Goal: Information Seeking & Learning: Learn about a topic

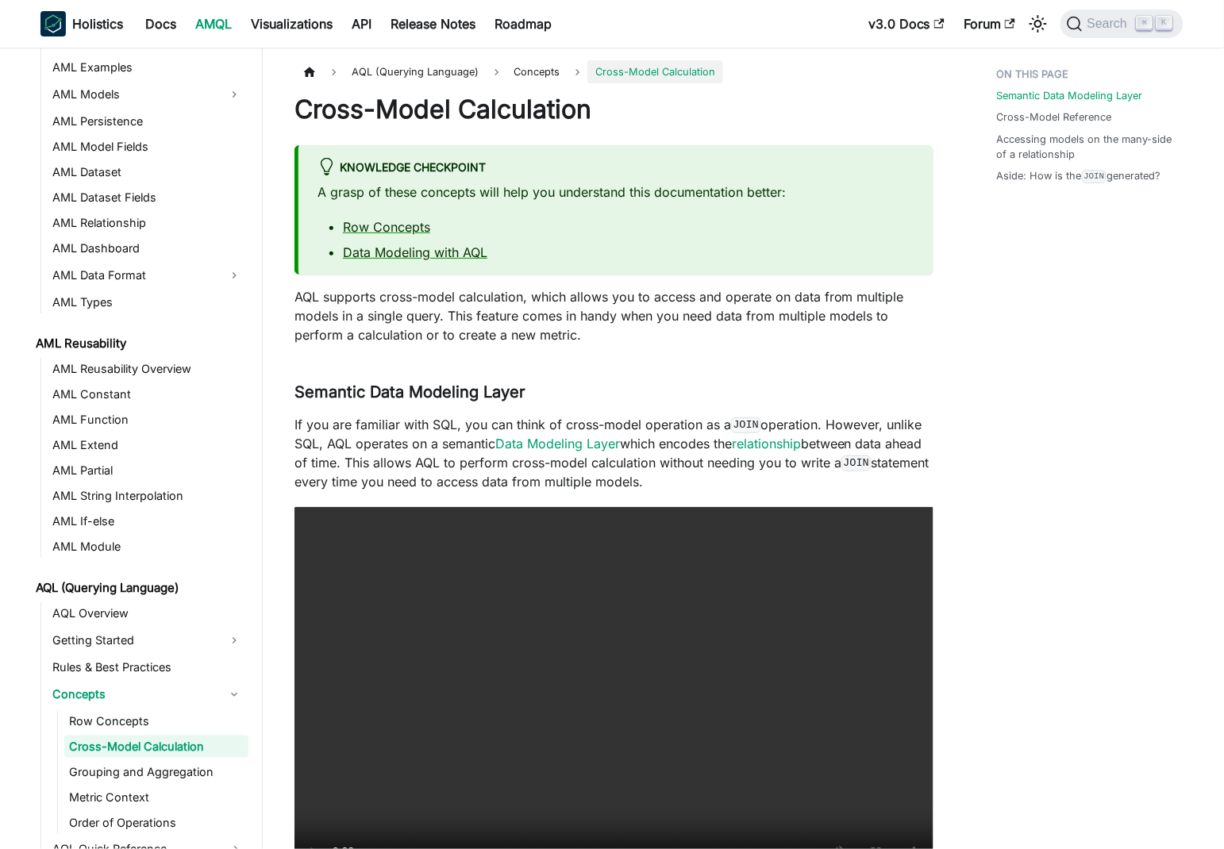
scroll to position [244, 0]
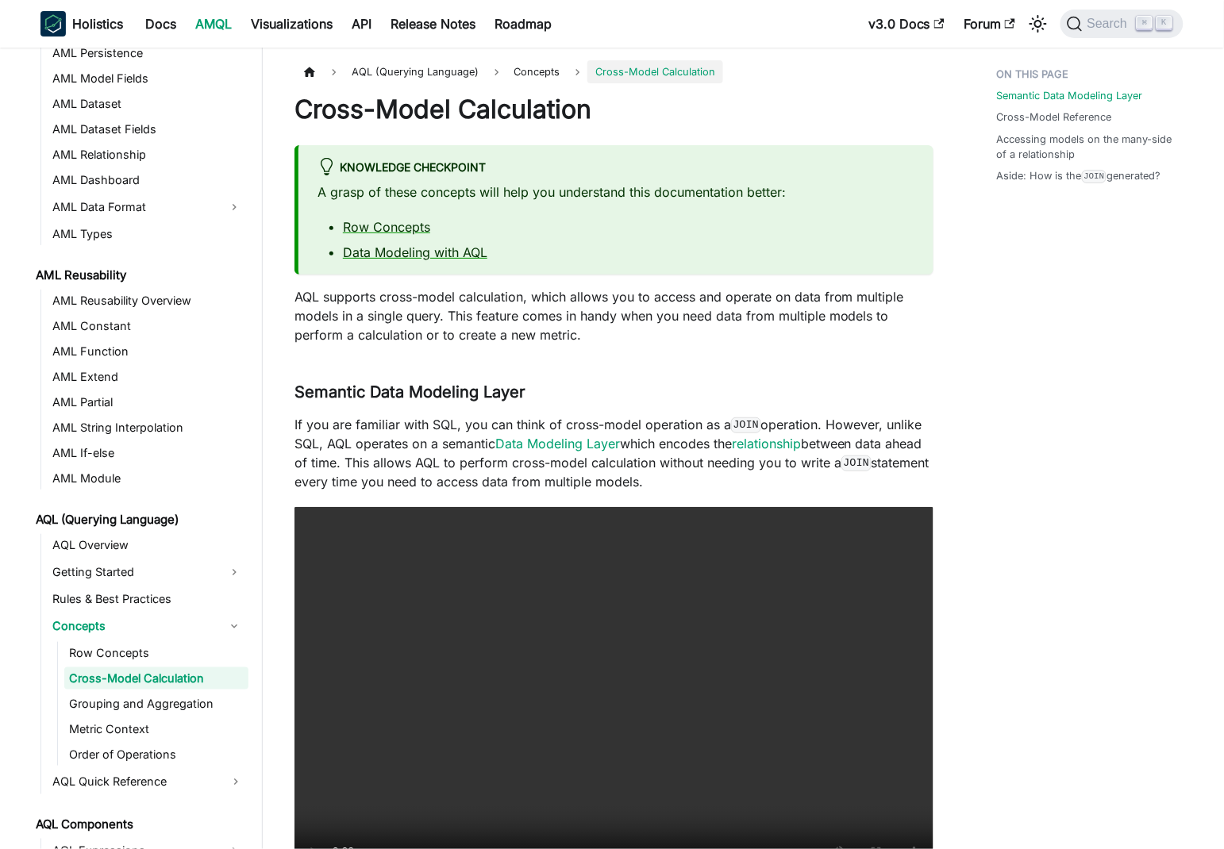
click at [733, 196] on p "A grasp of these concepts will help you understand this documentation better:" at bounding box center [615, 192] width 597 height 19
drag, startPoint x: 598, startPoint y: 326, endPoint x: 367, endPoint y: 294, distance: 233.1
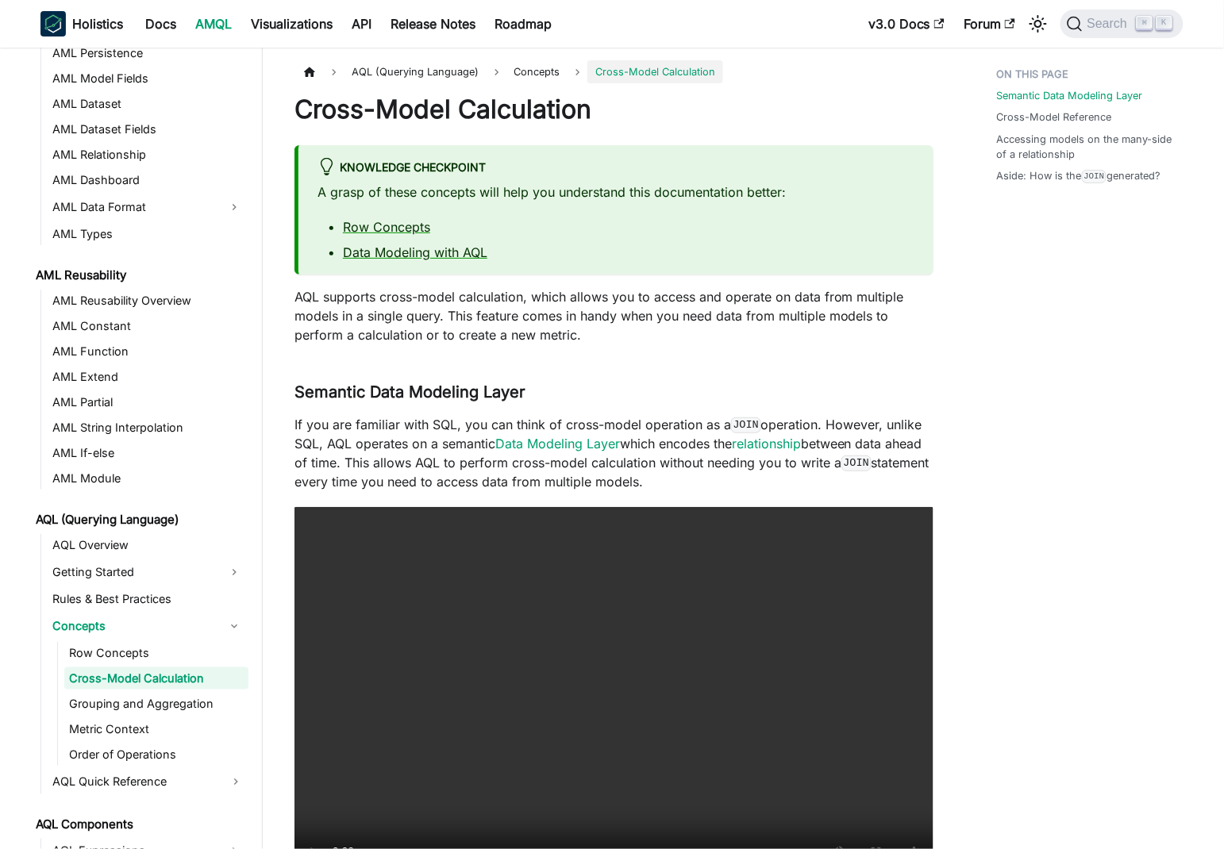
click at [595, 327] on p "AQL supports cross-model calculation, which allows you to access and operate on…" at bounding box center [613, 315] width 639 height 57
click at [294, 291] on p "AQL supports cross-model calculation, which allows you to access and operate on…" at bounding box center [613, 315] width 639 height 57
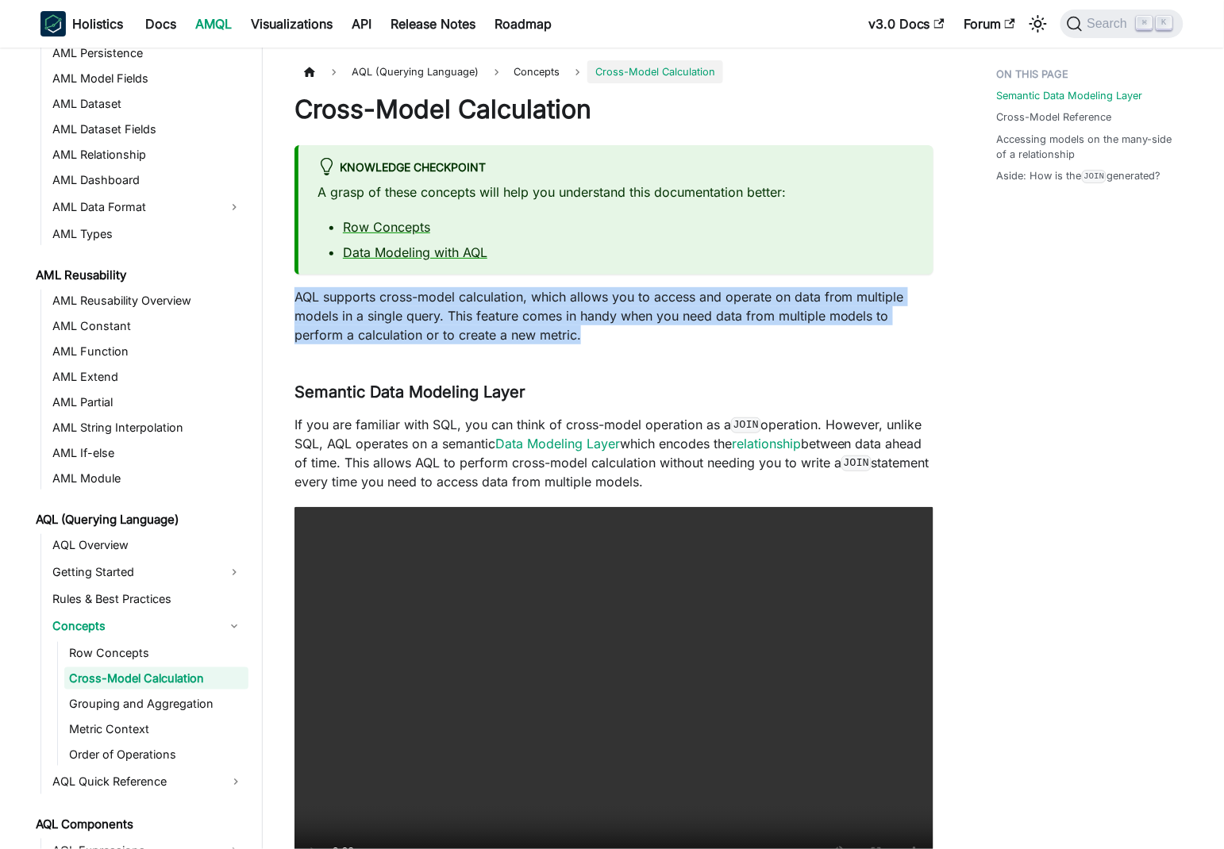
drag, startPoint x: 294, startPoint y: 291, endPoint x: 576, endPoint y: 340, distance: 285.9
click at [576, 340] on p "AQL supports cross-model calculation, which allows you to access and operate on…" at bounding box center [613, 315] width 639 height 57
click at [452, 316] on p "AQL supports cross-model calculation, which allows you to access and operate on…" at bounding box center [613, 315] width 639 height 57
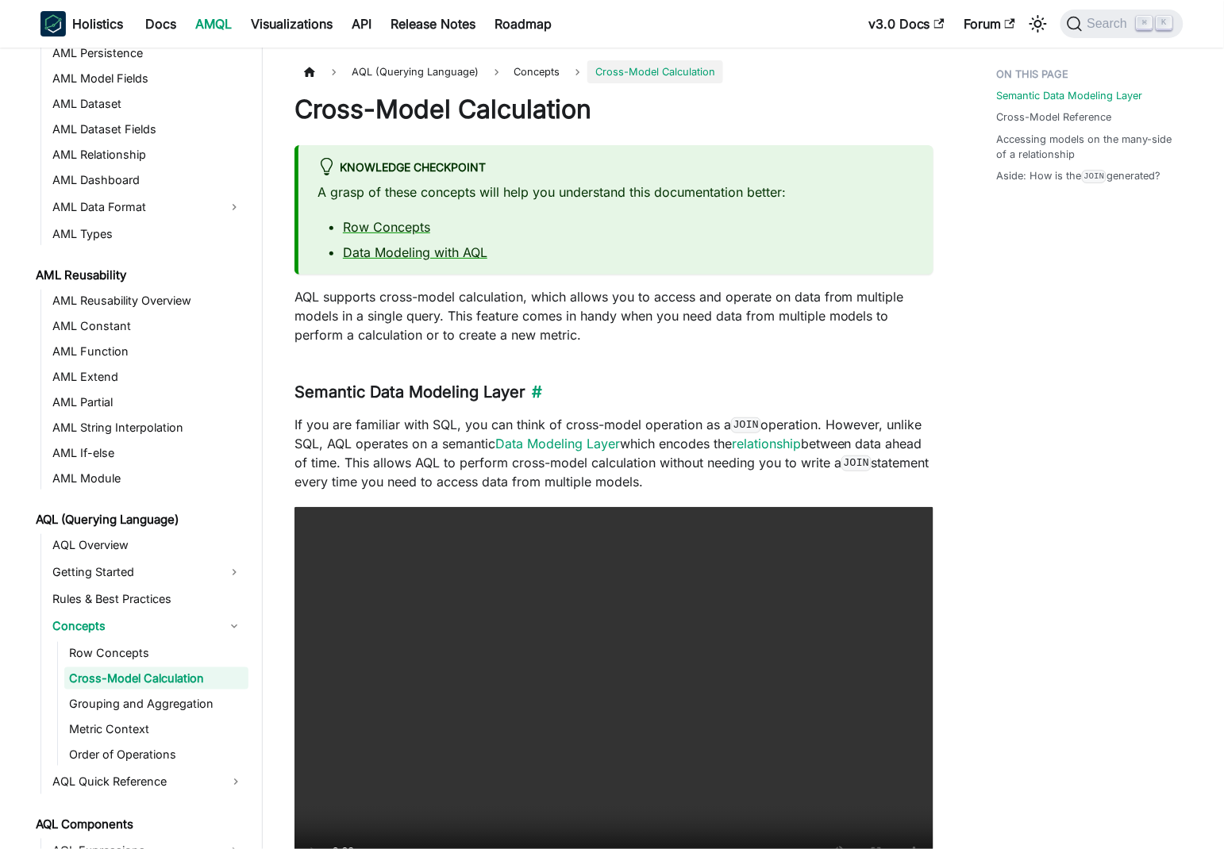
click at [338, 398] on h3 "Semantic Data Modeling Layer ​" at bounding box center [613, 393] width 639 height 20
drag, startPoint x: 338, startPoint y: 398, endPoint x: 493, endPoint y: 392, distance: 154.9
click at [499, 392] on h3 "Semantic Data Modeling Layer ​" at bounding box center [613, 393] width 639 height 20
click at [303, 422] on p "If you are familiar with SQL, you can think of cross-model operation as a JOIN …" at bounding box center [613, 453] width 639 height 76
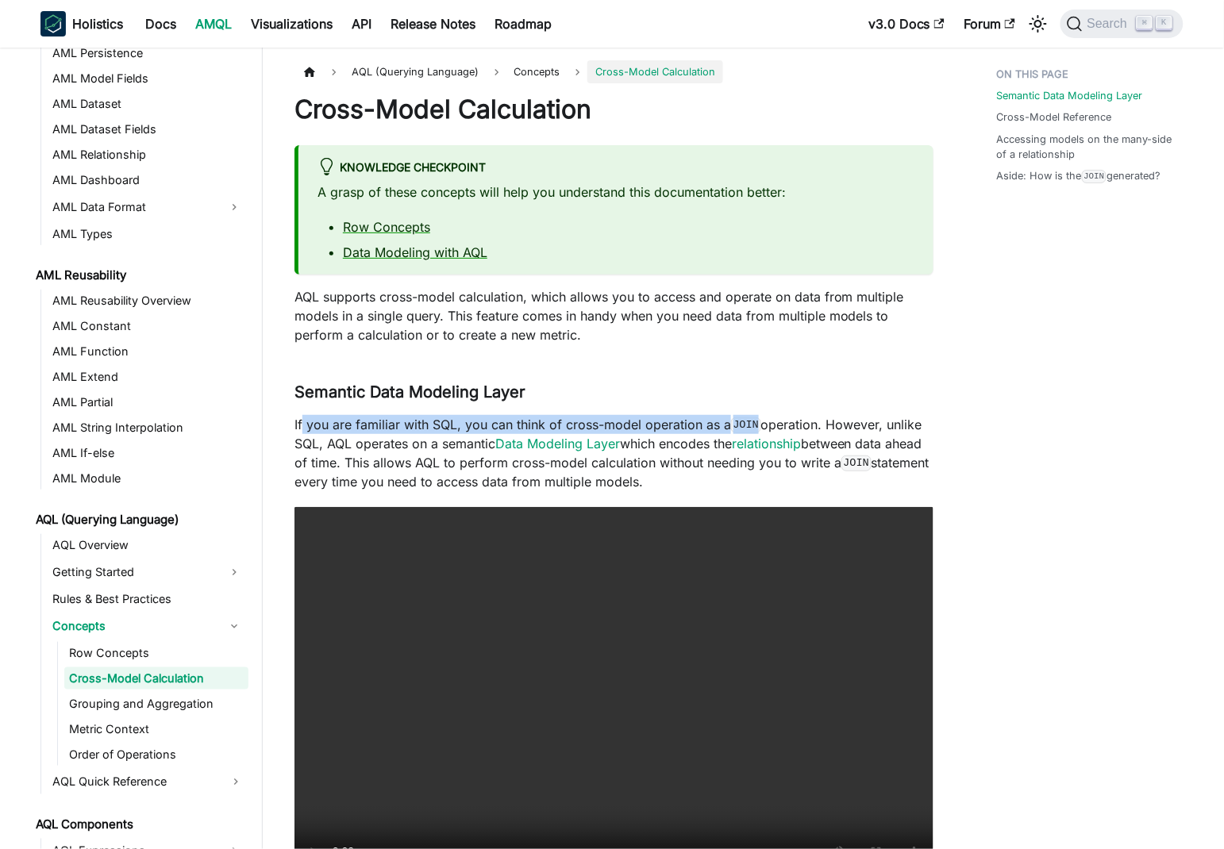
drag, startPoint x: 303, startPoint y: 422, endPoint x: 749, endPoint y: 416, distance: 446.1
click at [749, 416] on p "If you are familiar with SQL, you can think of cross-model operation as a JOIN …" at bounding box center [613, 453] width 639 height 76
click at [597, 422] on p "If you are familiar with SQL, you can think of cross-model operation as a JOIN …" at bounding box center [613, 453] width 639 height 76
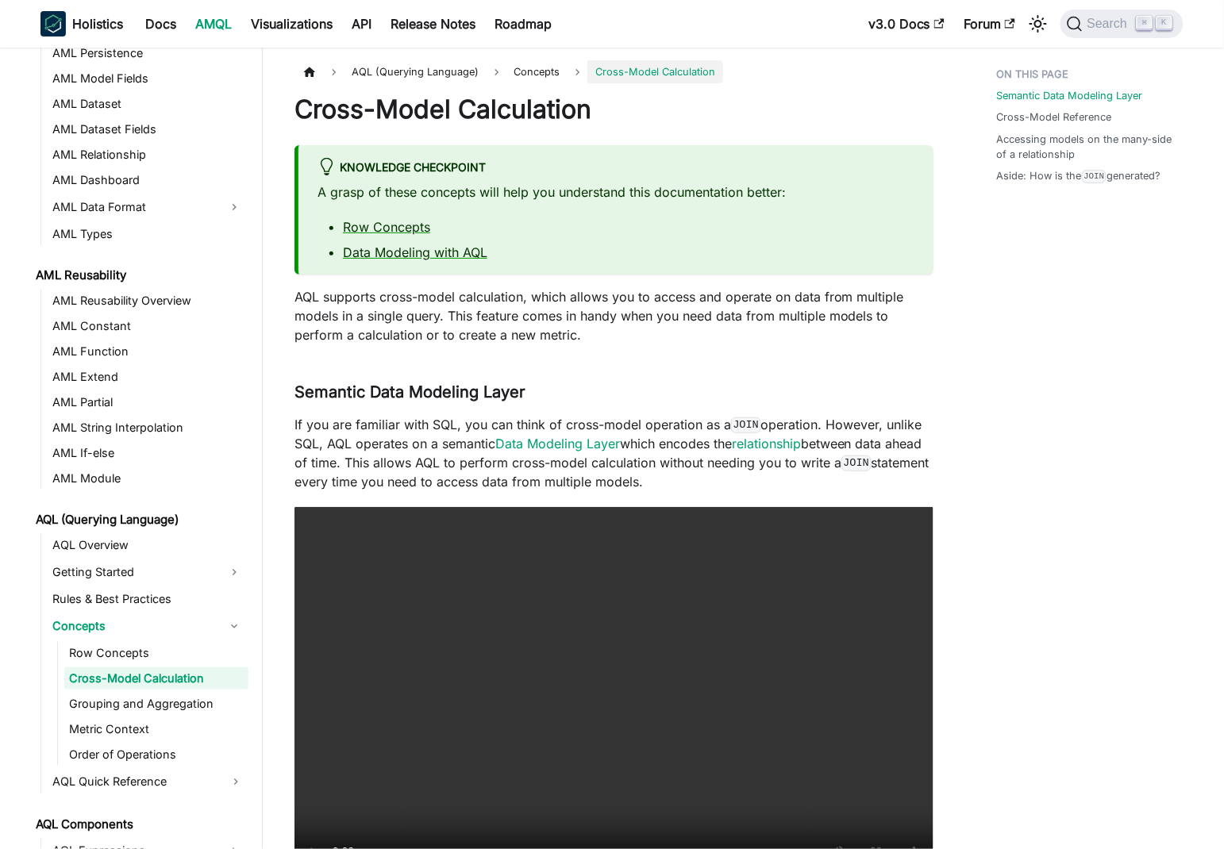
click at [468, 425] on p "If you are familiar with SQL, you can think of cross-model operation as a JOIN …" at bounding box center [613, 453] width 639 height 76
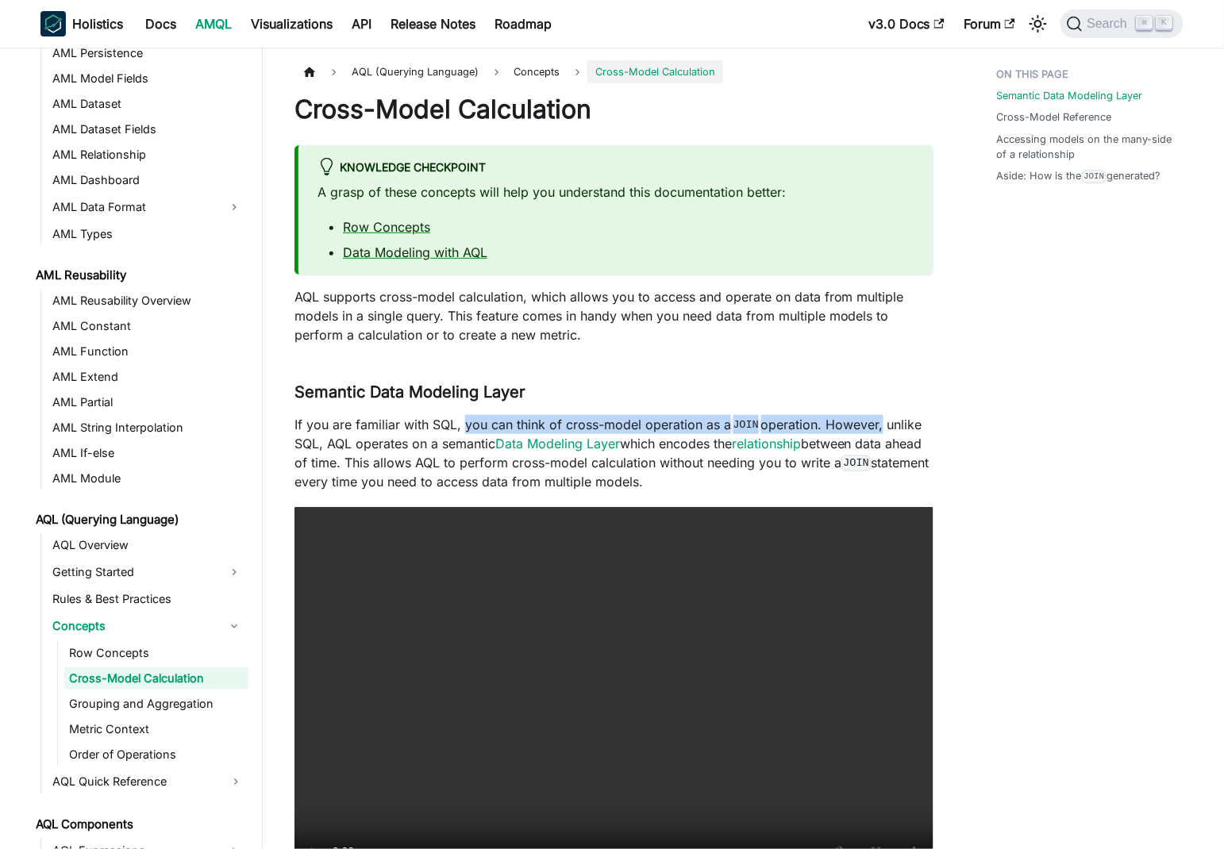
drag, startPoint x: 468, startPoint y: 425, endPoint x: 858, endPoint y: 416, distance: 389.8
click at [858, 416] on p "If you are familiar with SQL, you can think of cross-model operation as a JOIN …" at bounding box center [613, 453] width 639 height 76
click at [791, 419] on p "If you are familiar with SQL, you can think of cross-model operation as a JOIN …" at bounding box center [613, 453] width 639 height 76
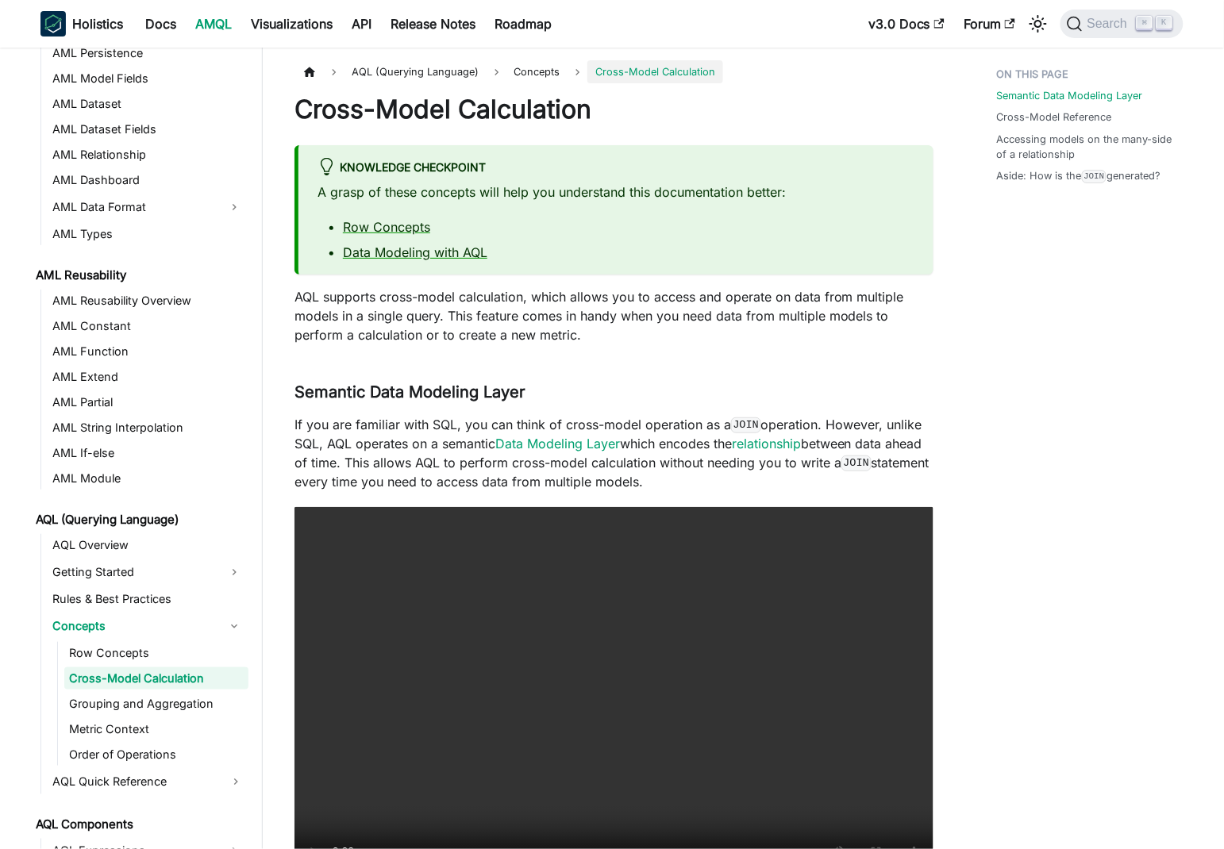
click at [915, 421] on p "If you are familiar with SQL, you can think of cross-model operation as a JOIN …" at bounding box center [613, 453] width 639 height 76
drag, startPoint x: 915, startPoint y: 421, endPoint x: 532, endPoint y: 438, distance: 383.8
click at [532, 438] on p "If you are familiar with SQL, you can think of cross-model operation as a JOIN …" at bounding box center [613, 453] width 639 height 76
click at [327, 448] on p "If you are familiar with SQL, you can think of cross-model operation as a JOIN …" at bounding box center [613, 453] width 639 height 76
click at [302, 443] on p "If you are familiar with SQL, you can think of cross-model operation as a JOIN …" at bounding box center [613, 453] width 639 height 76
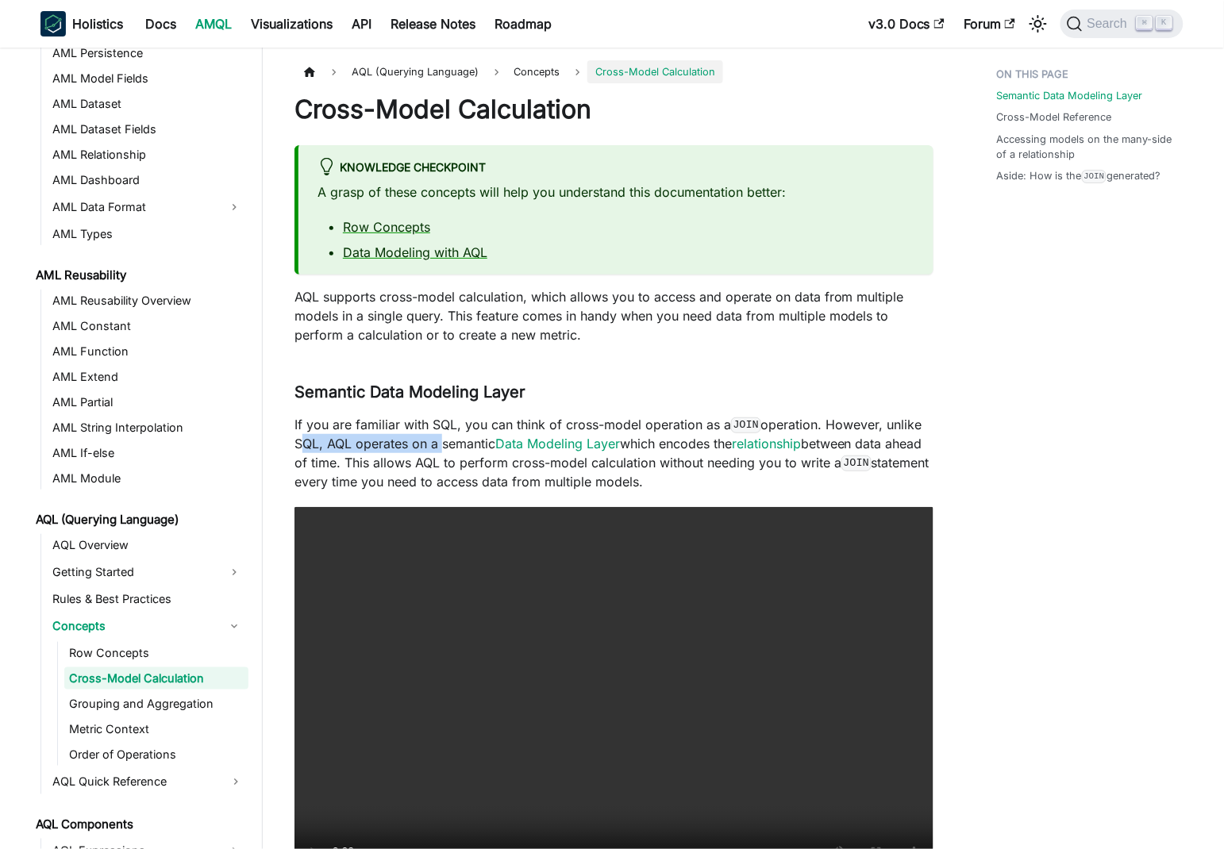
drag, startPoint x: 302, startPoint y: 443, endPoint x: 432, endPoint y: 439, distance: 130.2
click at [432, 439] on p "If you are familiar with SQL, you can think of cross-model operation as a JOIN …" at bounding box center [613, 453] width 639 height 76
click at [357, 439] on p "If you are familiar with SQL, you can think of cross-model operation as a JOIN …" at bounding box center [613, 453] width 639 height 76
click at [479, 442] on p "If you are familiar with SQL, you can think of cross-model operation as a JOIN …" at bounding box center [613, 453] width 639 height 76
drag, startPoint x: 479, startPoint y: 442, endPoint x: 378, endPoint y: 437, distance: 100.9
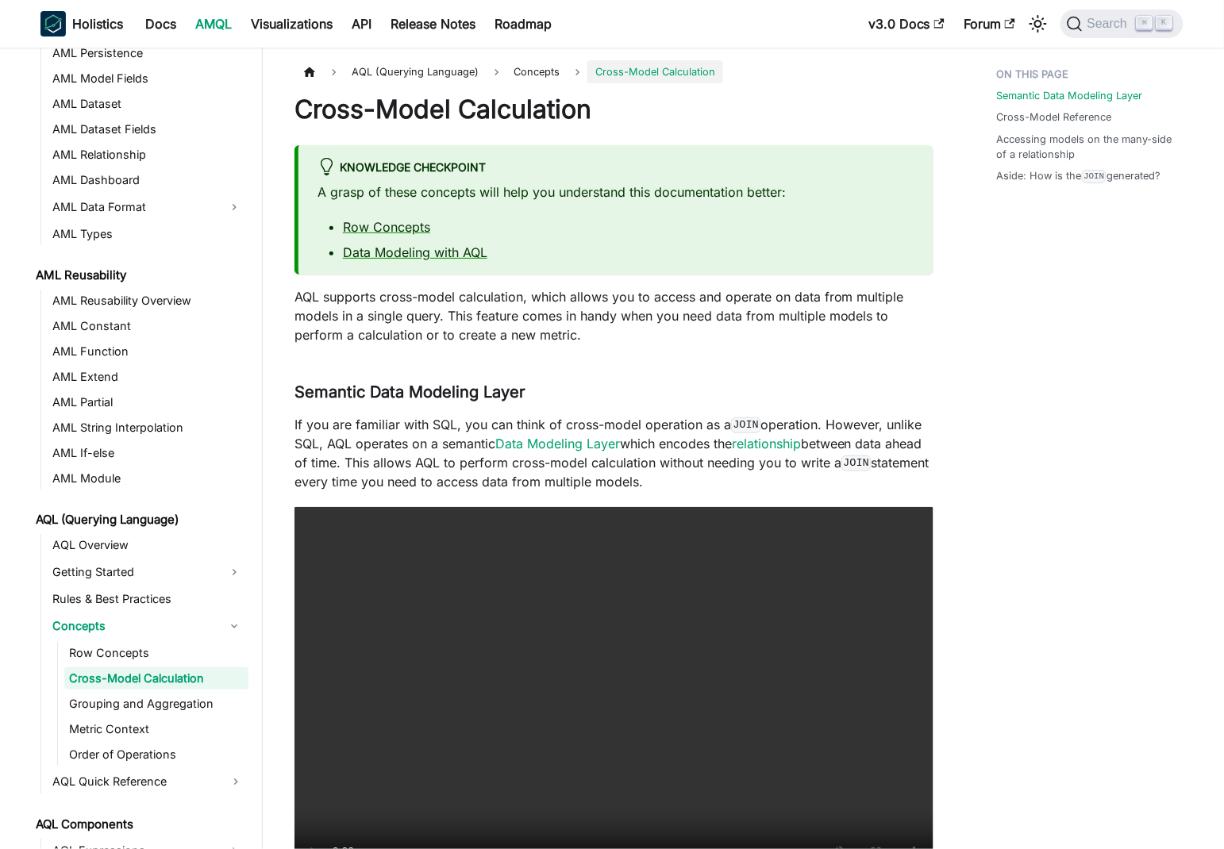
click at [328, 433] on p "If you are familiar with SQL, you can think of cross-model operation as a JOIN …" at bounding box center [613, 453] width 639 height 76
drag, startPoint x: 403, startPoint y: 444, endPoint x: 417, endPoint y: 444, distance: 13.5
click at [404, 444] on p "If you are familiar with SQL, you can think of cross-model operation as a JOIN …" at bounding box center [613, 453] width 639 height 76
click at [650, 444] on p "If you are familiar with SQL, you can think of cross-model operation as a JOIN …" at bounding box center [613, 453] width 639 height 76
drag, startPoint x: 650, startPoint y: 444, endPoint x: 688, endPoint y: 443, distance: 38.1
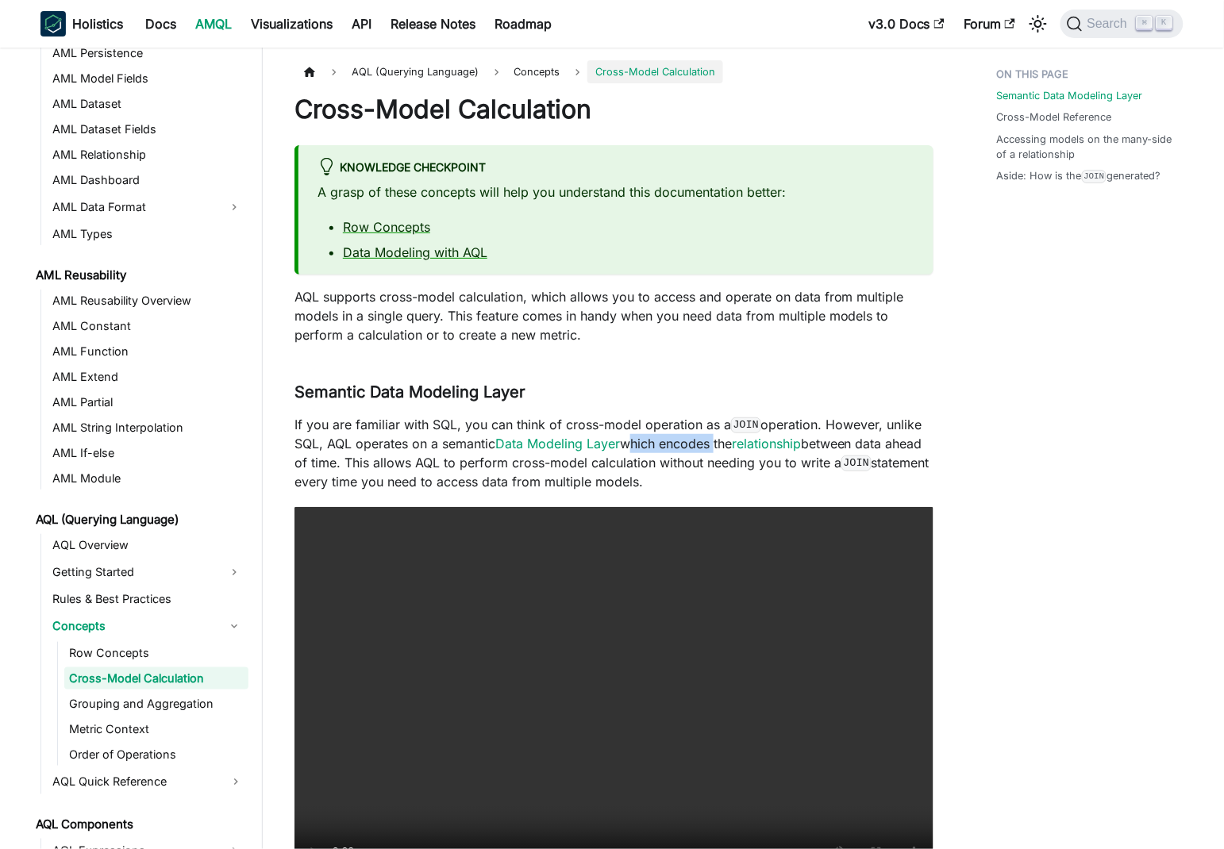
click at [703, 443] on p "If you are familiar with SQL, you can think of cross-model operation as a JOIN …" at bounding box center [613, 453] width 639 height 76
click at [663, 443] on p "If you are familiar with SQL, you can think of cross-model operation as a JOIN …" at bounding box center [613, 453] width 639 height 76
click at [836, 445] on p "If you are familiar with SQL, you can think of cross-model operation as a JOIN …" at bounding box center [613, 453] width 639 height 76
click at [313, 337] on p "AQL supports cross-model calculation, which allows you to access and operate on…" at bounding box center [613, 315] width 639 height 57
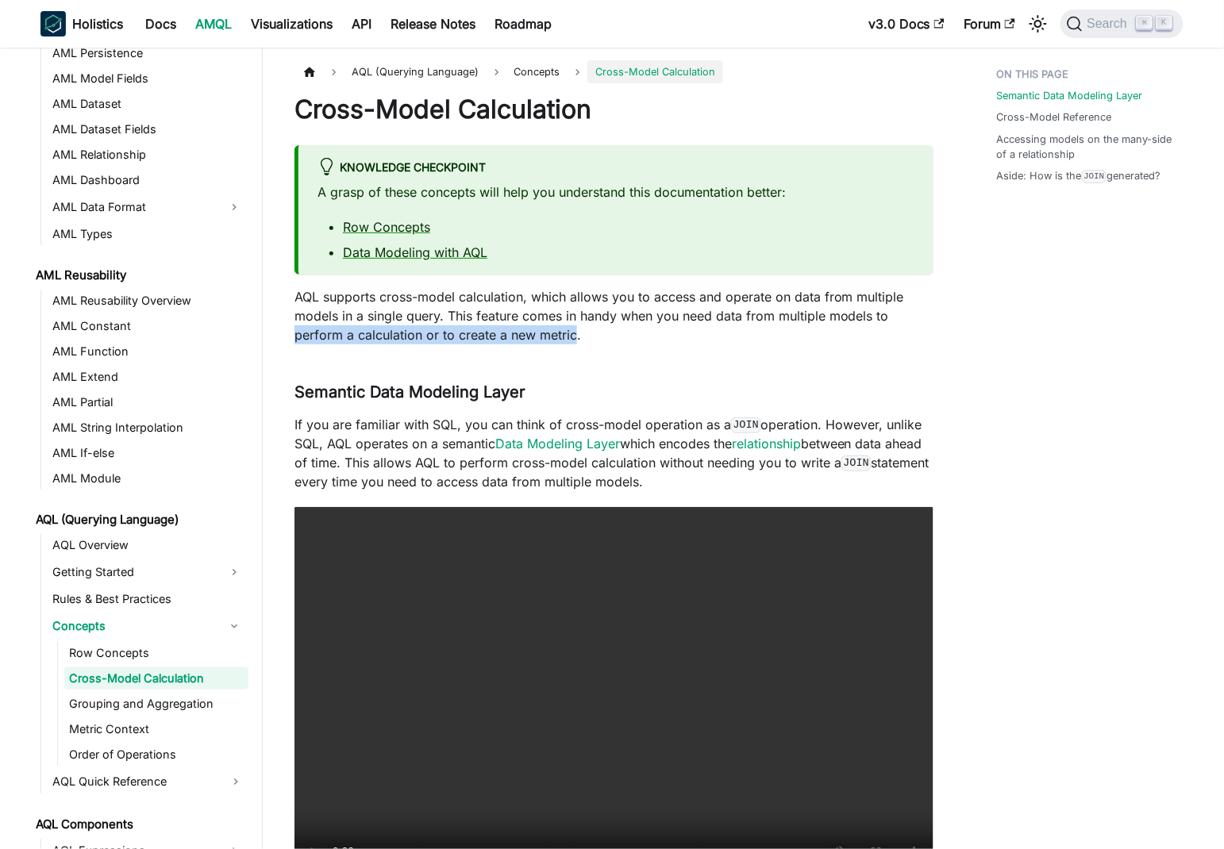
drag, startPoint x: 313, startPoint y: 337, endPoint x: 544, endPoint y: 332, distance: 231.0
click at [544, 332] on p "AQL supports cross-model calculation, which allows you to access and operate on…" at bounding box center [613, 315] width 639 height 57
click at [465, 330] on p "AQL supports cross-model calculation, which allows you to access and operate on…" at bounding box center [613, 315] width 639 height 57
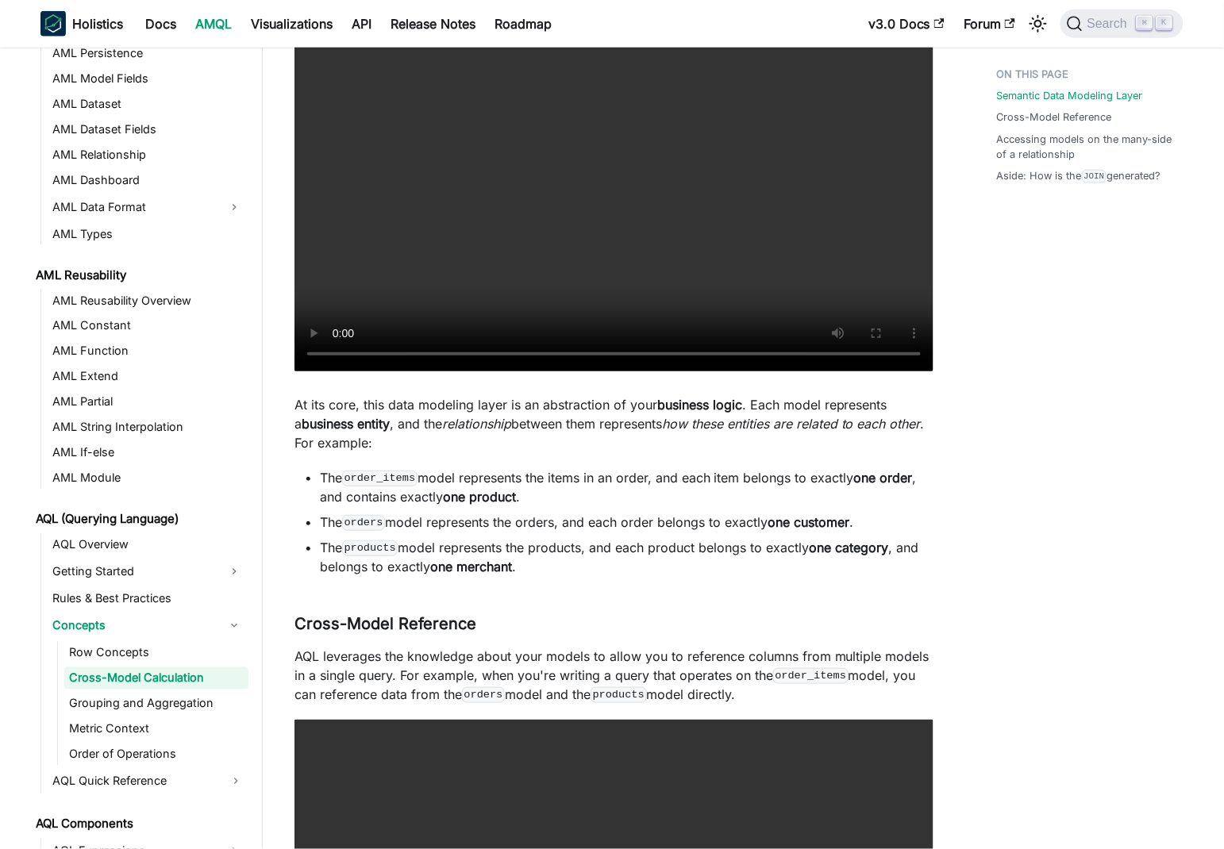
scroll to position [689, 0]
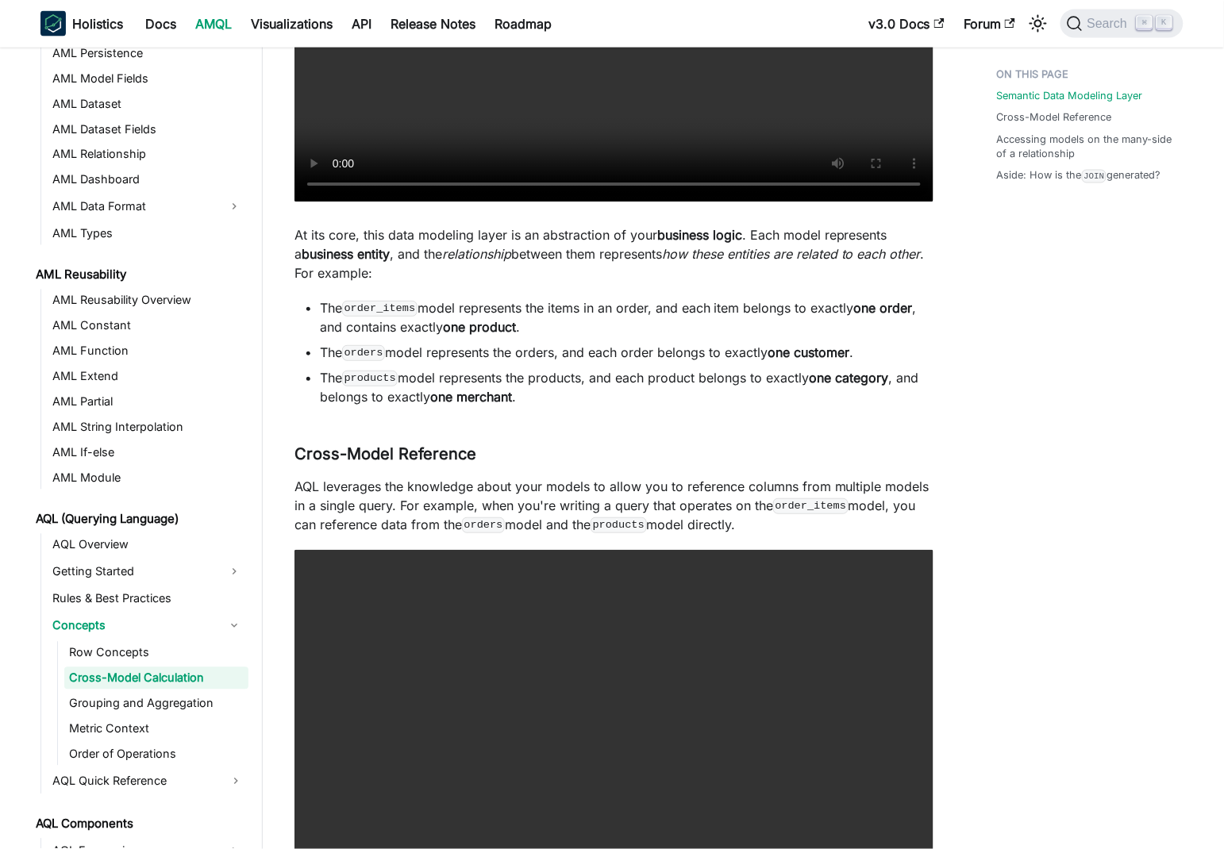
click at [312, 230] on p "At its core, this data modeling layer is an abstraction of your business logic …" at bounding box center [613, 253] width 639 height 57
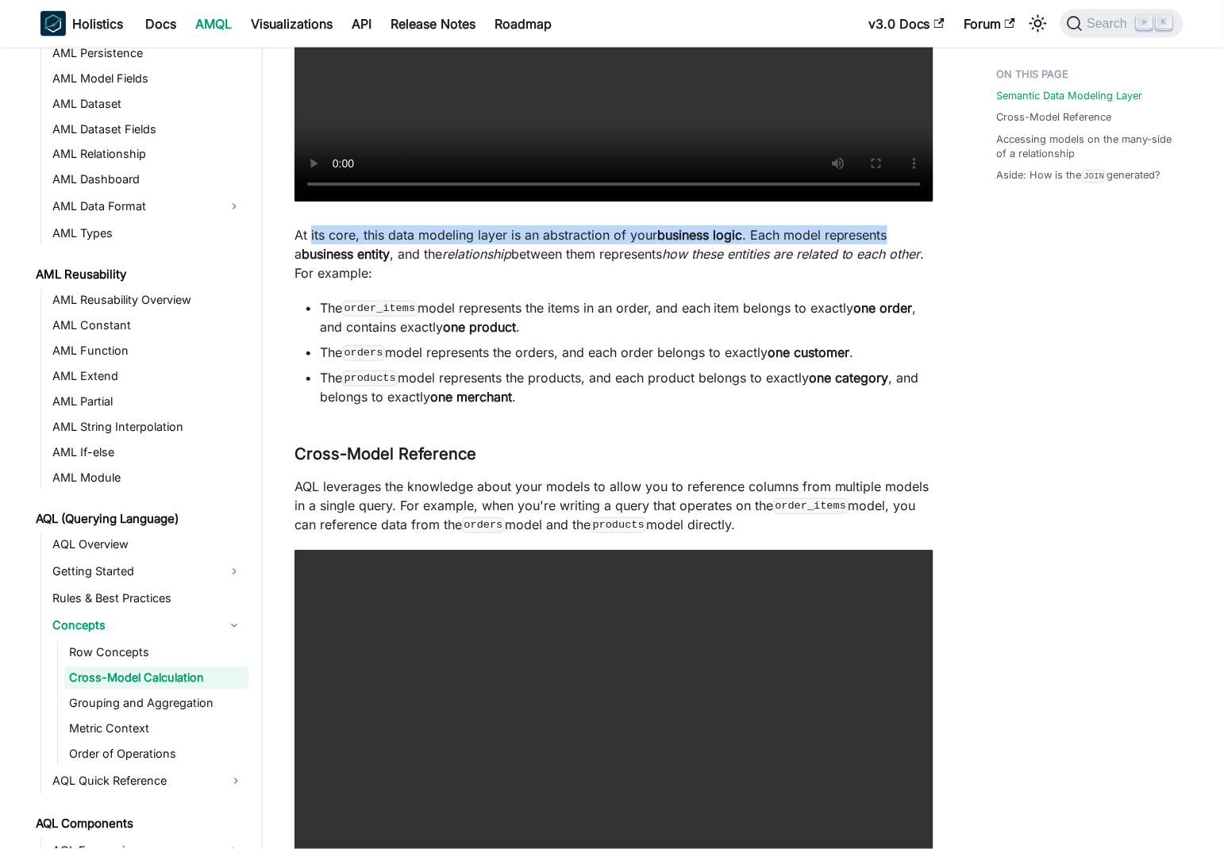
drag, startPoint x: 312, startPoint y: 230, endPoint x: 769, endPoint y: 235, distance: 457.2
click at [871, 233] on p "At its core, this data modeling layer is an abstraction of your business logic …" at bounding box center [613, 253] width 639 height 57
click at [767, 235] on p "At its core, this data modeling layer is an abstraction of your business logic …" at bounding box center [613, 253] width 639 height 57
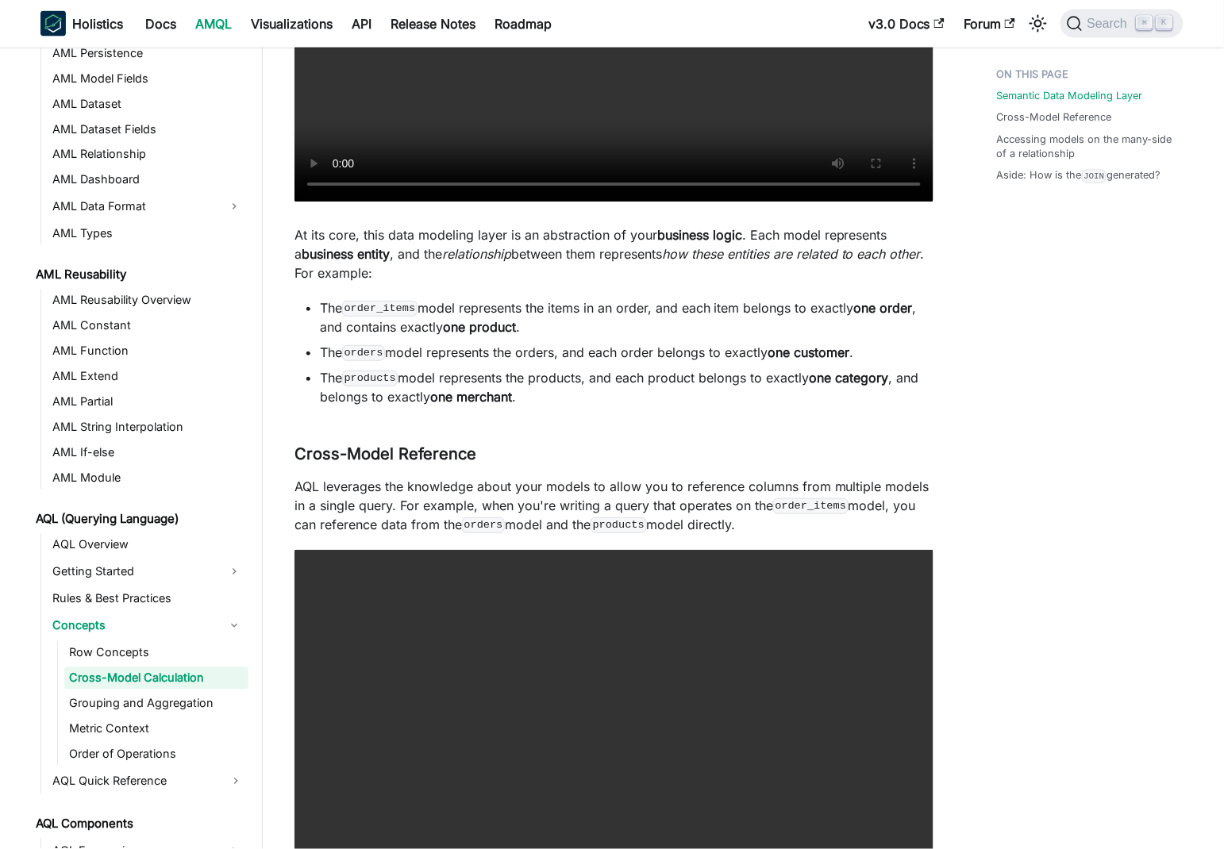
click at [739, 233] on strong "business logic" at bounding box center [699, 235] width 85 height 16
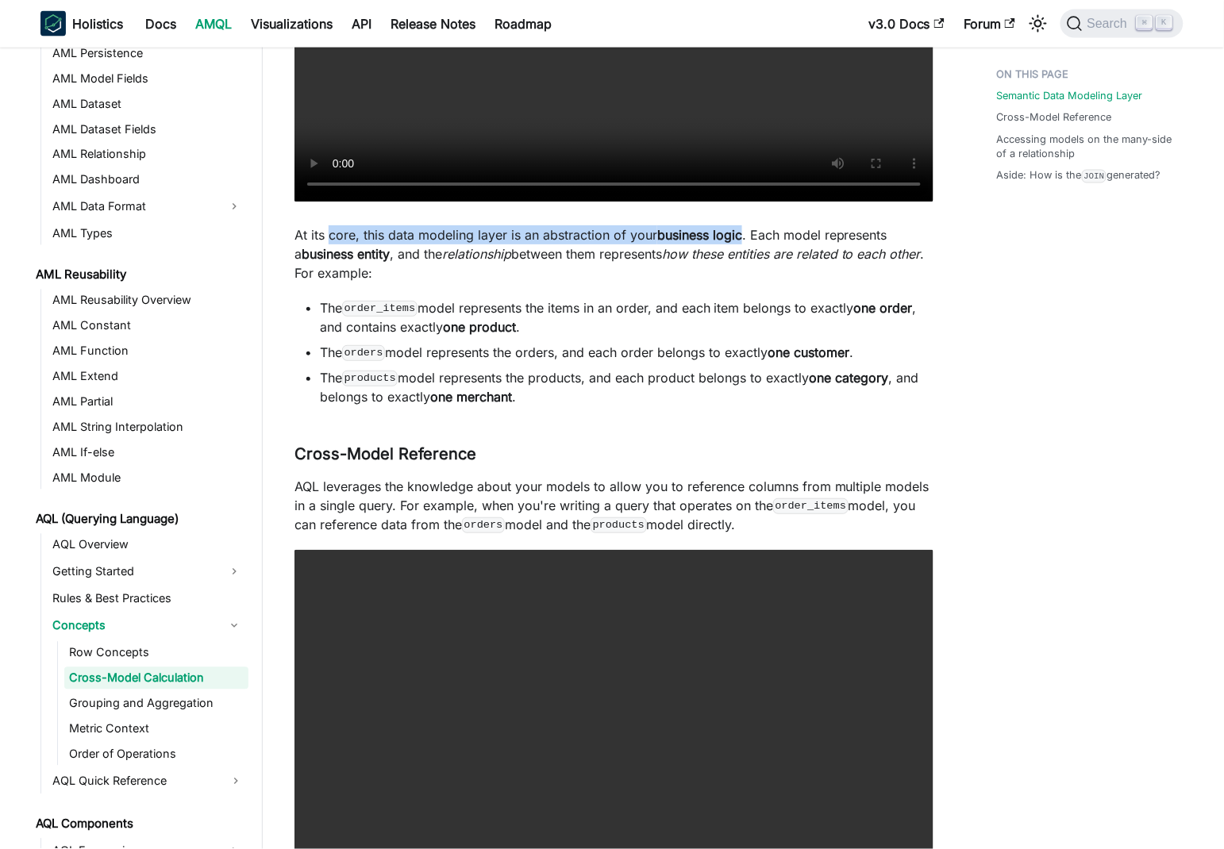
drag, startPoint x: 739, startPoint y: 233, endPoint x: 350, endPoint y: 235, distance: 388.9
click at [348, 236] on p "At its core, this data modeling layer is an abstraction of your business logic …" at bounding box center [613, 253] width 639 height 57
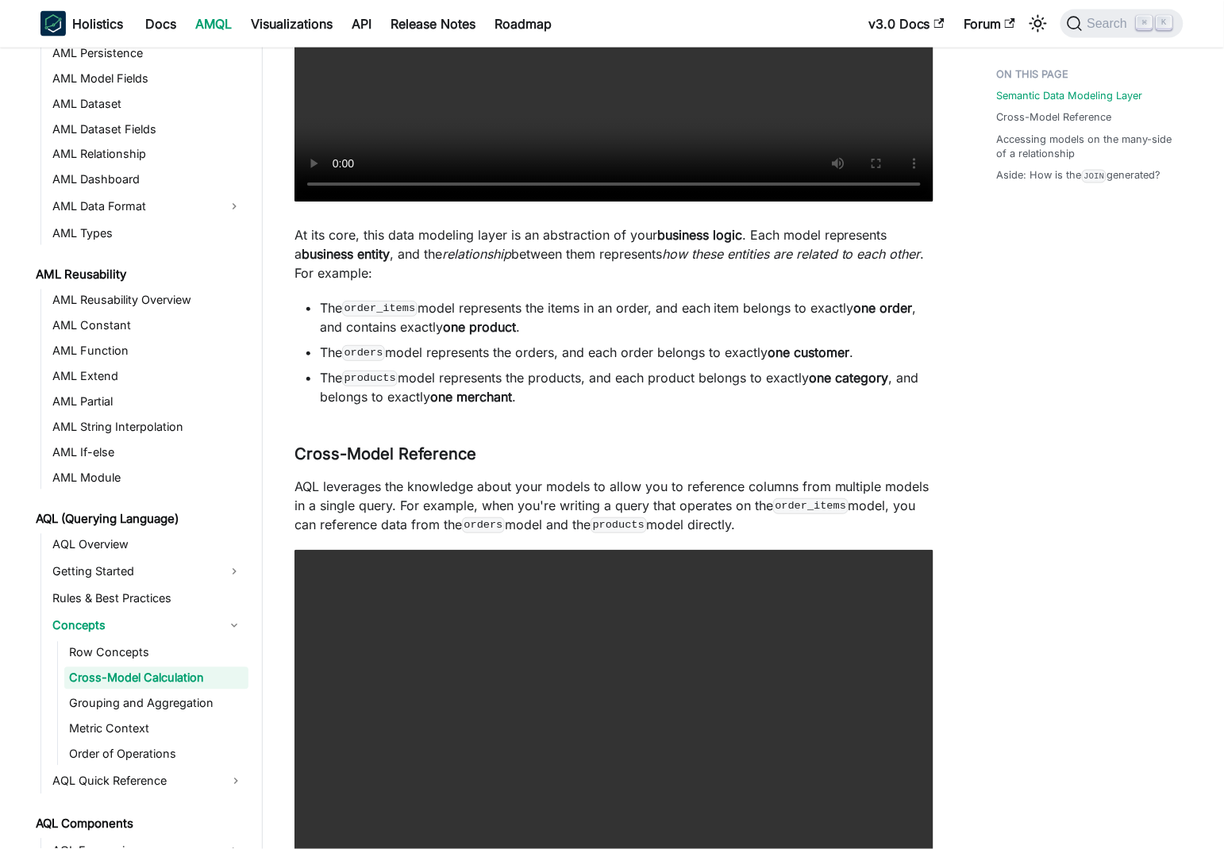
click at [763, 233] on p "At its core, this data modeling layer is an abstraction of your business logic …" at bounding box center [613, 253] width 639 height 57
click at [760, 233] on p "At its core, this data modeling layer is an abstraction of your business logic …" at bounding box center [613, 253] width 639 height 57
drag, startPoint x: 760, startPoint y: 233, endPoint x: 363, endPoint y: 258, distance: 397.6
click at [363, 258] on p "At its core, this data modeling layer is an abstraction of your business logic …" at bounding box center [613, 253] width 639 height 57
click at [448, 255] on em "relationship" at bounding box center [476, 254] width 69 height 16
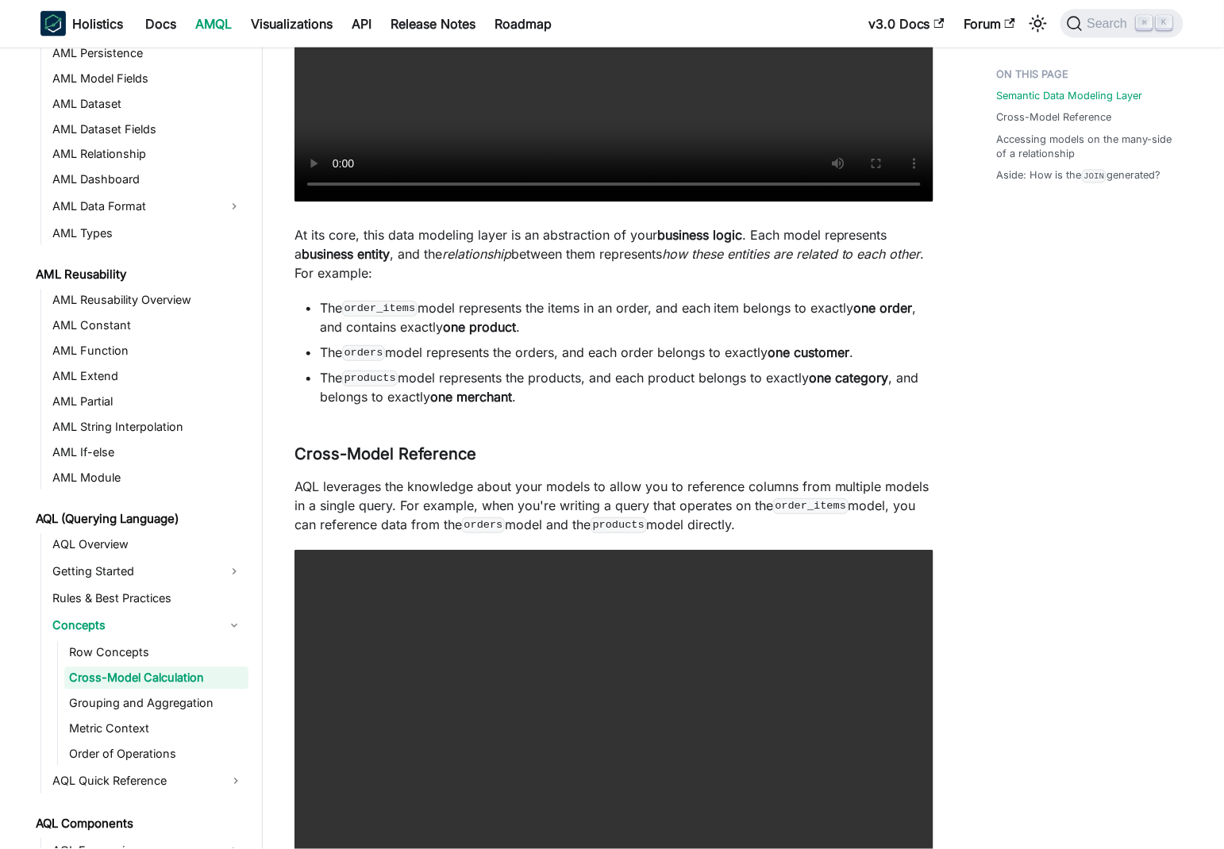
click at [394, 249] on p "At its core, this data modeling layer is an abstraction of your business logic …" at bounding box center [613, 253] width 639 height 57
drag, startPoint x: 394, startPoint y: 249, endPoint x: 883, endPoint y: 245, distance: 489.7
click at [883, 245] on p "At its core, this data modeling layer is an abstraction of your business logic …" at bounding box center [613, 253] width 639 height 57
click at [662, 262] on em "how these entities are related to each other" at bounding box center [791, 254] width 259 height 16
drag, startPoint x: 295, startPoint y: 271, endPoint x: 406, endPoint y: 273, distance: 110.3
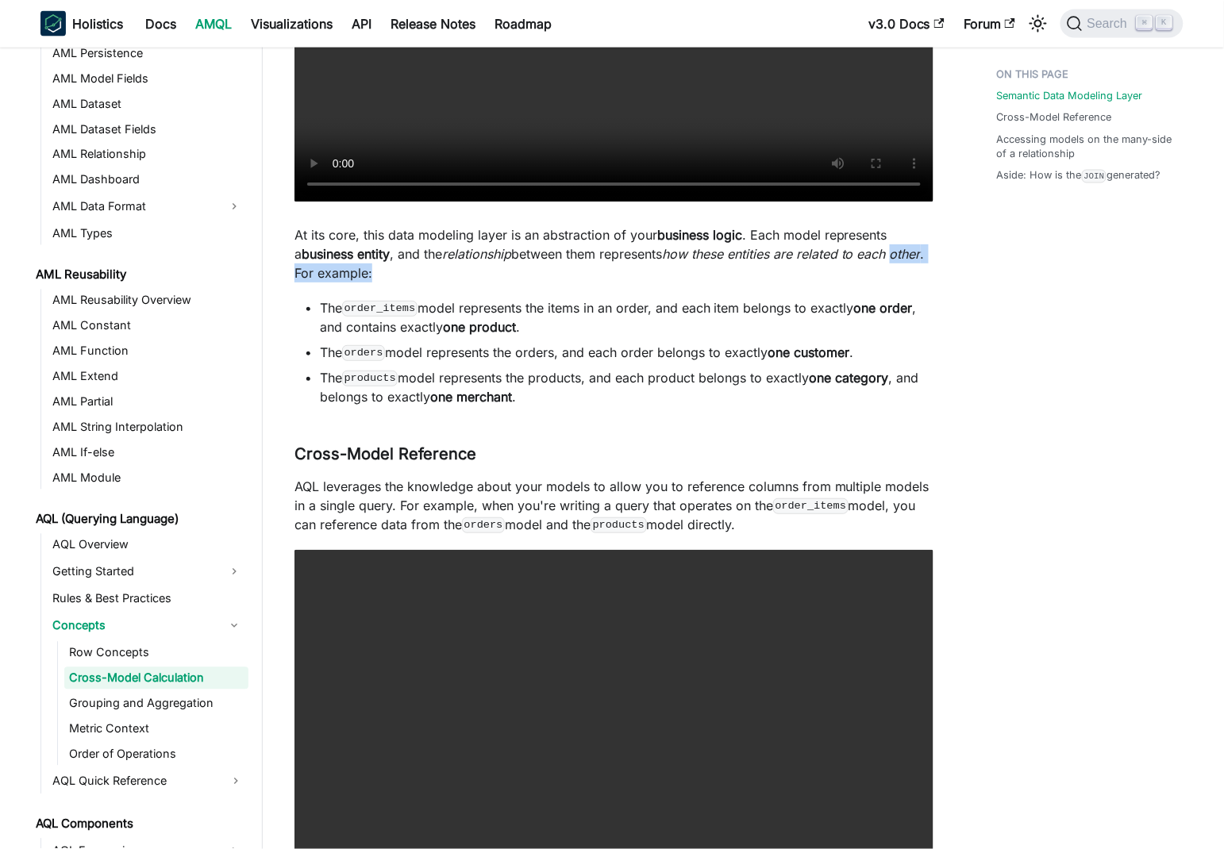
click at [406, 273] on p "At its core, this data modeling layer is an abstraction of your business logic …" at bounding box center [613, 253] width 639 height 57
click at [328, 311] on li "The order_items model represents the items in an order, and each item belongs t…" at bounding box center [627, 317] width 614 height 38
drag, startPoint x: 328, startPoint y: 311, endPoint x: 842, endPoint y: 309, distance: 514.3
click at [842, 309] on li "The order_items model represents the items in an order, and each item belongs t…" at bounding box center [627, 317] width 614 height 38
click at [787, 307] on li "The order_items model represents the items in an order, and each item belongs t…" at bounding box center [627, 317] width 614 height 38
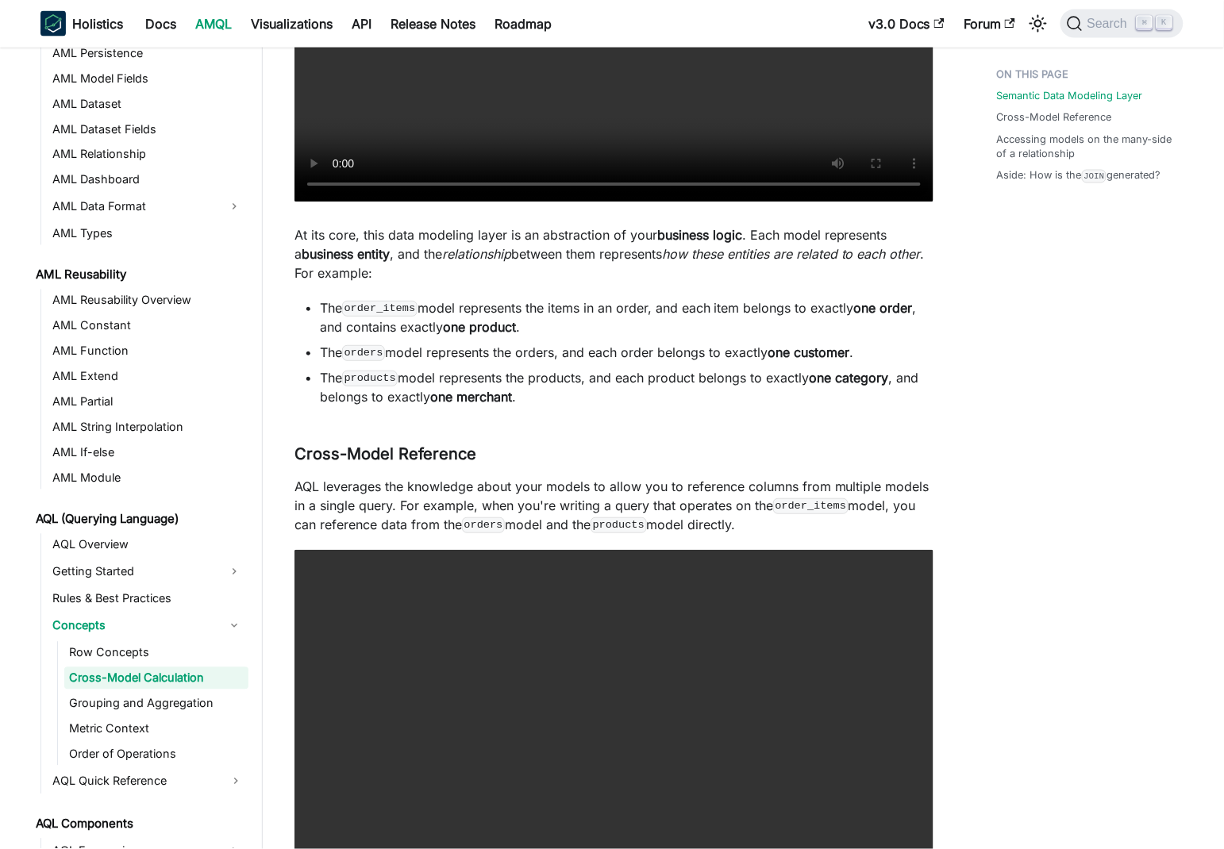
click at [646, 308] on li "The order_items model represents the items in an order, and each item belongs t…" at bounding box center [627, 317] width 614 height 38
drag, startPoint x: 646, startPoint y: 308, endPoint x: 900, endPoint y: 305, distance: 254.0
click at [900, 305] on li "The order_items model represents the items in an order, and each item belongs t…" at bounding box center [627, 317] width 614 height 38
click at [372, 305] on code "order_items" at bounding box center [379, 309] width 75 height 16
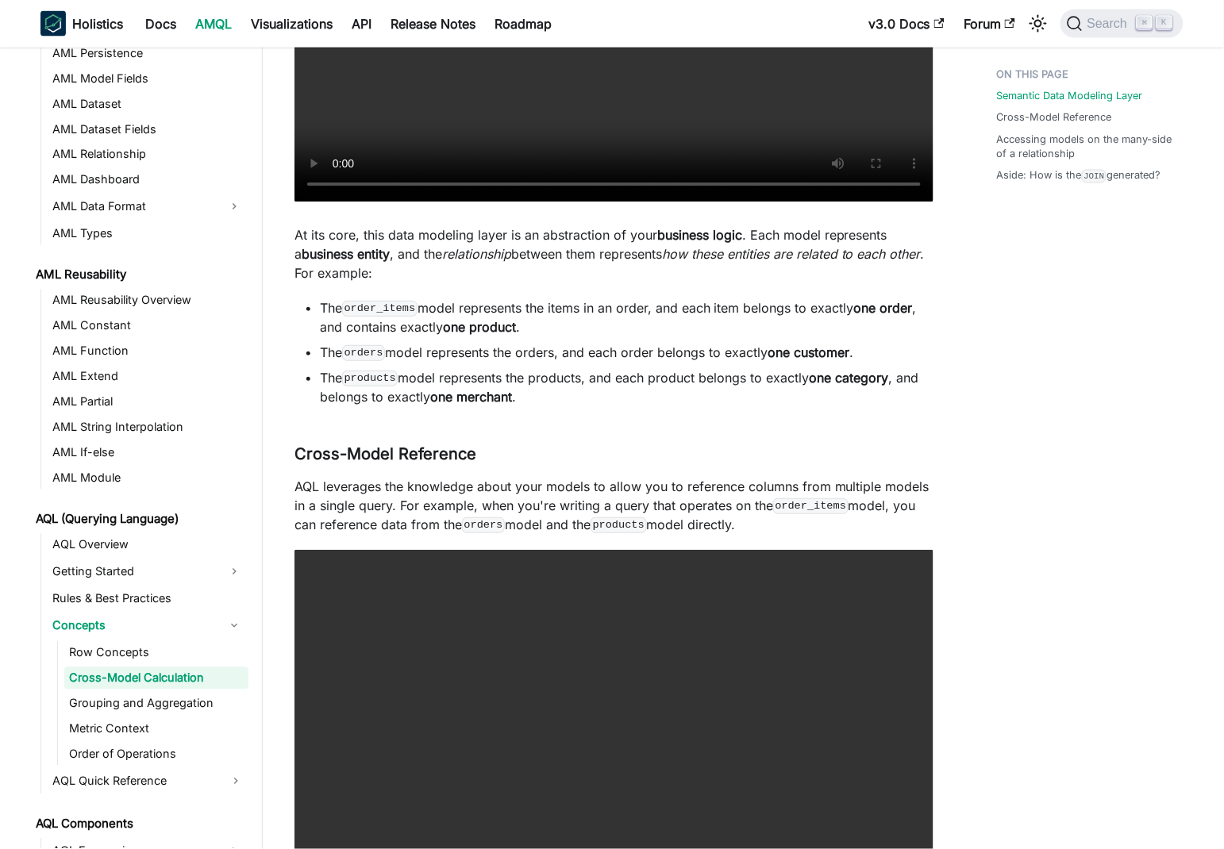
click at [443, 309] on li "The order_items model represents the items in an order, and each item belongs t…" at bounding box center [627, 317] width 614 height 38
click at [469, 307] on li "The order_items model represents the items in an order, and each item belongs t…" at bounding box center [627, 317] width 614 height 38
drag, startPoint x: 469, startPoint y: 307, endPoint x: 638, endPoint y: 309, distance: 169.1
click at [638, 309] on li "The order_items model represents the items in an order, and each item belongs t…" at bounding box center [627, 317] width 614 height 38
click at [675, 310] on li "The order_items model represents the items in an order, and each item belongs t…" at bounding box center [627, 317] width 614 height 38
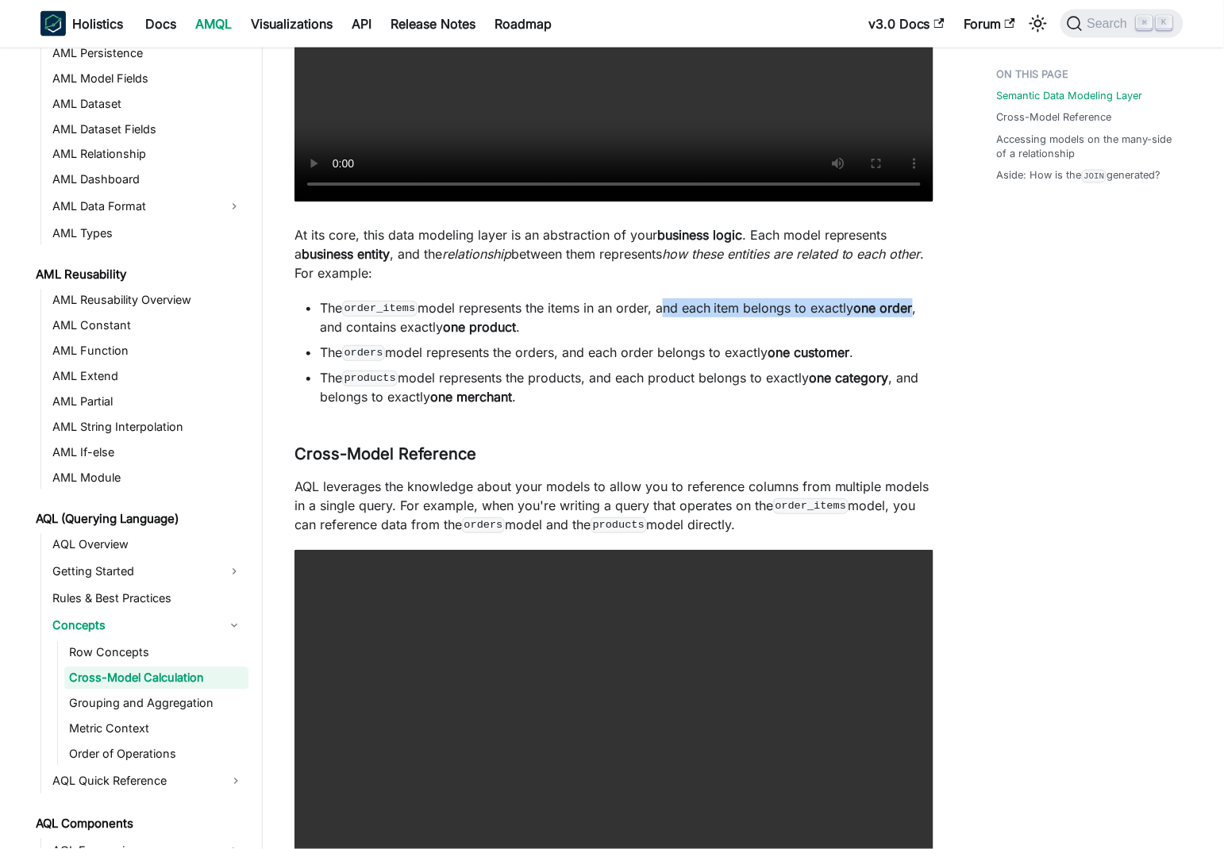
drag, startPoint x: 675, startPoint y: 310, endPoint x: 906, endPoint y: 299, distance: 230.4
click at [906, 299] on li "The order_items model represents the items in an order, and each item belongs t…" at bounding box center [627, 317] width 614 height 38
click at [331, 325] on li "The order_items model represents the items in an order, and each item belongs t…" at bounding box center [627, 317] width 614 height 38
drag, startPoint x: 331, startPoint y: 325, endPoint x: 495, endPoint y: 329, distance: 164.3
click at [495, 329] on li "The order_items model represents the items in an order, and each item belongs t…" at bounding box center [627, 317] width 614 height 38
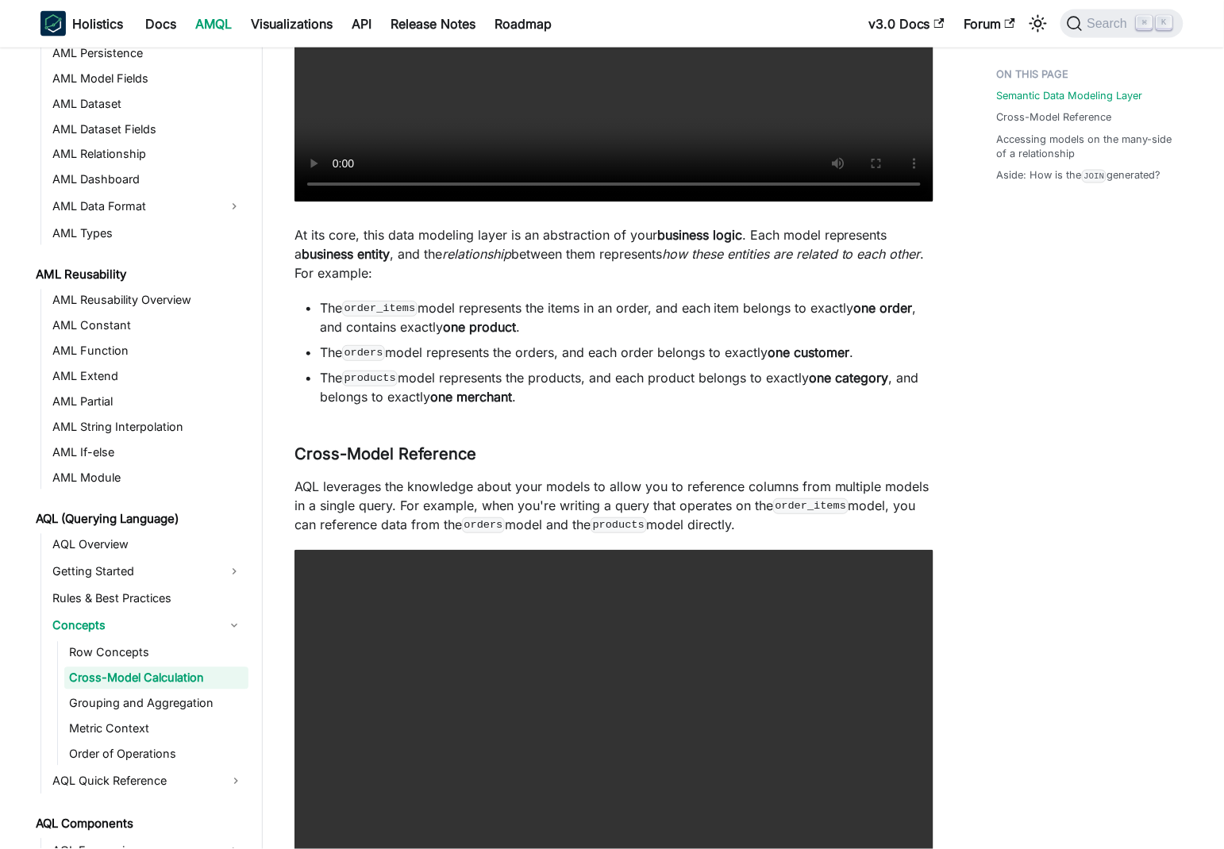
click at [618, 321] on li "The order_items model represents the items in an order, and each item belongs t…" at bounding box center [627, 317] width 614 height 38
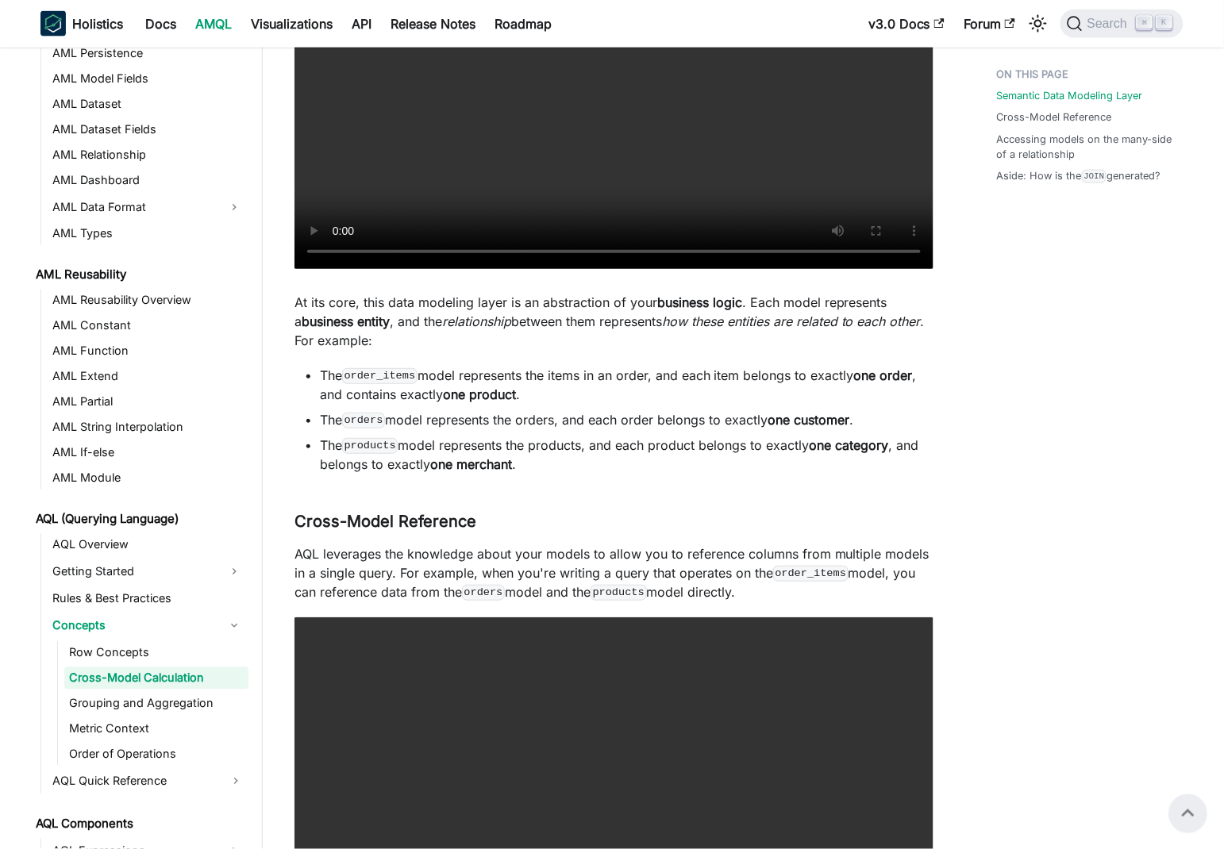
scroll to position [230, 0]
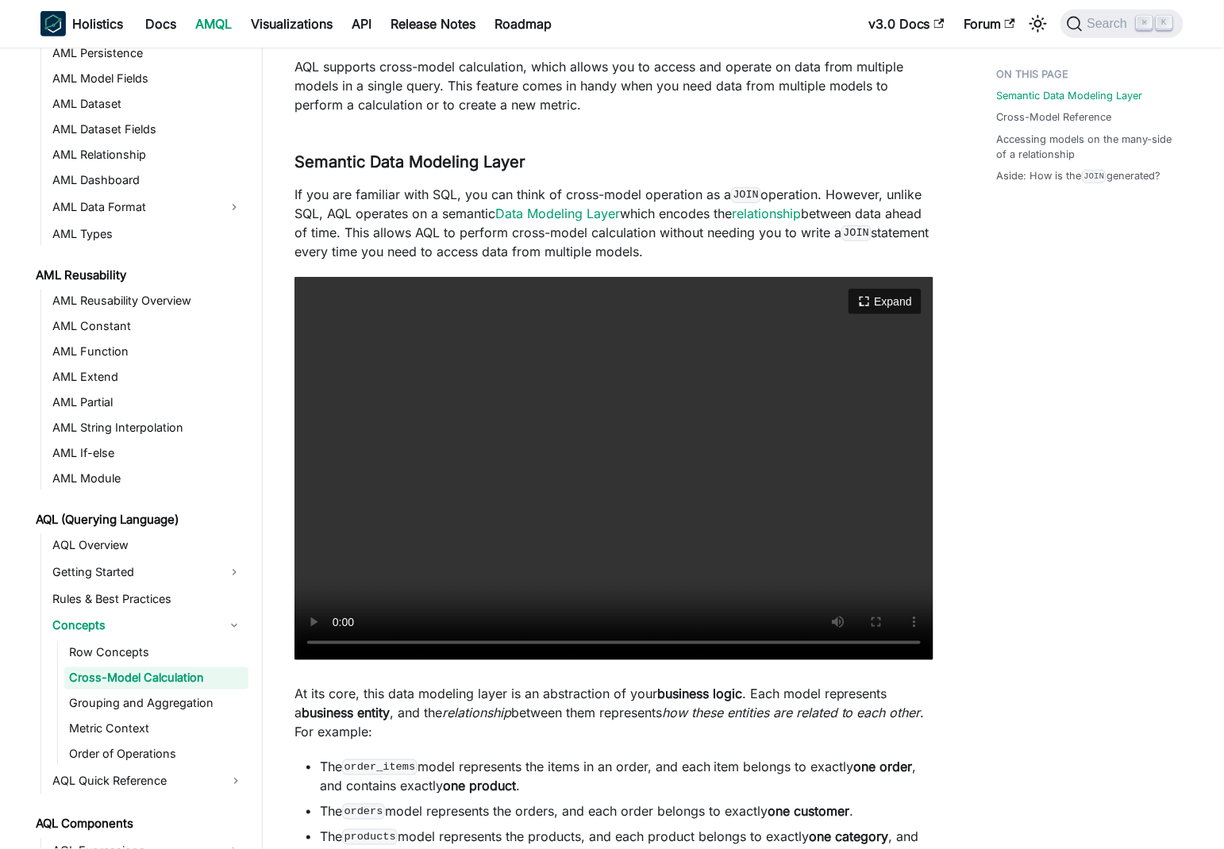
click at [631, 383] on video "Your browser does not support embedding video, but you can download it ." at bounding box center [613, 468] width 639 height 383
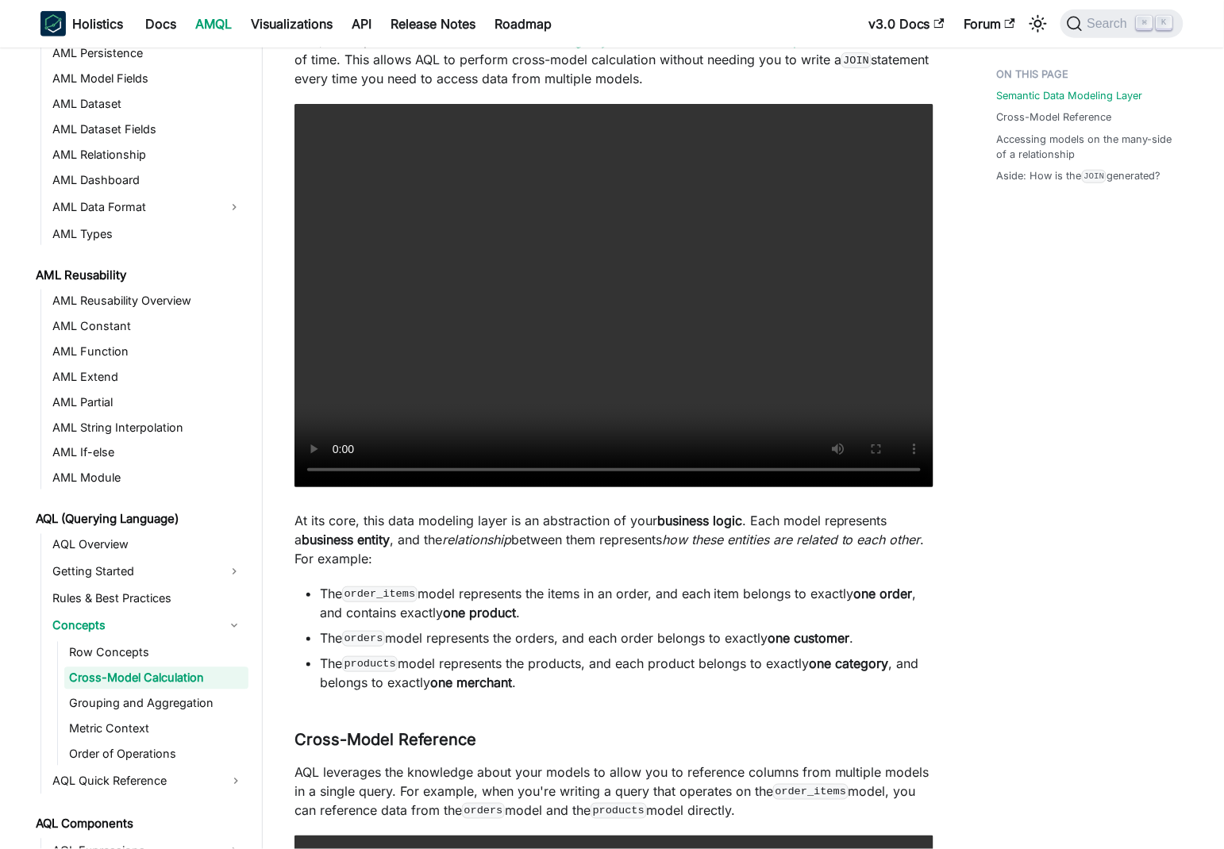
scroll to position [403, 0]
click at [441, 593] on li "The order_items model represents the items in an order, and each item belongs t…" at bounding box center [627, 603] width 614 height 38
drag, startPoint x: 441, startPoint y: 593, endPoint x: 847, endPoint y: 592, distance: 405.6
click at [909, 592] on li "The order_items model represents the items in an order, and each item belongs t…" at bounding box center [627, 603] width 614 height 38
click at [329, 616] on li "The order_items model represents the items in an order, and each item belongs t…" at bounding box center [627, 603] width 614 height 38
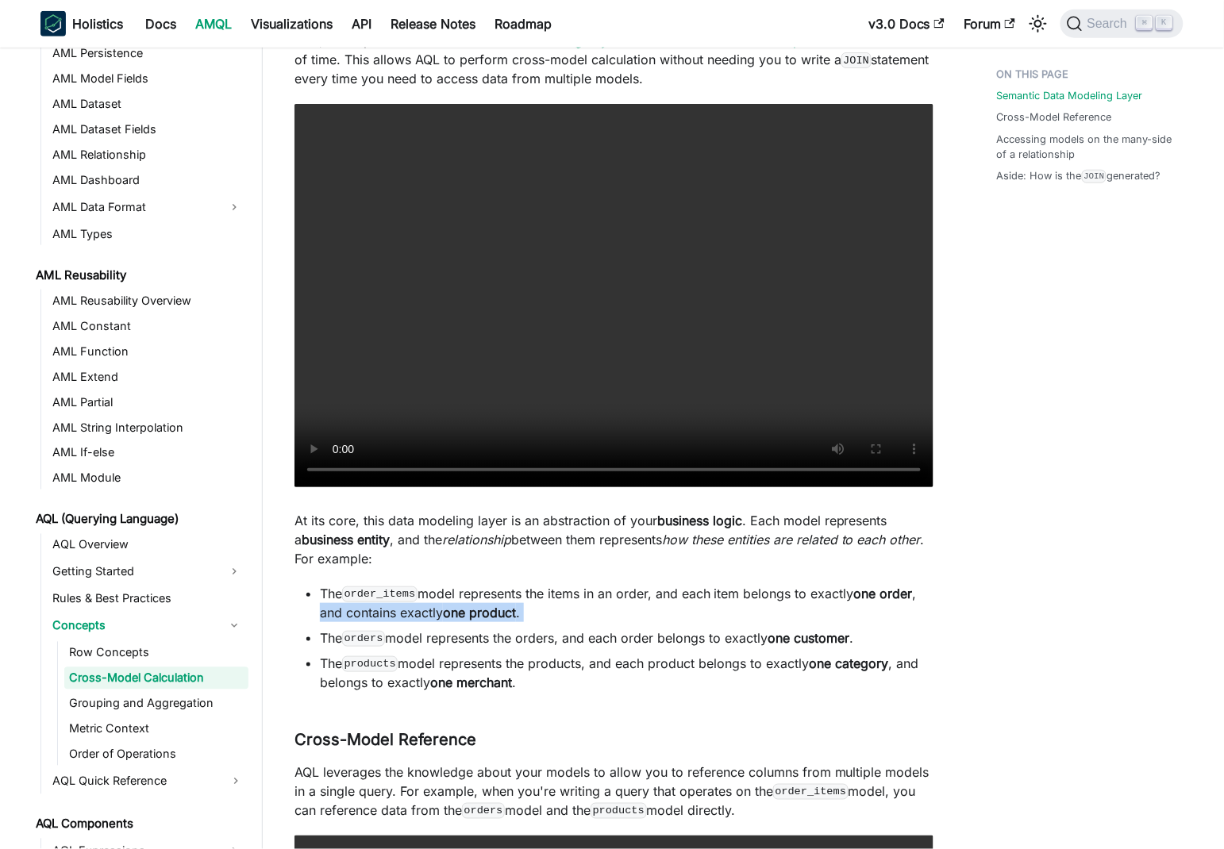
drag, startPoint x: 329, startPoint y: 616, endPoint x: 527, endPoint y: 614, distance: 198.4
click at [527, 614] on li "The order_items model represents the items in an order, and each item belongs t…" at bounding box center [627, 603] width 614 height 38
click at [638, 602] on li "The order_items model represents the items in an order, and each item belongs t…" at bounding box center [627, 603] width 614 height 38
click at [333, 664] on li "The products model represents the products, and each product belongs to exactly…" at bounding box center [627, 673] width 614 height 38
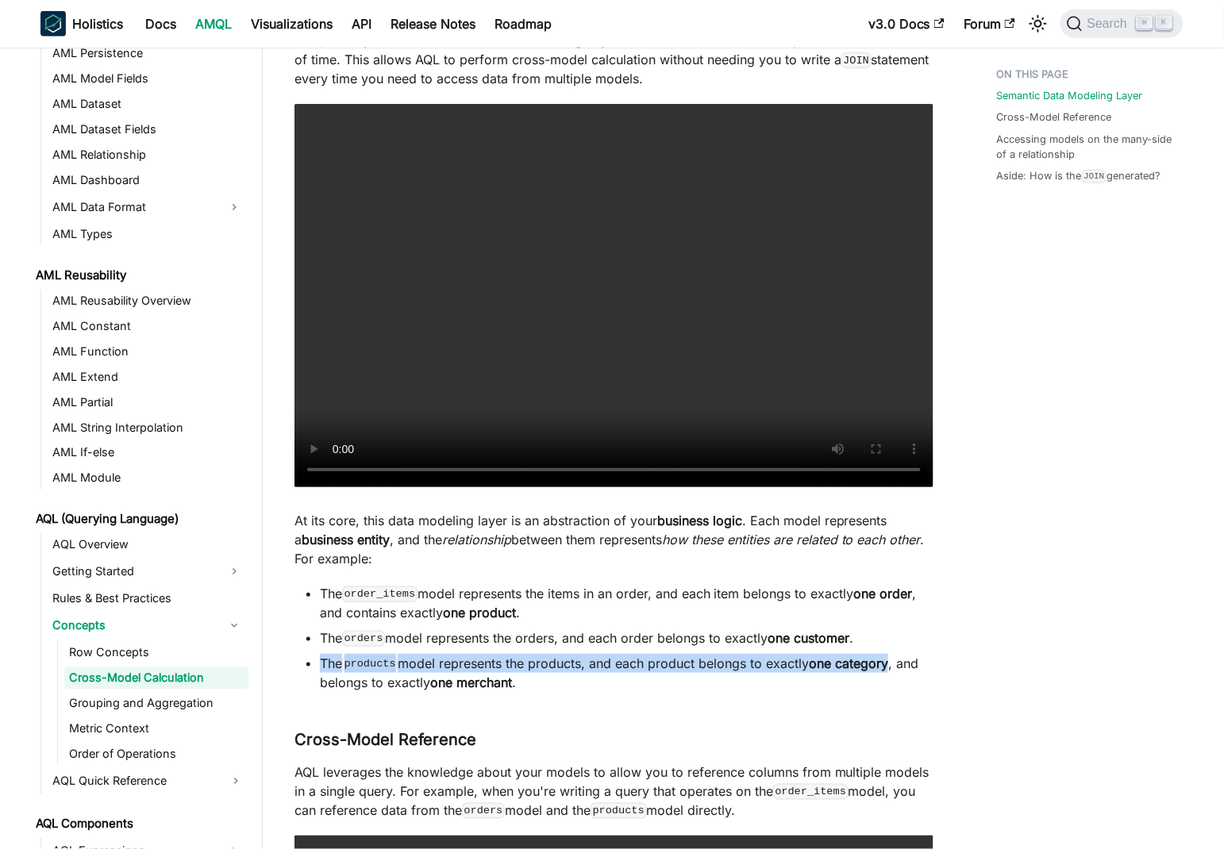
drag, startPoint x: 333, startPoint y: 664, endPoint x: 906, endPoint y: 660, distance: 573.9
click at [864, 659] on li "The products model represents the products, and each product belongs to exactly…" at bounding box center [627, 673] width 614 height 38
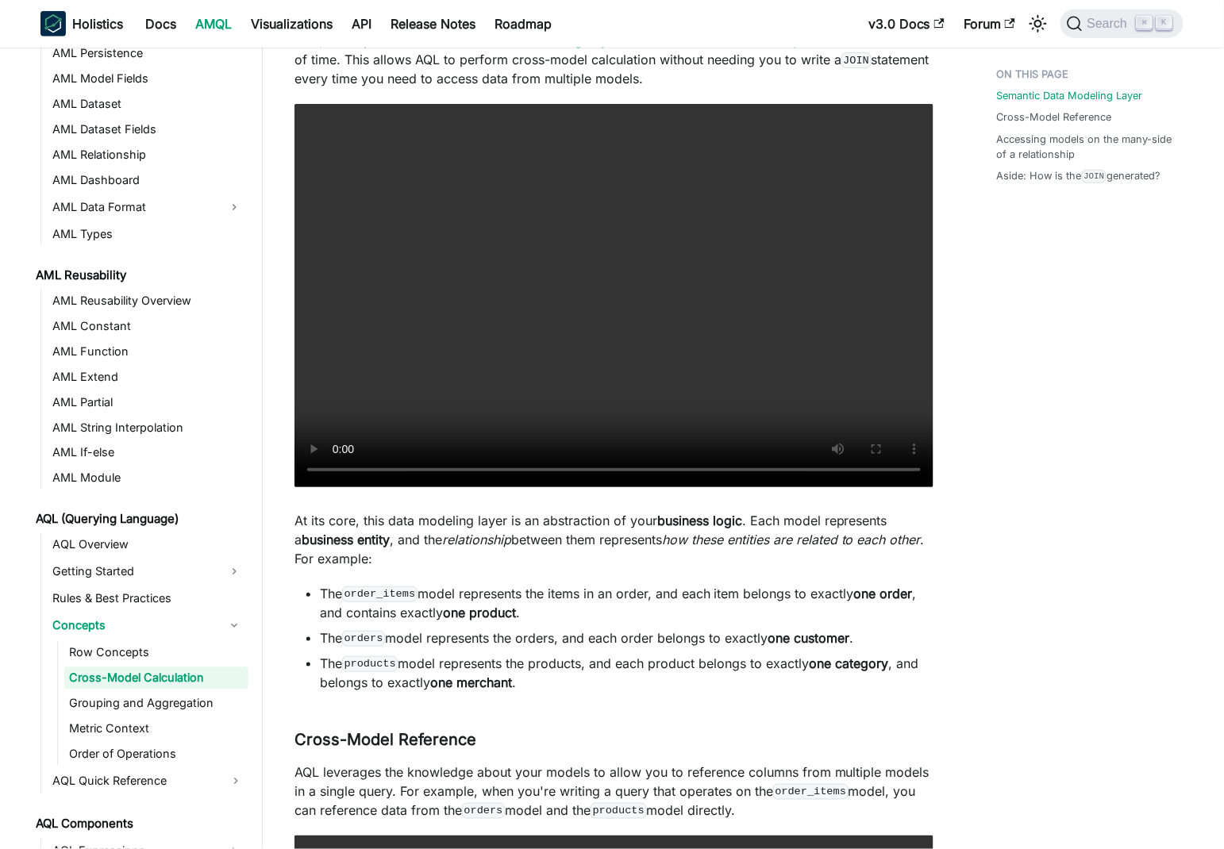
click at [906, 660] on li "The products model represents the products, and each product belongs to exactly…" at bounding box center [627, 673] width 614 height 38
click at [910, 664] on li "The products model represents the products, and each product belongs to exactly…" at bounding box center [627, 673] width 614 height 38
drag, startPoint x: 910, startPoint y: 664, endPoint x: 455, endPoint y: 691, distance: 455.6
click at [702, 668] on li "The products model represents the products, and each product belongs to exactly…" at bounding box center [627, 673] width 614 height 38
click at [349, 683] on li "The products model represents the products, and each product belongs to exactly…" at bounding box center [627, 673] width 614 height 38
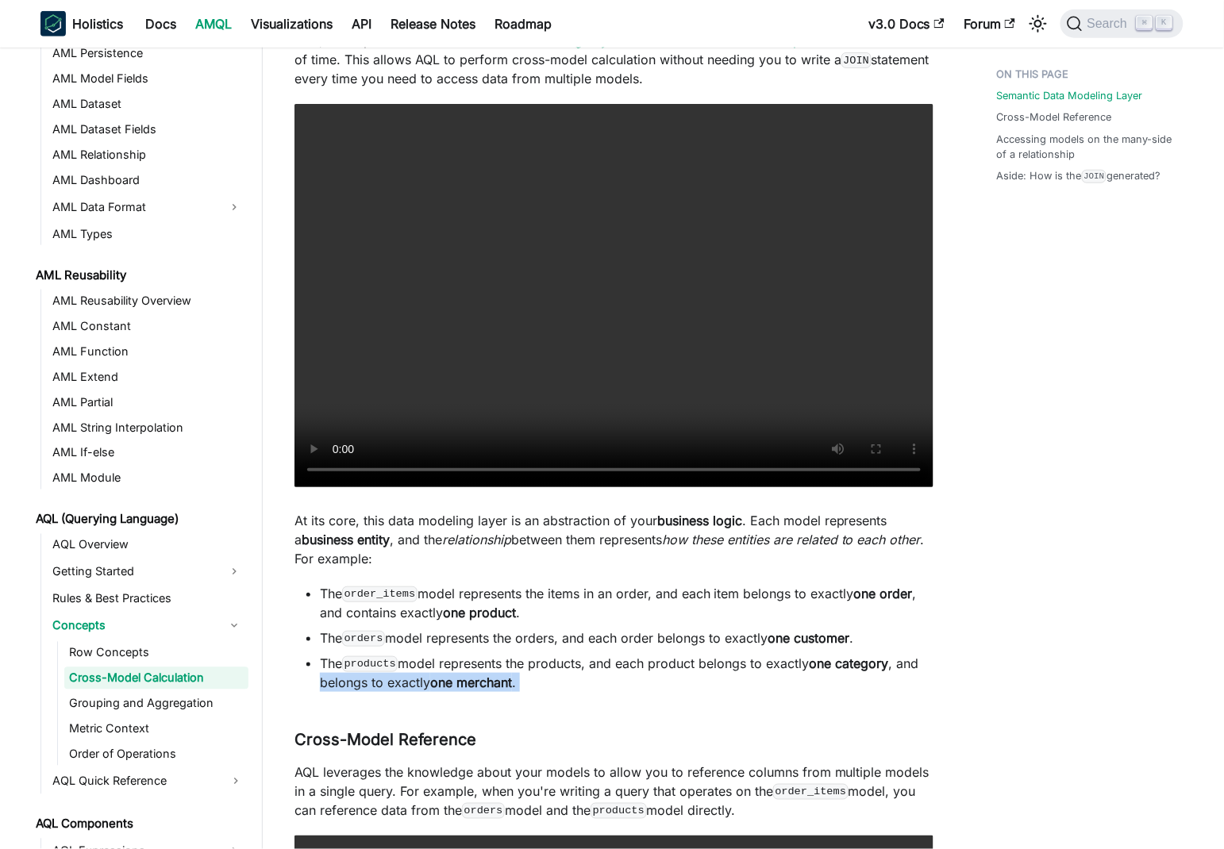
drag, startPoint x: 349, startPoint y: 683, endPoint x: 521, endPoint y: 690, distance: 172.4
click at [521, 690] on li "The products model represents the products, and each product belongs to exactly…" at bounding box center [627, 673] width 614 height 38
click at [708, 651] on ul "The order_items model represents the items in an order, and each item belongs t…" at bounding box center [613, 638] width 639 height 108
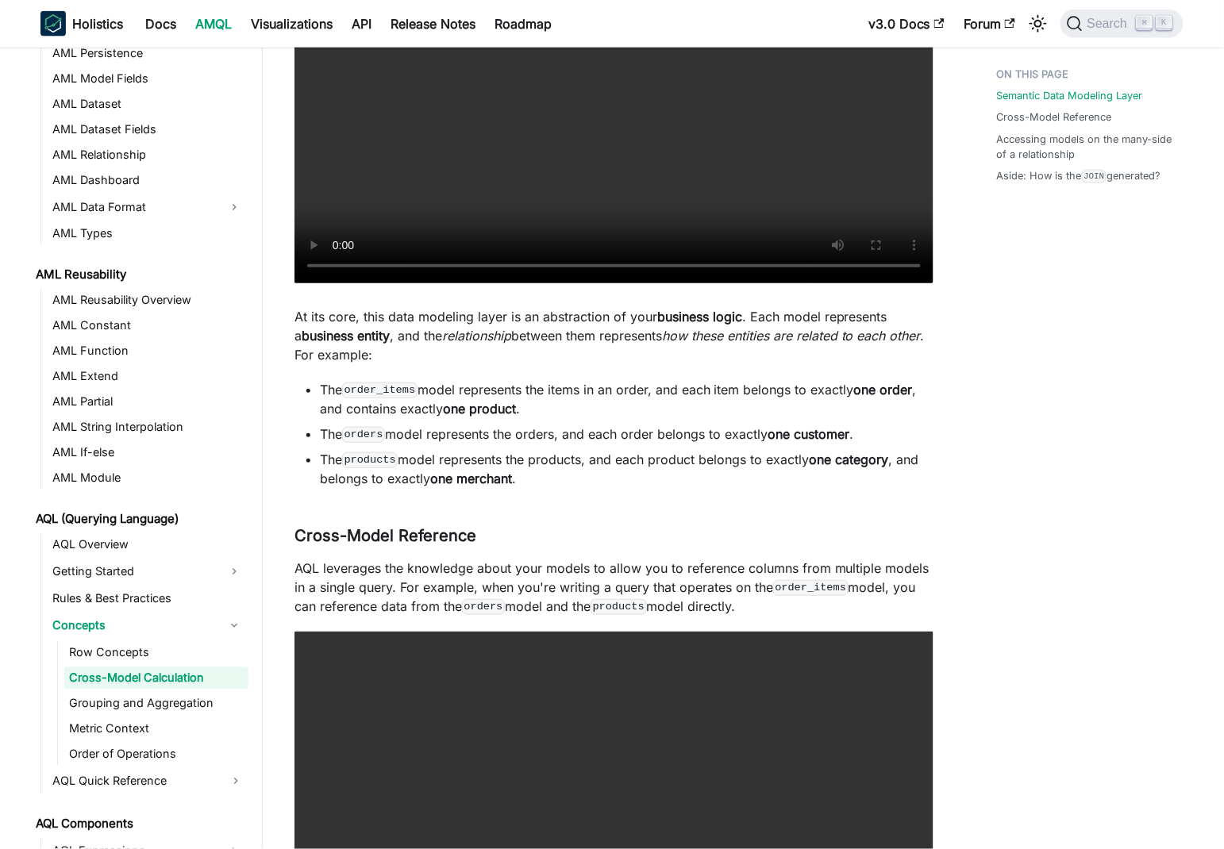
scroll to position [663, 0]
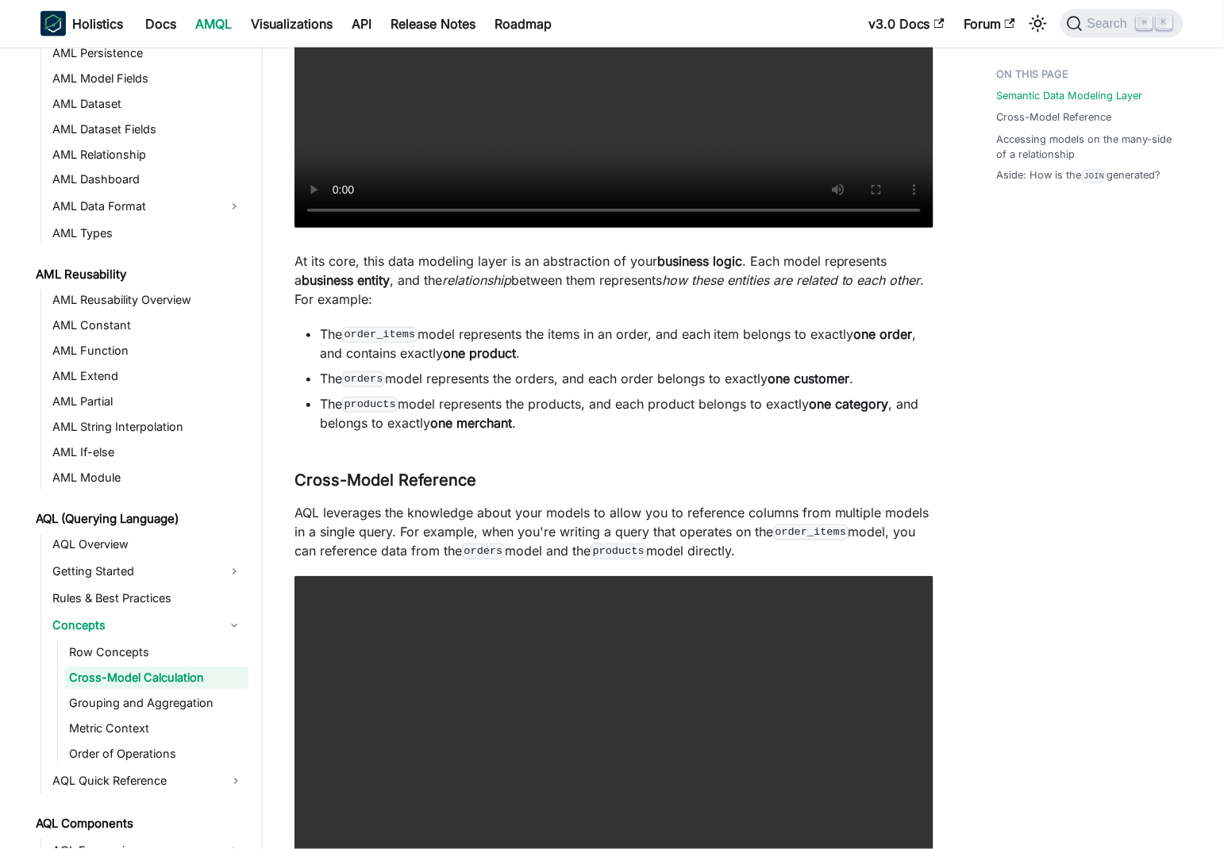
click at [295, 516] on p "AQL leverages the knowledge about your models to allow you to reference columns…" at bounding box center [613, 531] width 639 height 57
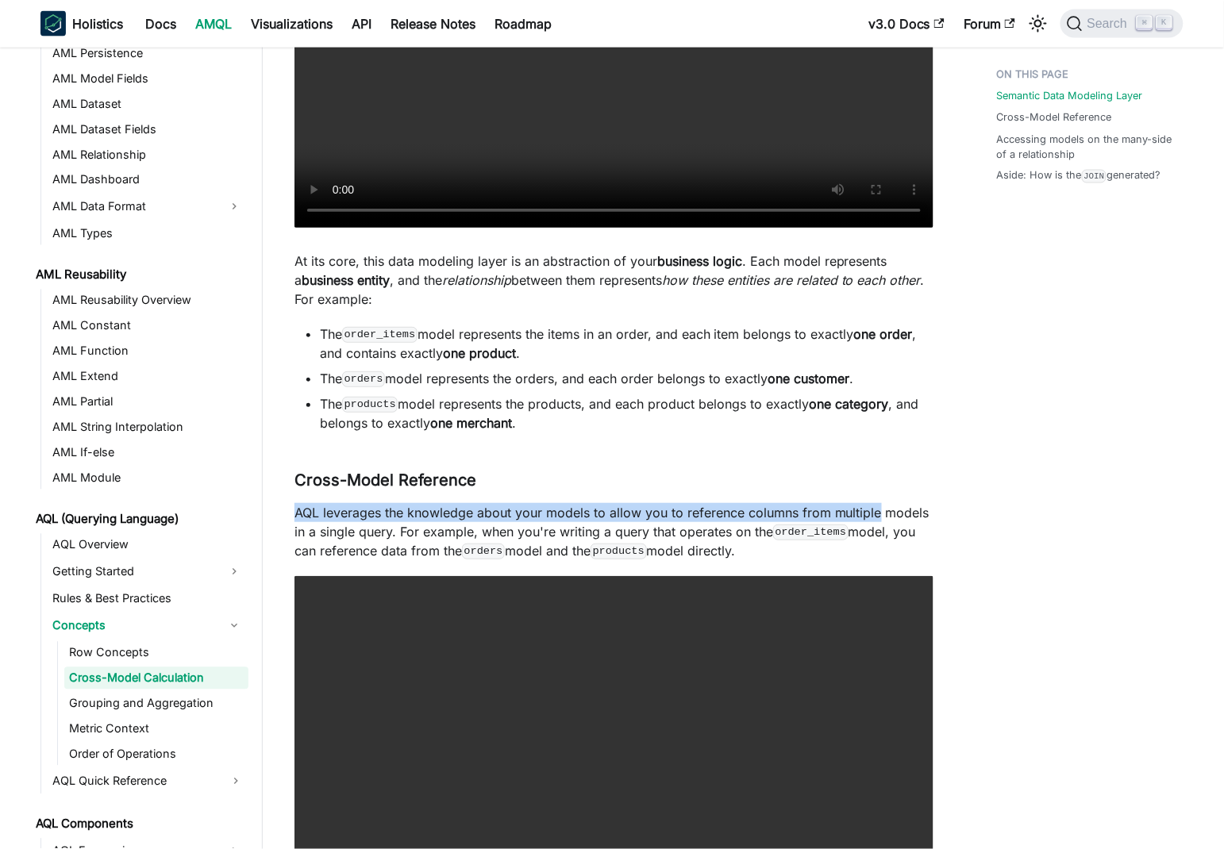
drag, startPoint x: 295, startPoint y: 516, endPoint x: 740, endPoint y: 514, distance: 444.5
click at [838, 512] on p "AQL leverages the knowledge about your models to allow you to reference columns…" at bounding box center [613, 531] width 639 height 57
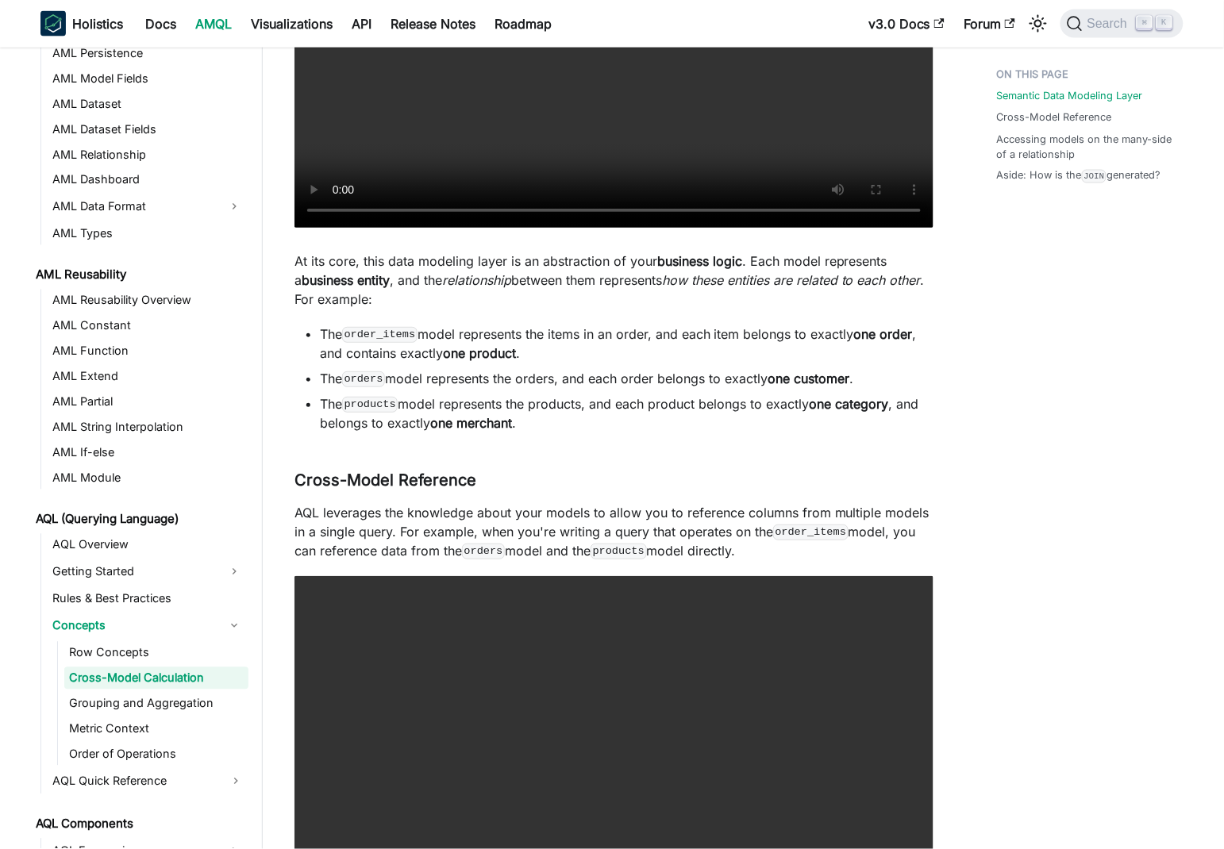
click at [668, 523] on p "AQL leverages the knowledge about your models to allow you to reference columns…" at bounding box center [613, 531] width 639 height 57
click at [418, 515] on p "AQL leverages the knowledge about your models to allow you to reference columns…" at bounding box center [613, 531] width 639 height 57
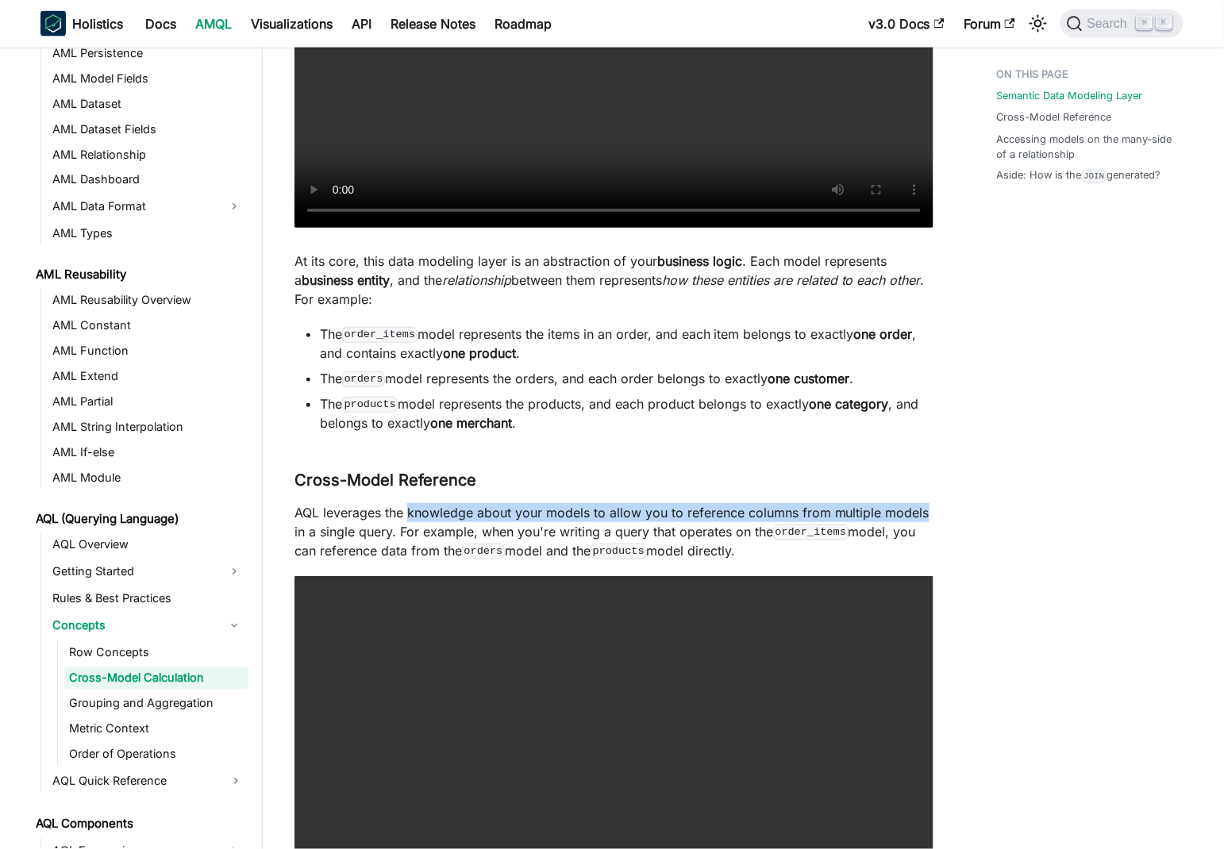
drag, startPoint x: 418, startPoint y: 515, endPoint x: 910, endPoint y: 509, distance: 491.4
click at [910, 509] on p "AQL leverages the knowledge about your models to allow you to reference columns…" at bounding box center [613, 531] width 639 height 57
click at [800, 521] on p "AQL leverages the knowledge about your models to allow you to reference columns…" at bounding box center [613, 531] width 639 height 57
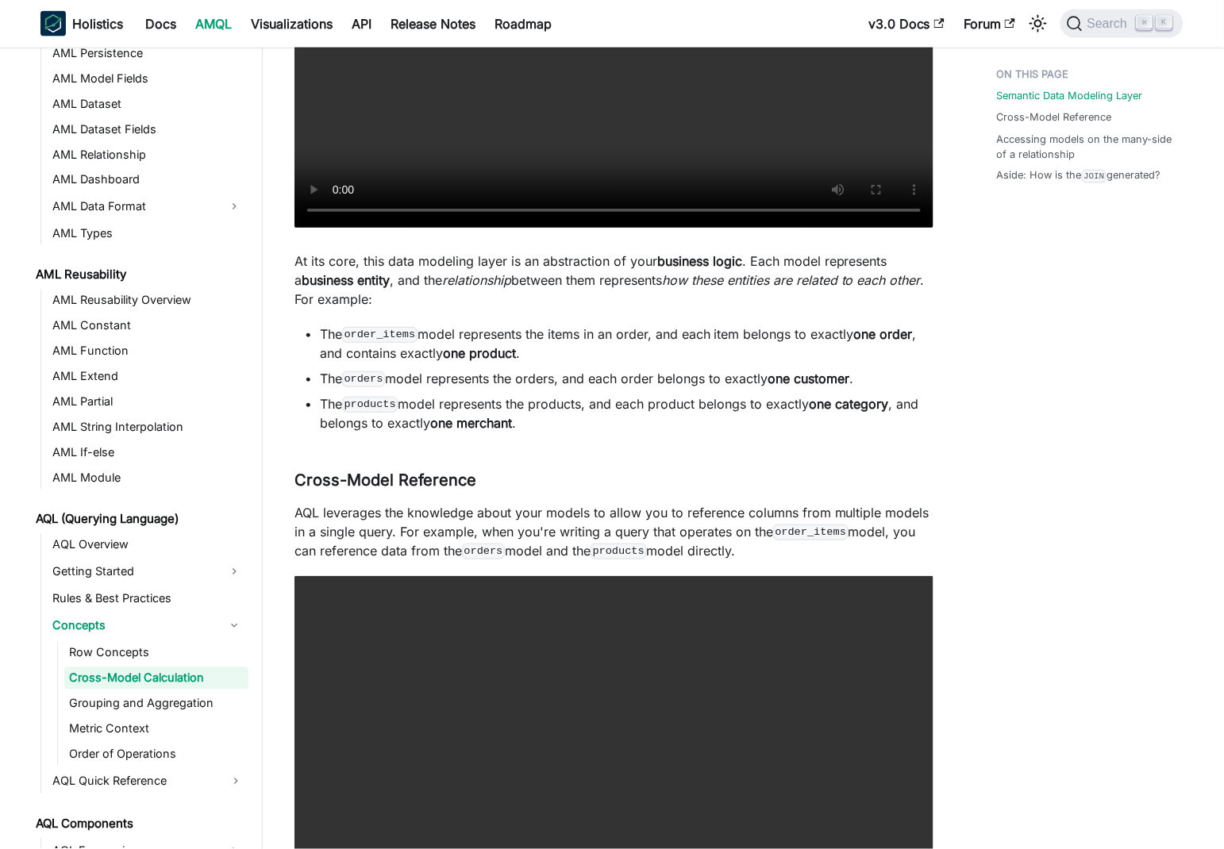
click at [915, 509] on p "AQL leverages the knowledge about your models to allow you to reference columns…" at bounding box center [613, 531] width 639 height 57
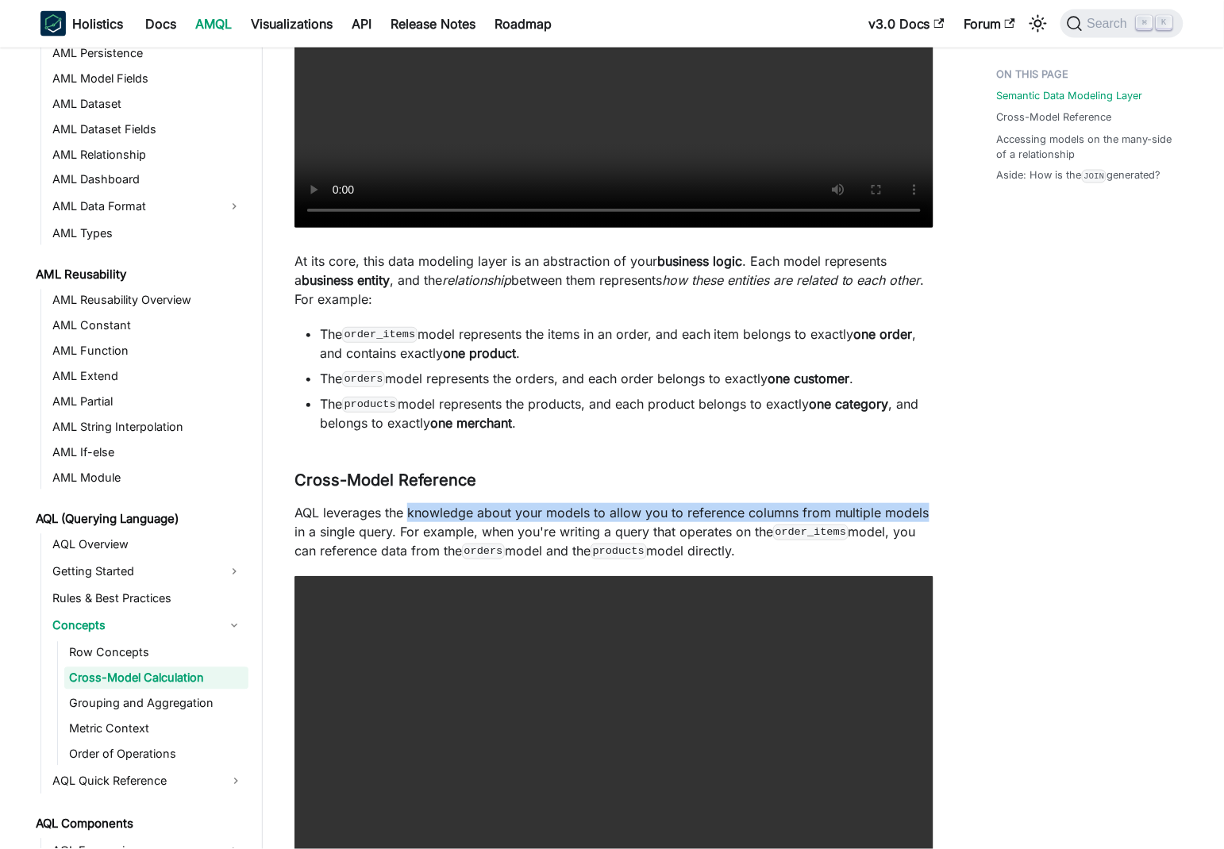
drag, startPoint x: 915, startPoint y: 509, endPoint x: 467, endPoint y: 519, distance: 447.8
click at [467, 519] on p "AQL leverages the knowledge about your models to allow you to reference columns…" at bounding box center [613, 531] width 639 height 57
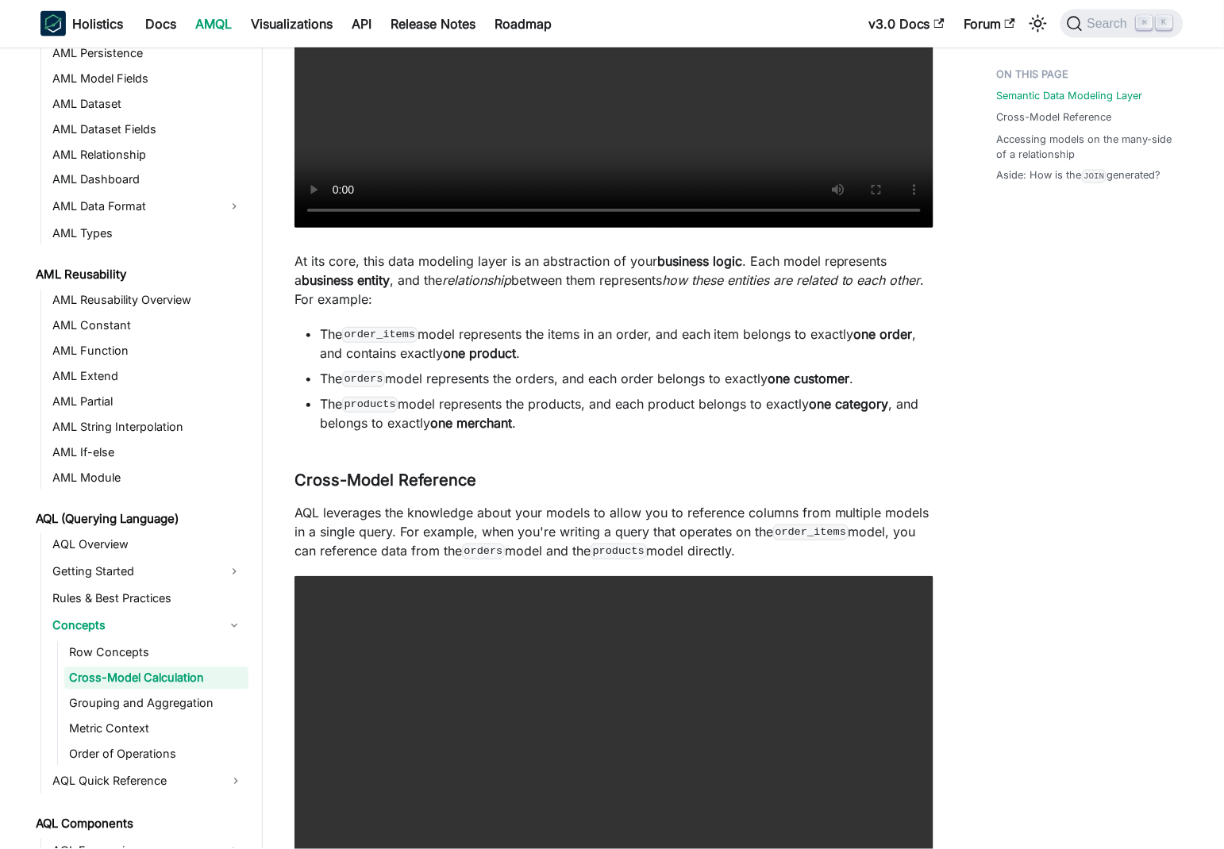
click at [384, 541] on p "AQL leverages the knowledge about your models to allow you to reference columns…" at bounding box center [613, 531] width 639 height 57
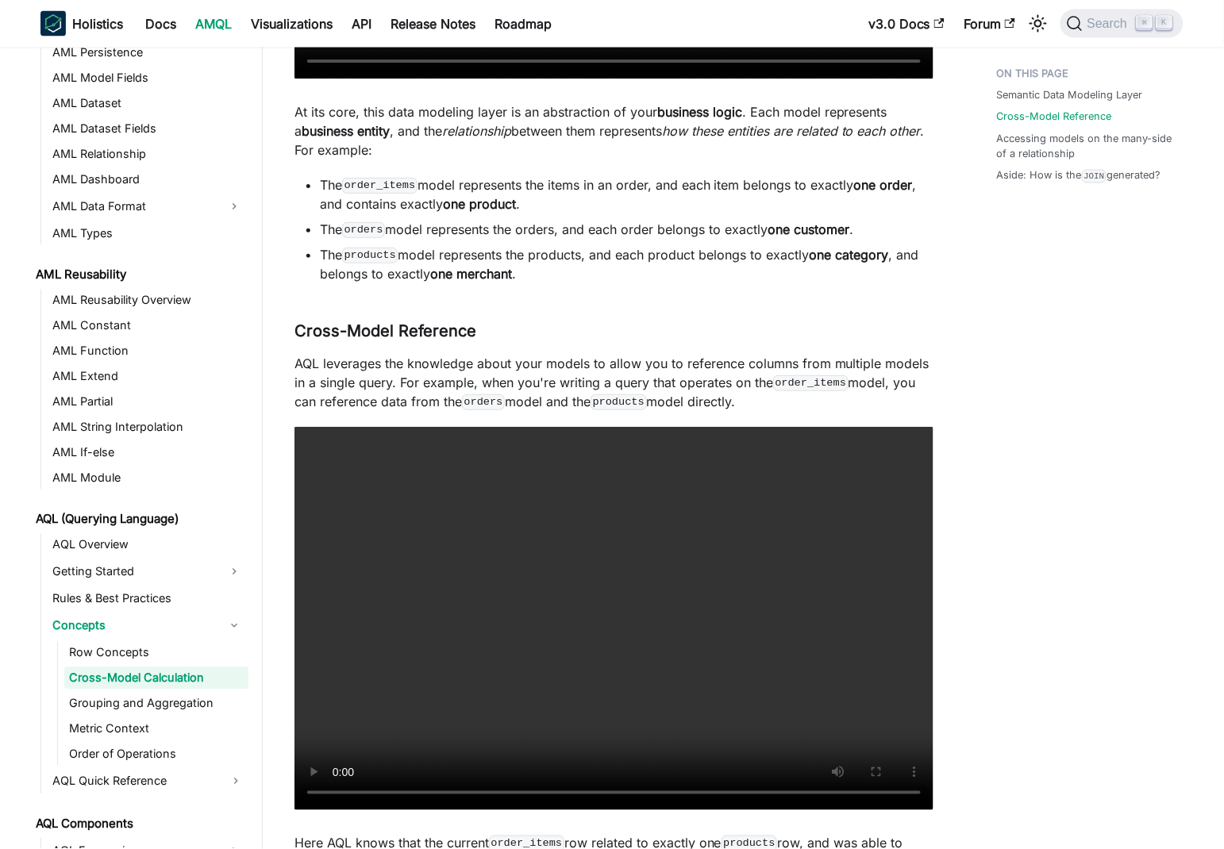
scroll to position [923, 0]
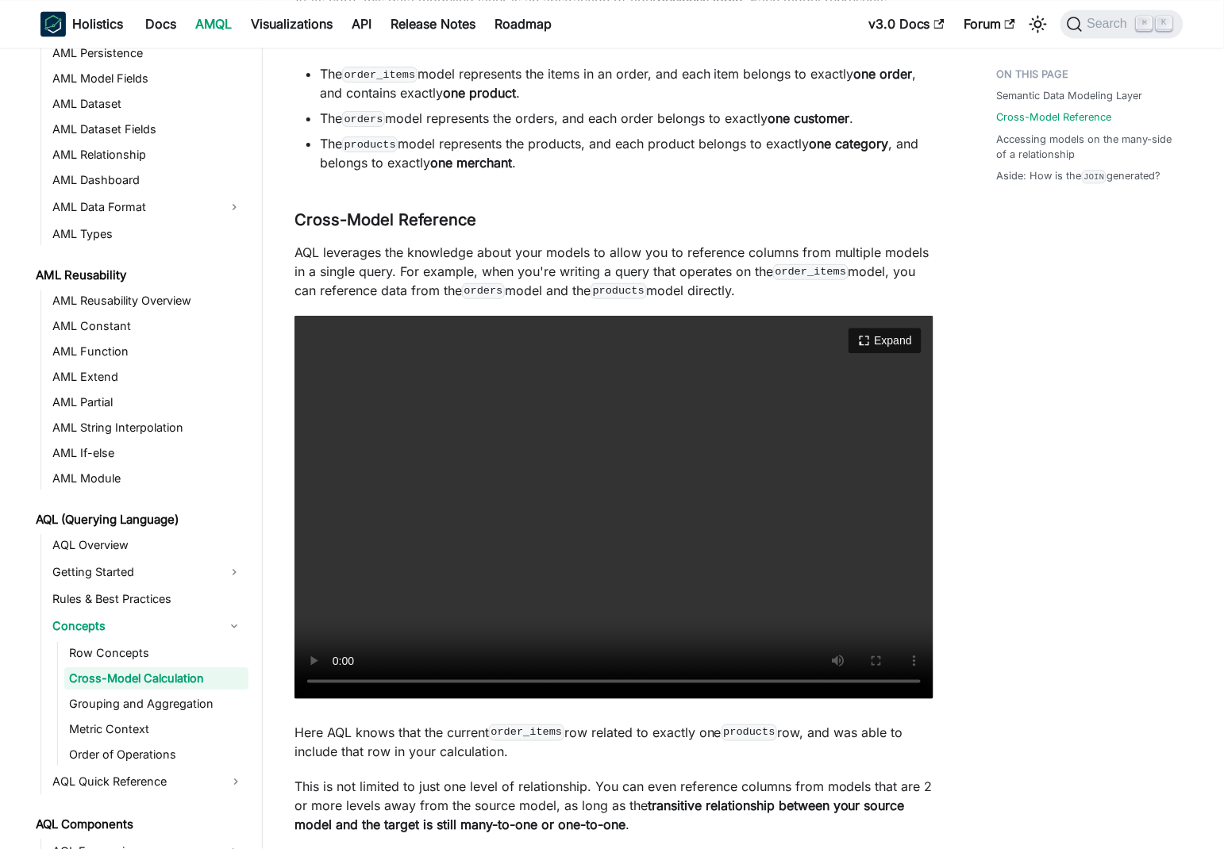
click at [618, 532] on video "Your browser does not support embedding video, but you can download it ." at bounding box center [613, 507] width 639 height 383
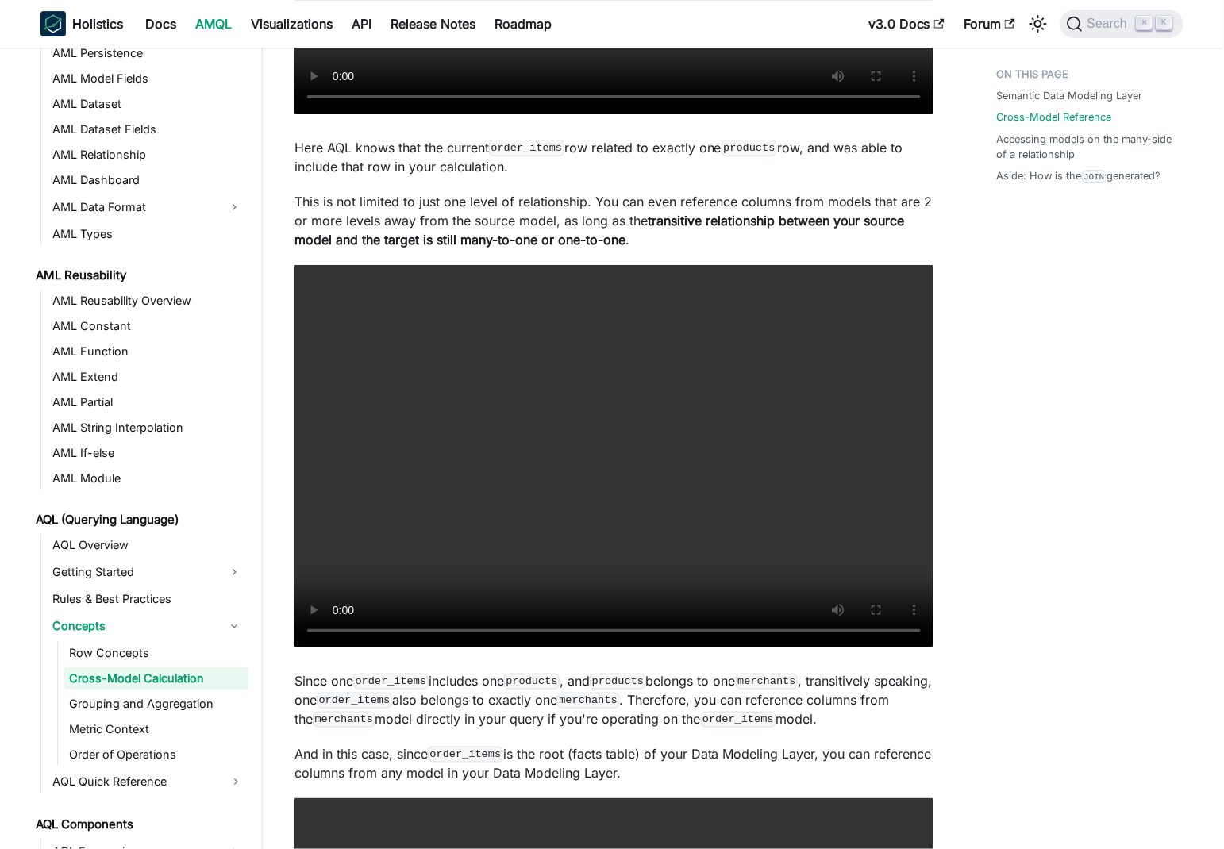
scroll to position [1514, 0]
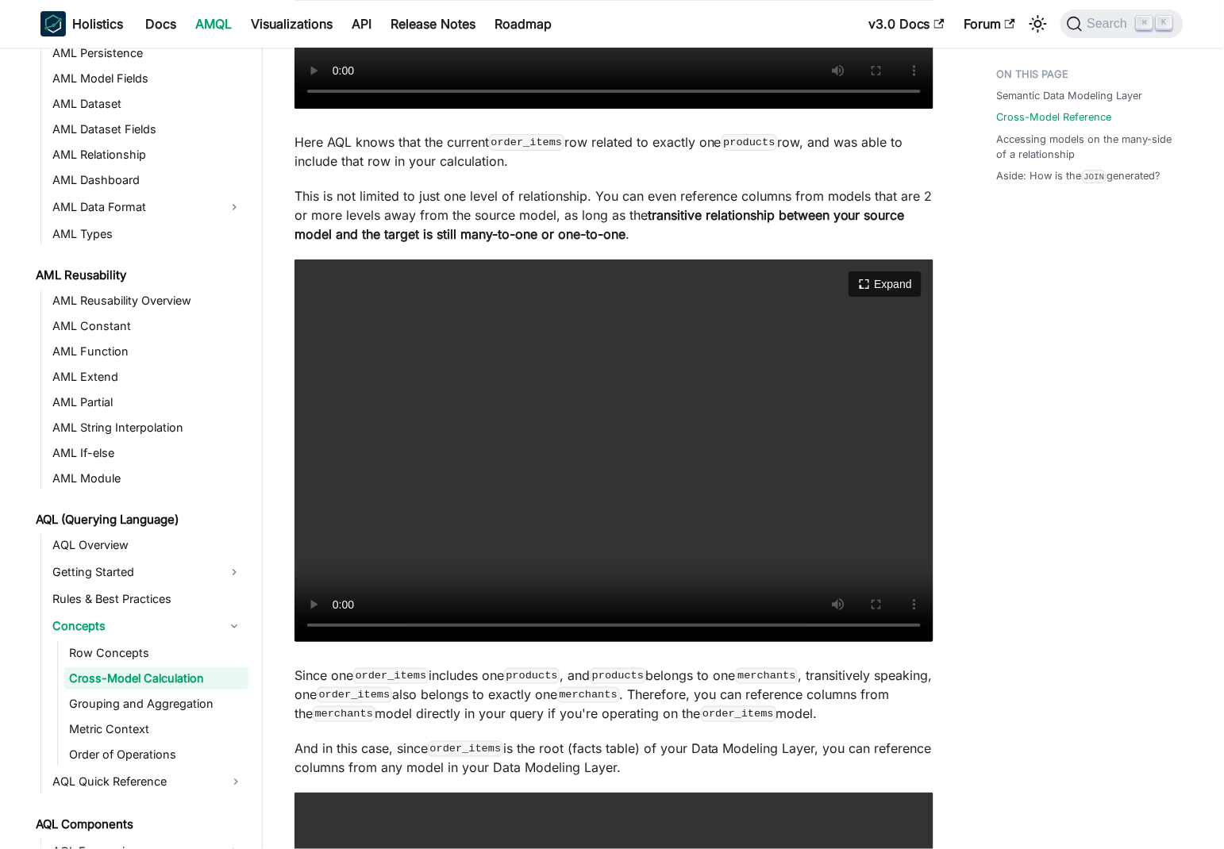
click at [603, 499] on video "Your browser does not support embedding video, but you can download it ." at bounding box center [613, 451] width 639 height 383
click at [294, 212] on article "AQL (Querying Language) Concepts Cross-Model Calculation On this page Cross-Mod…" at bounding box center [614, 535] width 664 height 3976
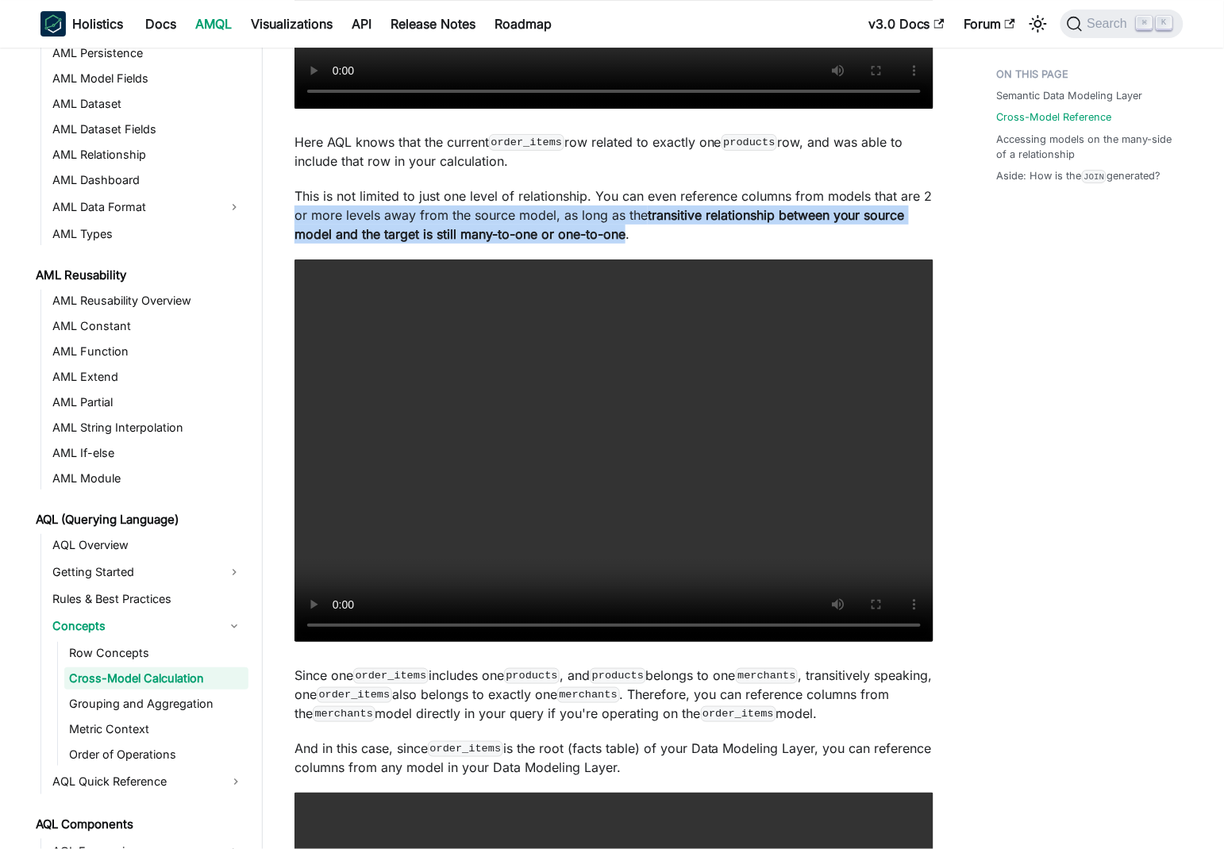
drag, startPoint x: 294, startPoint y: 212, endPoint x: 612, endPoint y: 235, distance: 319.1
click at [612, 235] on article "AQL (Querying Language) Concepts Cross-Model Calculation On this page Cross-Mod…" at bounding box center [614, 535] width 664 height 3976
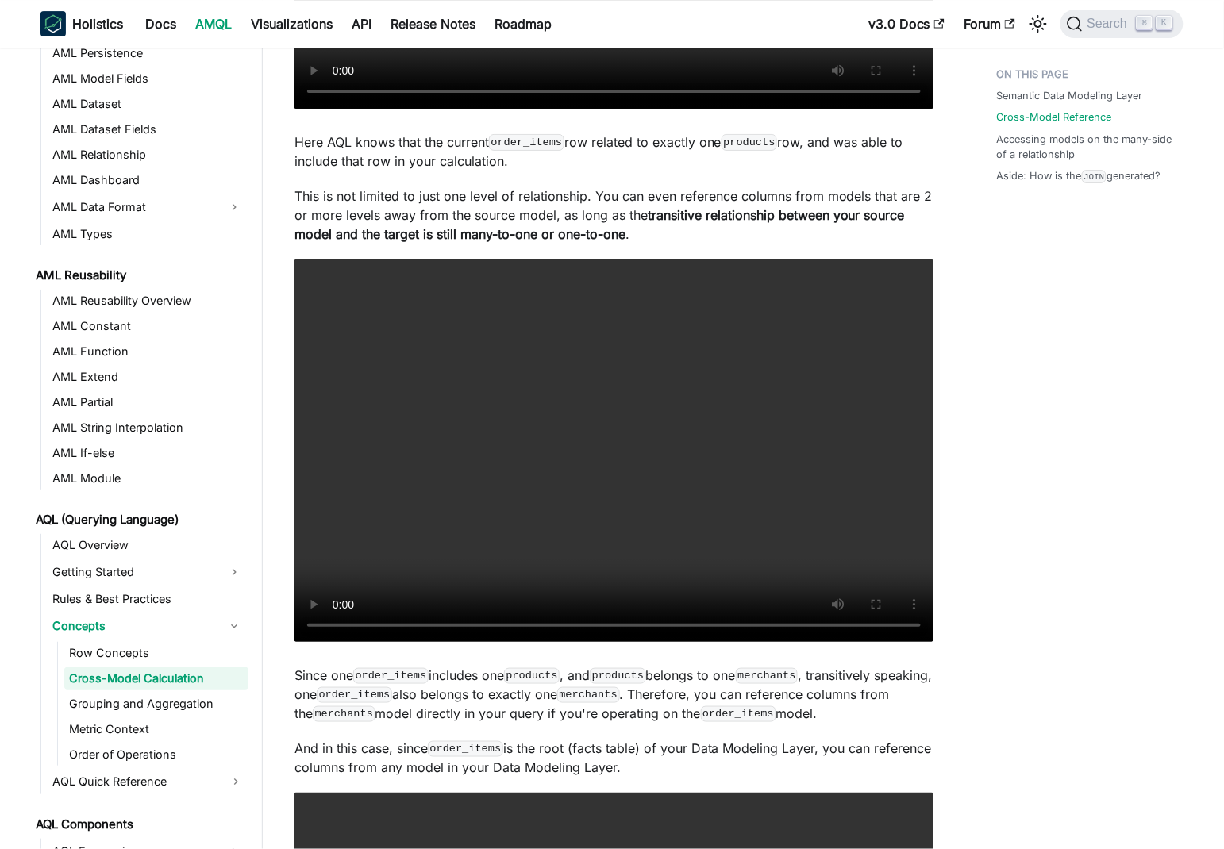
click at [806, 229] on p "This is not limited to just one level of relationship. You can even reference c…" at bounding box center [613, 215] width 639 height 57
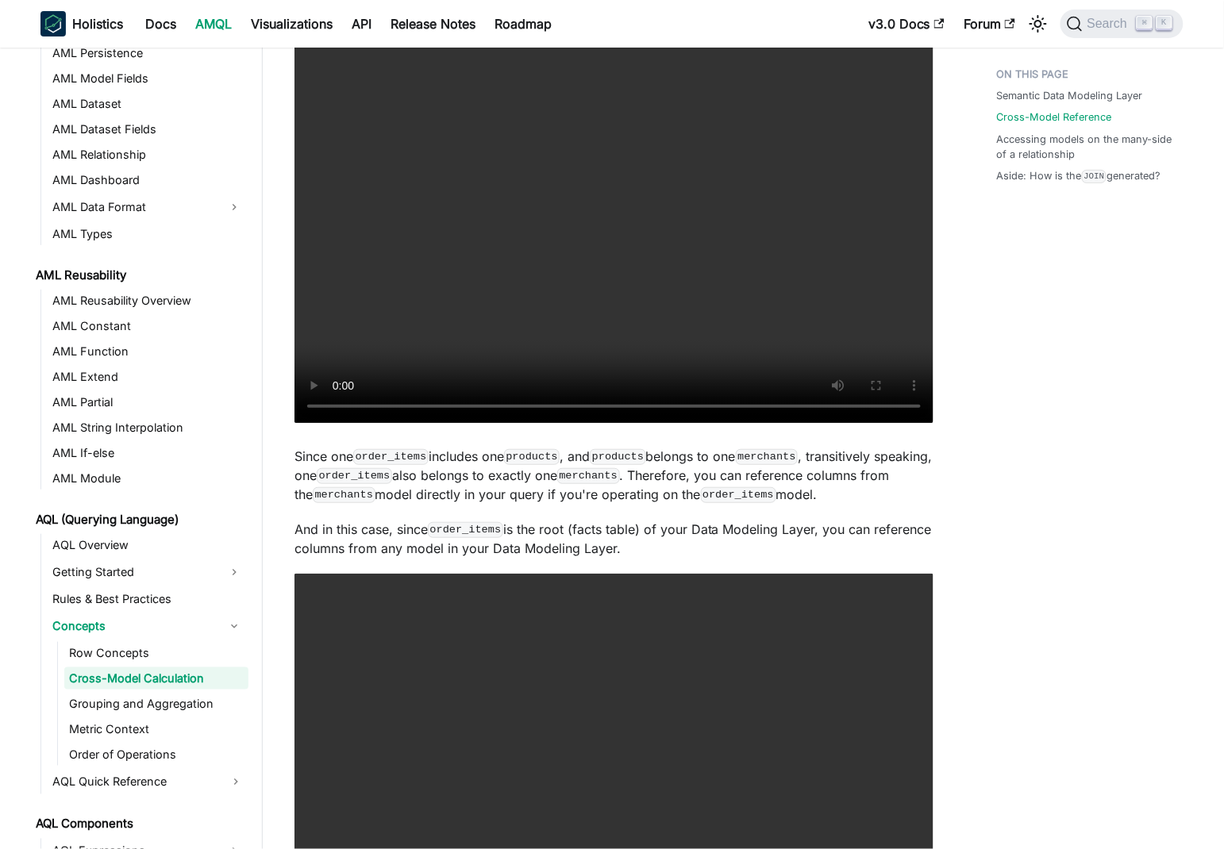
scroll to position [1773, 0]
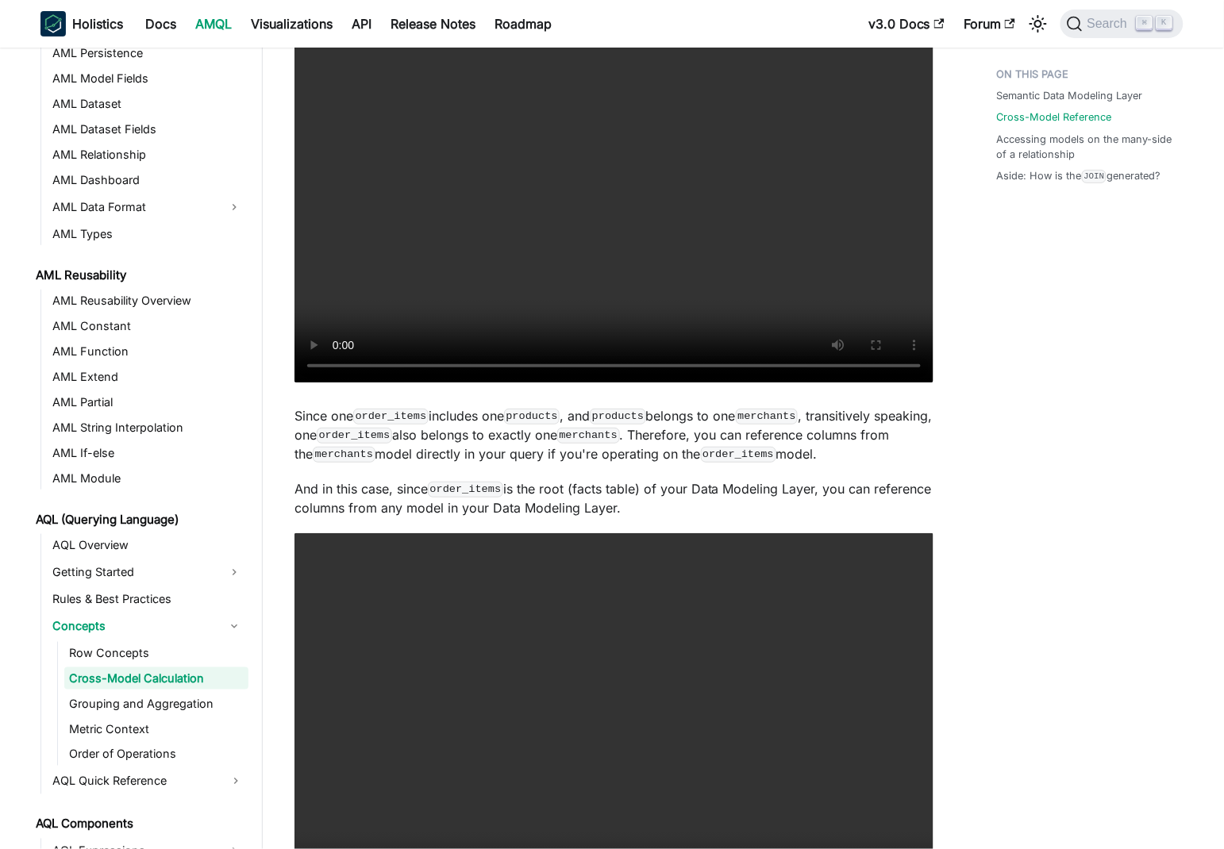
click at [301, 415] on p "Since one order_items includes one products , and products belongs to one merch…" at bounding box center [613, 434] width 639 height 57
drag, startPoint x: 301, startPoint y: 415, endPoint x: 610, endPoint y: 419, distance: 309.6
click at [610, 419] on p "Since one order_items includes one products , and products belongs to one merch…" at bounding box center [613, 434] width 639 height 57
click at [487, 425] on p "Since one order_items includes one products , and products belongs to one merch…" at bounding box center [613, 434] width 639 height 57
click at [427, 415] on code "order_items" at bounding box center [390, 417] width 75 height 16
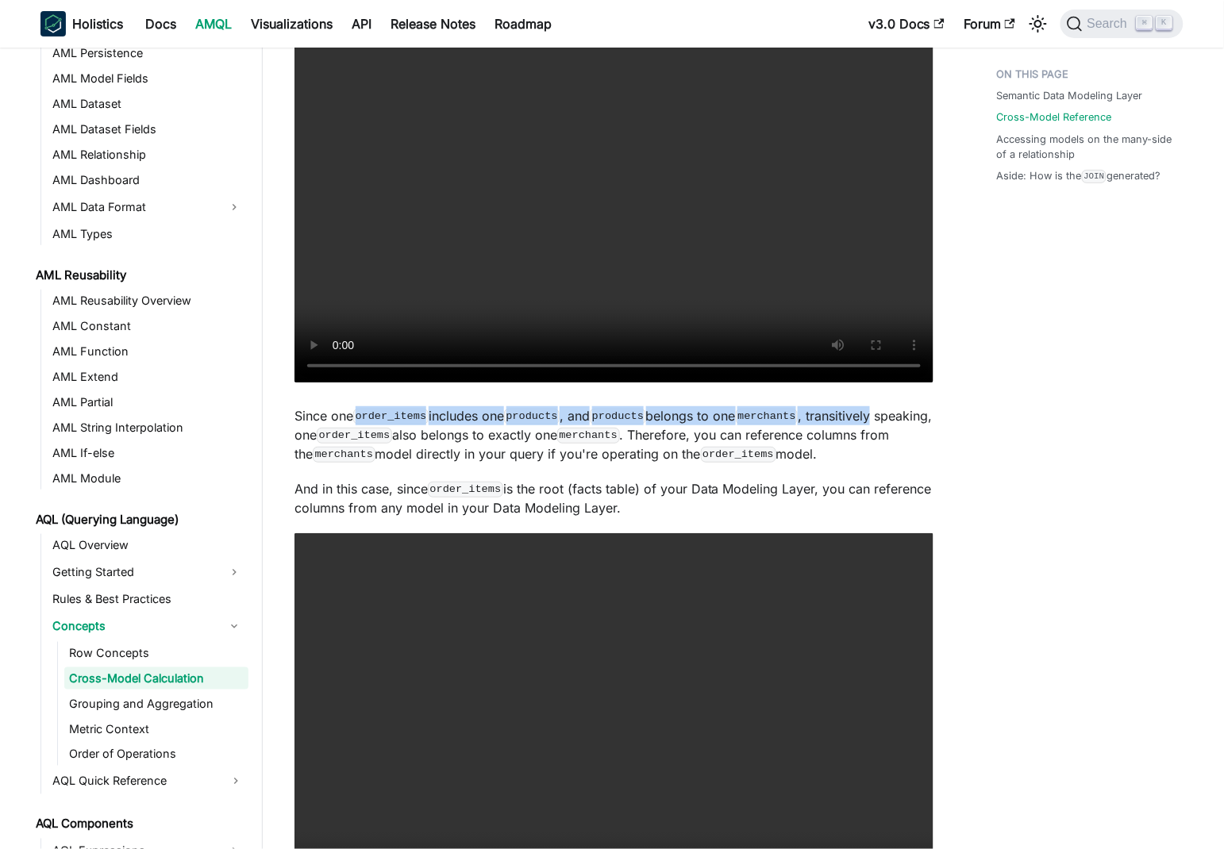
drag, startPoint x: 427, startPoint y: 415, endPoint x: 539, endPoint y: 427, distance: 112.5
click at [884, 412] on p "Since one order_items includes one products , and products belongs to one merch…" at bounding box center [613, 434] width 639 height 57
click at [317, 438] on p "Since one order_items includes one products , and products belongs to one merch…" at bounding box center [613, 434] width 639 height 57
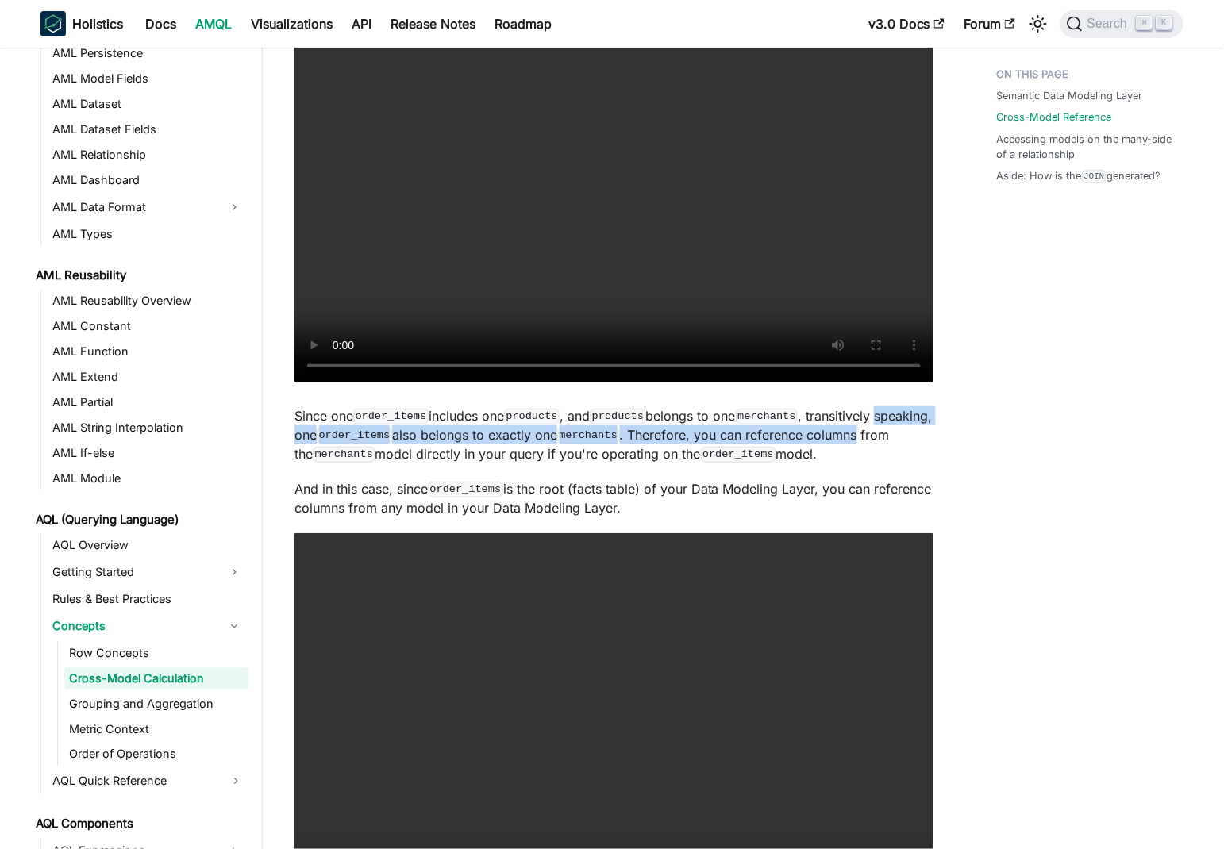
drag, startPoint x: 317, startPoint y: 438, endPoint x: 902, endPoint y: 429, distance: 585.8
click at [902, 429] on p "Since one order_items includes one products , and products belongs to one merch…" at bounding box center [613, 434] width 639 height 57
click at [620, 441] on code "merchants" at bounding box center [588, 436] width 63 height 16
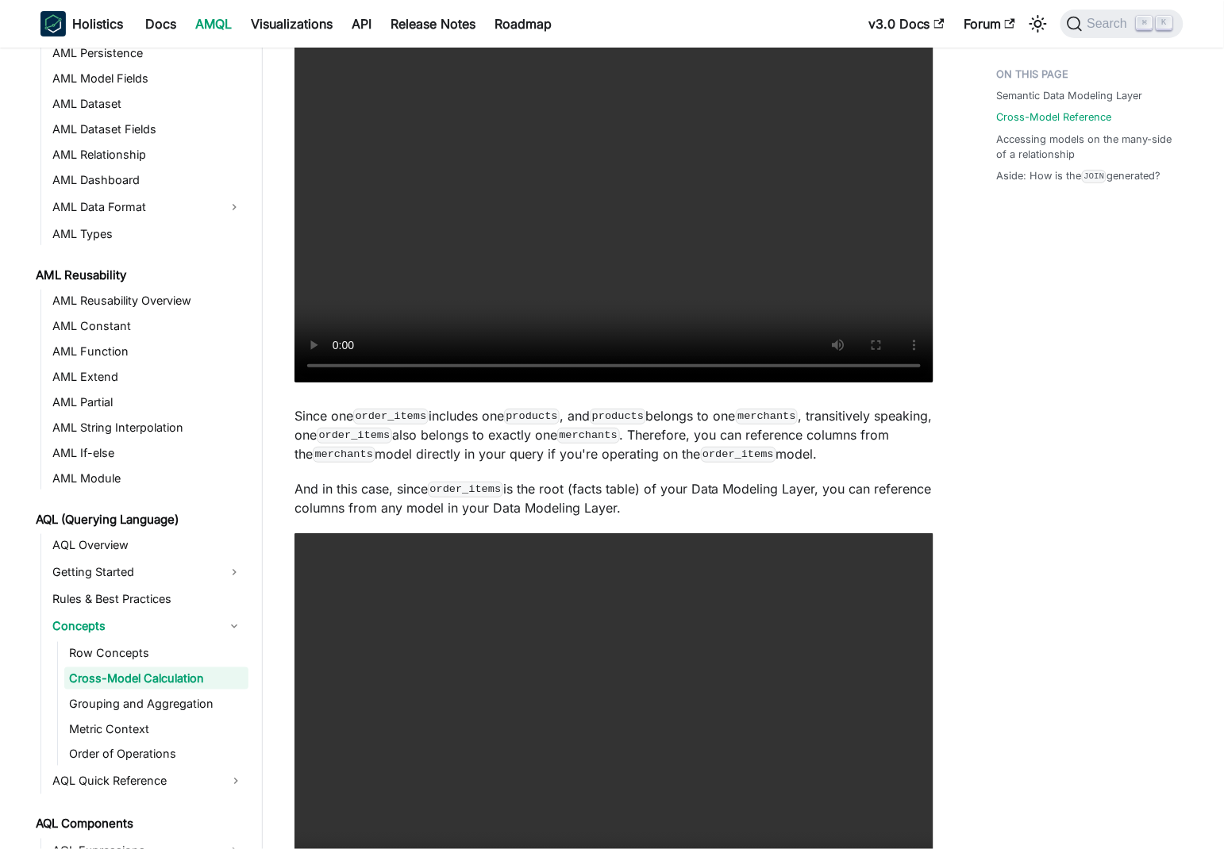
click at [713, 433] on p "Since one order_items includes one products , and products belongs to one merch…" at bounding box center [613, 434] width 639 height 57
drag, startPoint x: 713, startPoint y: 433, endPoint x: 862, endPoint y: 433, distance: 149.2
click at [905, 437] on p "Since one order_items includes one products , and products belongs to one merch…" at bounding box center [613, 434] width 639 height 57
click at [311, 456] on p "Since one order_items includes one products , and products belongs to one merch…" at bounding box center [613, 434] width 639 height 57
drag, startPoint x: 311, startPoint y: 456, endPoint x: 605, endPoint y: 452, distance: 293.7
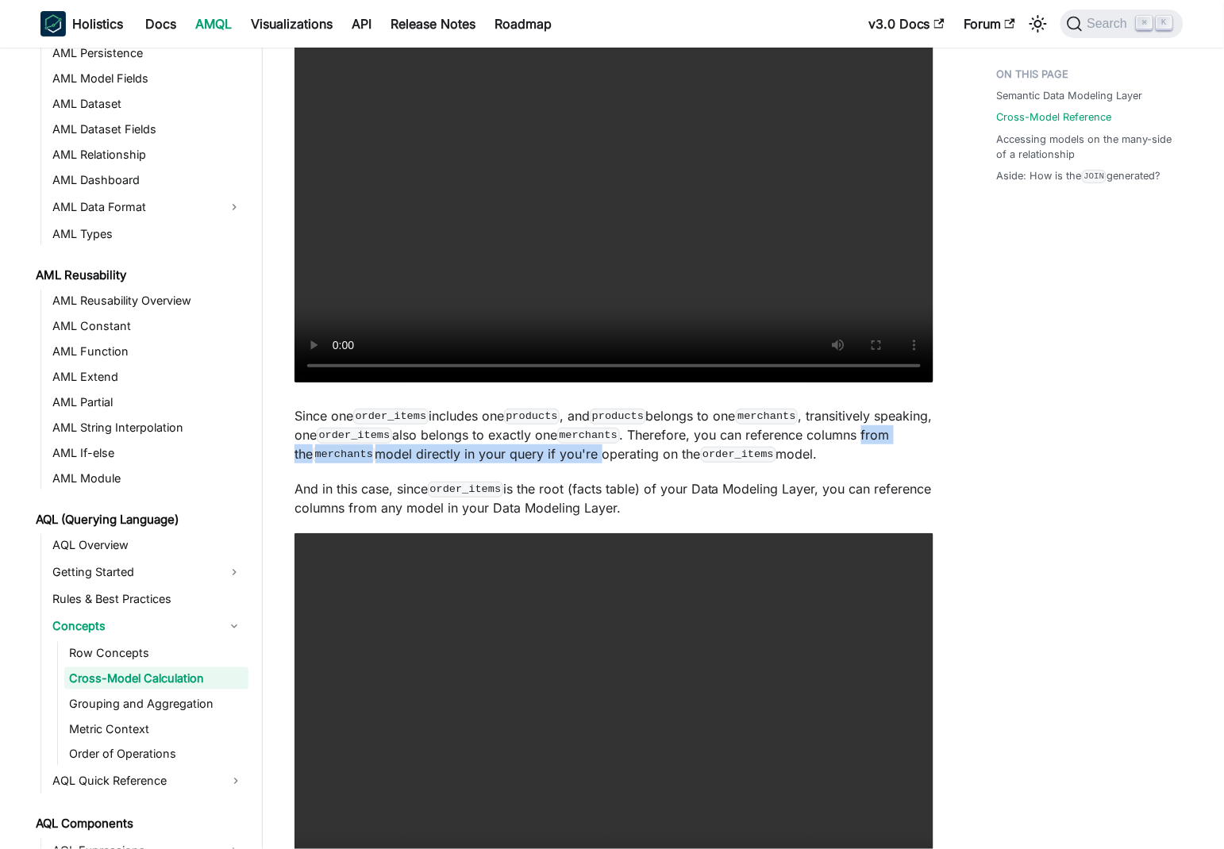
click at [605, 452] on p "Since one order_items includes one products , and products belongs to one merch…" at bounding box center [613, 434] width 639 height 57
drag, startPoint x: 686, startPoint y: 448, endPoint x: 588, endPoint y: 450, distance: 97.7
click at [683, 448] on p "Since one order_items includes one products , and products belongs to one merch…" at bounding box center [613, 434] width 639 height 57
click at [429, 453] on p "Since one order_items includes one products , and products belongs to one merch…" at bounding box center [613, 434] width 639 height 57
drag, startPoint x: 429, startPoint y: 453, endPoint x: 620, endPoint y: 455, distance: 190.5
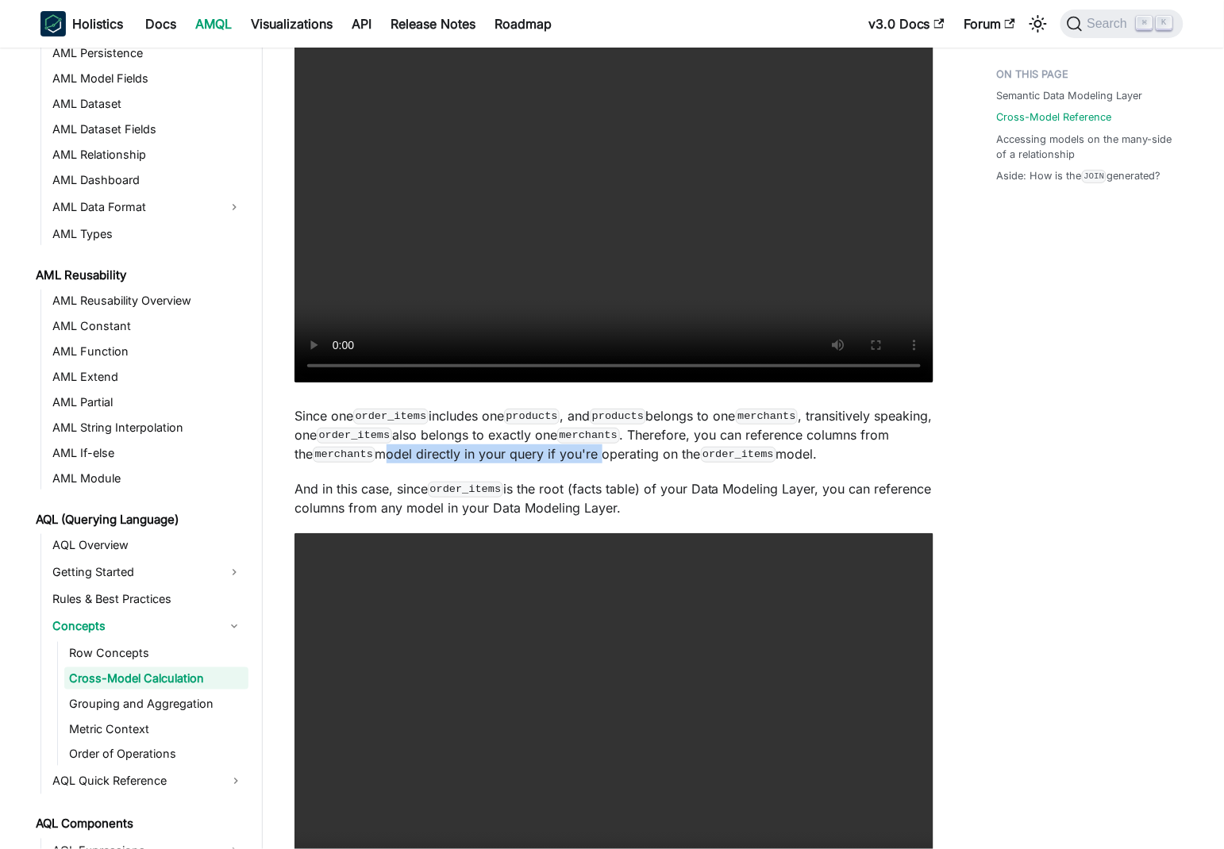
click at [622, 455] on p "Since one order_items includes one products , and products belongs to one merch…" at bounding box center [613, 434] width 639 height 57
click at [550, 452] on p "Since one order_items includes one products , and products belongs to one merch…" at bounding box center [613, 434] width 639 height 57
click at [387, 417] on code "order_items" at bounding box center [390, 417] width 75 height 16
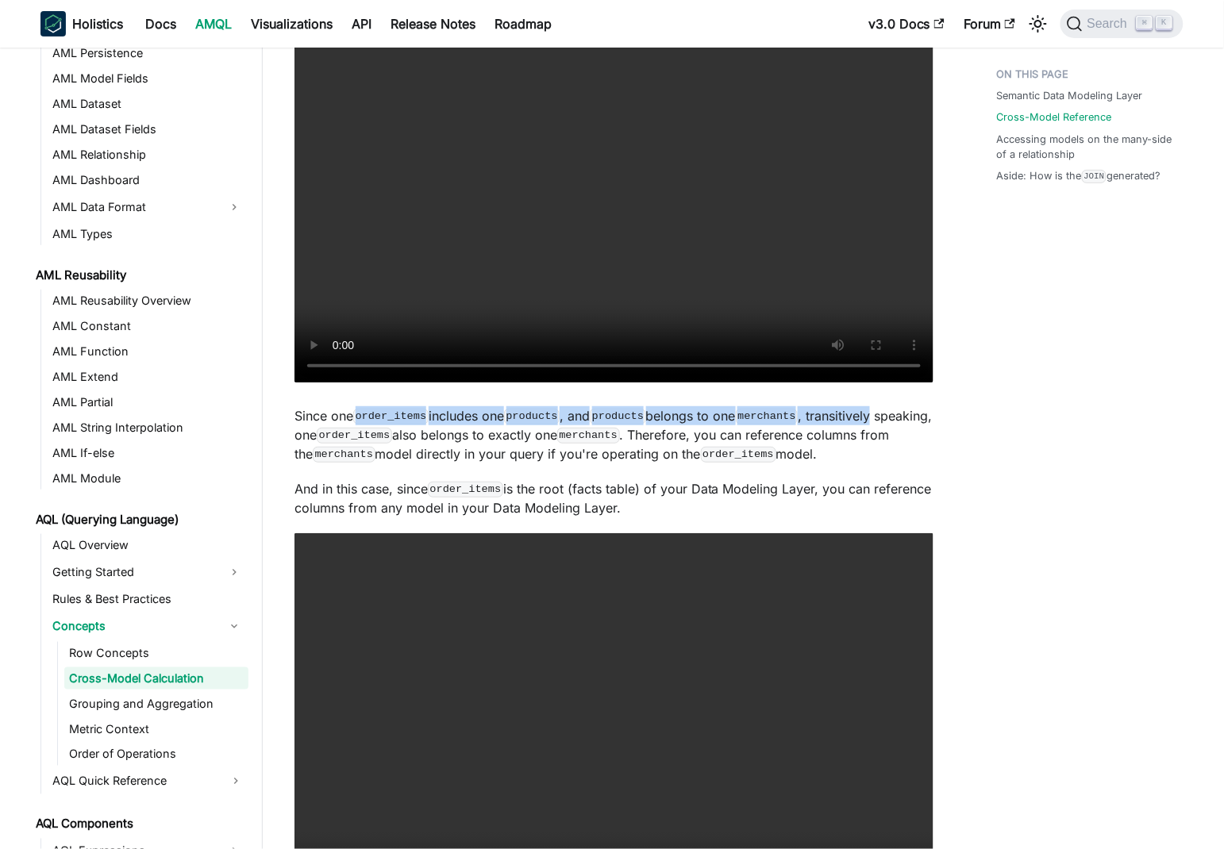
drag, startPoint x: 387, startPoint y: 417, endPoint x: 875, endPoint y: 414, distance: 488.2
click at [875, 414] on p "Since one order_items includes one products , and products belongs to one merch…" at bounding box center [613, 434] width 639 height 57
click at [1072, 440] on div "Semantic Data Modeling Layer Cross-Model Reference Accessing models on the many…" at bounding box center [1082, 346] width 234 height 4118
click at [298, 490] on p "And in this case, since order_items is the root (facts table) of your Data Mode…" at bounding box center [613, 498] width 639 height 38
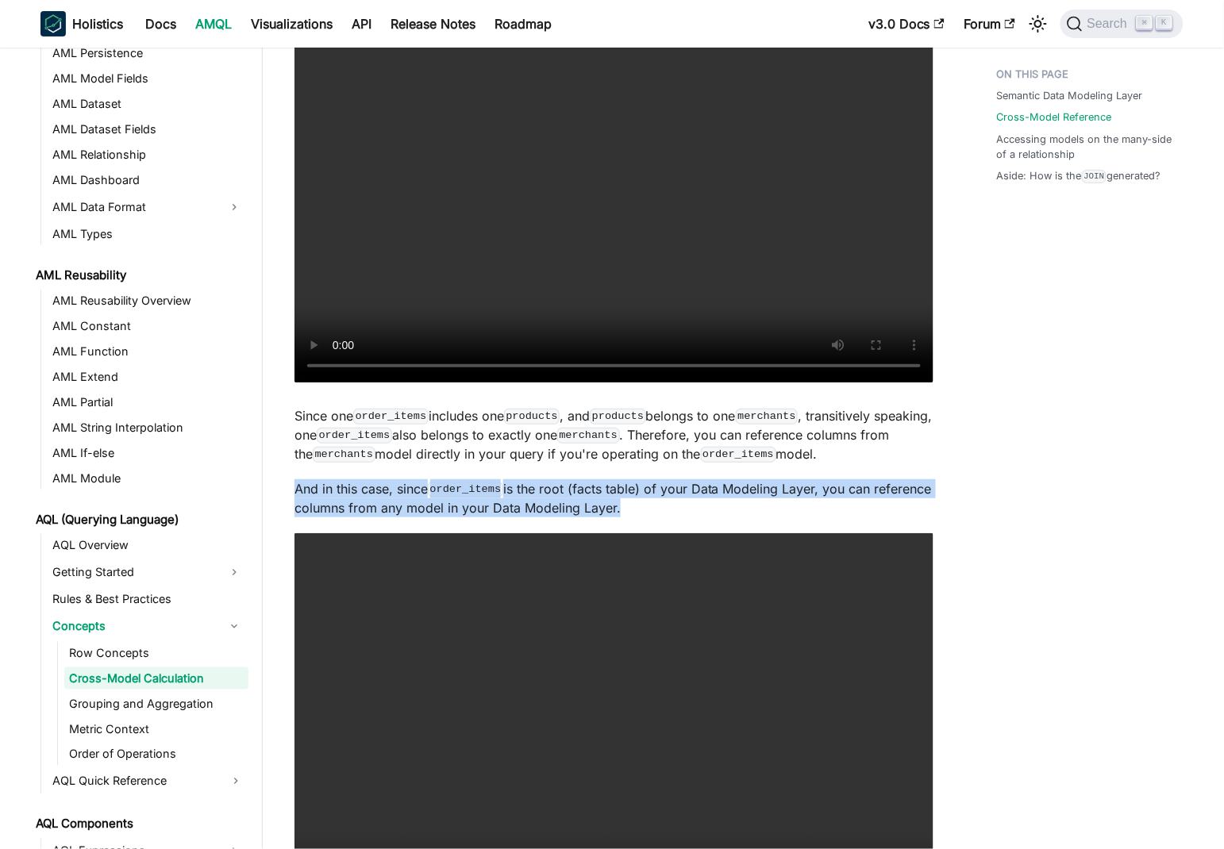
drag, startPoint x: 298, startPoint y: 490, endPoint x: 661, endPoint y: 507, distance: 363.9
click at [661, 507] on p "And in this case, since order_items is the root (facts table) of your Data Mode…" at bounding box center [613, 498] width 639 height 38
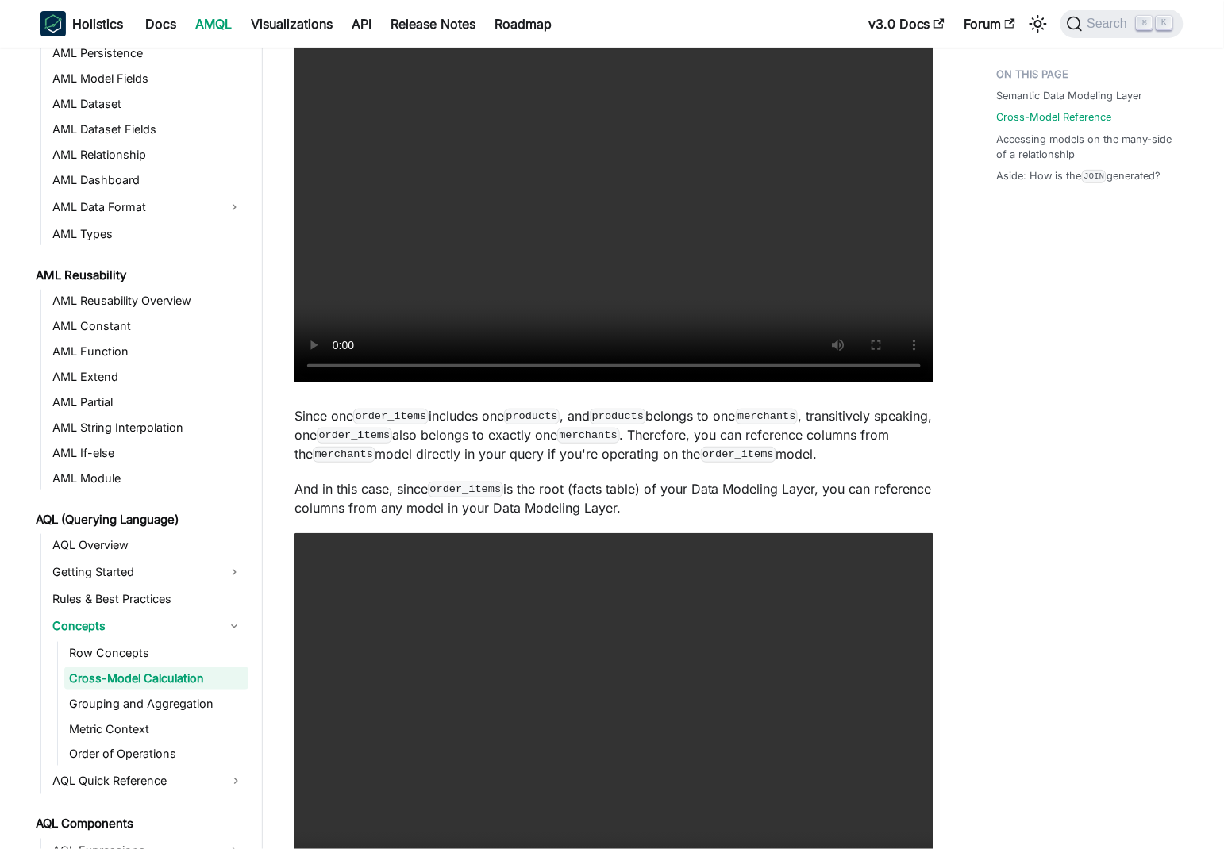
click at [1087, 494] on div "Semantic Data Modeling Layer Cross-Model Reference Accessing models on the many…" at bounding box center [1082, 346] width 234 height 4118
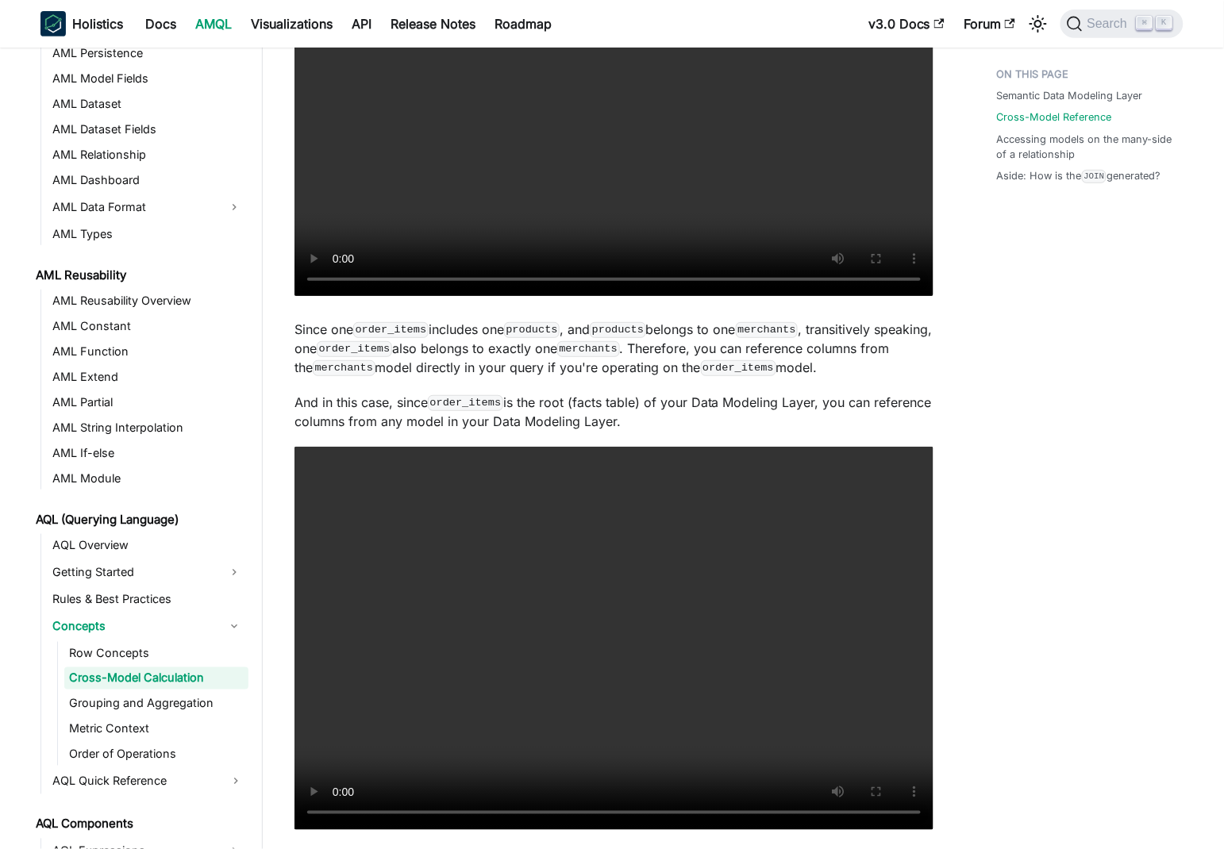
click at [306, 420] on p "And in this case, since order_items is the root (facts table) of your Data Mode…" at bounding box center [613, 412] width 639 height 38
drag, startPoint x: 306, startPoint y: 420, endPoint x: 656, endPoint y: 422, distance: 349.2
click at [661, 423] on p "And in this case, since order_items is the root (facts table) of your Data Mode…" at bounding box center [613, 412] width 639 height 38
click at [583, 427] on p "And in this case, since order_items is the root (facts table) of your Data Mode…" at bounding box center [613, 412] width 639 height 38
click at [667, 421] on p "And in this case, since order_items is the root (facts table) of your Data Mode…" at bounding box center [613, 412] width 639 height 38
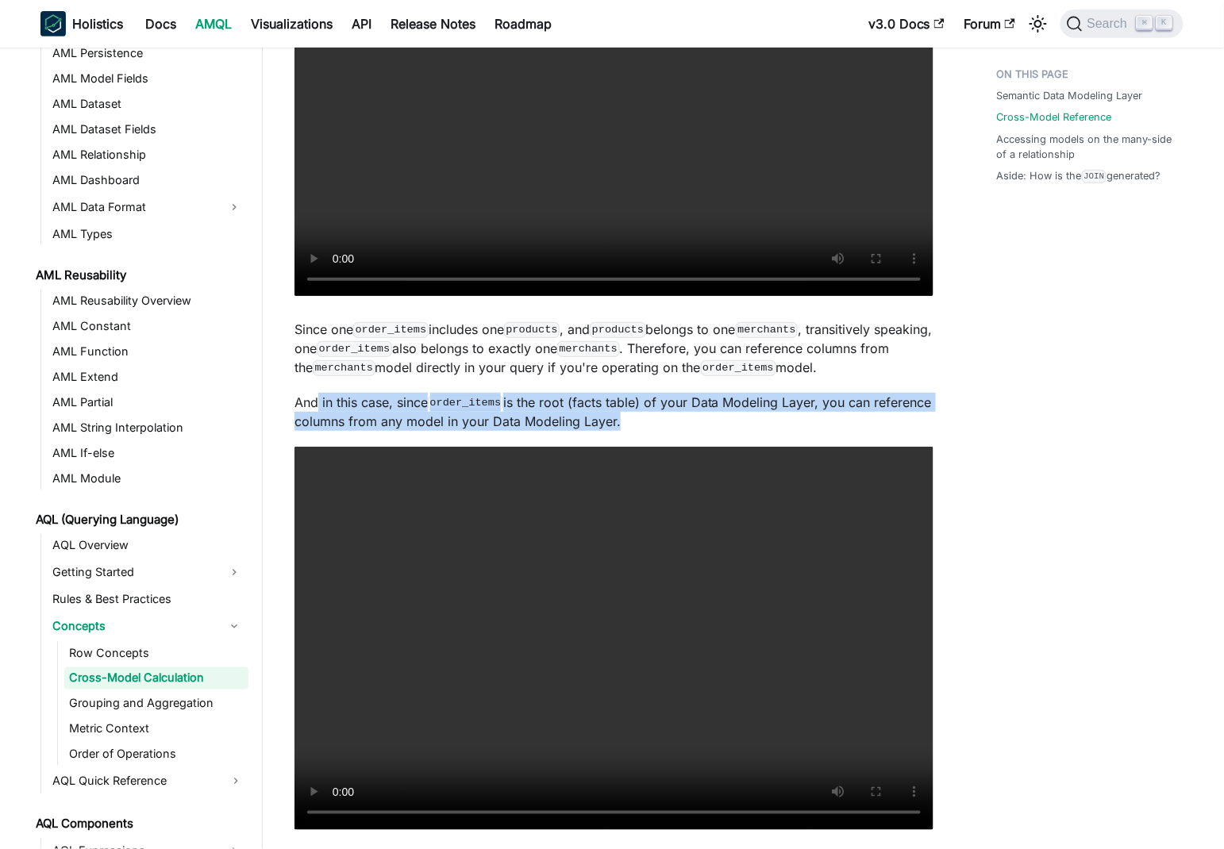
drag, startPoint x: 667, startPoint y: 421, endPoint x: 320, endPoint y: 409, distance: 347.1
click at [320, 409] on p "And in this case, since order_items is the root (facts table) of your Data Mode…" at bounding box center [613, 412] width 639 height 38
click at [392, 406] on p "And in this case, since order_items is the root (facts table) of your Data Mode…" at bounding box center [613, 412] width 639 height 38
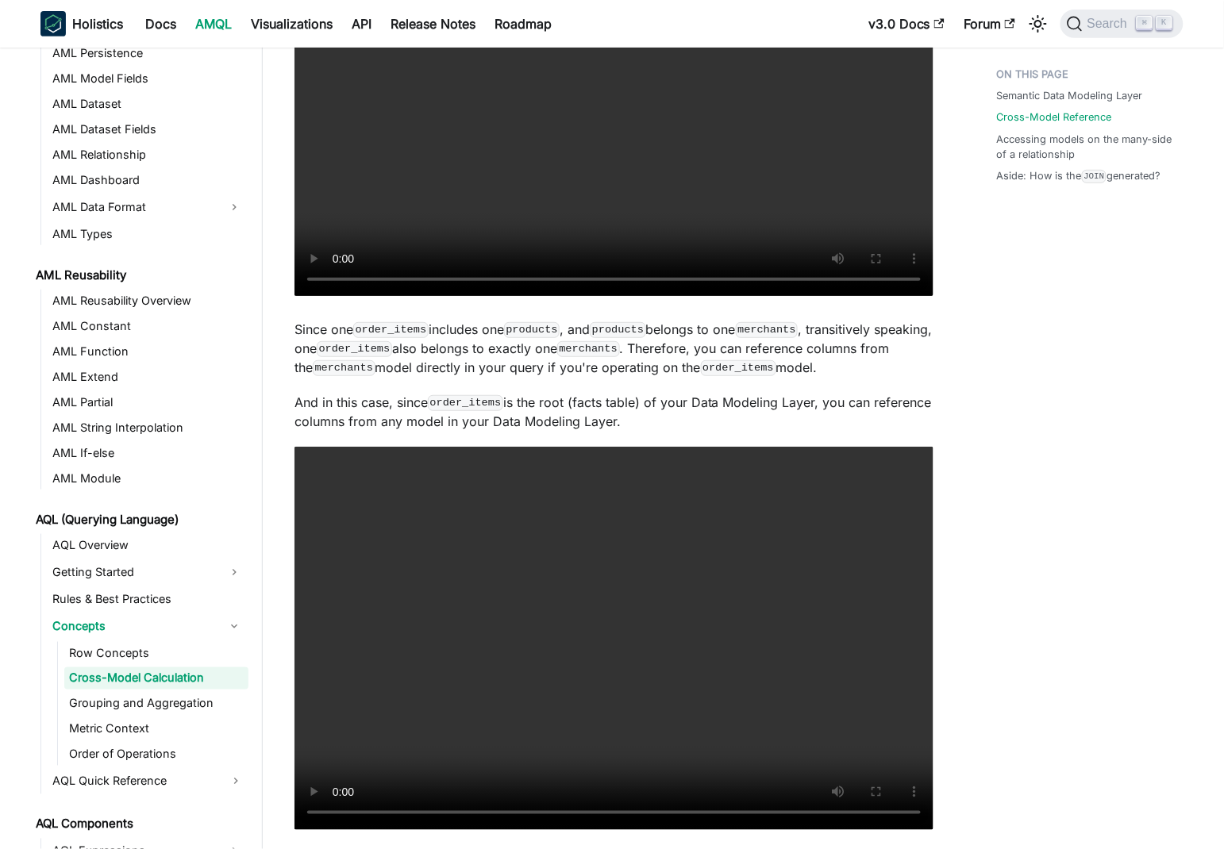
click at [309, 400] on p "And in this case, since order_items is the root (facts table) of your Data Mode…" at bounding box center [613, 412] width 639 height 38
drag, startPoint x: 309, startPoint y: 400, endPoint x: 627, endPoint y: 398, distance: 318.3
click at [627, 398] on p "And in this case, since order_items is the root (facts table) of your Data Mode…" at bounding box center [613, 412] width 639 height 38
click at [585, 412] on p "And in this case, since order_items is the root (facts table) of your Data Mode…" at bounding box center [613, 412] width 639 height 38
click at [510, 404] on p "And in this case, since order_items is the root (facts table) of your Data Mode…" at bounding box center [613, 412] width 639 height 38
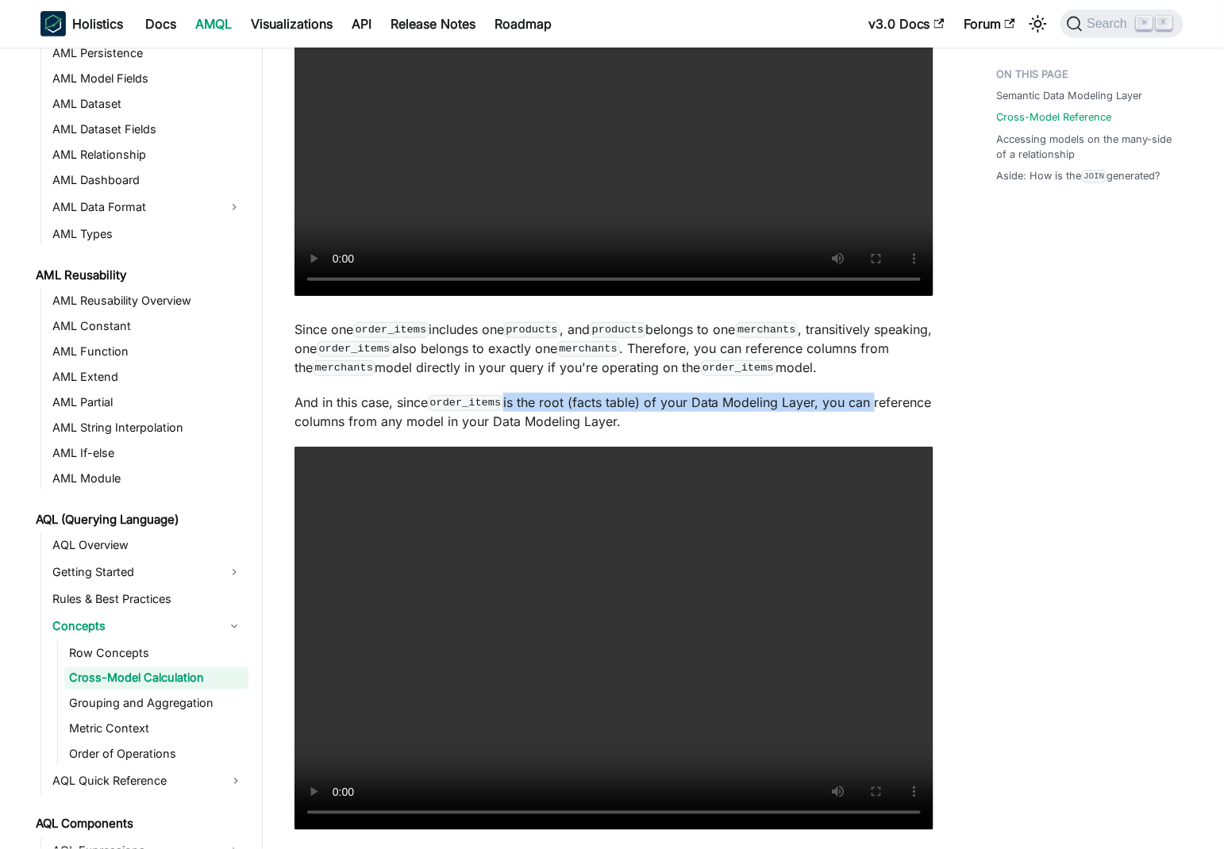
drag, startPoint x: 510, startPoint y: 404, endPoint x: 892, endPoint y: 408, distance: 381.8
click at [892, 408] on p "And in this case, since order_items is the root (facts table) of your Data Mode…" at bounding box center [613, 412] width 639 height 38
click at [301, 425] on p "And in this case, since order_items is the root (facts table) of your Data Mode…" at bounding box center [613, 412] width 639 height 38
drag, startPoint x: 301, startPoint y: 425, endPoint x: 620, endPoint y: 417, distance: 319.2
click at [674, 420] on p "And in this case, since order_items is the root (facts table) of your Data Mode…" at bounding box center [613, 412] width 639 height 38
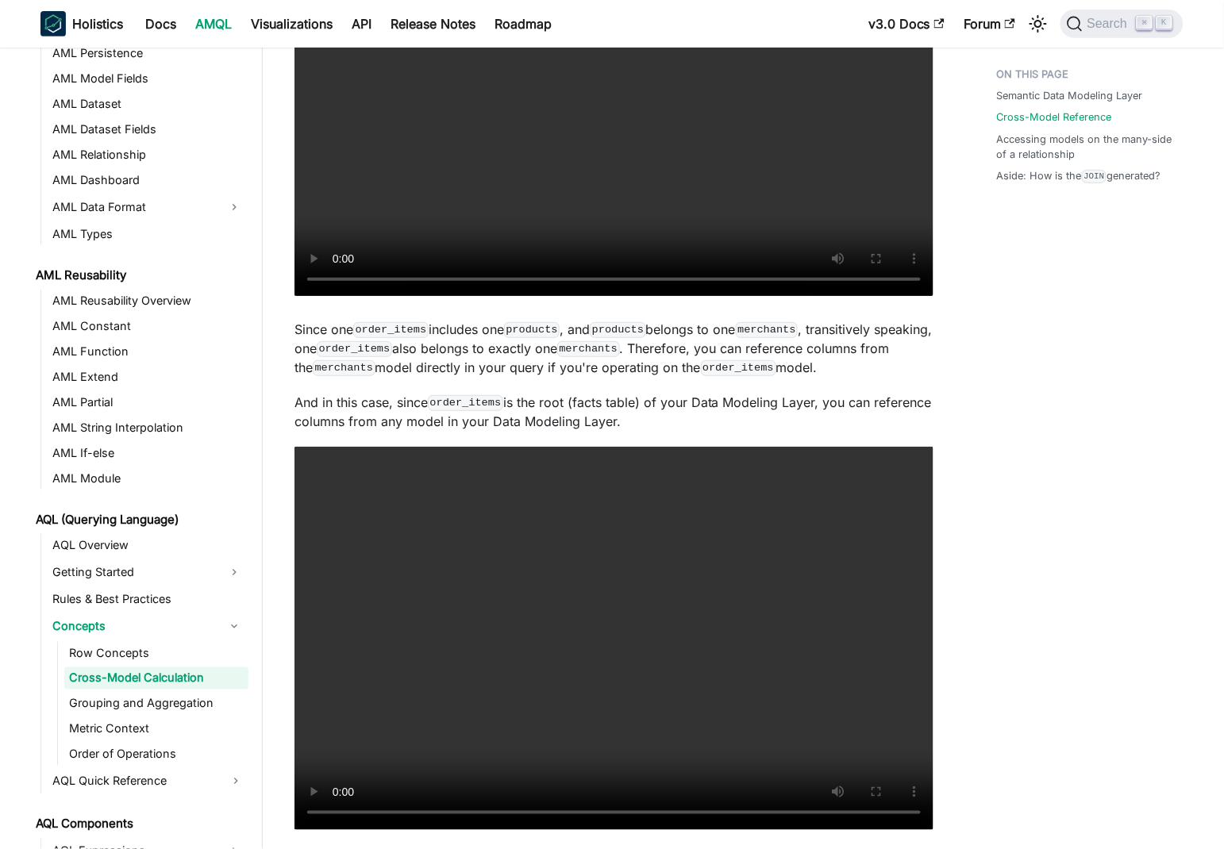
click at [535, 410] on p "And in this case, since order_items is the root (facts table) of your Data Mode…" at bounding box center [613, 412] width 639 height 38
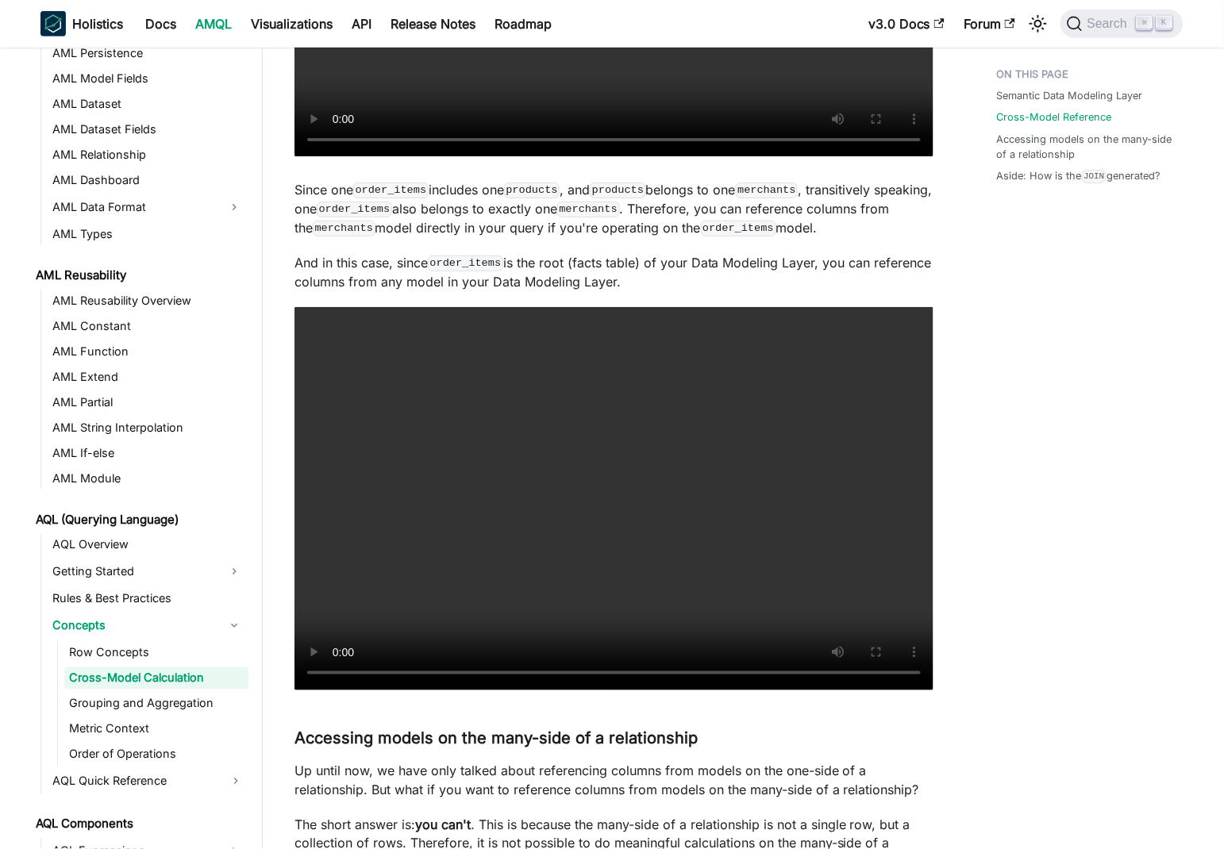
scroll to position [2033, 0]
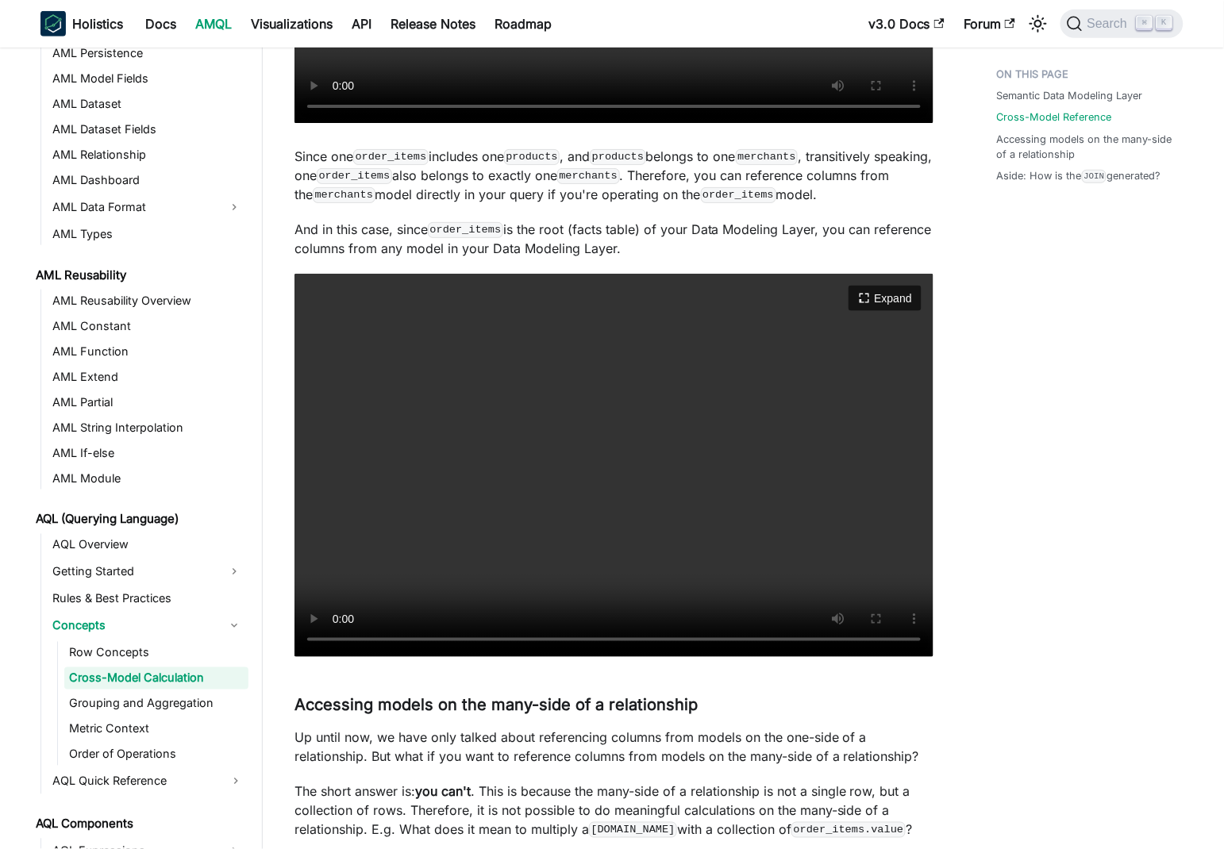
click at [527, 494] on video "Your browser does not support embedding video, but you can download it ." at bounding box center [613, 465] width 639 height 383
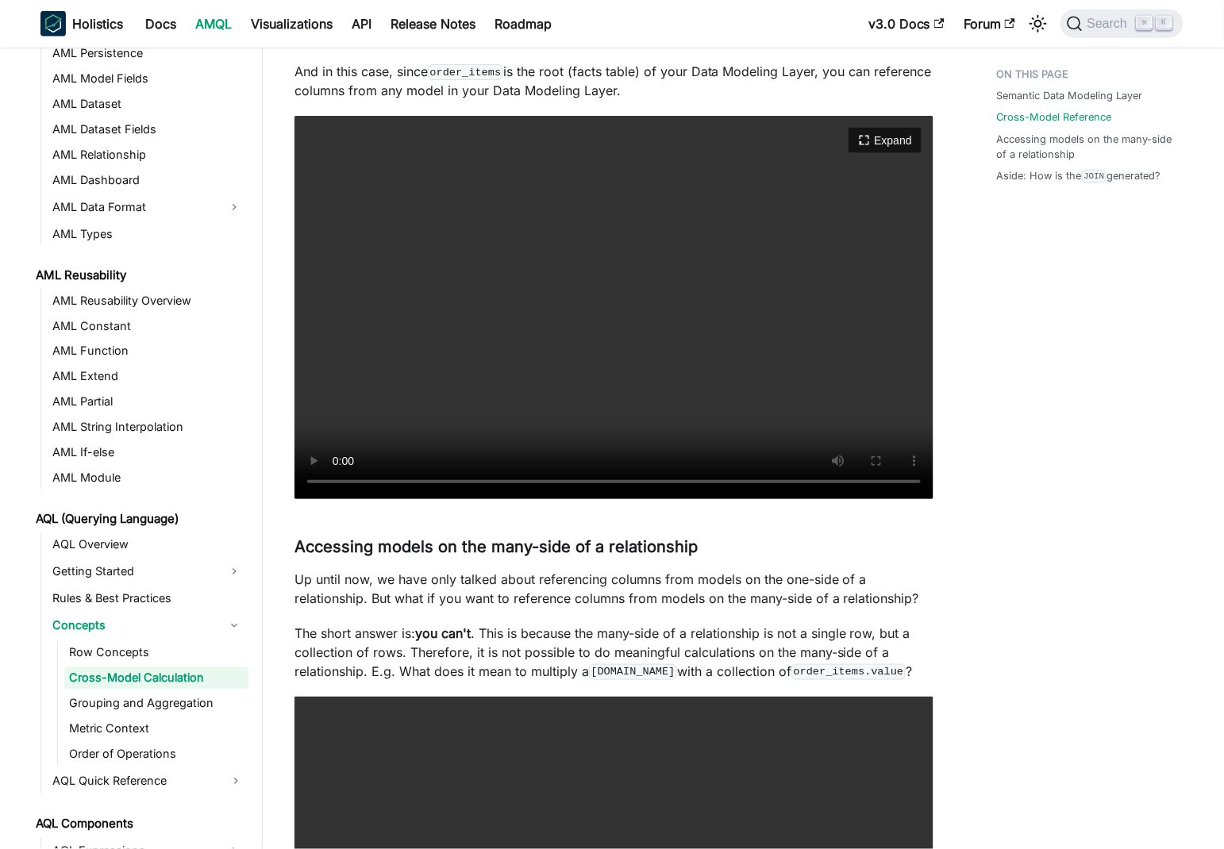
scroll to position [2267, 0]
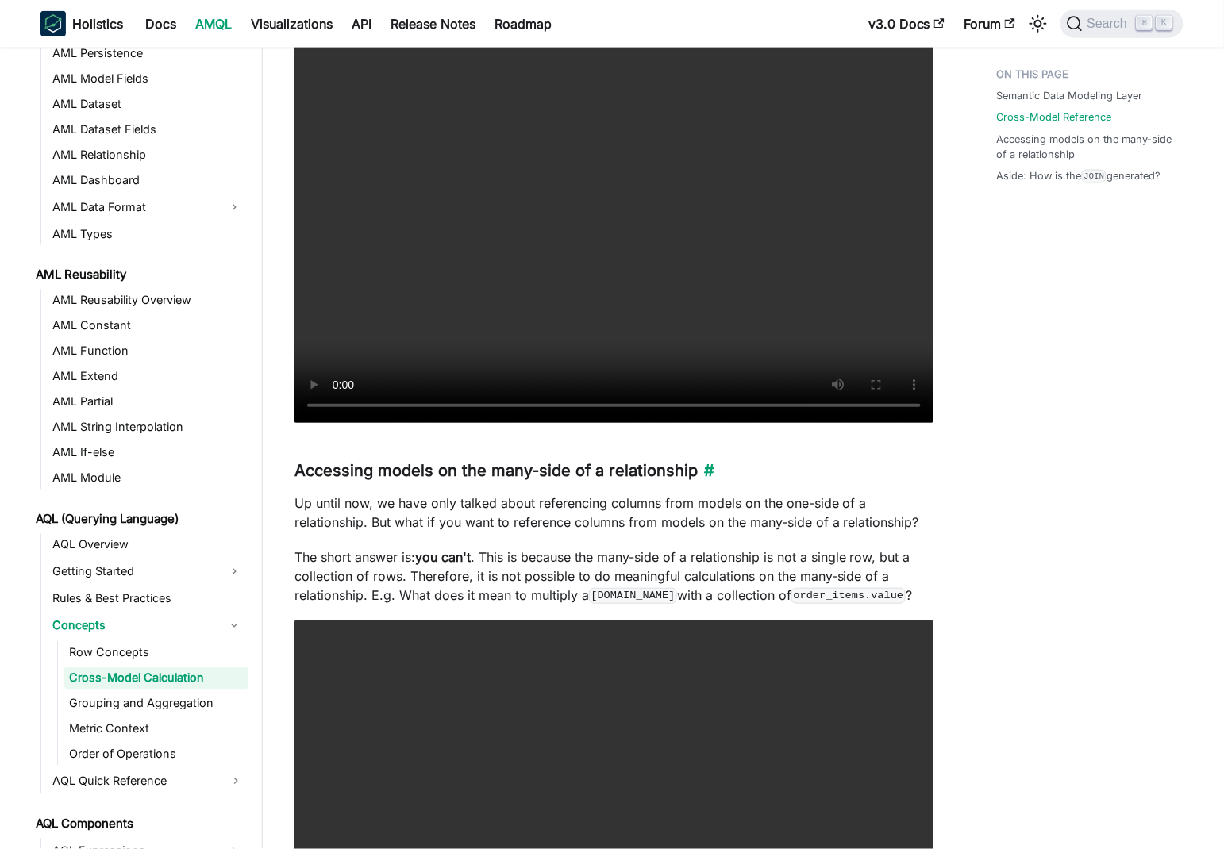
click at [323, 473] on h3 "Accessing models on the many-side of a relationship ​" at bounding box center [613, 471] width 639 height 20
drag, startPoint x: 380, startPoint y: 475, endPoint x: 576, endPoint y: 488, distance: 196.5
click at [656, 475] on h3 "Accessing models on the many-side of a relationship ​" at bounding box center [613, 471] width 639 height 20
click at [482, 510] on p "Up until now, we have only talked about referencing columns from models on the …" at bounding box center [613, 513] width 639 height 38
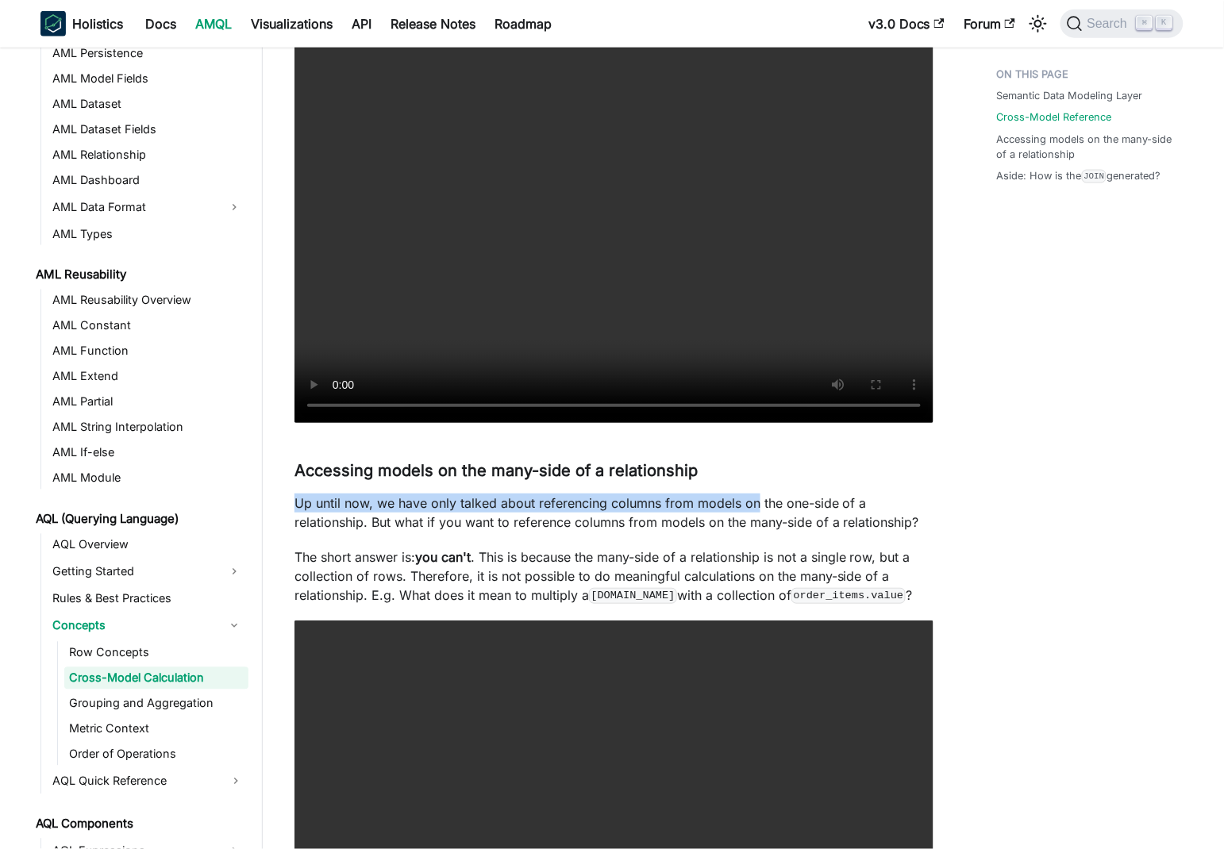
drag, startPoint x: 294, startPoint y: 499, endPoint x: 747, endPoint y: 498, distance: 453.2
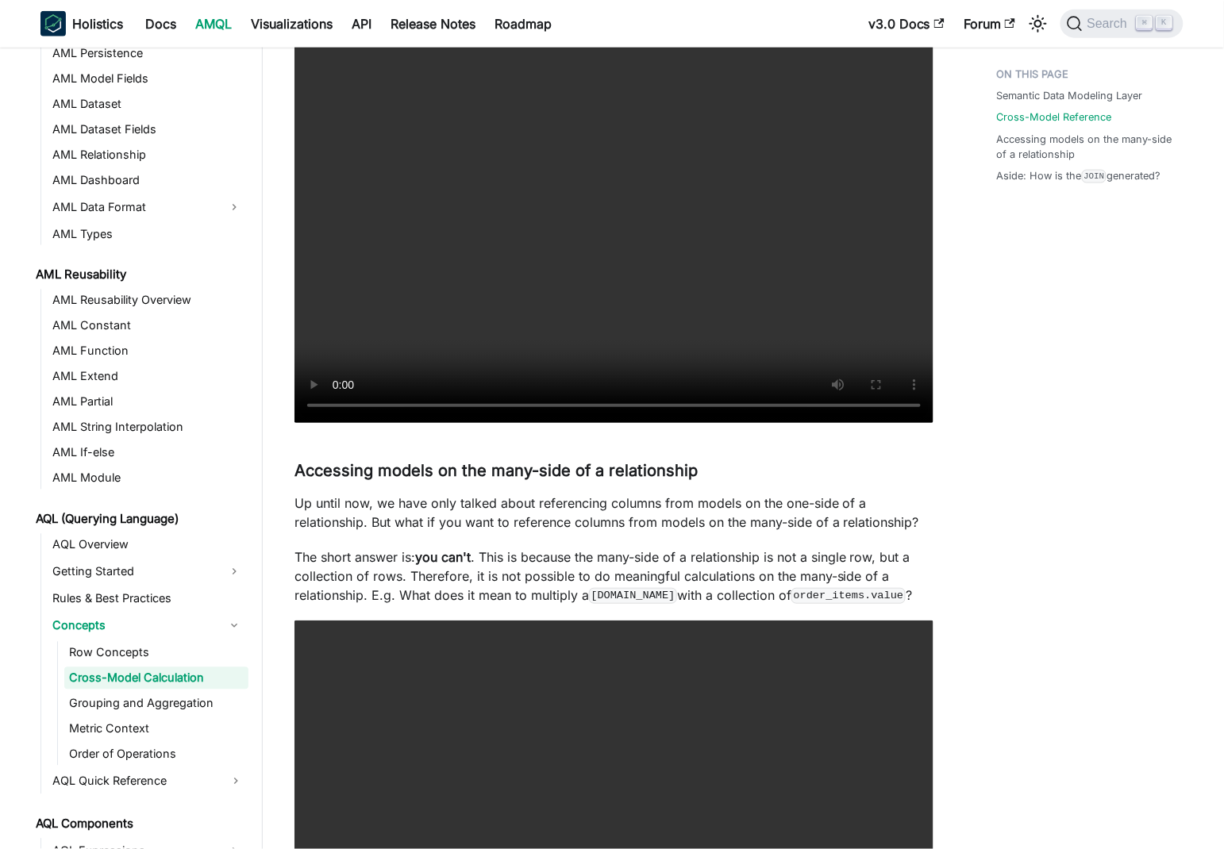
click at [594, 515] on p "Up until now, we have only talked about referencing columns from models on the …" at bounding box center [613, 513] width 639 height 38
click at [348, 494] on p "Up until now, we have only talked about referencing columns from models on the …" at bounding box center [613, 513] width 639 height 38
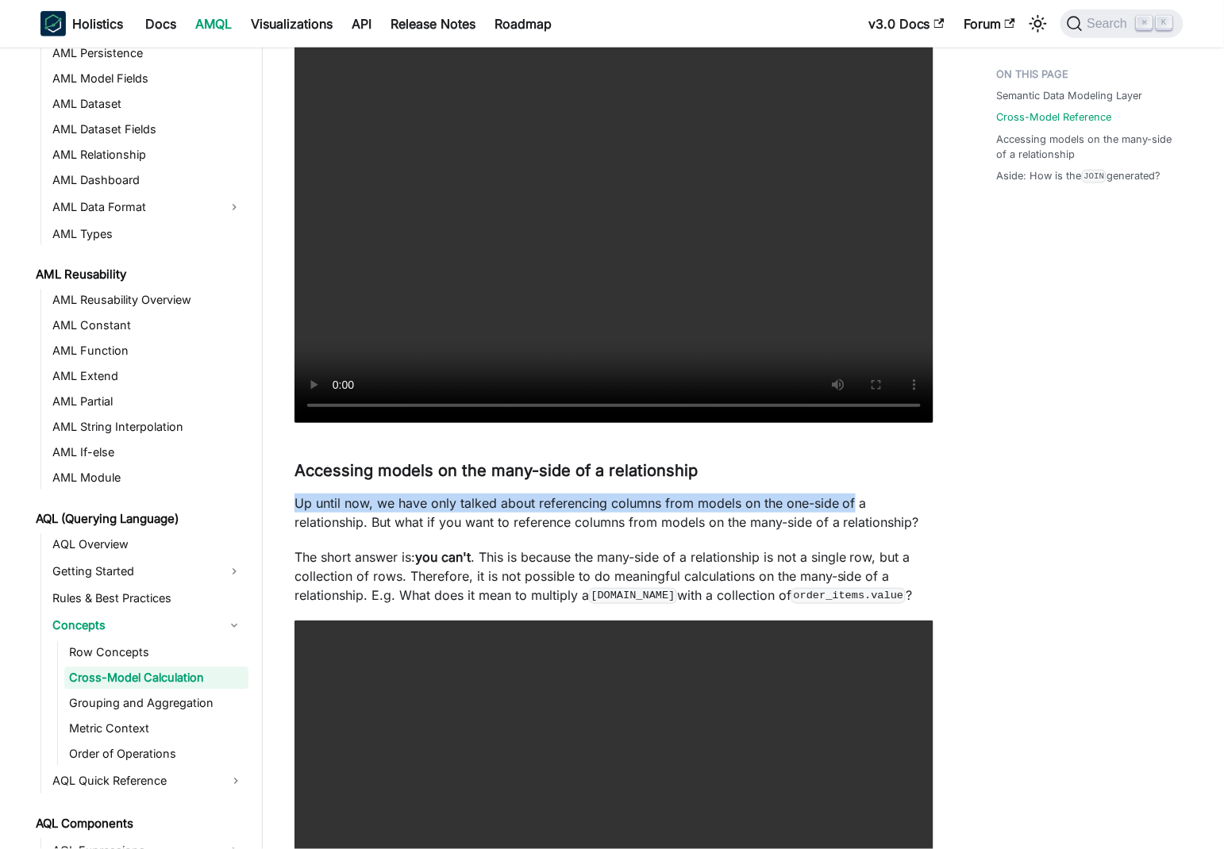
drag, startPoint x: 348, startPoint y: 493, endPoint x: 841, endPoint y: 504, distance: 492.2
click at [841, 504] on p "Up until now, we have only talked about referencing columns from models on the …" at bounding box center [613, 513] width 639 height 38
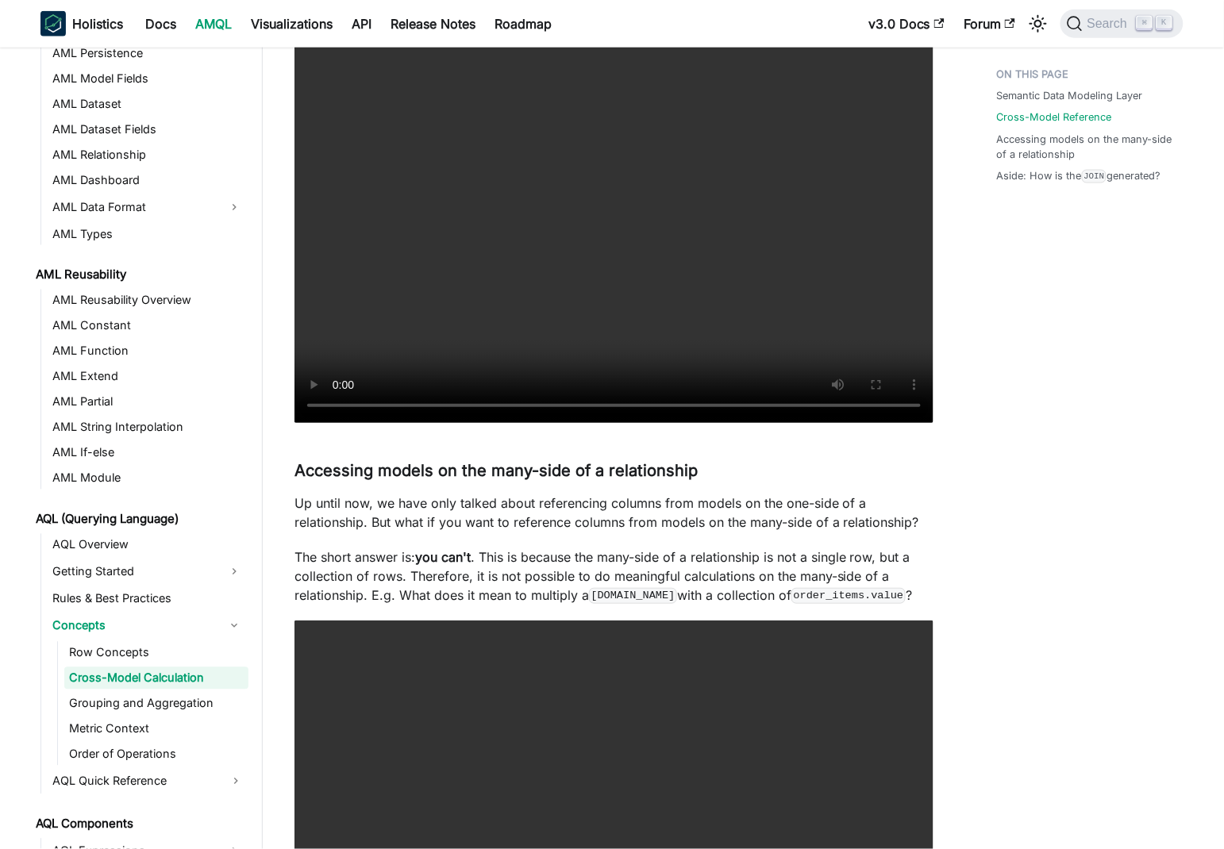
click at [798, 517] on p "Up until now, we have only talked about referencing columns from models on the …" at bounding box center [613, 513] width 639 height 38
click at [851, 502] on p "Up until now, we have only talked about referencing columns from models on the …" at bounding box center [613, 513] width 639 height 38
drag, startPoint x: 851, startPoint y: 502, endPoint x: 455, endPoint y: 502, distance: 396.1
click at [456, 502] on p "Up until now, we have only talked about referencing columns from models on the …" at bounding box center [613, 513] width 639 height 38
click at [338, 521] on p "Up until now, we have only talked about referencing columns from models on the …" at bounding box center [613, 513] width 639 height 38
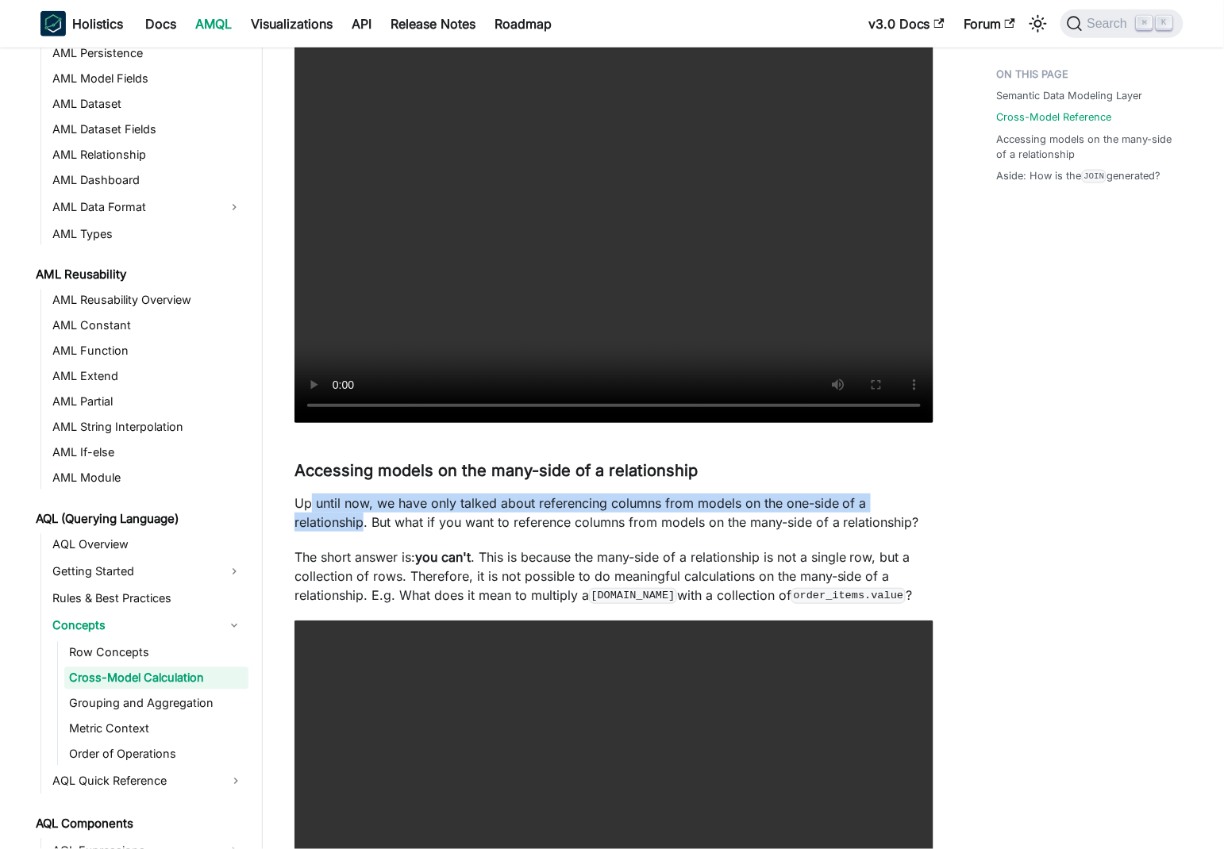
drag, startPoint x: 338, startPoint y: 521, endPoint x: 311, endPoint y: 502, distance: 32.6
click at [311, 502] on p "Up until now, we have only talked about referencing columns from models on the …" at bounding box center [613, 513] width 639 height 38
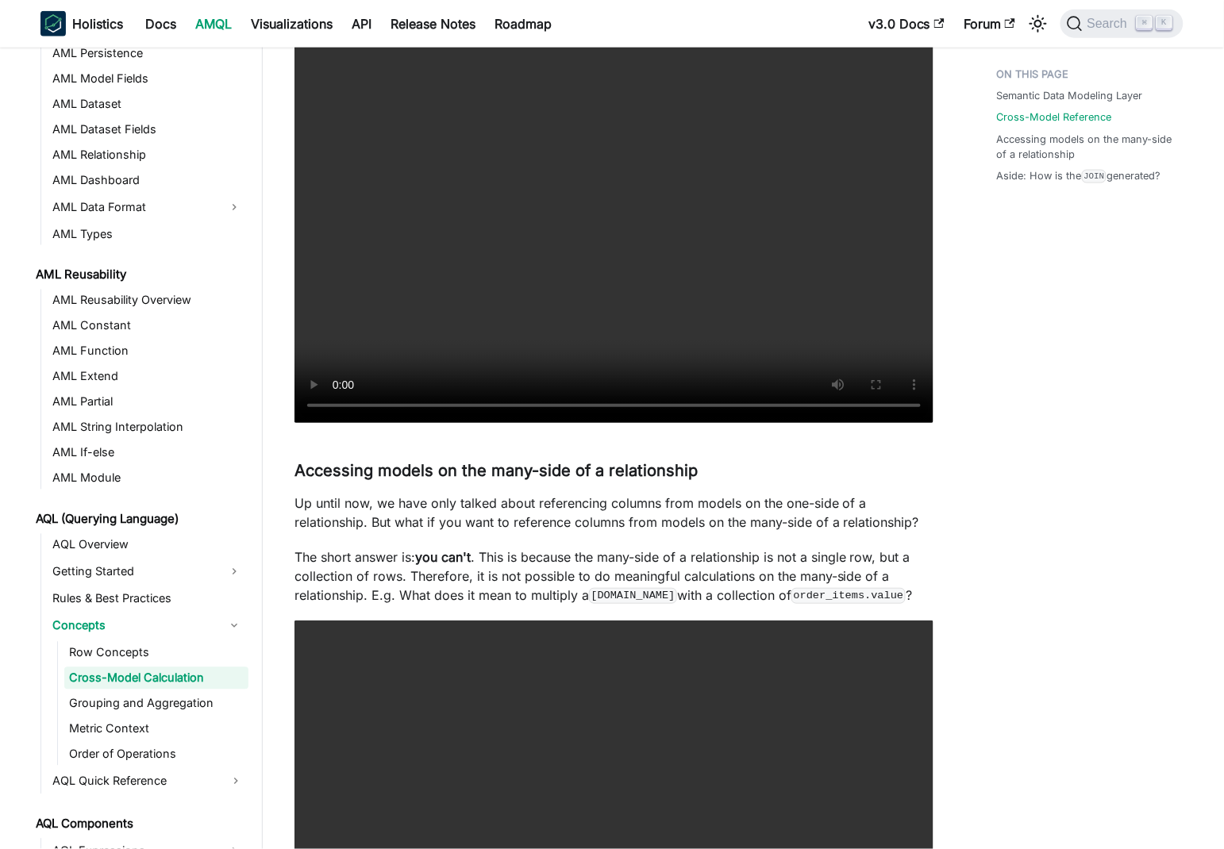
click at [417, 521] on p "Up until now, we have only talked about referencing columns from models on the …" at bounding box center [613, 513] width 639 height 38
click at [354, 521] on p "Up until now, we have only talked about referencing columns from models on the …" at bounding box center [613, 513] width 639 height 38
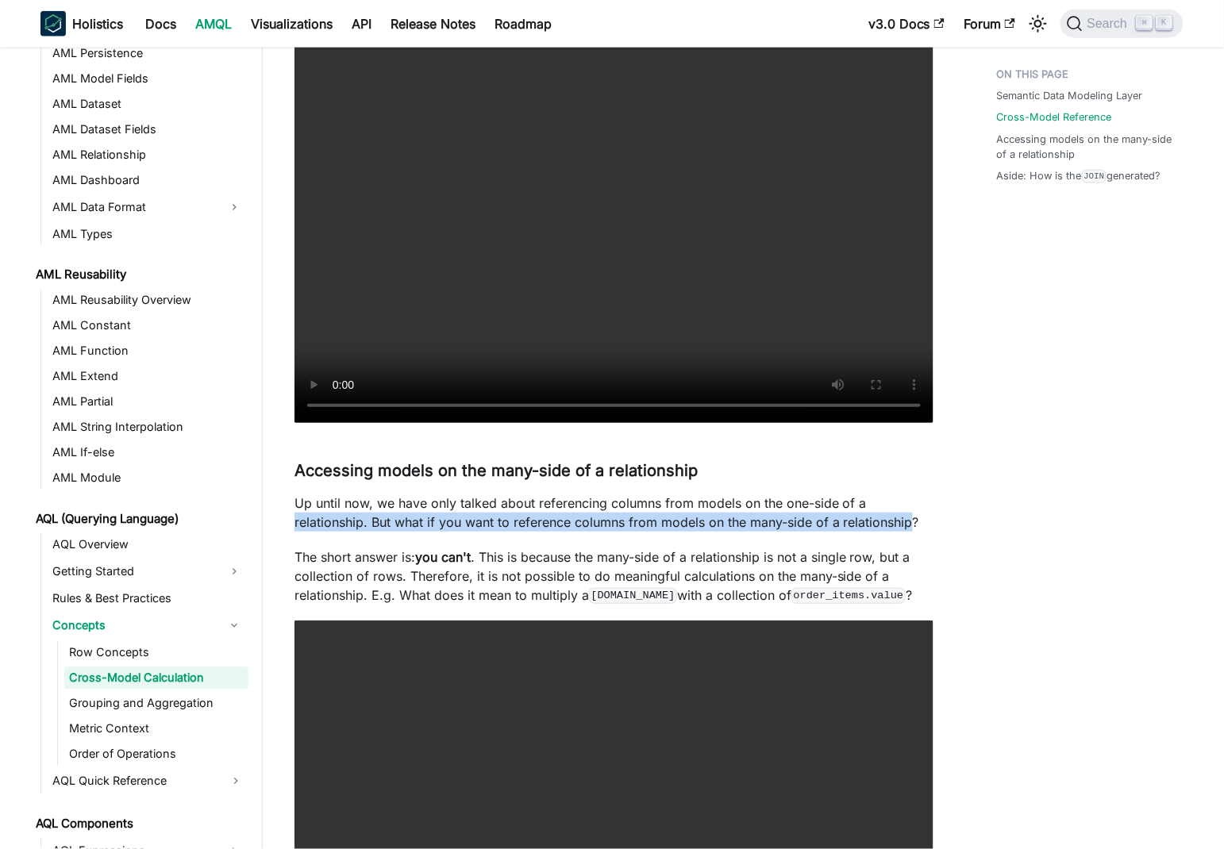
drag, startPoint x: 354, startPoint y: 521, endPoint x: 870, endPoint y: 526, distance: 515.9
click at [870, 526] on p "Up until now, we have only talked about referencing columns from models on the …" at bounding box center [613, 513] width 639 height 38
click at [763, 522] on p "Up until now, we have only talked about referencing columns from models on the …" at bounding box center [613, 513] width 639 height 38
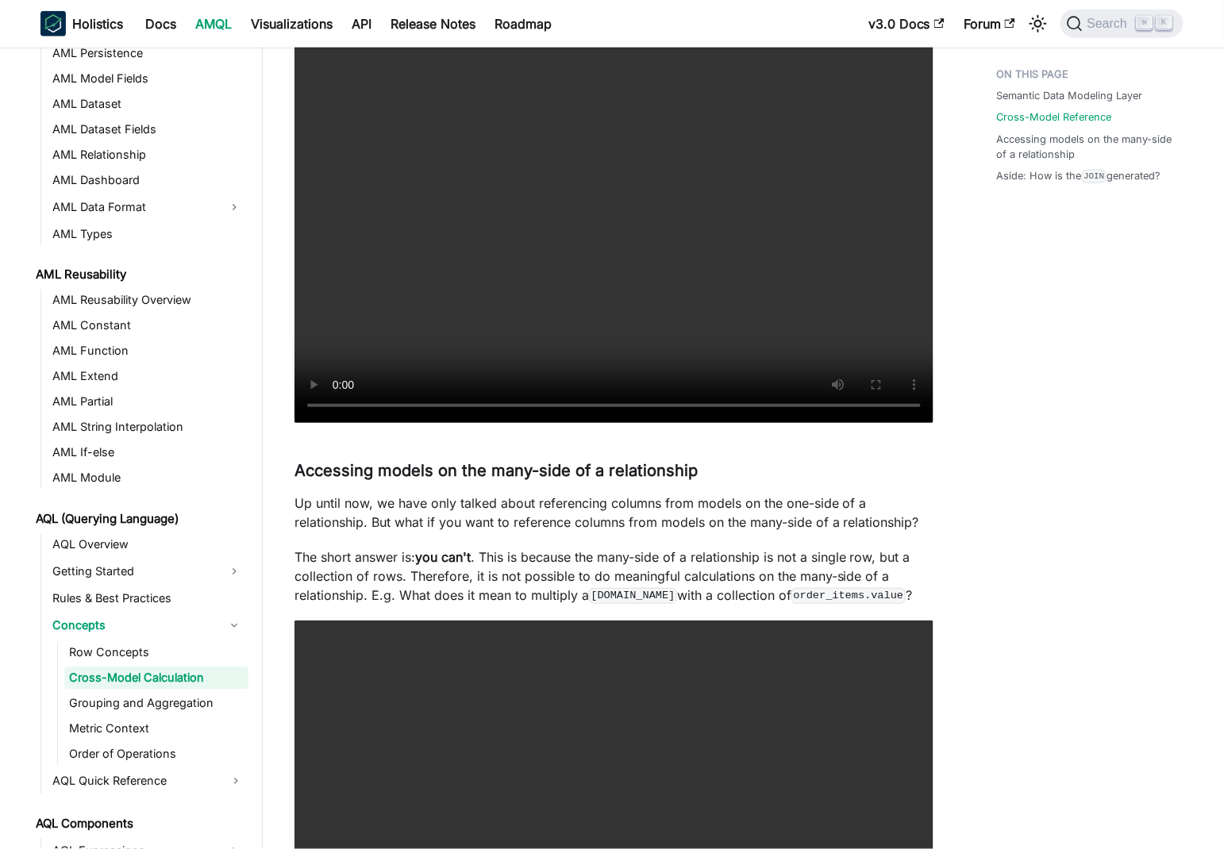
click at [890, 525] on p "Up until now, we have only talked about referencing columns from models on the …" at bounding box center [613, 513] width 639 height 38
drag, startPoint x: 890, startPoint y: 525, endPoint x: 687, endPoint y: 519, distance: 202.5
click at [610, 524] on p "Up until now, we have only talked about referencing columns from models on the …" at bounding box center [613, 513] width 639 height 38
click at [715, 519] on p "Up until now, we have only talked about referencing columns from models on the …" at bounding box center [613, 513] width 639 height 38
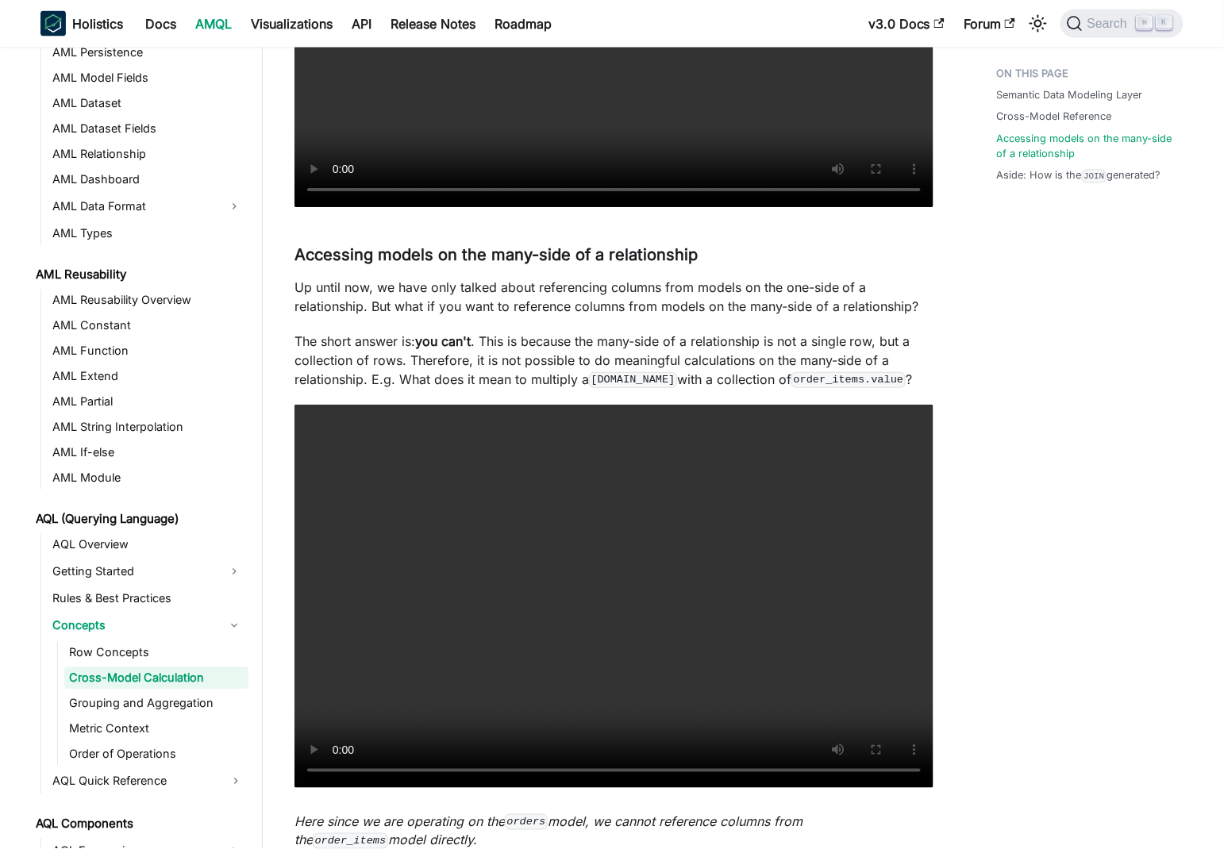
scroll to position [2526, 0]
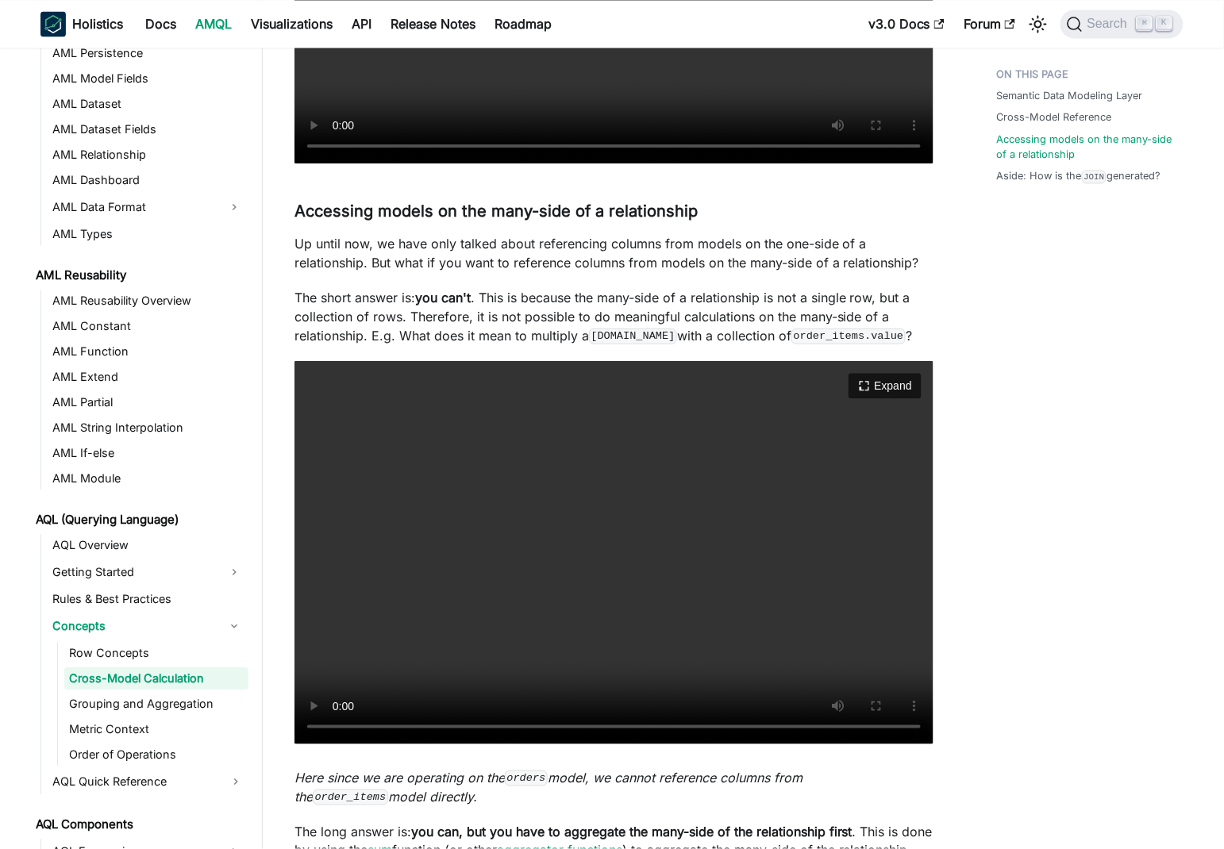
click at [545, 571] on video "Your browser does not support embedding video, but you can download it ." at bounding box center [613, 552] width 639 height 383
click at [306, 294] on p "The short answer is: you can't . This is because the many-side of a relationshi…" at bounding box center [613, 316] width 639 height 57
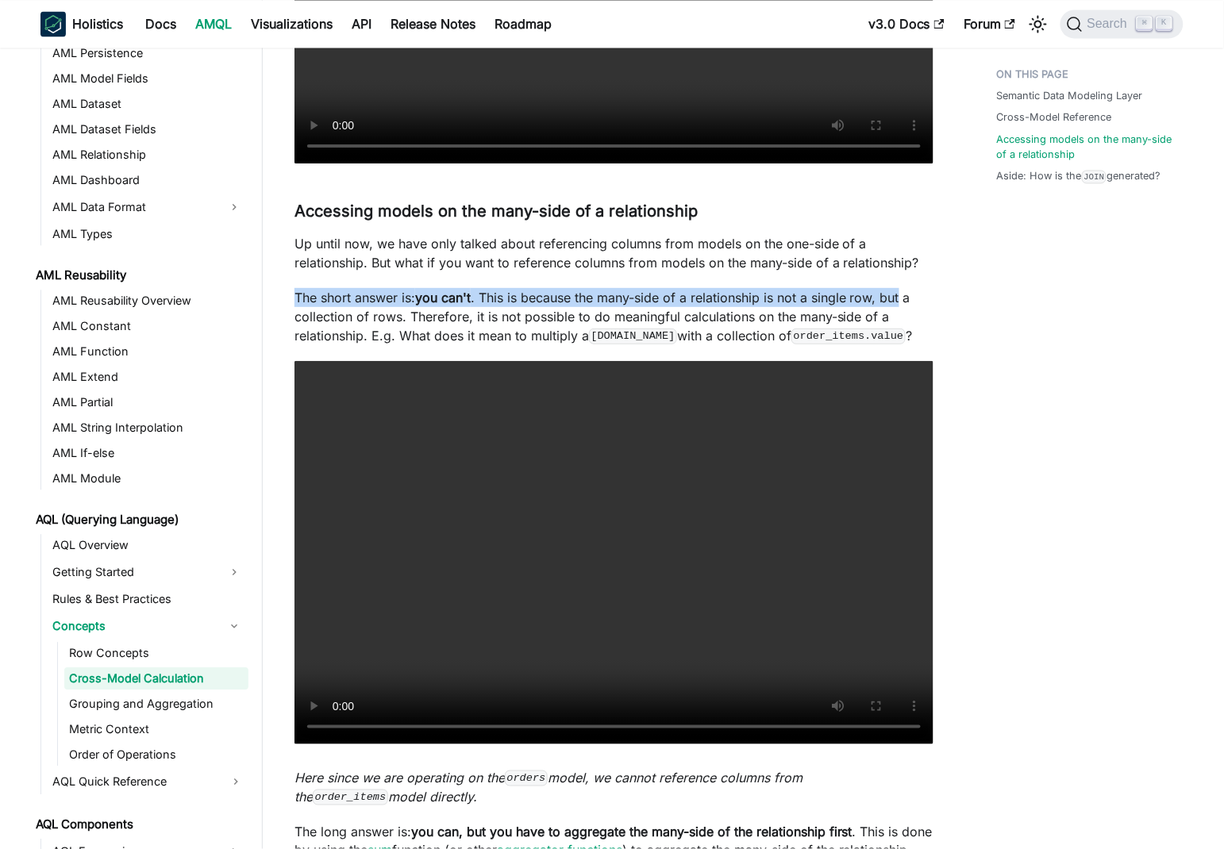
drag, startPoint x: 306, startPoint y: 294, endPoint x: 900, endPoint y: 291, distance: 594.5
click at [900, 291] on p "The short answer is: you can't . This is because the many-side of a relationshi…" at bounding box center [613, 316] width 639 height 57
click at [660, 304] on p "The short answer is: you can't . This is because the many-side of a relationshi…" at bounding box center [613, 316] width 639 height 57
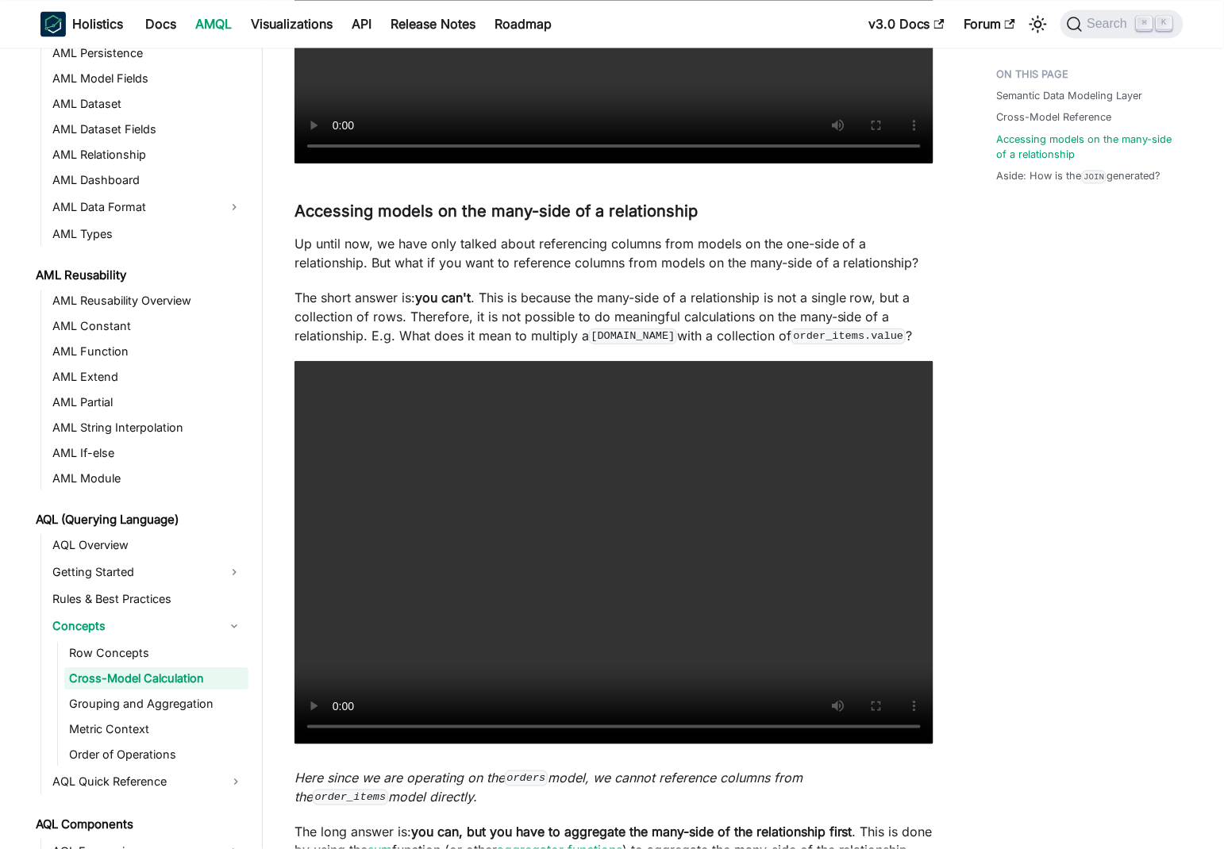
click at [494, 295] on p "The short answer is: you can't . This is because the many-side of a relationshi…" at bounding box center [613, 316] width 639 height 57
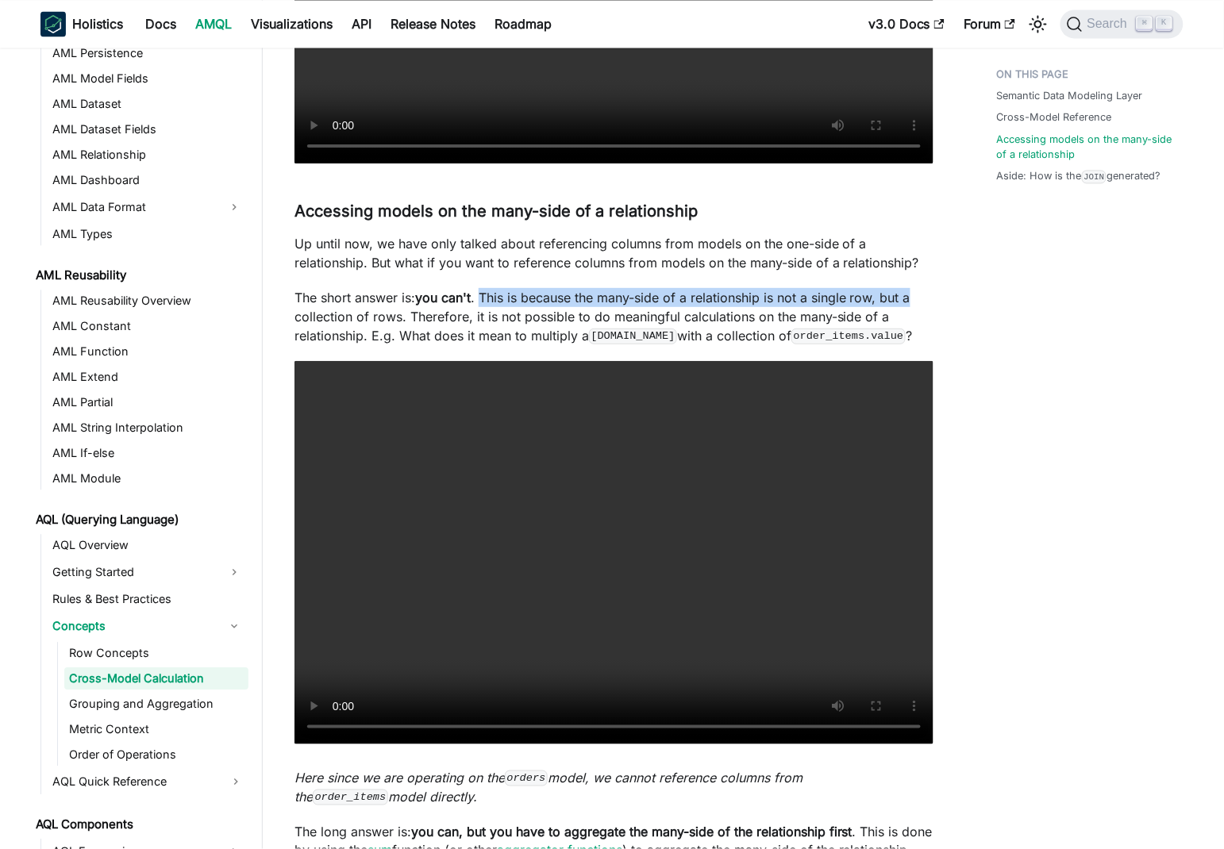
drag, startPoint x: 494, startPoint y: 295, endPoint x: 927, endPoint y: 302, distance: 433.4
click at [927, 302] on p "The short answer is: you can't . This is because the many-side of a relationshi…" at bounding box center [613, 316] width 639 height 57
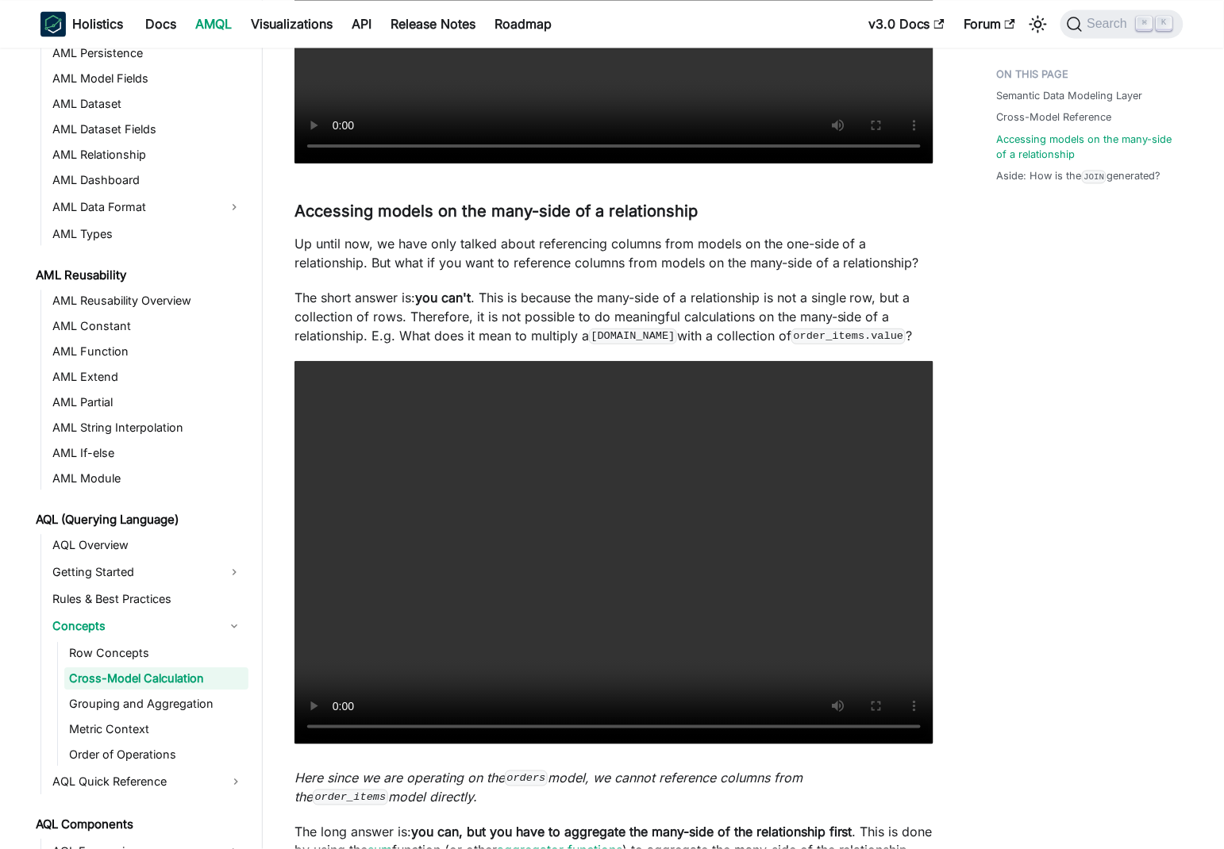
click at [311, 320] on p "The short answer is: you can't . This is because the many-side of a relationshi…" at bounding box center [613, 316] width 639 height 57
drag, startPoint x: 311, startPoint y: 320, endPoint x: 506, endPoint y: 336, distance: 195.9
click at [860, 325] on p "The short answer is: you can't . This is because the many-side of a relationshi…" at bounding box center [613, 316] width 639 height 57
click at [315, 333] on p "The short answer is: you can't . This is because the many-side of a relationshi…" at bounding box center [613, 316] width 639 height 57
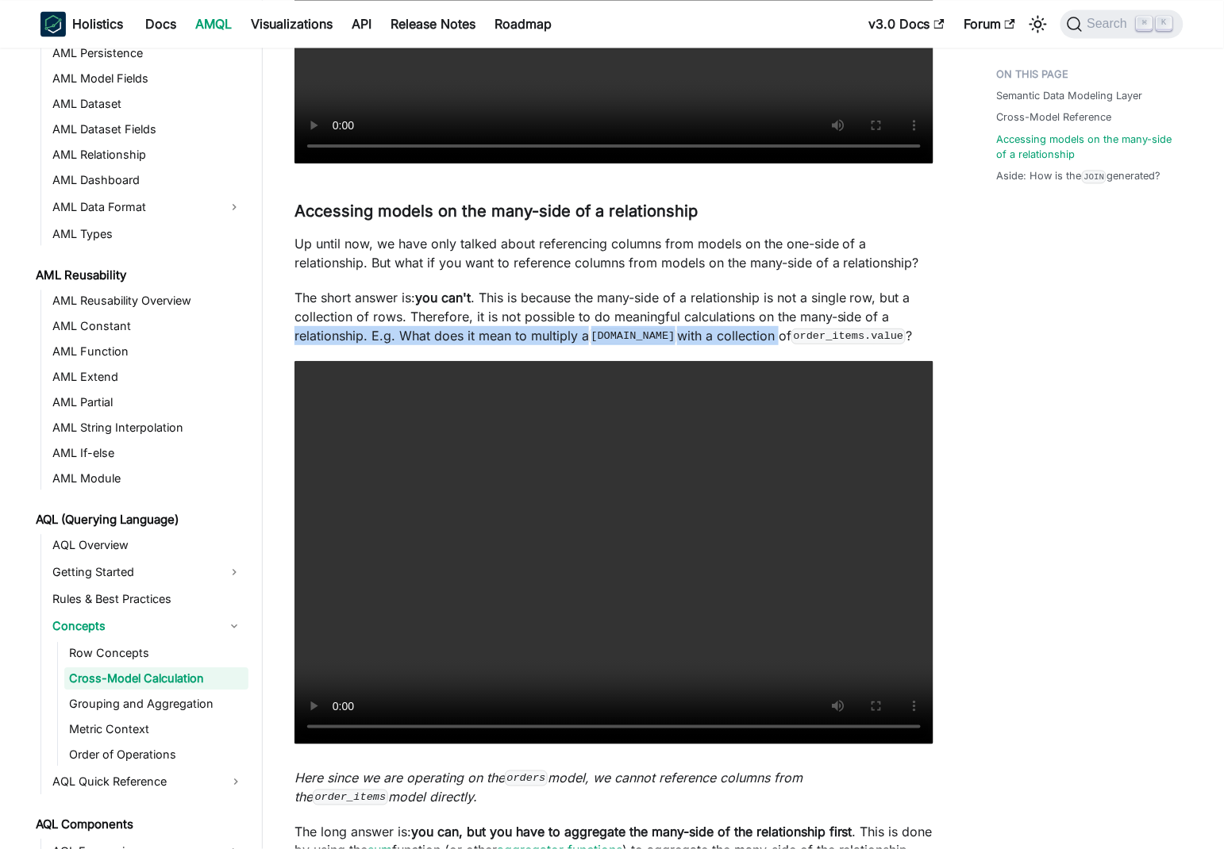
drag, startPoint x: 315, startPoint y: 333, endPoint x: 753, endPoint y: 337, distance: 438.1
click at [778, 338] on p "The short answer is: you can't . This is because the many-side of a relationshi…" at bounding box center [613, 316] width 639 height 57
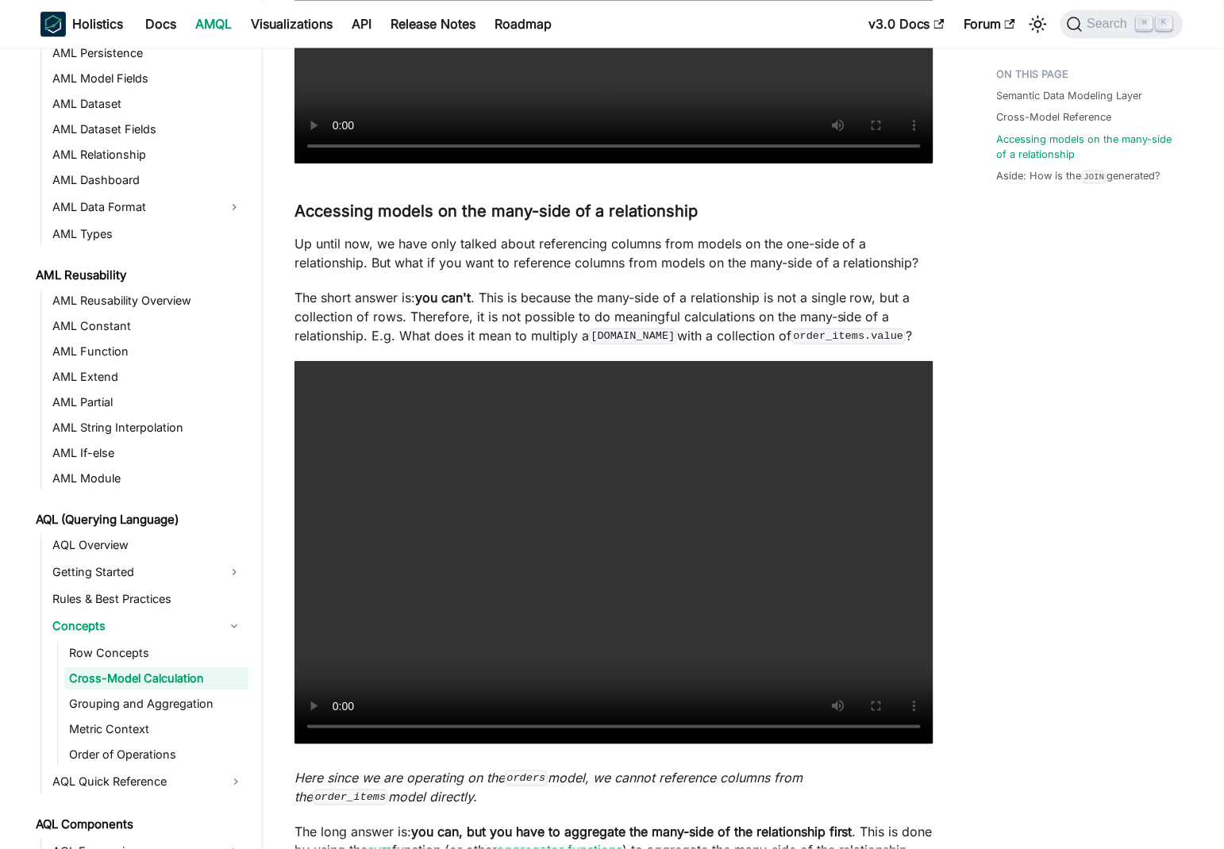
click at [583, 324] on p "The short answer is: you can't . This is because the many-side of a relationshi…" at bounding box center [613, 316] width 639 height 57
click at [407, 327] on p "The short answer is: you can't . This is because the many-side of a relationshi…" at bounding box center [613, 316] width 639 height 57
drag, startPoint x: 407, startPoint y: 327, endPoint x: 822, endPoint y: 336, distance: 415.2
click at [822, 336] on p "The short answer is: you can't . This is because the many-side of a relationshi…" at bounding box center [613, 316] width 639 height 57
click at [682, 305] on p "The short answer is: you can't . This is because the many-side of a relationshi…" at bounding box center [613, 316] width 639 height 57
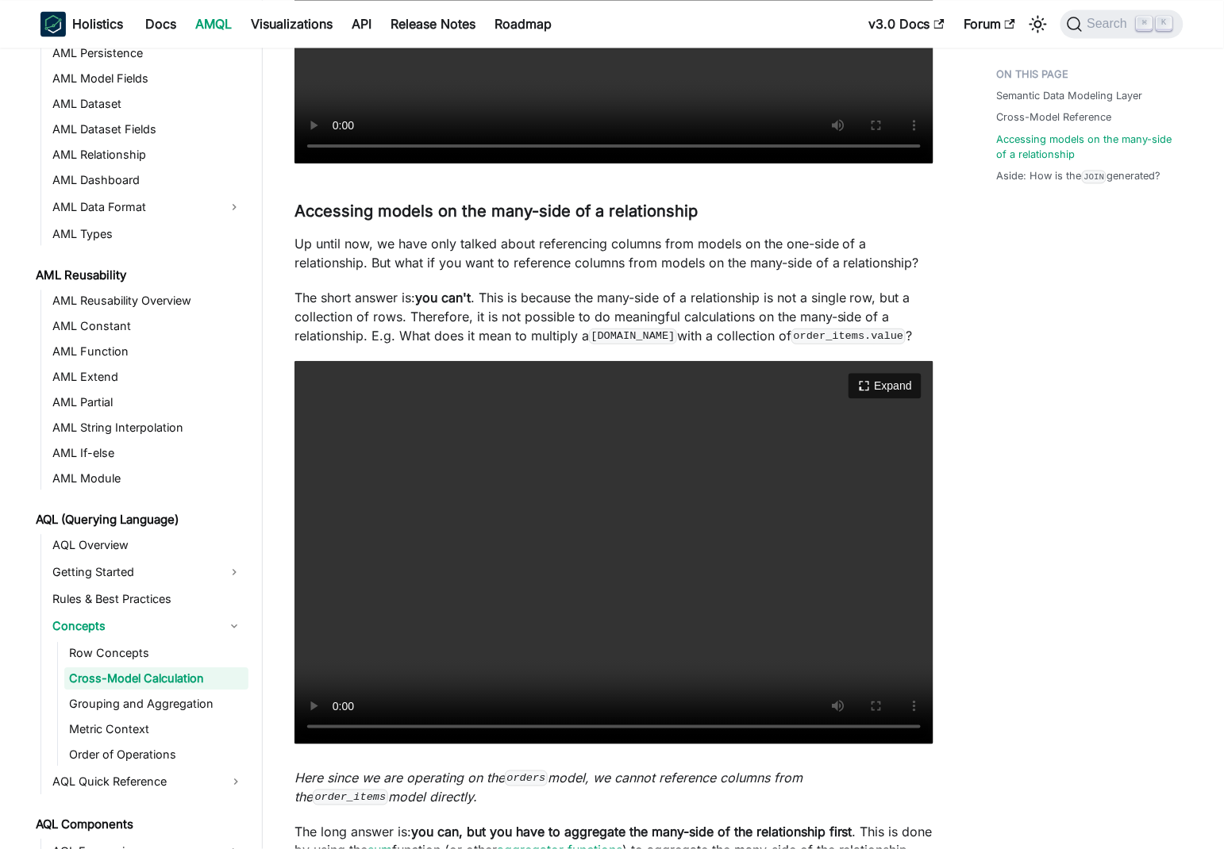
click at [628, 497] on video "Your browser does not support embedding video, but you can download it ." at bounding box center [613, 552] width 639 height 383
click at [669, 524] on video "Your browser does not support embedding video, but you can download it ." at bounding box center [613, 552] width 639 height 383
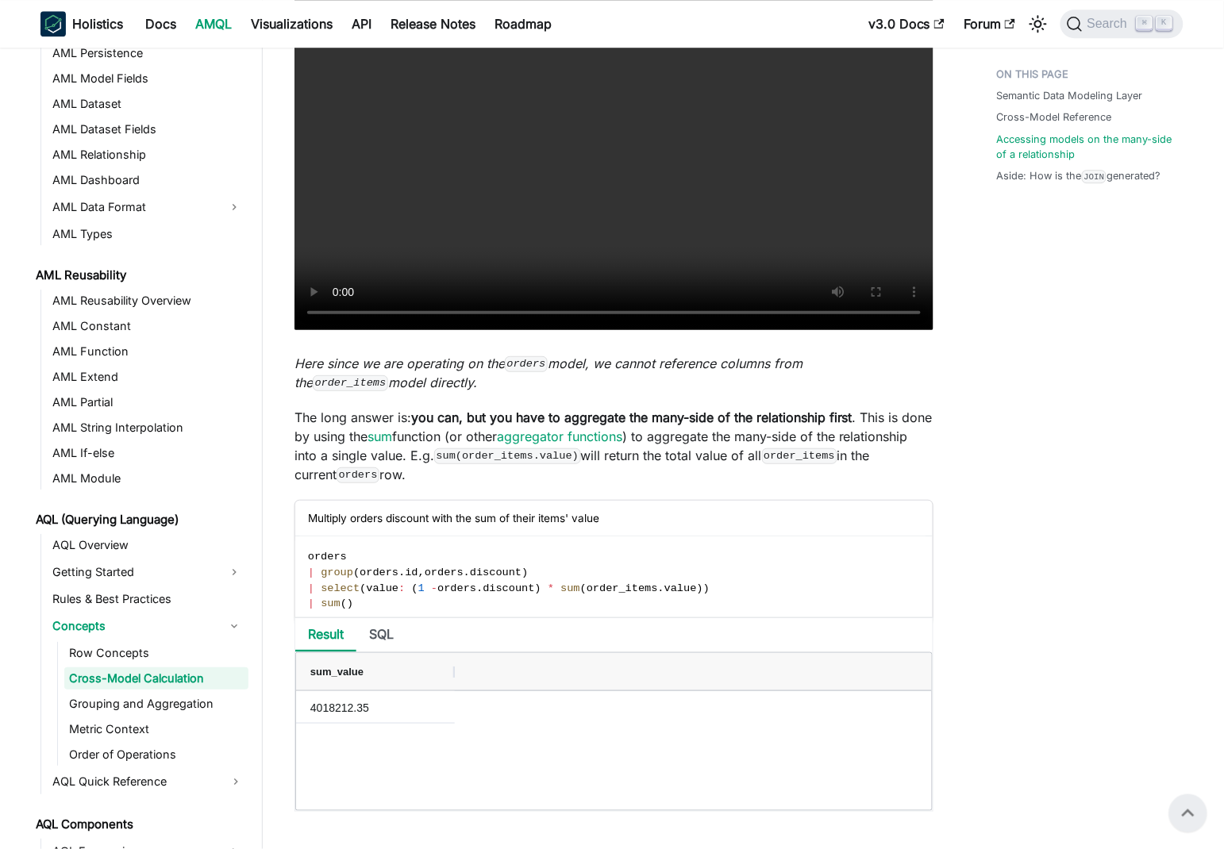
scroll to position [2897, 0]
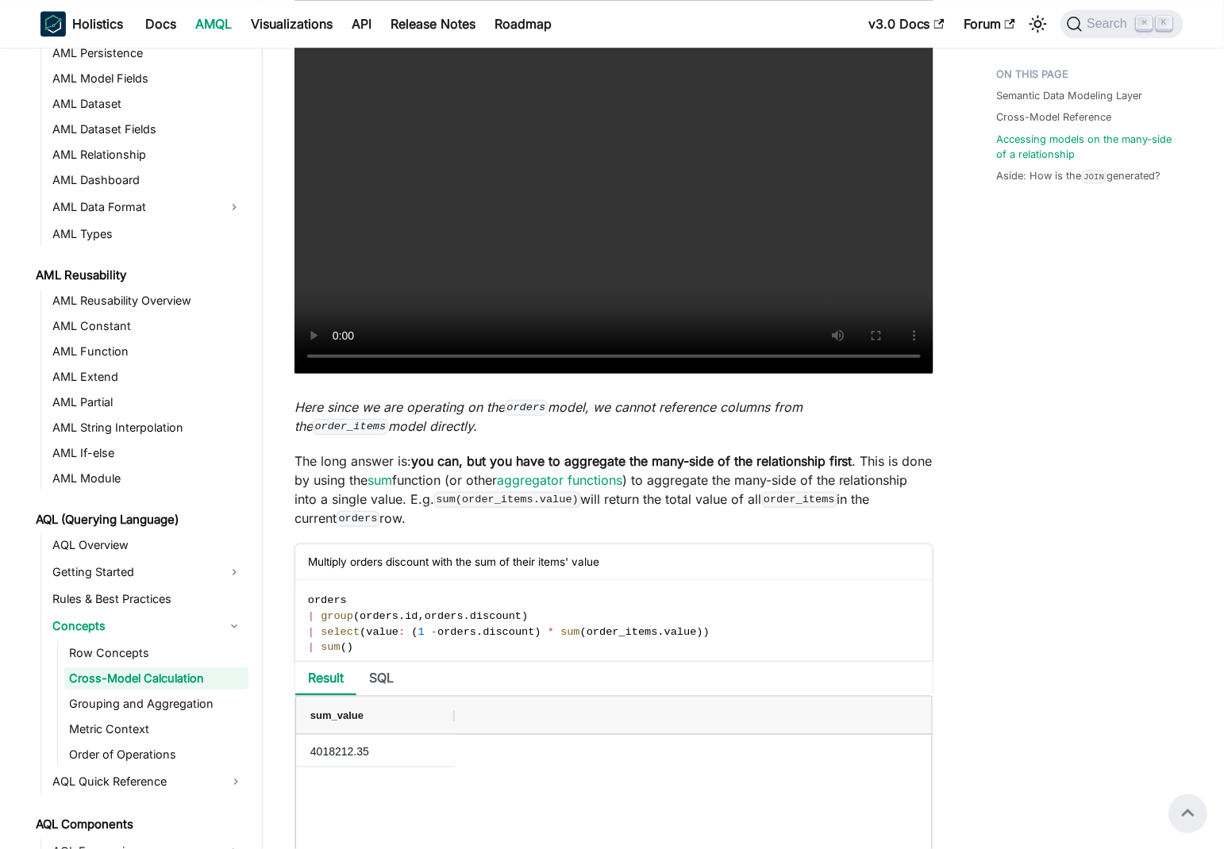
click at [300, 420] on em "Here since we are operating on the orders model, we cannot reference columns fr…" at bounding box center [548, 416] width 508 height 35
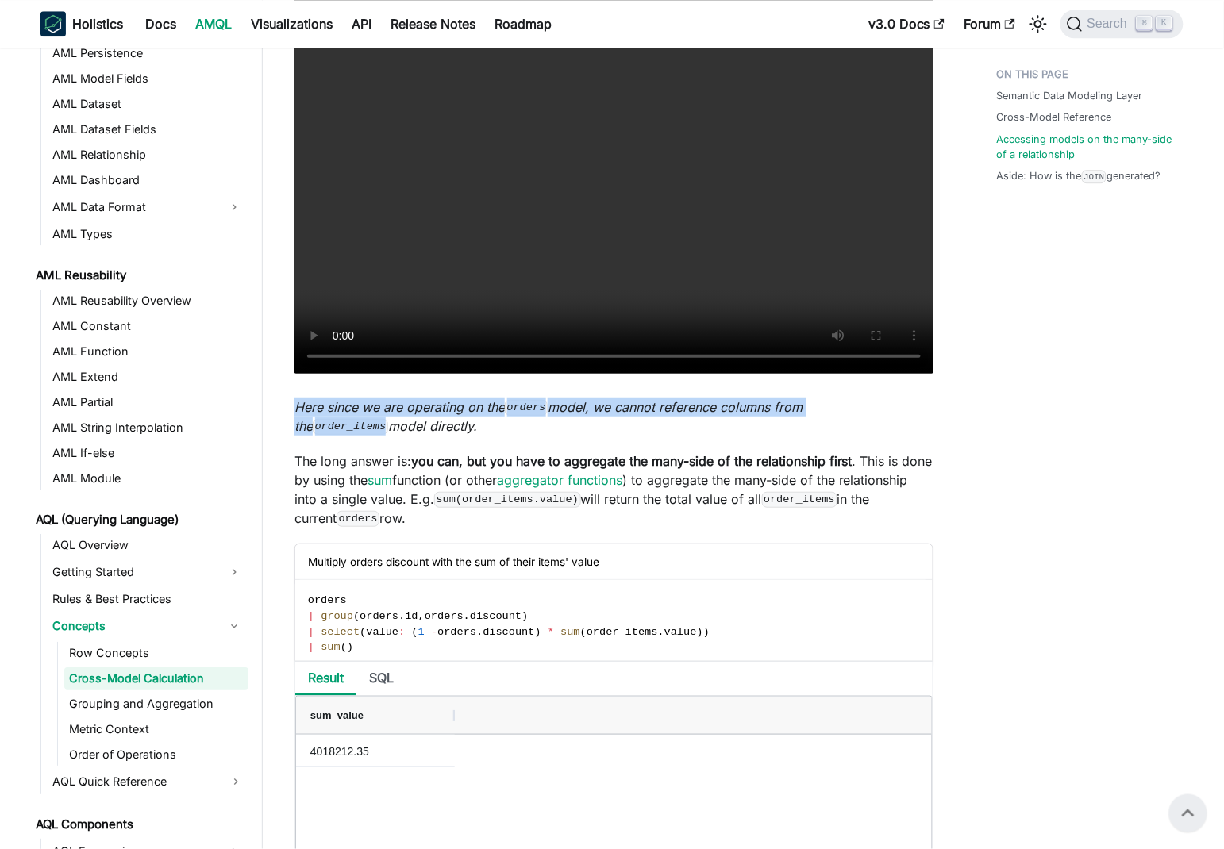
drag, startPoint x: 300, startPoint y: 420, endPoint x: 841, endPoint y: 431, distance: 541.4
click at [802, 431] on em "Here since we are operating on the orders model, we cannot reference columns fr…" at bounding box center [548, 416] width 508 height 35
click at [749, 429] on em "Here since we are operating on the orders model, we cannot reference columns fr…" at bounding box center [548, 416] width 508 height 35
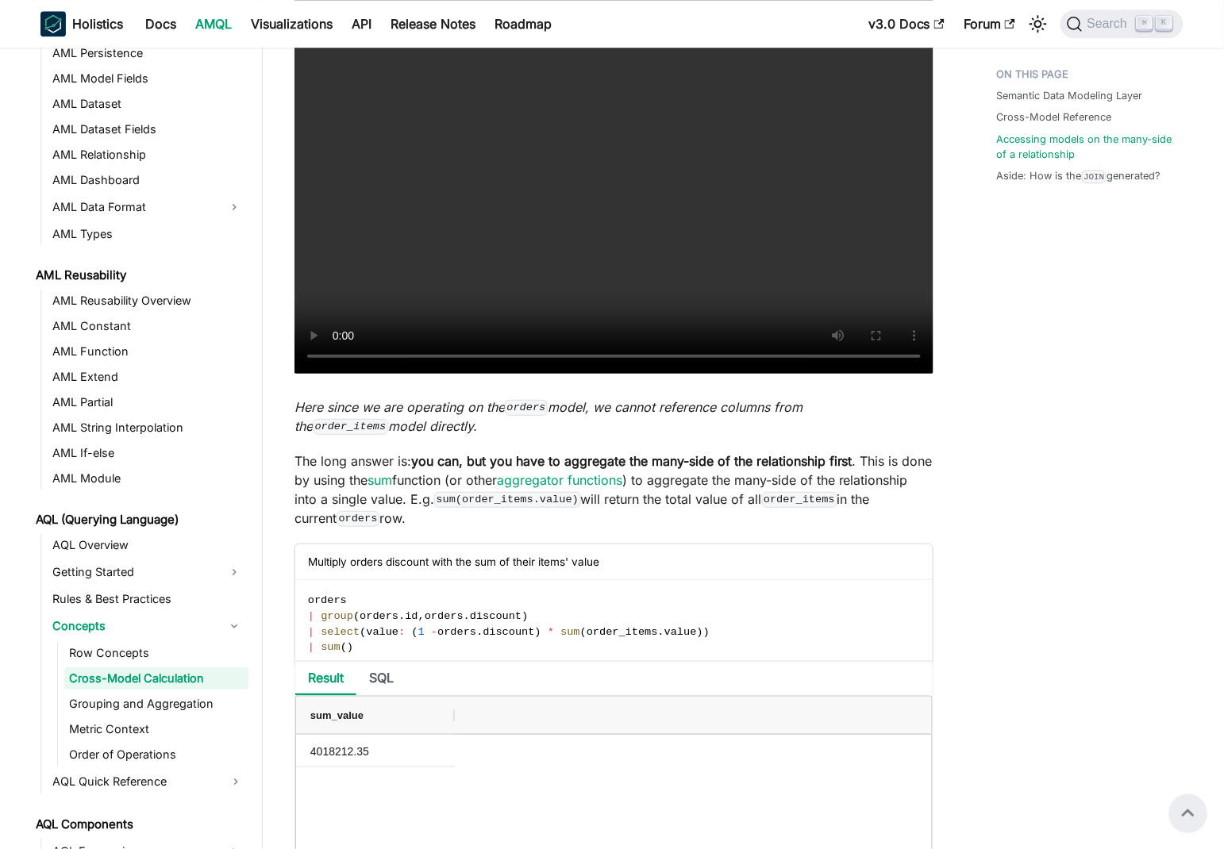
click at [299, 422] on em "Here since we are operating on the orders model, we cannot reference columns fr…" at bounding box center [548, 416] width 508 height 35
drag, startPoint x: 299, startPoint y: 422, endPoint x: 658, endPoint y: 428, distance: 358.8
click at [658, 428] on em "Here since we are operating on the orders model, we cannot reference columns fr…" at bounding box center [548, 416] width 508 height 35
click at [691, 430] on em "Here since we are operating on the orders model, we cannot reference columns fr…" at bounding box center [548, 416] width 508 height 35
click at [444, 429] on em "Here since we are operating on the orders model, we cannot reference columns fr…" at bounding box center [548, 416] width 508 height 35
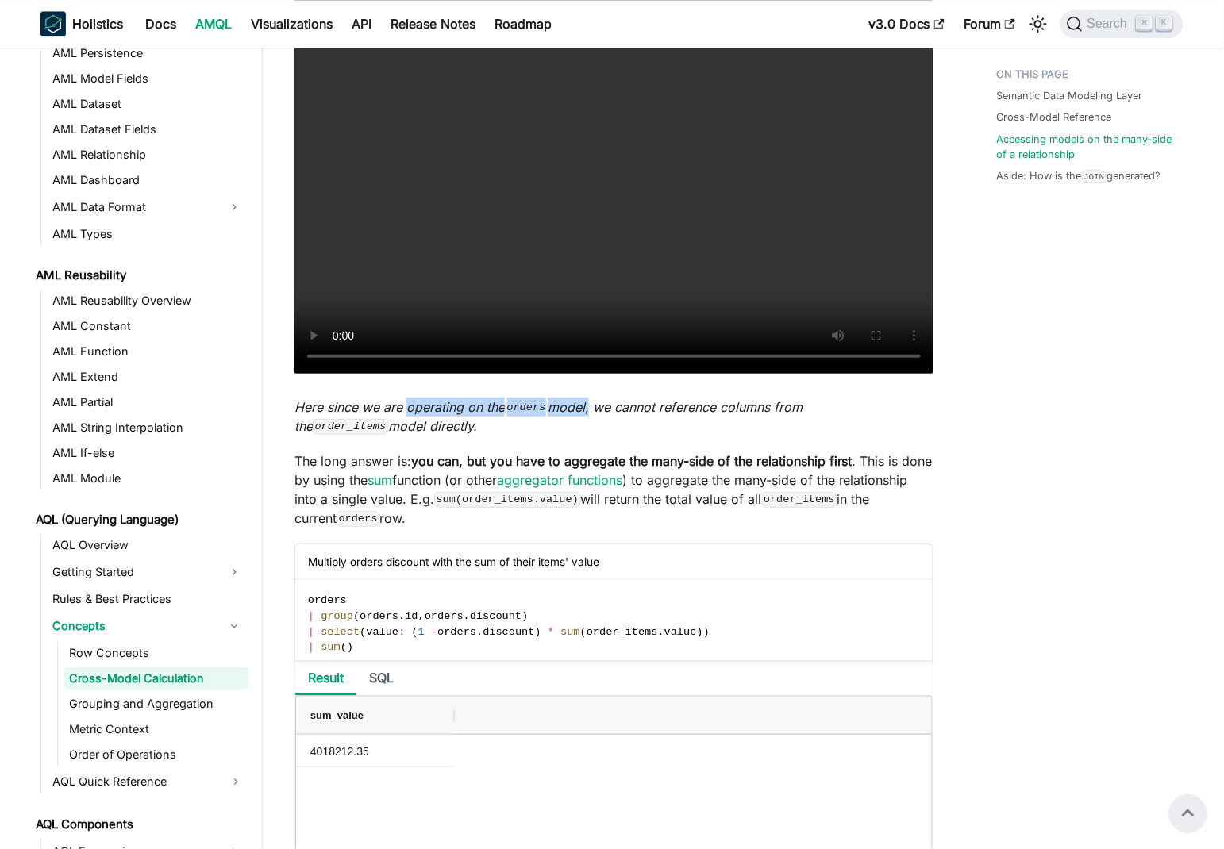
drag, startPoint x: 444, startPoint y: 429, endPoint x: 591, endPoint y: 432, distance: 146.9
click at [591, 432] on em "Here since we are operating on the orders model, we cannot reference columns fr…" at bounding box center [548, 416] width 508 height 35
click at [657, 429] on em "Here since we are operating on the orders model, we cannot reference columns fr…" at bounding box center [548, 416] width 508 height 35
click at [610, 427] on em "Here since we are operating on the orders model, we cannot reference columns fr…" at bounding box center [548, 416] width 508 height 35
drag, startPoint x: 610, startPoint y: 427, endPoint x: 858, endPoint y: 431, distance: 248.5
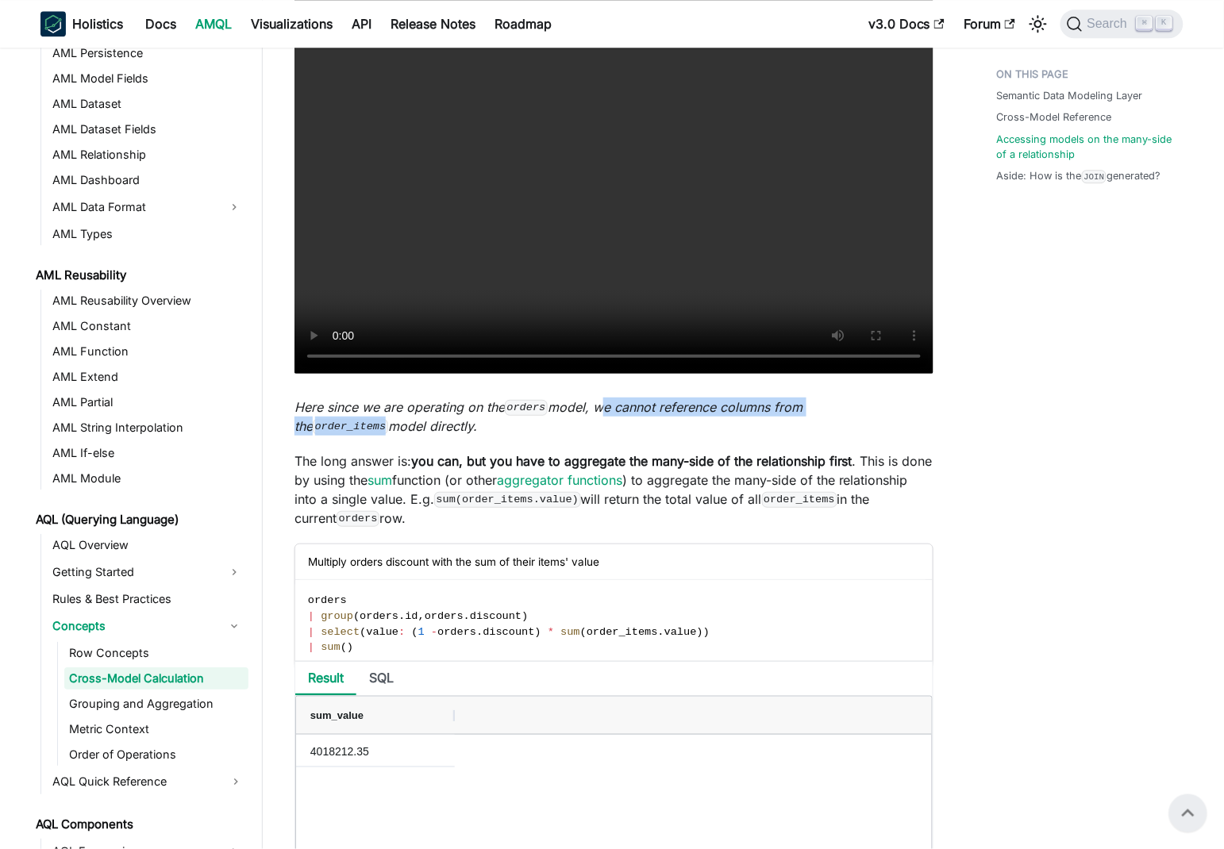
click at [802, 431] on em "Here since we are operating on the orders model, we cannot reference columns fr…" at bounding box center [548, 416] width 508 height 35
click at [378, 426] on em "Here since we are operating on the orders model, we cannot reference columns fr…" at bounding box center [548, 416] width 508 height 35
drag, startPoint x: 378, startPoint y: 426, endPoint x: 562, endPoint y: 423, distance: 184.2
click at [562, 423] on em "Here since we are operating on the orders model, we cannot reference columns fr…" at bounding box center [548, 416] width 508 height 35
click at [601, 429] on em "Here since we are operating on the orders model, we cannot reference columns fr…" at bounding box center [548, 416] width 508 height 35
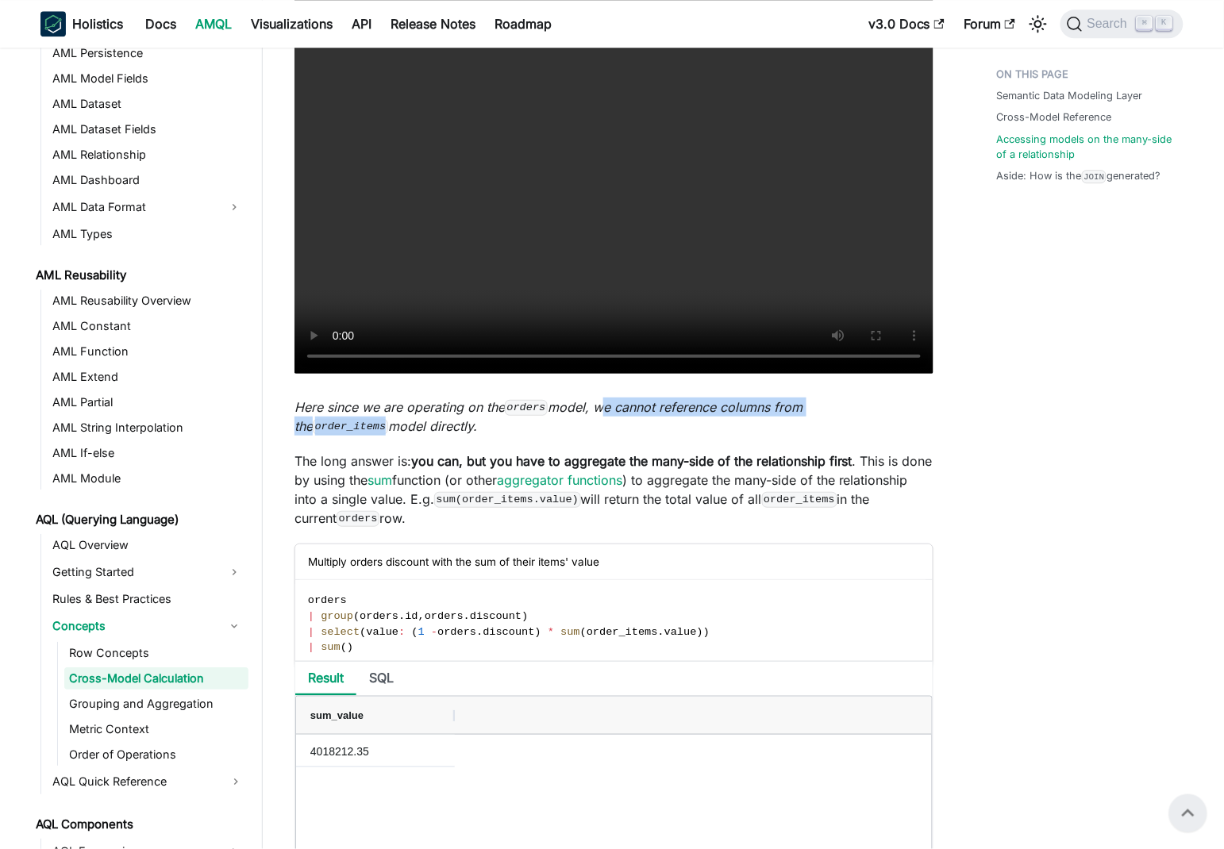
drag, startPoint x: 601, startPoint y: 429, endPoint x: 841, endPoint y: 422, distance: 240.6
click at [802, 422] on em "Here since we are operating on the orders model, we cannot reference columns fr…" at bounding box center [548, 416] width 508 height 35
click at [799, 428] on em "Here since we are operating on the orders model, we cannot reference columns fr…" at bounding box center [548, 416] width 508 height 35
click at [388, 432] on code "order_items" at bounding box center [350, 427] width 75 height 16
drag, startPoint x: 887, startPoint y: 432, endPoint x: 523, endPoint y: 422, distance: 363.6
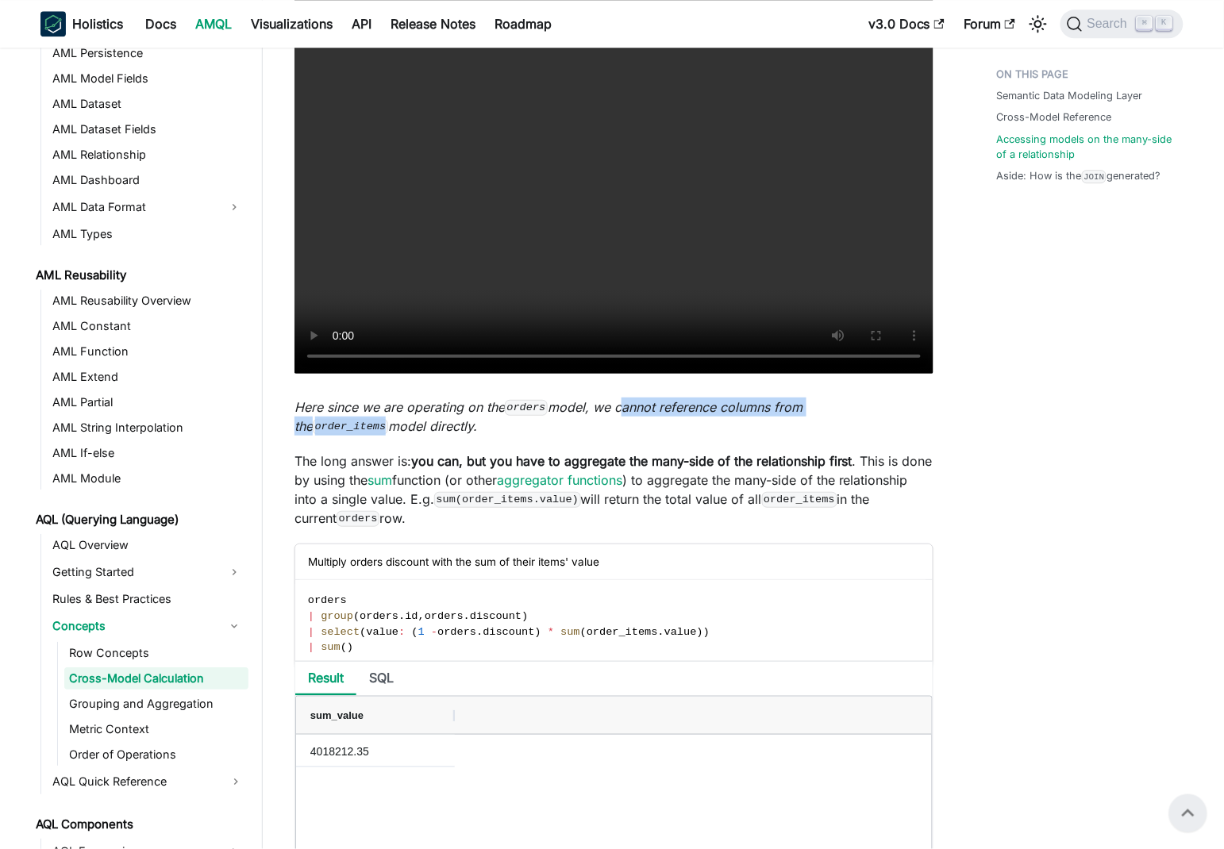
click at [642, 423] on em "Here since we are operating on the orders model, we cannot reference columns fr…" at bounding box center [548, 416] width 508 height 35
click at [359, 434] on em "Here since we are operating on the orders model, we cannot reference columns fr…" at bounding box center [548, 416] width 508 height 35
drag, startPoint x: 359, startPoint y: 446, endPoint x: 346, endPoint y: 428, distance: 22.2
click at [344, 428] on em "Here since we are operating on the orders model, we cannot reference columns fr…" at bounding box center [548, 416] width 508 height 35
click at [402, 425] on em "Here since we are operating on the orders model, we cannot reference columns fr…" at bounding box center [548, 416] width 508 height 35
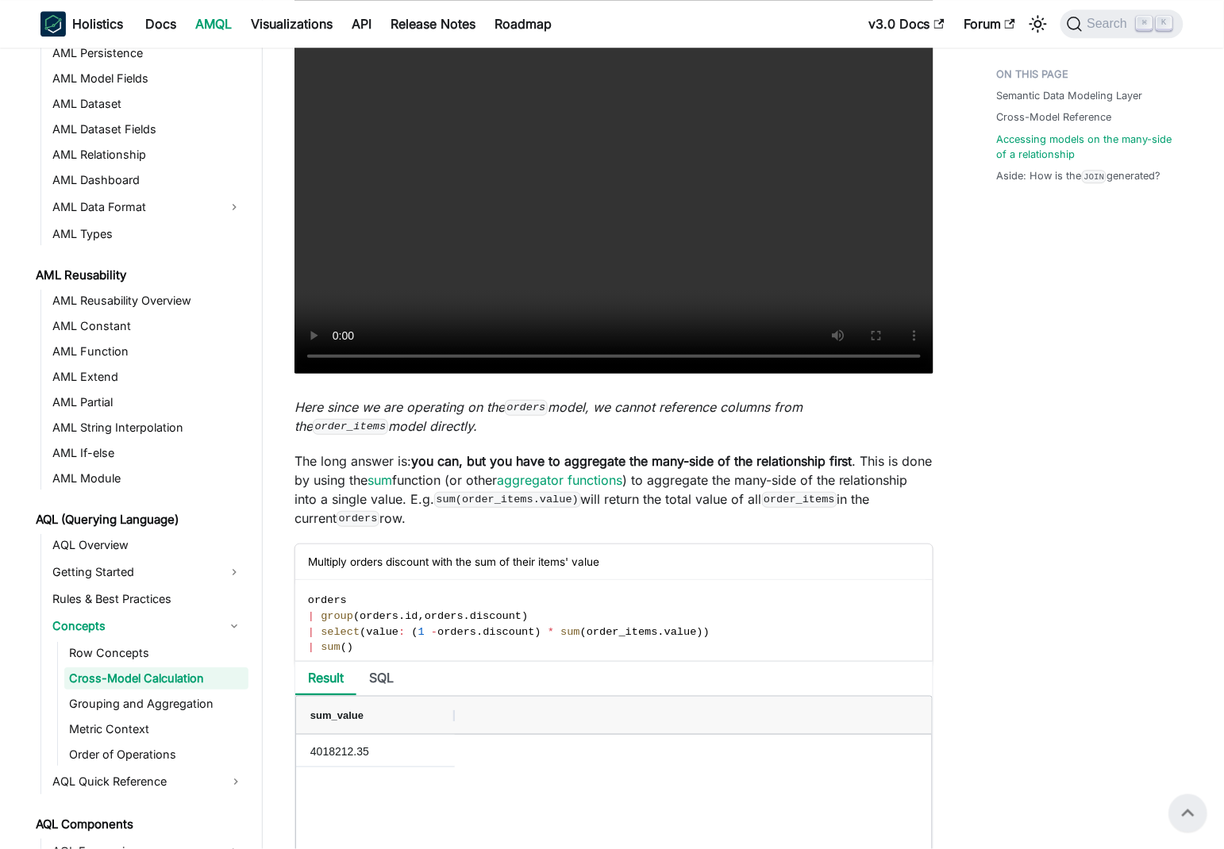
click at [323, 477] on p "The long answer is: you can, but you have to aggregate the many-side of the rel…" at bounding box center [613, 490] width 639 height 76
drag, startPoint x: 323, startPoint y: 477, endPoint x: 417, endPoint y: 475, distance: 93.7
click at [414, 475] on p "The long answer is: you can, but you have to aggregate the many-side of the rel…" at bounding box center [613, 490] width 639 height 76
click at [474, 469] on strong "you can, but you have to aggregate the many-side of the relationship first" at bounding box center [631, 461] width 441 height 16
click at [419, 469] on strong "you can, but you have to aggregate the many-side of the relationship first" at bounding box center [631, 461] width 441 height 16
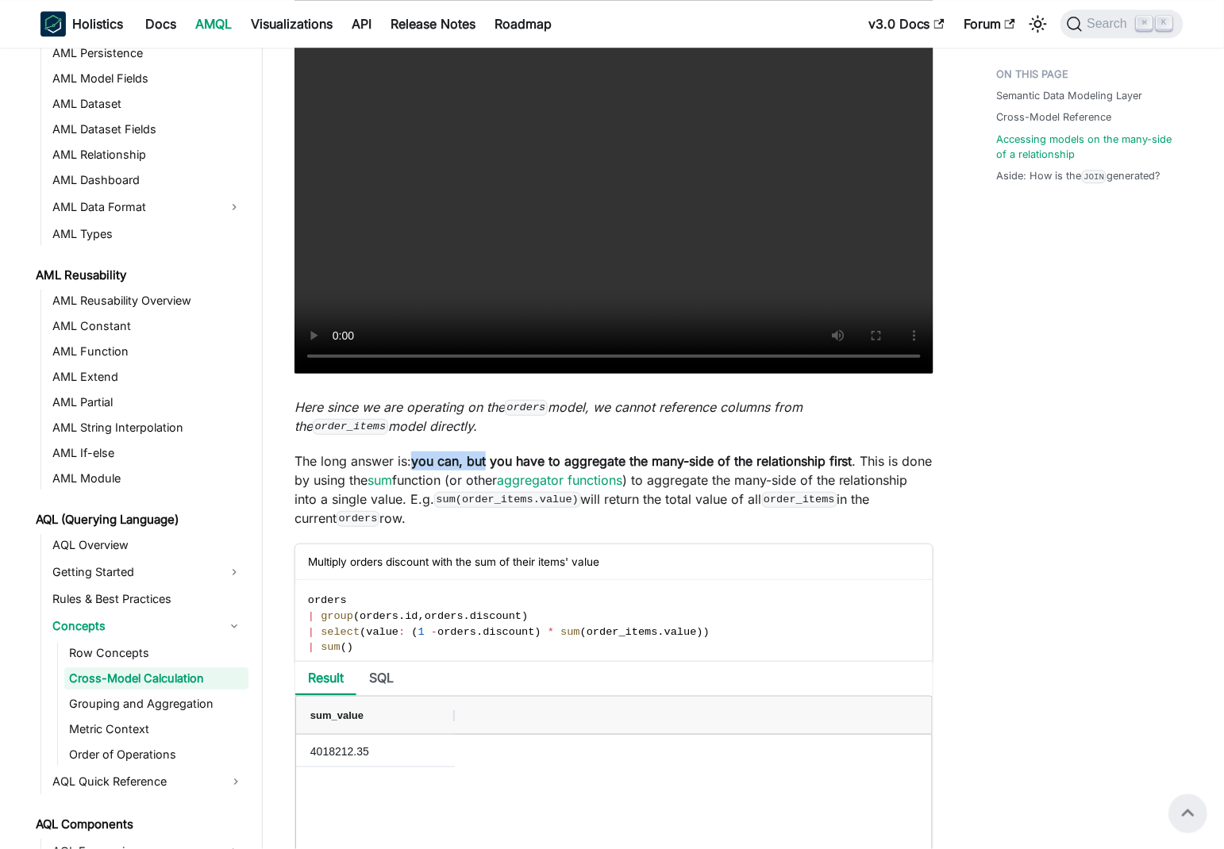
drag, startPoint x: 419, startPoint y: 476, endPoint x: 487, endPoint y: 476, distance: 67.5
click at [487, 469] on strong "you can, but you have to aggregate the many-side of the relationship first" at bounding box center [631, 461] width 441 height 16
click at [528, 469] on strong "you can, but you have to aggregate the many-side of the relationship first" at bounding box center [631, 461] width 441 height 16
click at [453, 469] on strong "you can, but you have to aggregate the many-side of the relationship first" at bounding box center [631, 461] width 441 height 16
drag, startPoint x: 453, startPoint y: 472, endPoint x: 706, endPoint y: 471, distance: 252.4
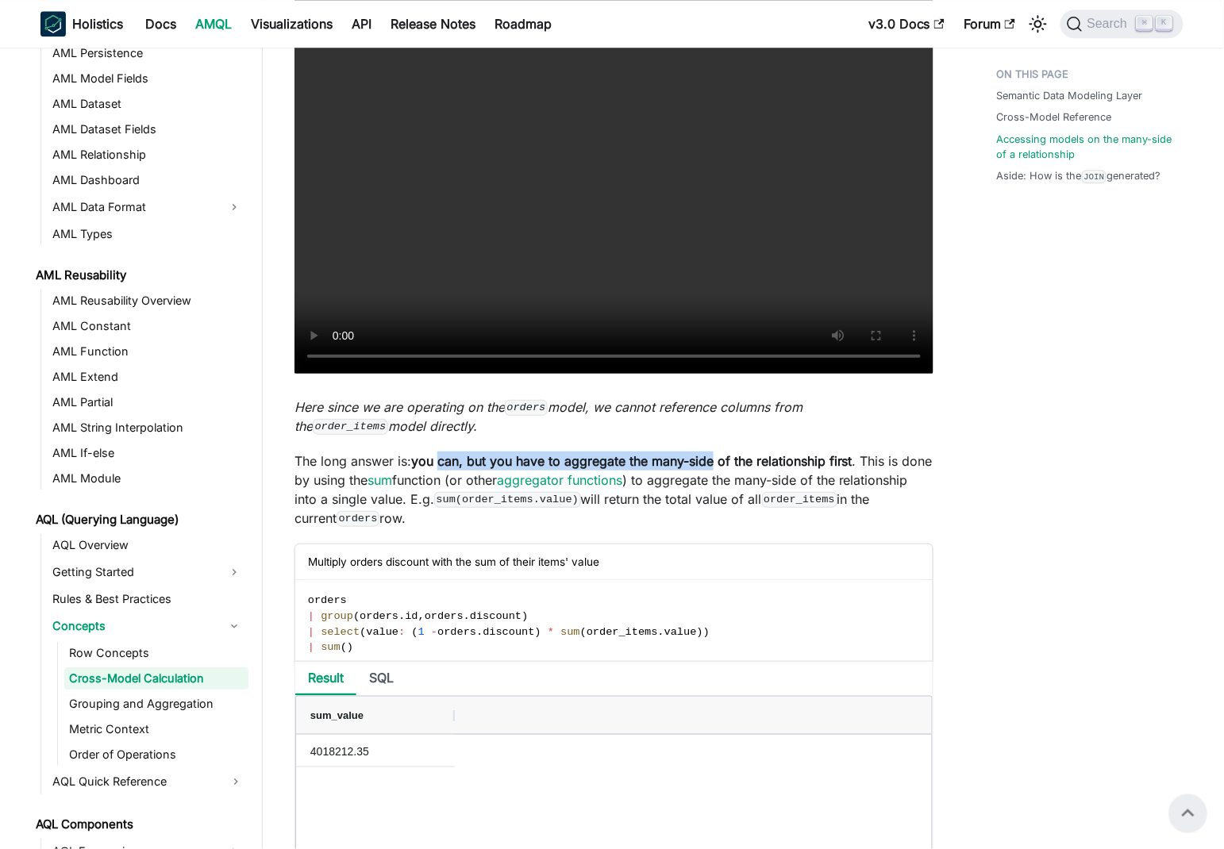
click at [706, 471] on p "The long answer is: you can, but you have to aggregate the many-side of the rel…" at bounding box center [613, 490] width 639 height 76
click at [852, 469] on strong "you can, but you have to aggregate the many-side of the relationship first" at bounding box center [631, 461] width 441 height 16
drag, startPoint x: 862, startPoint y: 480, endPoint x: 425, endPoint y: 483, distance: 436.6
click at [425, 469] on strong "you can, but you have to aggregate the many-side of the relationship first" at bounding box center [631, 461] width 441 height 16
click at [302, 498] on p "The long answer is: you can, but you have to aggregate the many-side of the rel…" at bounding box center [613, 490] width 639 height 76
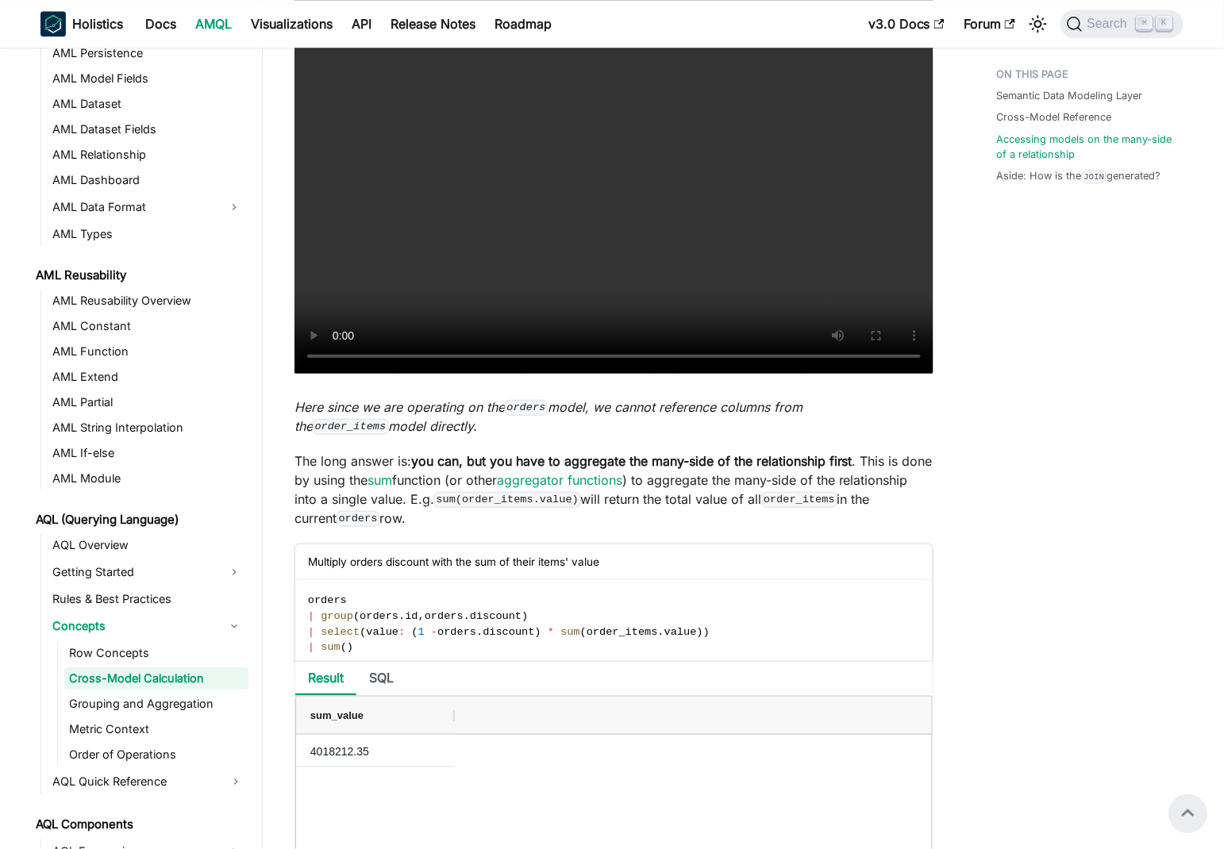
click at [313, 516] on p "The long answer is: you can, but you have to aggregate the many-side of the rel…" at bounding box center [613, 490] width 639 height 76
drag, startPoint x: 313, startPoint y: 516, endPoint x: 472, endPoint y: 521, distance: 159.6
click at [472, 521] on p "The long answer is: you can, but you have to aggregate the many-side of the rel…" at bounding box center [613, 490] width 639 height 76
click at [667, 523] on p "The long answer is: you can, but you have to aggregate the many-side of the rel…" at bounding box center [613, 490] width 639 height 76
drag, startPoint x: 667, startPoint y: 523, endPoint x: 837, endPoint y: 520, distance: 169.9
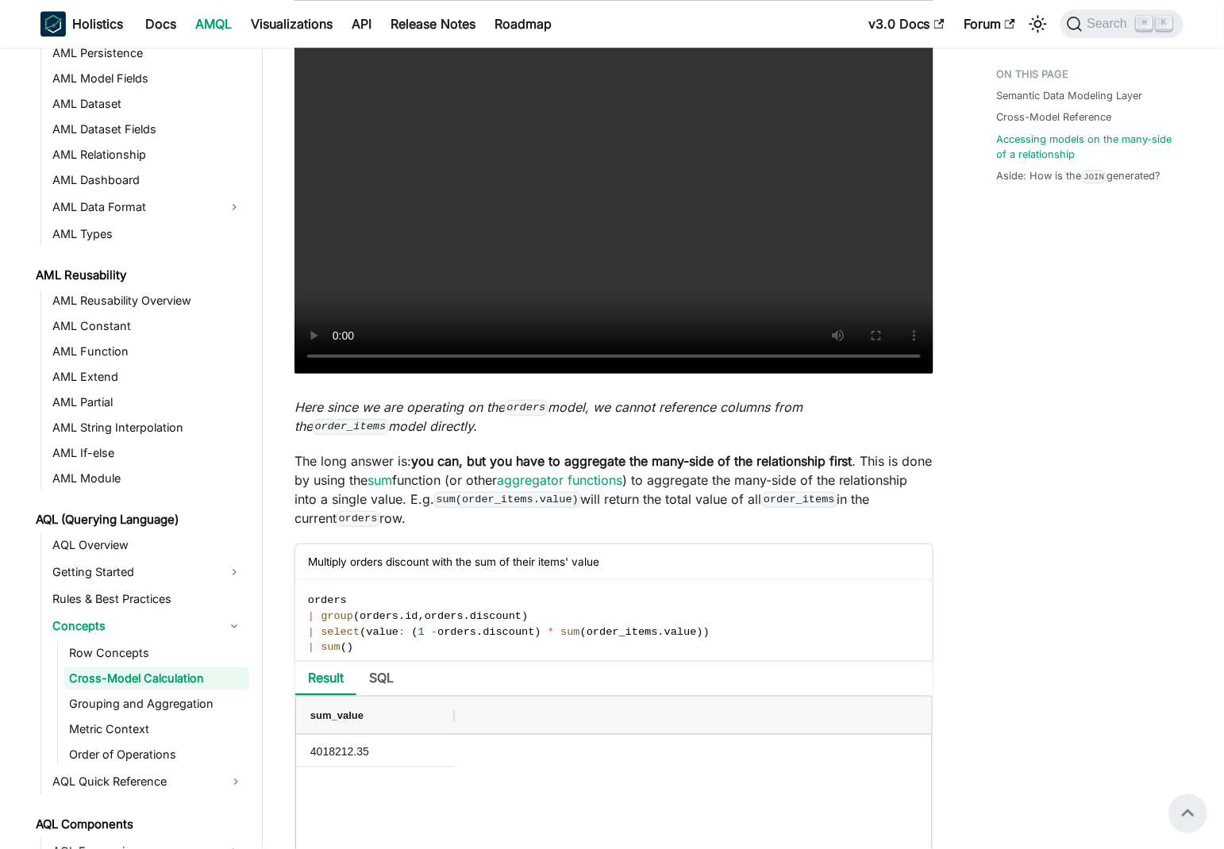
click at [837, 520] on p "The long answer is: you can, but you have to aggregate the many-side of the rel…" at bounding box center [613, 490] width 639 height 76
click at [769, 524] on p "The long answer is: you can, but you have to aggregate the many-side of the rel…" at bounding box center [613, 490] width 639 height 76
click at [359, 487] on p "The long answer is: you can, but you have to aggregate the many-side of the rel…" at bounding box center [613, 490] width 639 height 76
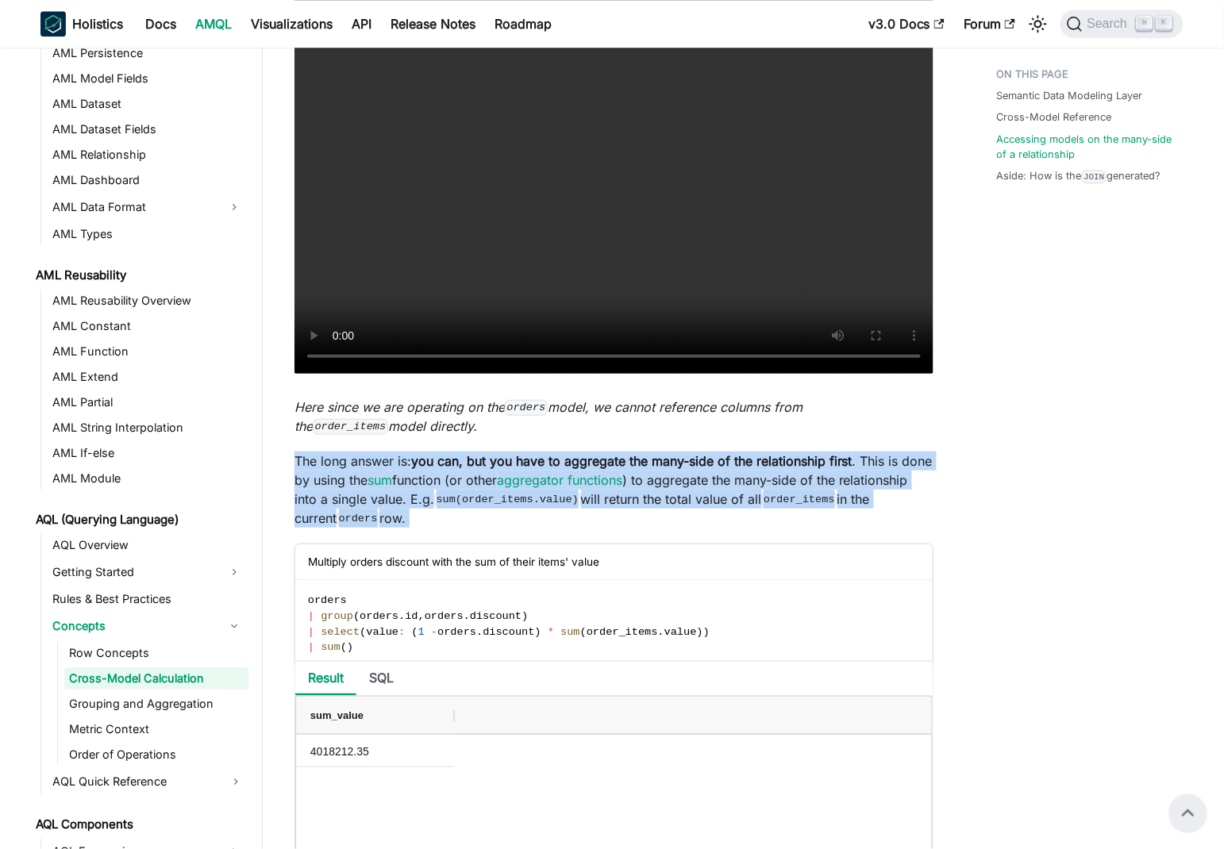
click at [359, 487] on p "The long answer is: you can, but you have to aggregate the many-side of the rel…" at bounding box center [613, 490] width 639 height 76
click at [543, 469] on strong "you can, but you have to aggregate the many-side of the relationship first" at bounding box center [631, 461] width 441 height 16
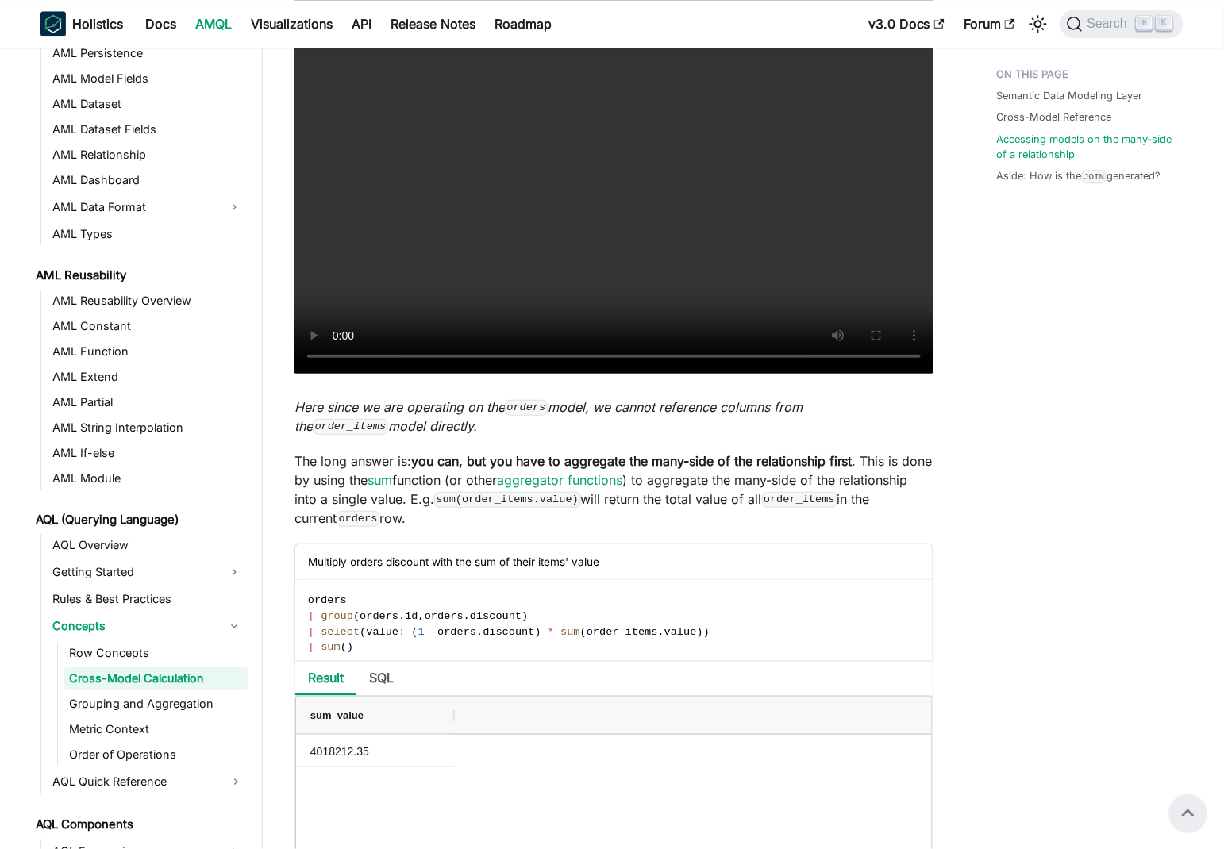
click at [703, 506] on p "The long answer is: you can, but you have to aggregate the many-side of the rel…" at bounding box center [613, 490] width 639 height 76
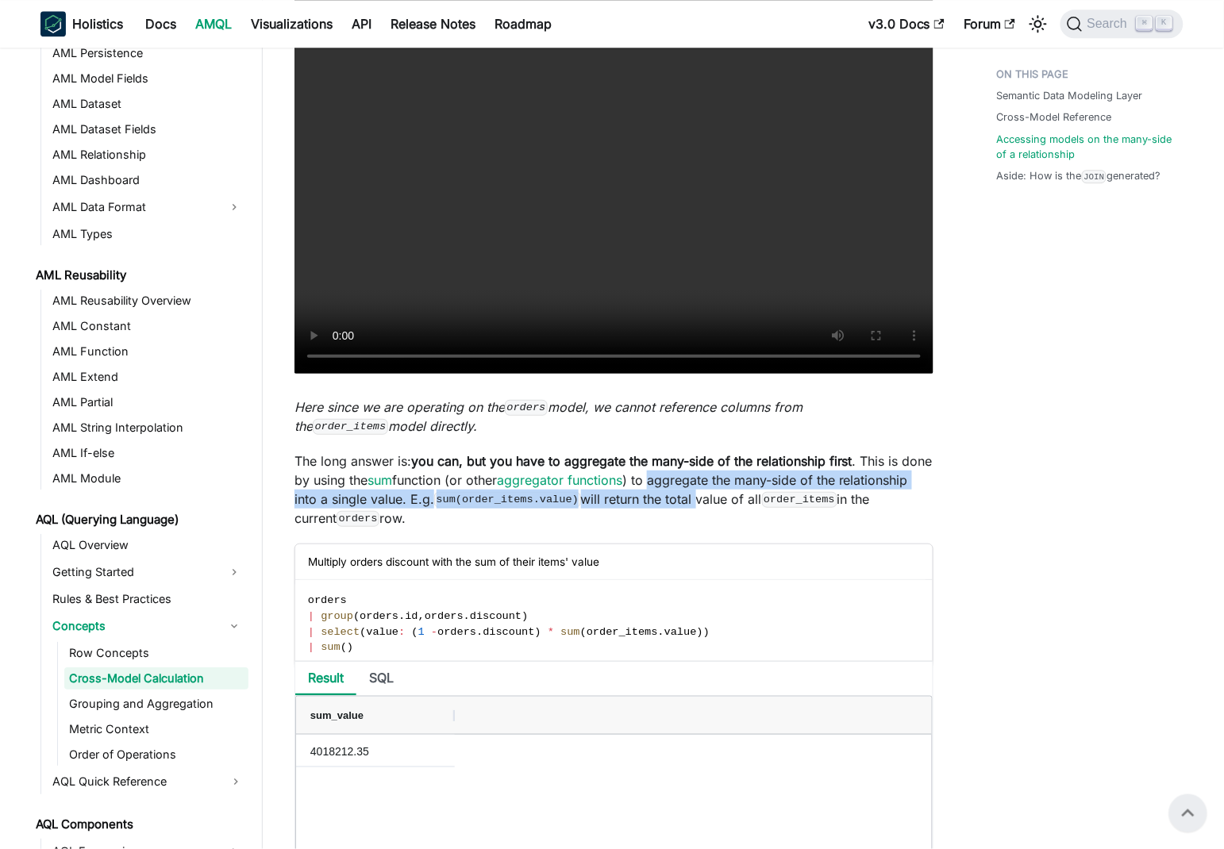
drag, startPoint x: 703, startPoint y: 506, endPoint x: 811, endPoint y: 521, distance: 109.1
click at [769, 521] on p "The long answer is: you can, but you have to aggregate the many-side of the rel…" at bounding box center [613, 490] width 639 height 76
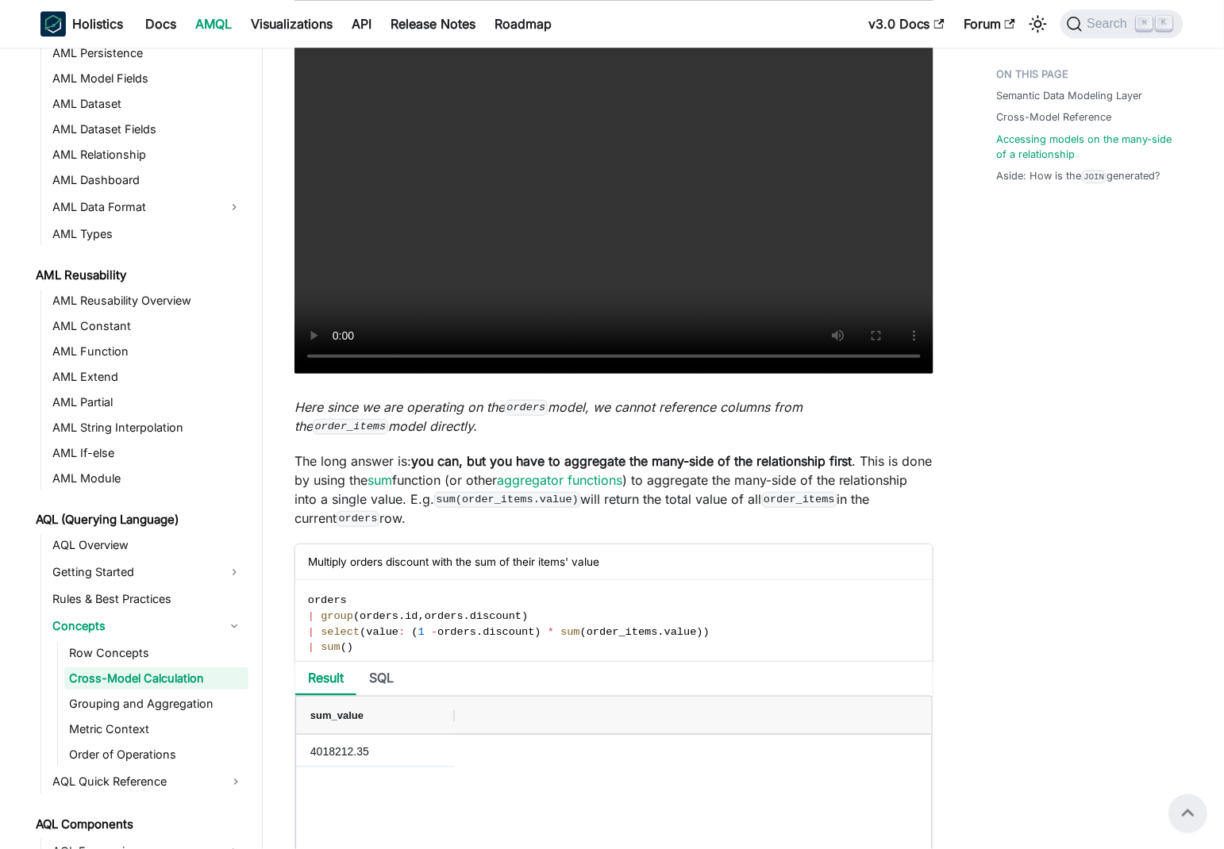
drag, startPoint x: 811, startPoint y: 521, endPoint x: 673, endPoint y: 523, distance: 138.1
click at [809, 521] on p "The long answer is: you can, but you have to aggregate the many-side of the rel…" at bounding box center [613, 490] width 639 height 76
click at [673, 523] on p "The long answer is: you can, but you have to aggregate the many-side of the rel…" at bounding box center [613, 490] width 639 height 76
drag, startPoint x: 673, startPoint y: 523, endPoint x: 875, endPoint y: 521, distance: 201.6
click at [875, 521] on p "The long answer is: you can, but you have to aggregate the many-side of the rel…" at bounding box center [613, 490] width 639 height 76
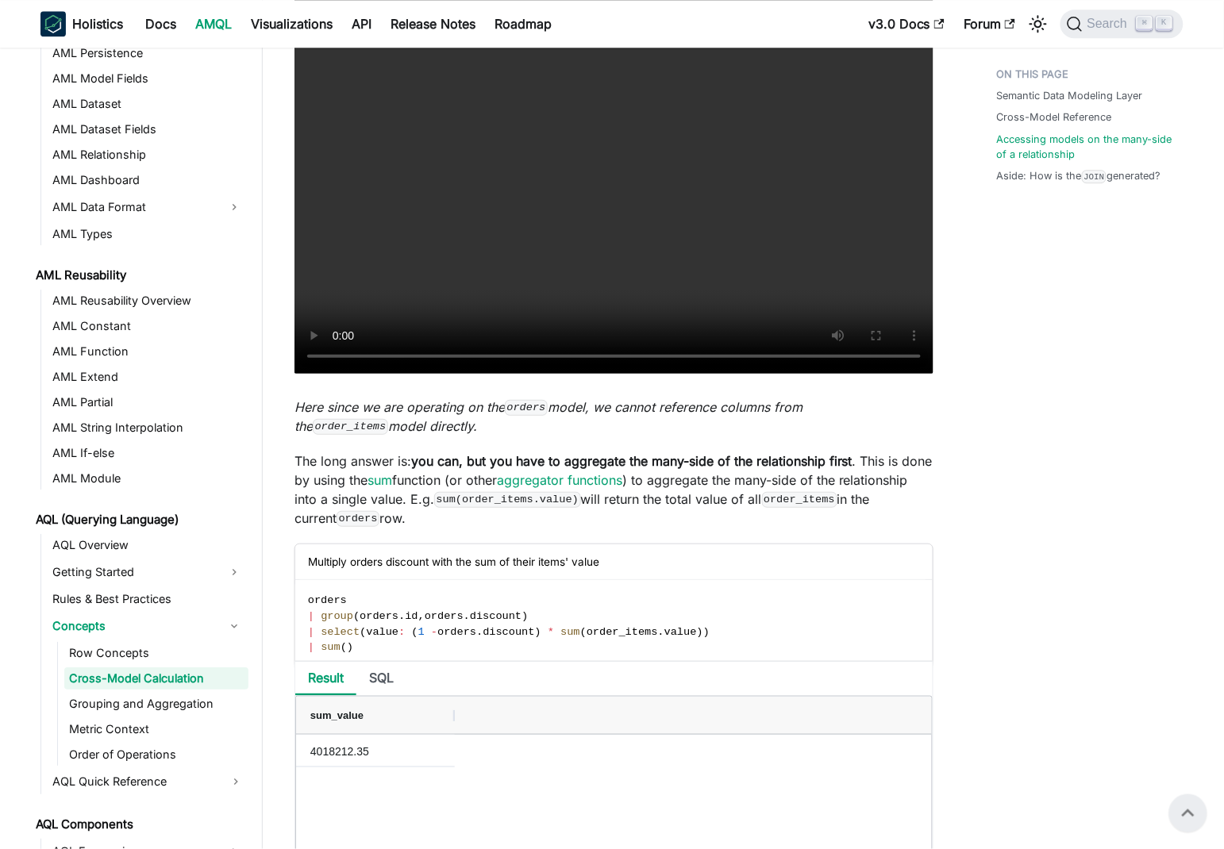
click at [810, 521] on p "The long answer is: you can, but you have to aggregate the many-side of the rel…" at bounding box center [613, 490] width 639 height 76
drag, startPoint x: 810, startPoint y: 521, endPoint x: 872, endPoint y: 518, distance: 62.0
click at [848, 519] on p "The long answer is: you can, but you have to aggregate the many-side of the rel…" at bounding box center [613, 490] width 639 height 76
click at [837, 508] on code "order_items" at bounding box center [799, 500] width 75 height 16
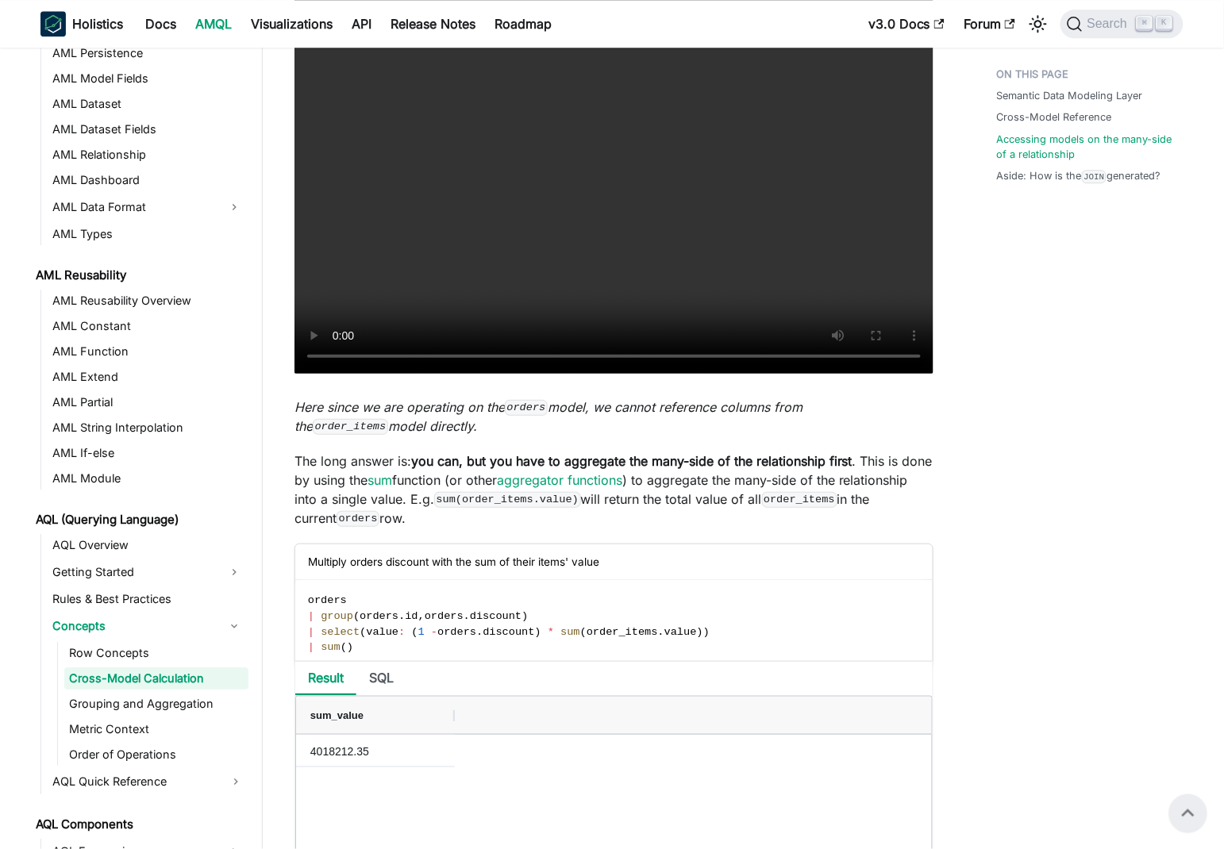
click at [837, 508] on code "order_items" at bounding box center [799, 500] width 75 height 16
click at [352, 477] on p "The long answer is: you can, but you have to aggregate the many-side of the rel…" at bounding box center [613, 490] width 639 height 76
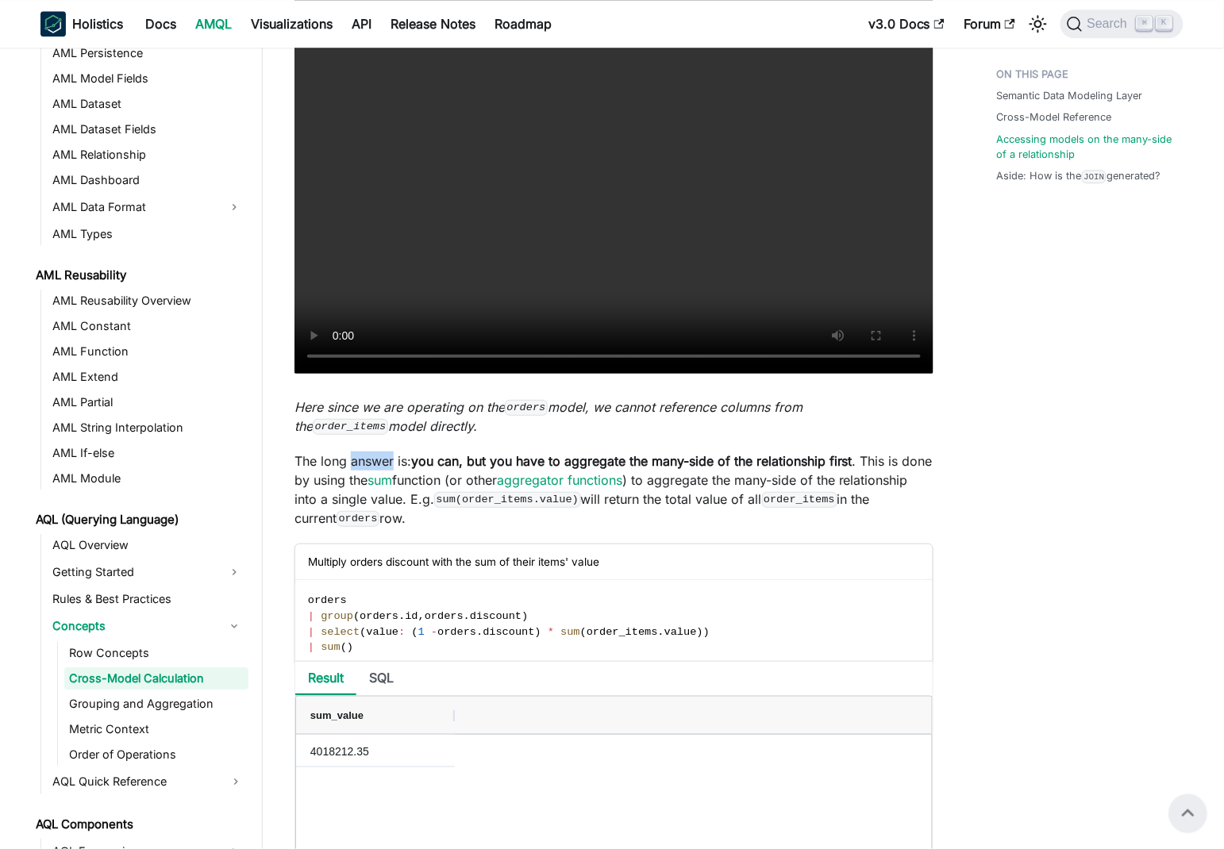
click at [352, 477] on p "The long answer is: you can, but you have to aggregate the many-side of the rel…" at bounding box center [613, 490] width 639 height 76
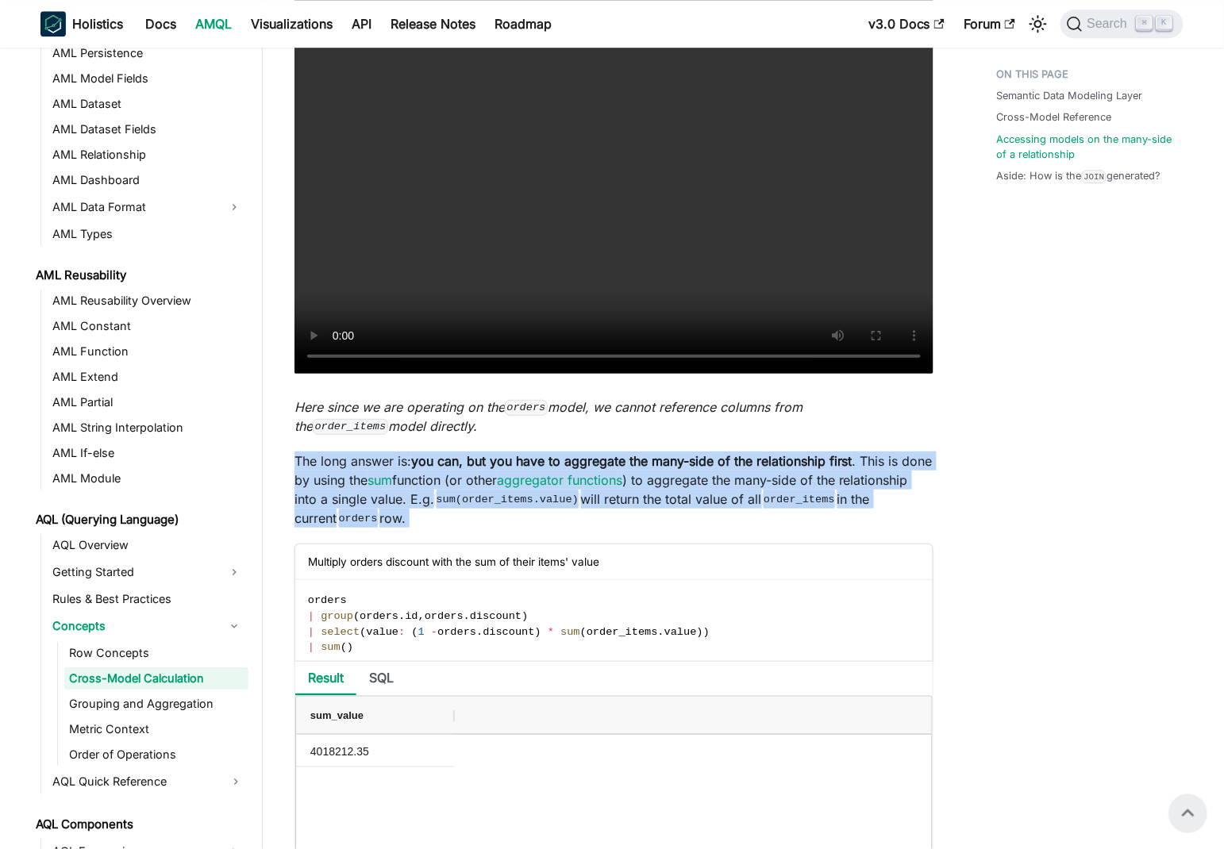
click at [352, 477] on p "The long answer is: you can, but you have to aggregate the many-side of the rel…" at bounding box center [613, 490] width 639 height 76
click at [789, 507] on p "The long answer is: you can, but you have to aggregate the many-side of the rel…" at bounding box center [613, 490] width 639 height 76
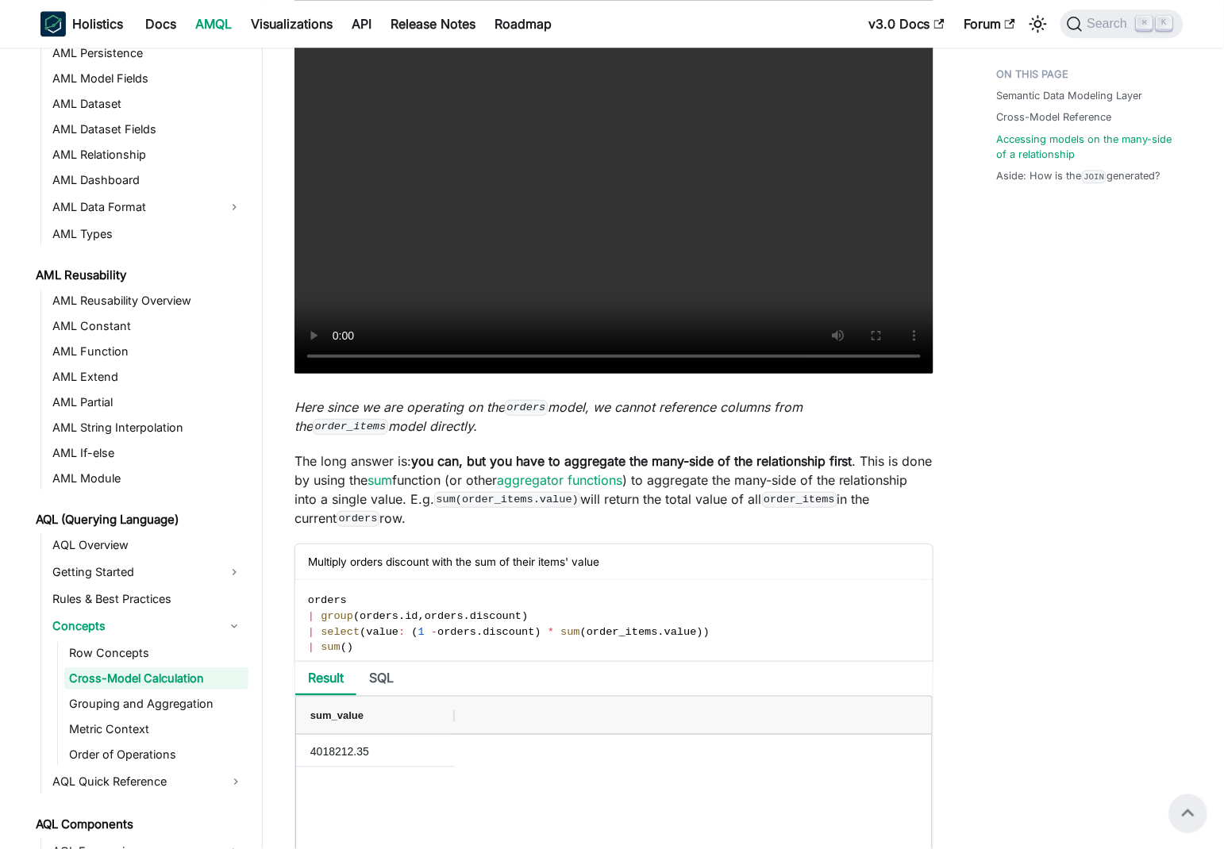
click at [703, 513] on p "The long answer is: you can, but you have to aggregate the many-side of the rel…" at bounding box center [613, 490] width 639 height 76
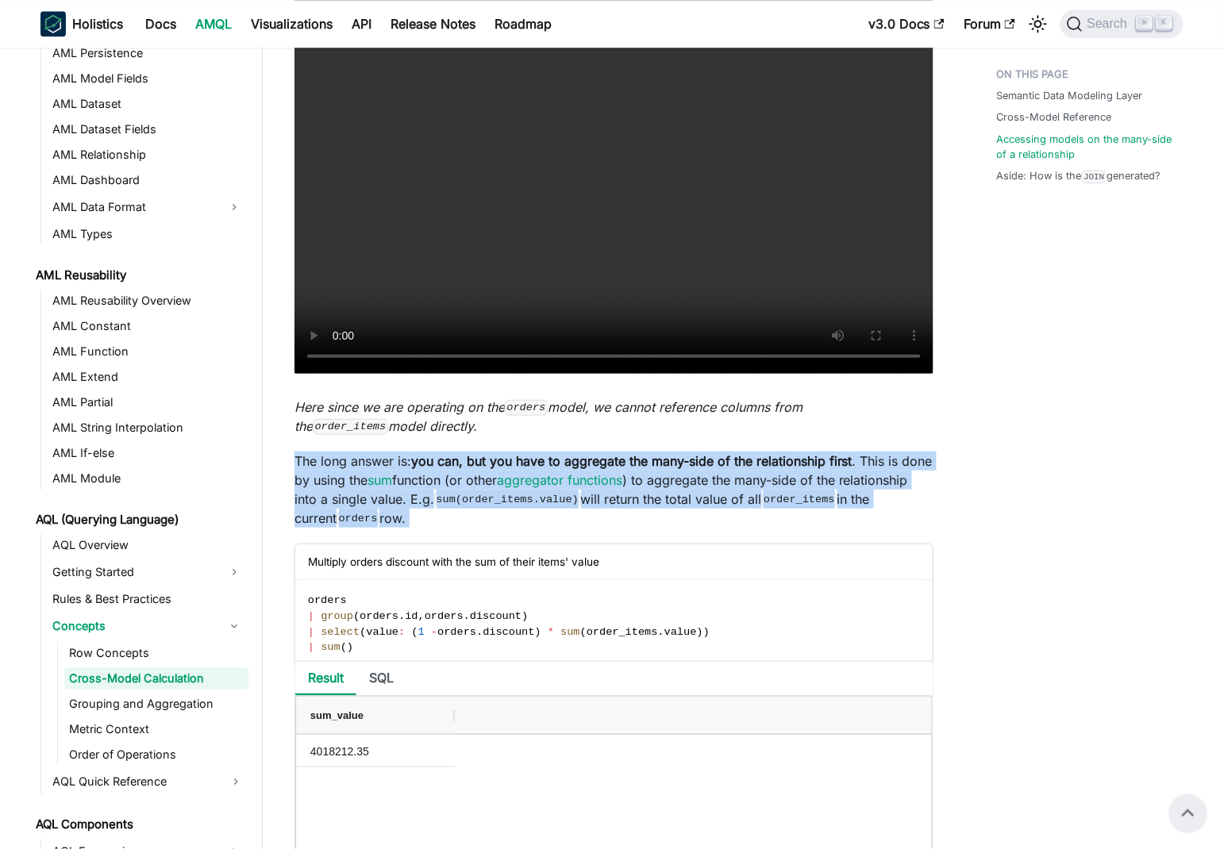
click at [703, 513] on p "The long answer is: you can, but you have to aggregate the many-side of the rel…" at bounding box center [613, 490] width 639 height 76
click at [400, 516] on p "The long answer is: you can, but you have to aggregate the many-side of the rel…" at bounding box center [613, 490] width 639 height 76
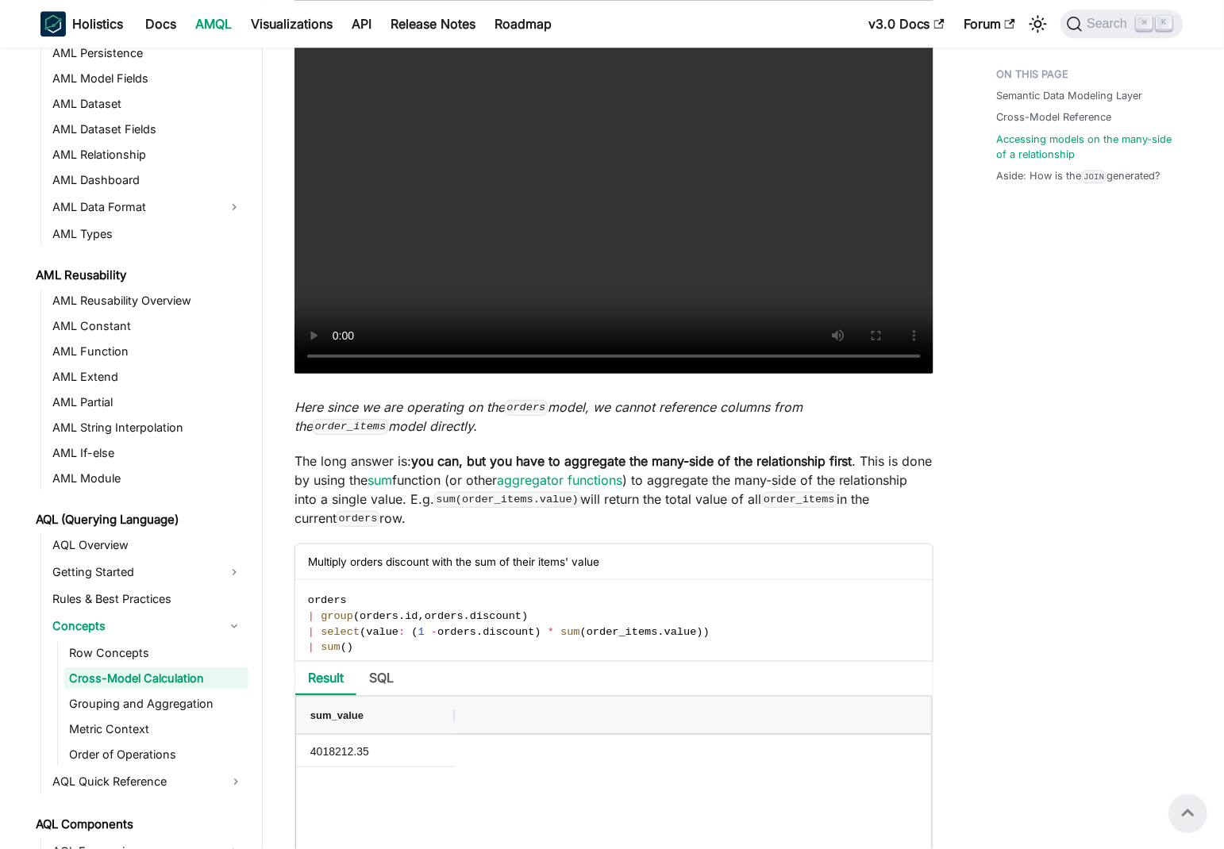
click at [326, 516] on p "The long answer is: you can, but you have to aggregate the many-side of the rel…" at bounding box center [613, 490] width 639 height 76
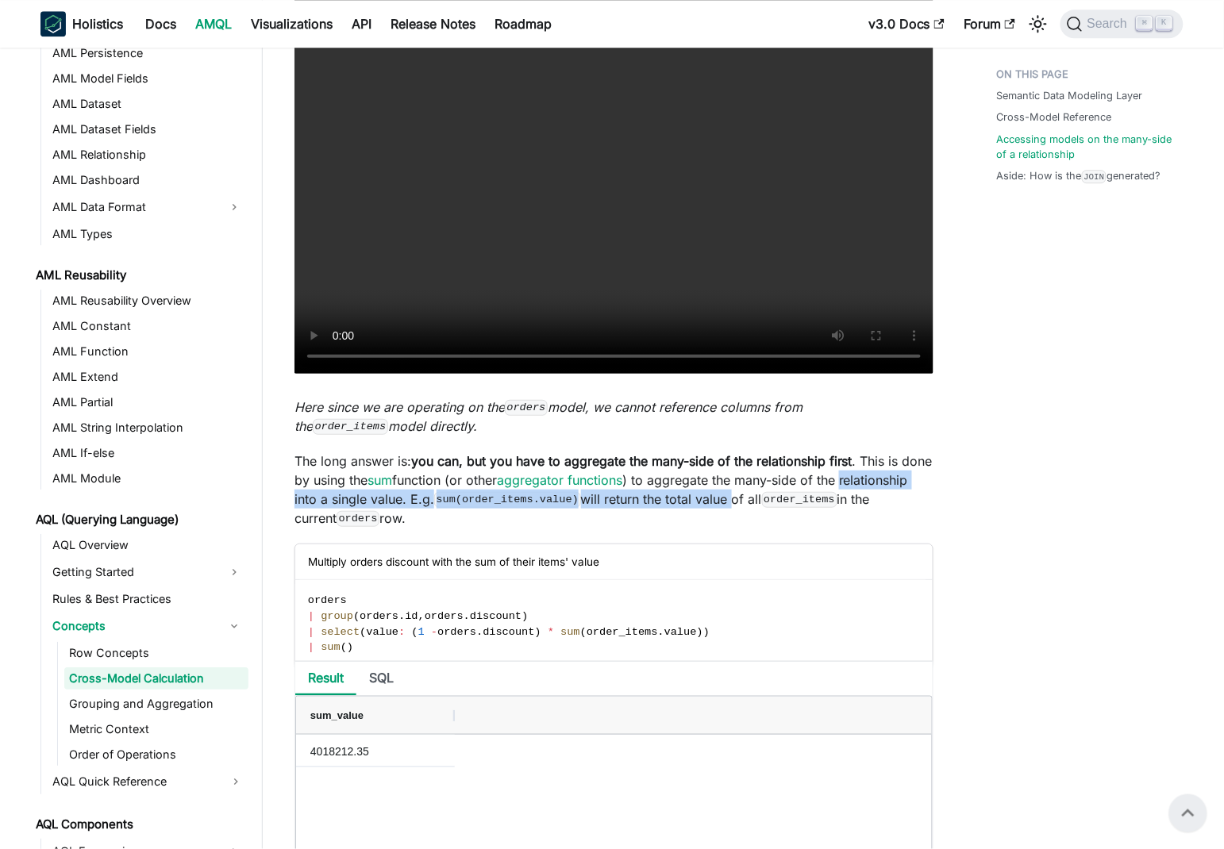
drag, startPoint x: 326, startPoint y: 516, endPoint x: 793, endPoint y: 526, distance: 466.8
click at [793, 526] on p "The long answer is: you can, but you have to aggregate the many-side of the rel…" at bounding box center [613, 490] width 639 height 76
click at [686, 513] on p "The long answer is: you can, but you have to aggregate the many-side of the rel…" at bounding box center [613, 490] width 639 height 76
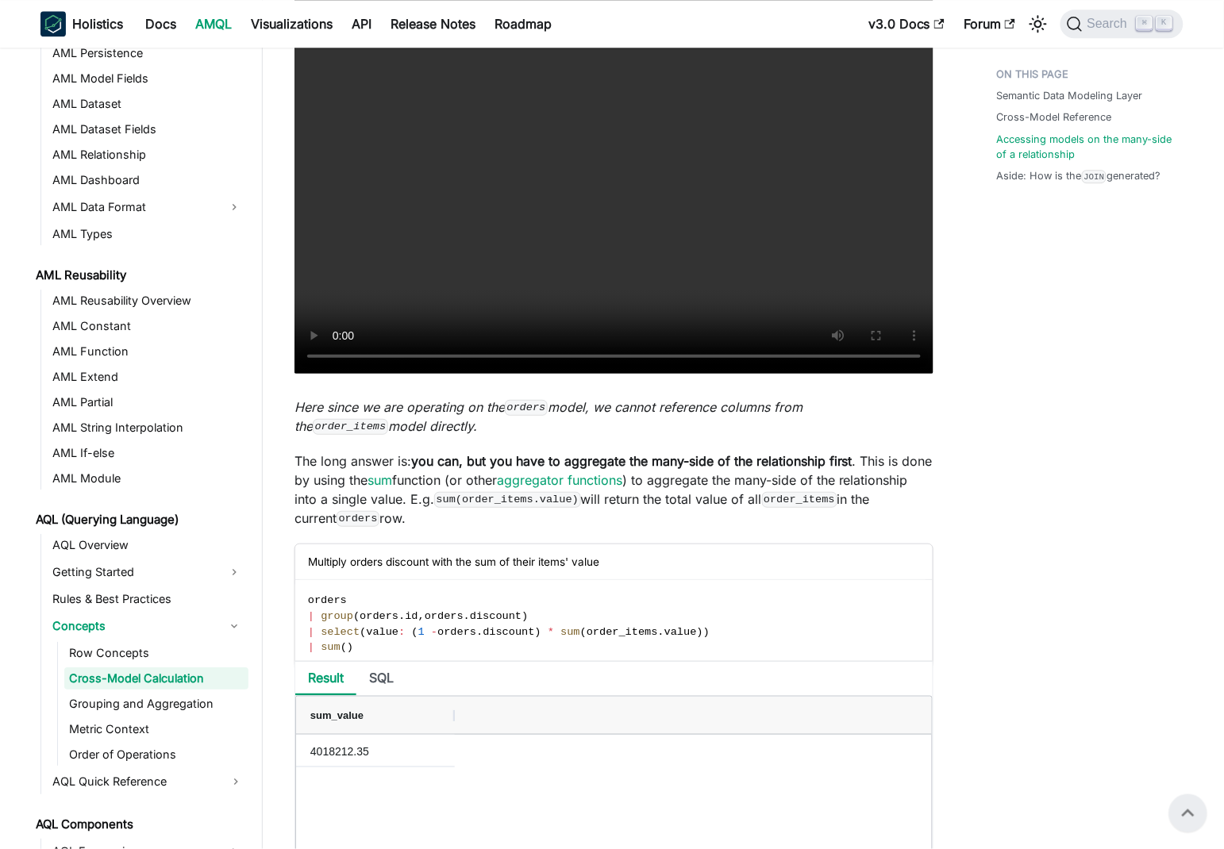
click at [675, 521] on p "The long answer is: you can, but you have to aggregate the many-side of the rel…" at bounding box center [613, 490] width 639 height 76
drag, startPoint x: 675, startPoint y: 521, endPoint x: 915, endPoint y: 518, distance: 239.7
click at [894, 519] on p "The long answer is: you can, but you have to aggregate the many-side of the rel…" at bounding box center [613, 490] width 639 height 76
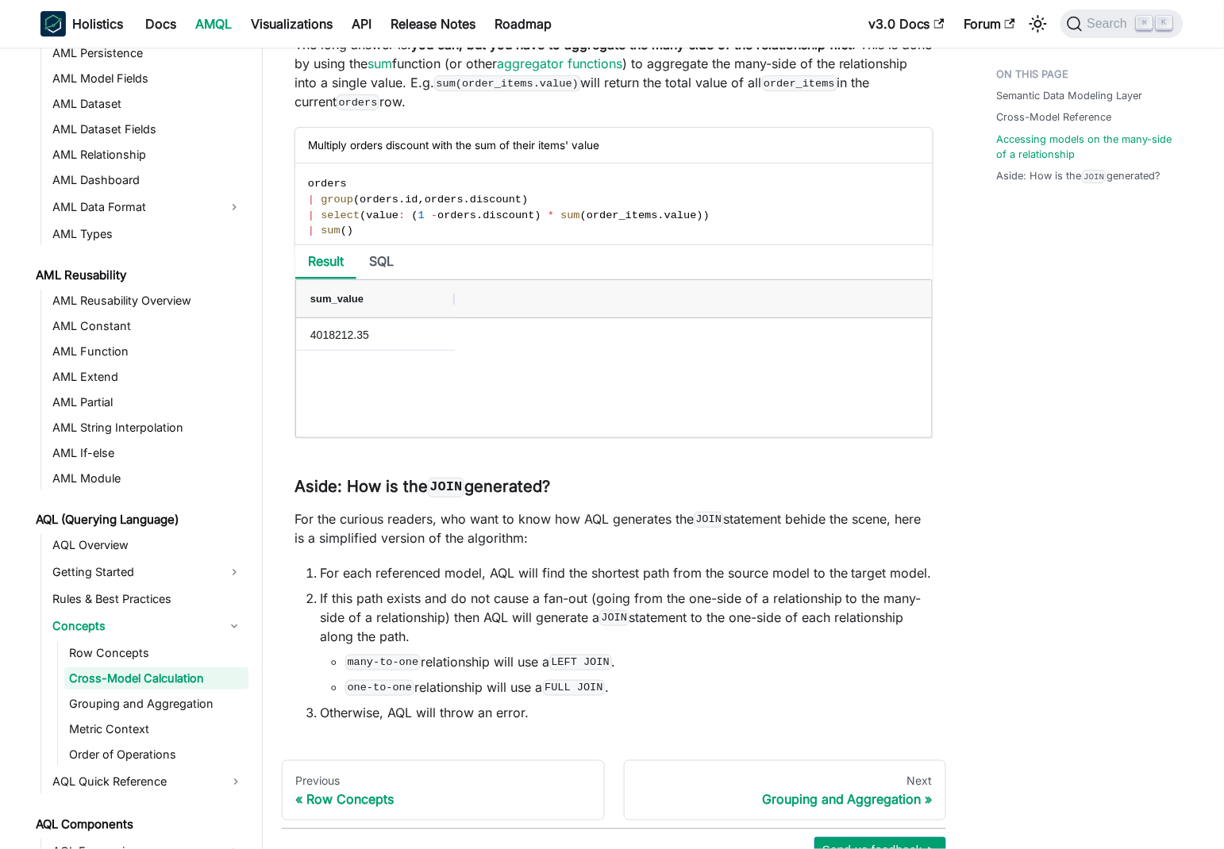
scroll to position [3330, 0]
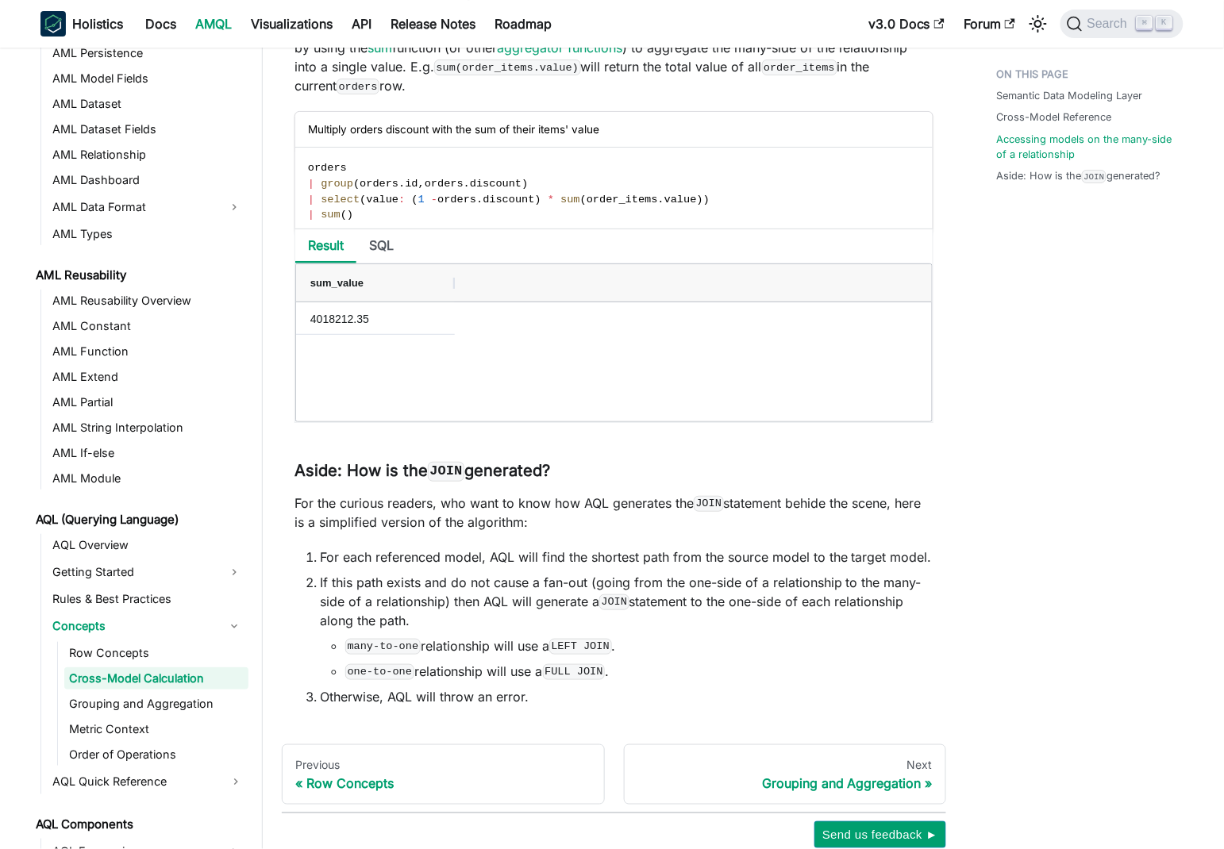
click at [308, 519] on p "For the curious readers, who want to know how AQL generates the JOIN statement …" at bounding box center [613, 513] width 639 height 38
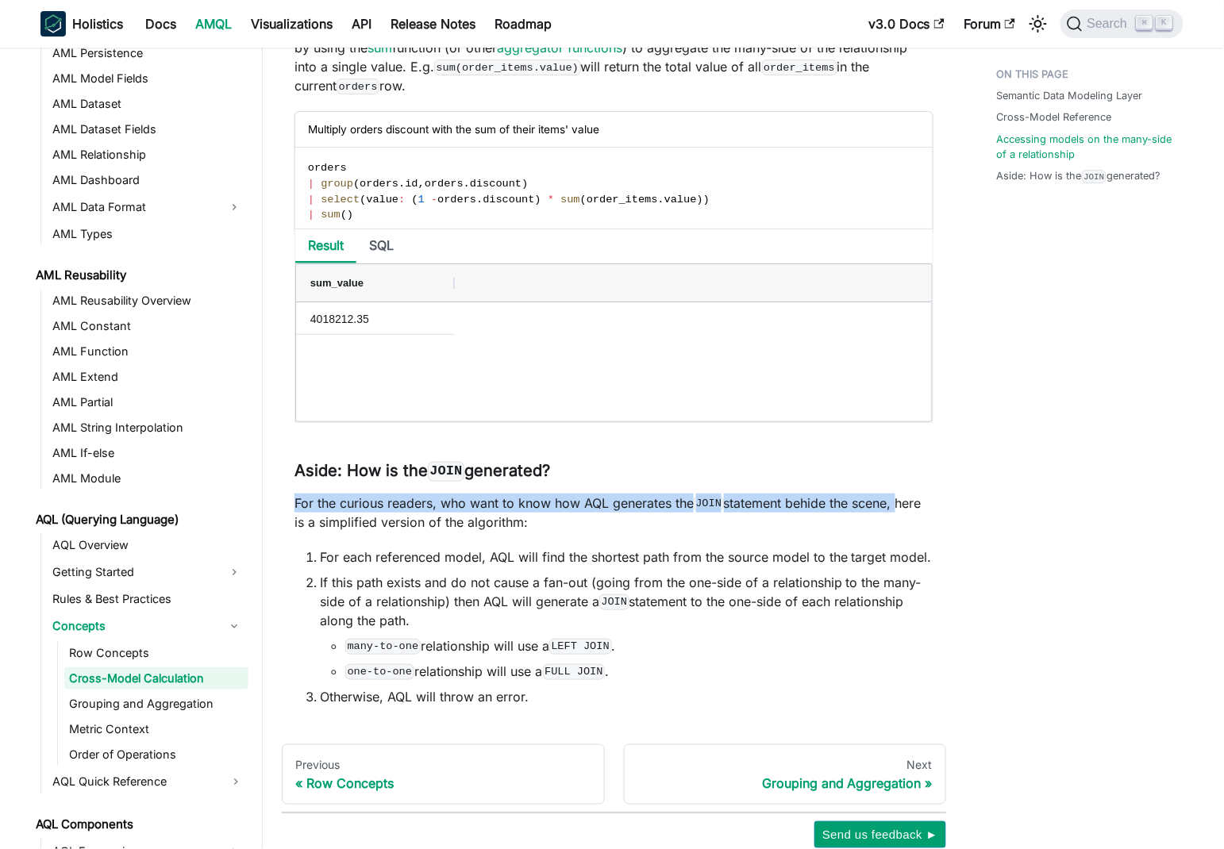
drag, startPoint x: 308, startPoint y: 519, endPoint x: 898, endPoint y: 523, distance: 589.7
click at [898, 523] on p "For the curious readers, who want to know how AQL generates the JOIN statement …" at bounding box center [613, 513] width 639 height 38
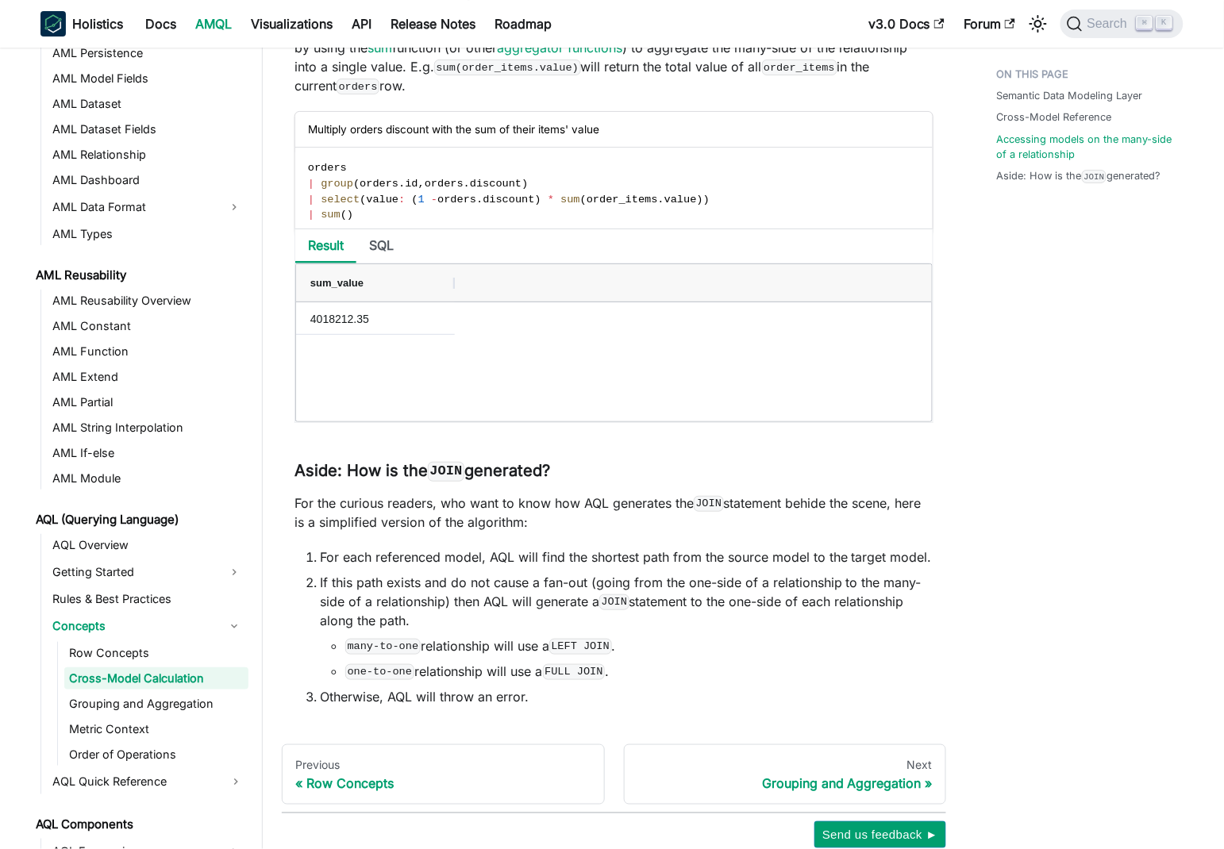
click at [330, 567] on li "For each referenced model, AQL will find the shortest path from the source mode…" at bounding box center [627, 557] width 614 height 19
drag, startPoint x: 330, startPoint y: 571, endPoint x: 806, endPoint y: 564, distance: 476.3
click at [432, 520] on p "For the curious readers, who want to know how AQL generates the JOIN statement …" at bounding box center [613, 513] width 639 height 38
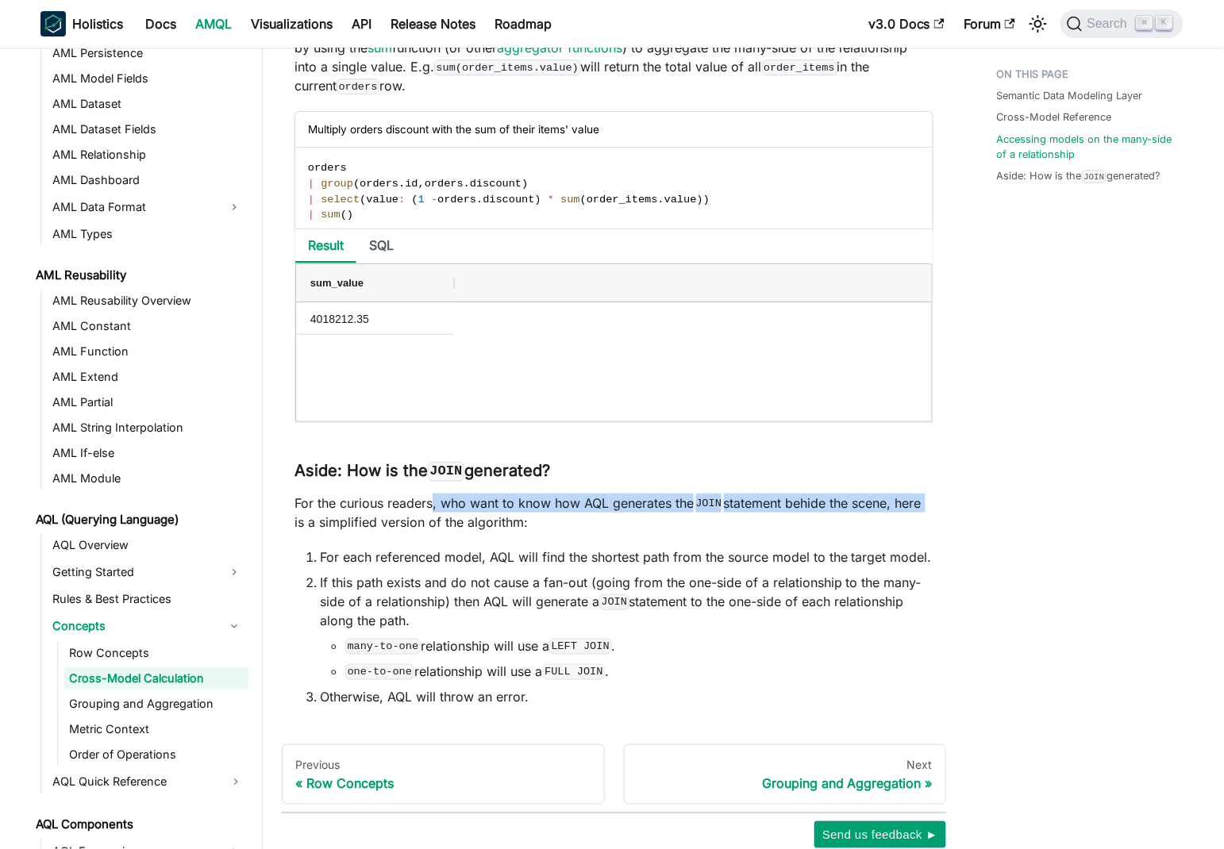
drag, startPoint x: 432, startPoint y: 520, endPoint x: 906, endPoint y: 527, distance: 473.9
click at [906, 527] on p "For the curious readers, who want to know how AQL generates the JOIN statement …" at bounding box center [613, 513] width 639 height 38
click at [804, 525] on p "For the curious readers, who want to know how AQL generates the JOIN statement …" at bounding box center [613, 513] width 639 height 38
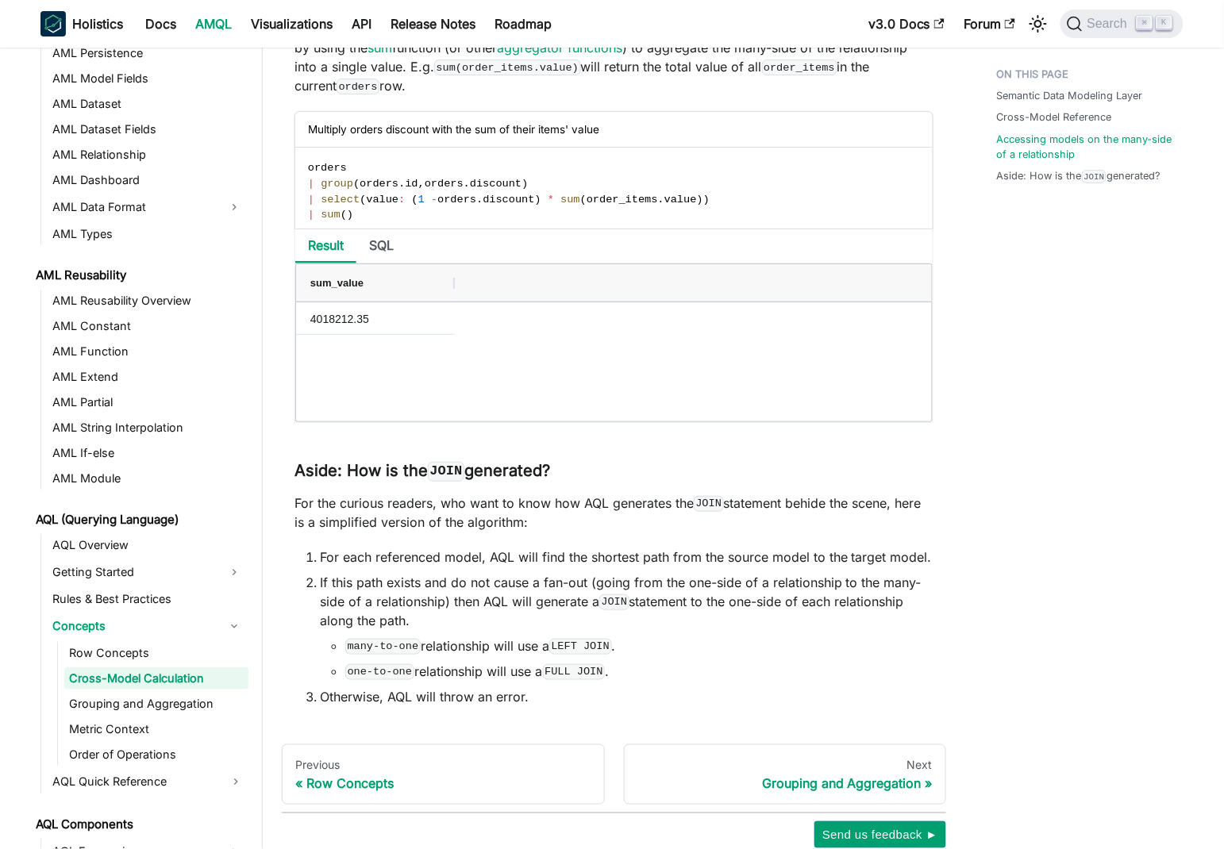
click at [502, 532] on p "For the curious readers, who want to know how AQL generates the JOIN statement …" at bounding box center [613, 513] width 639 height 38
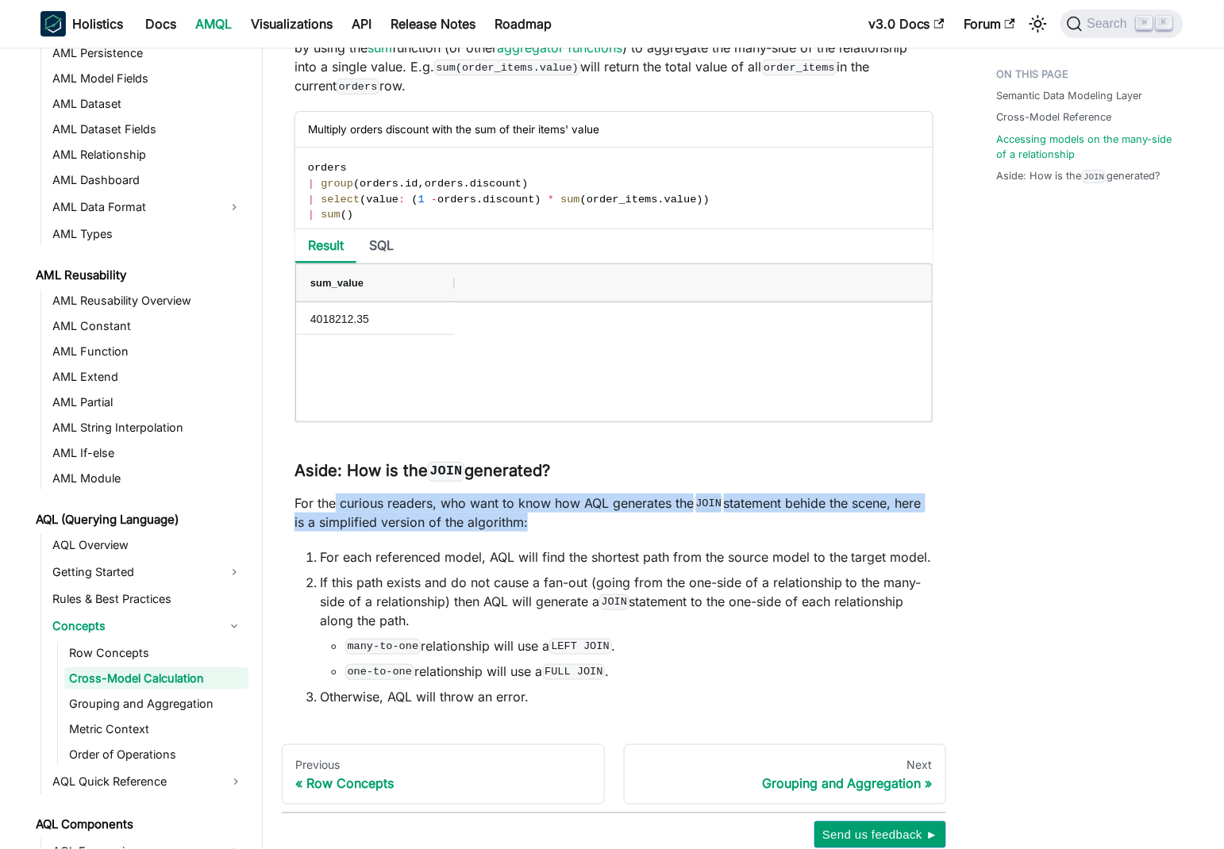
drag, startPoint x: 502, startPoint y: 542, endPoint x: 335, endPoint y: 519, distance: 168.3
click at [335, 519] on p "For the curious readers, who want to know how AQL generates the JOIN statement …" at bounding box center [613, 513] width 639 height 38
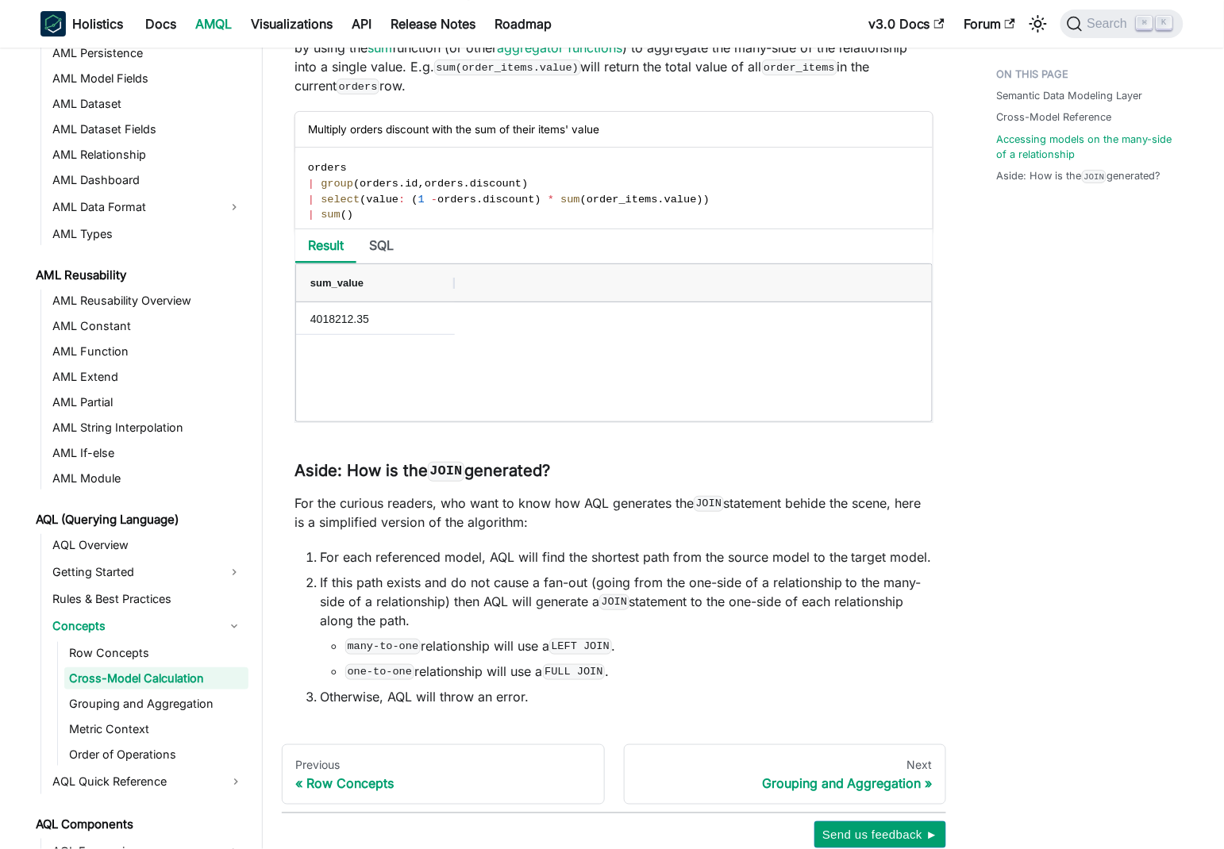
click at [324, 567] on li "For each referenced model, AQL will find the shortest path from the source mode…" at bounding box center [627, 557] width 614 height 19
drag, startPoint x: 324, startPoint y: 575, endPoint x: 618, endPoint y: 583, distance: 293.8
click at [618, 567] on li "For each referenced model, AQL will find the shortest path from the source mode…" at bounding box center [627, 557] width 614 height 19
click at [676, 567] on li "For each referenced model, AQL will find the shortest path from the source mode…" at bounding box center [627, 557] width 614 height 19
click at [315, 518] on p "For the curious readers, who want to know how AQL generates the JOIN statement …" at bounding box center [613, 513] width 639 height 38
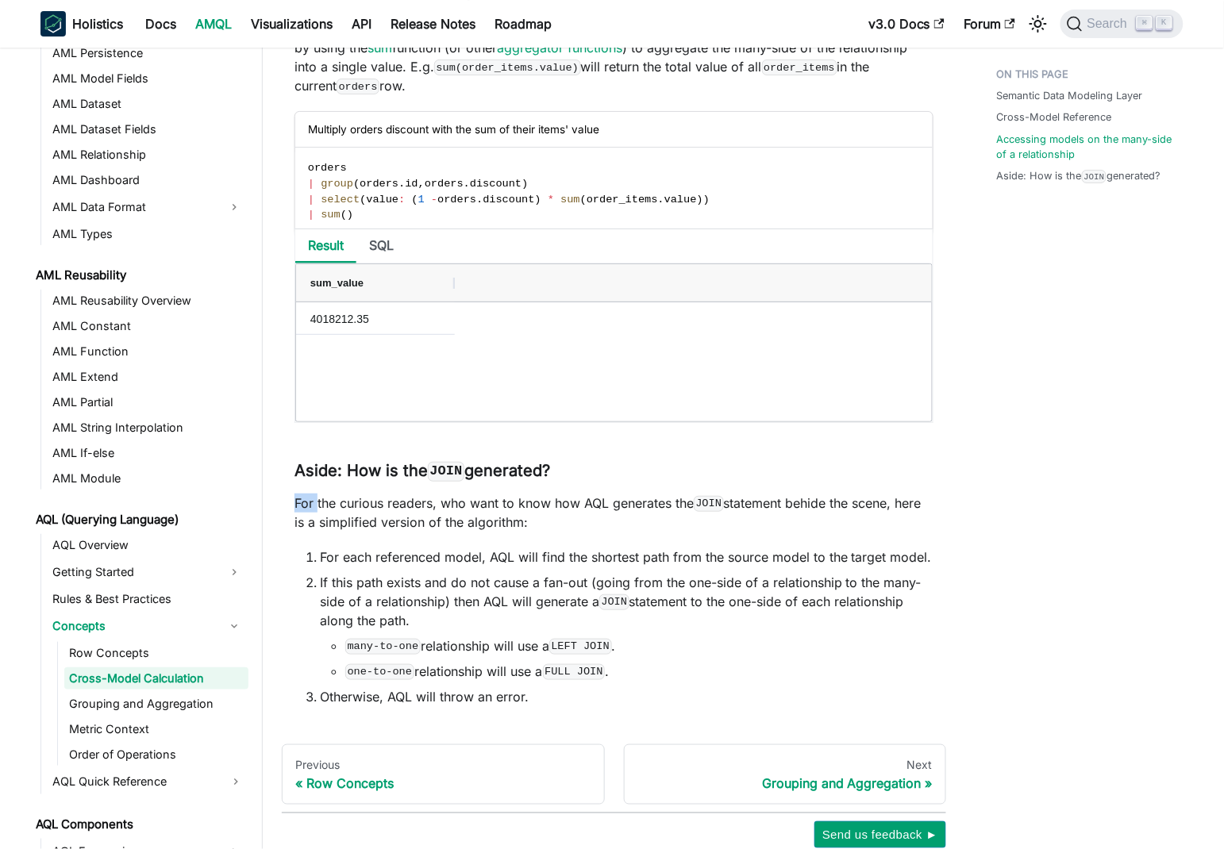
drag, startPoint x: 315, startPoint y: 518, endPoint x: 638, endPoint y: 511, distance: 323.1
click at [458, 516] on p "For the curious readers, who want to know how AQL generates the JOIN statement …" at bounding box center [613, 513] width 639 height 38
drag, startPoint x: 458, startPoint y: 516, endPoint x: 773, endPoint y: 518, distance: 315.1
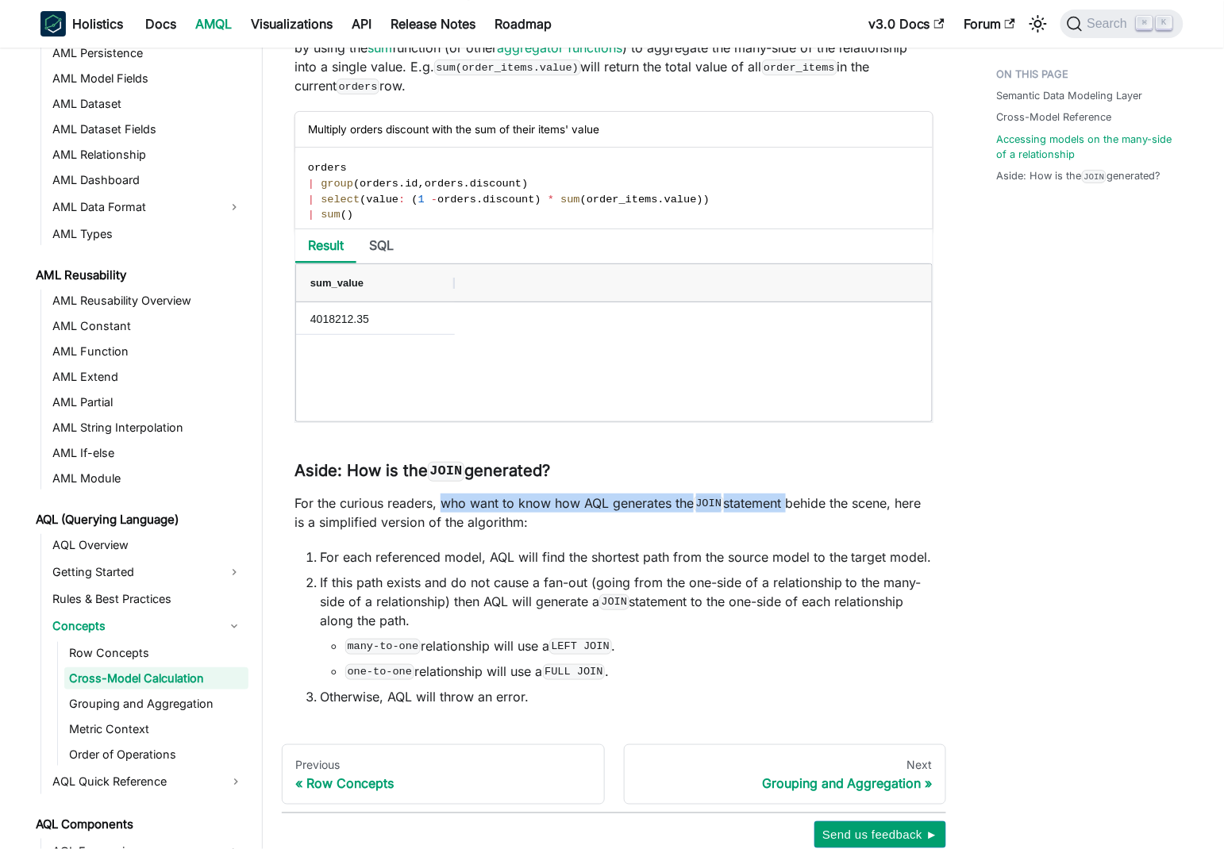
click at [773, 518] on p "For the curious readers, who want to know how AQL generates the JOIN statement …" at bounding box center [613, 513] width 639 height 38
click at [902, 520] on p "For the curious readers, who want to know how AQL generates the JOIN statement …" at bounding box center [613, 513] width 639 height 38
drag, startPoint x: 902, startPoint y: 520, endPoint x: 497, endPoint y: 531, distance: 404.9
click at [692, 524] on p "For the curious readers, who want to know how AQL generates the JOIN statement …" at bounding box center [613, 513] width 639 height 38
click at [301, 532] on p "For the curious readers, who want to know how AQL generates the JOIN statement …" at bounding box center [613, 513] width 639 height 38
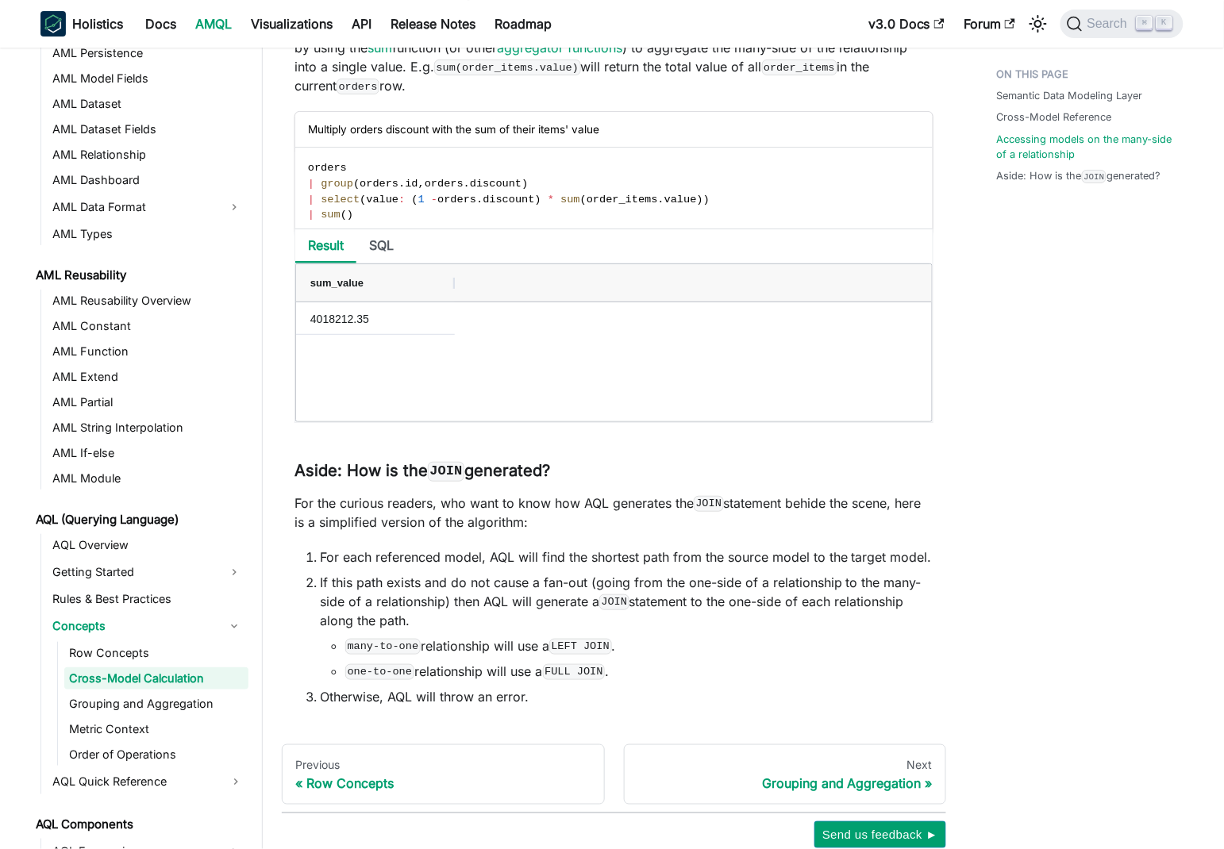
drag, startPoint x: 301, startPoint y: 538, endPoint x: 519, endPoint y: 543, distance: 218.3
click at [519, 532] on p "For the curious readers, who want to know how AQL generates the JOIN statement …" at bounding box center [613, 513] width 639 height 38
click at [916, 567] on li "For each referenced model, AQL will find the shortest path from the source mode…" at bounding box center [627, 557] width 614 height 19
drag, startPoint x: 916, startPoint y: 575, endPoint x: 334, endPoint y: 579, distance: 581.8
click at [334, 567] on li "For each referenced model, AQL will find the shortest path from the source mode…" at bounding box center [627, 557] width 614 height 19
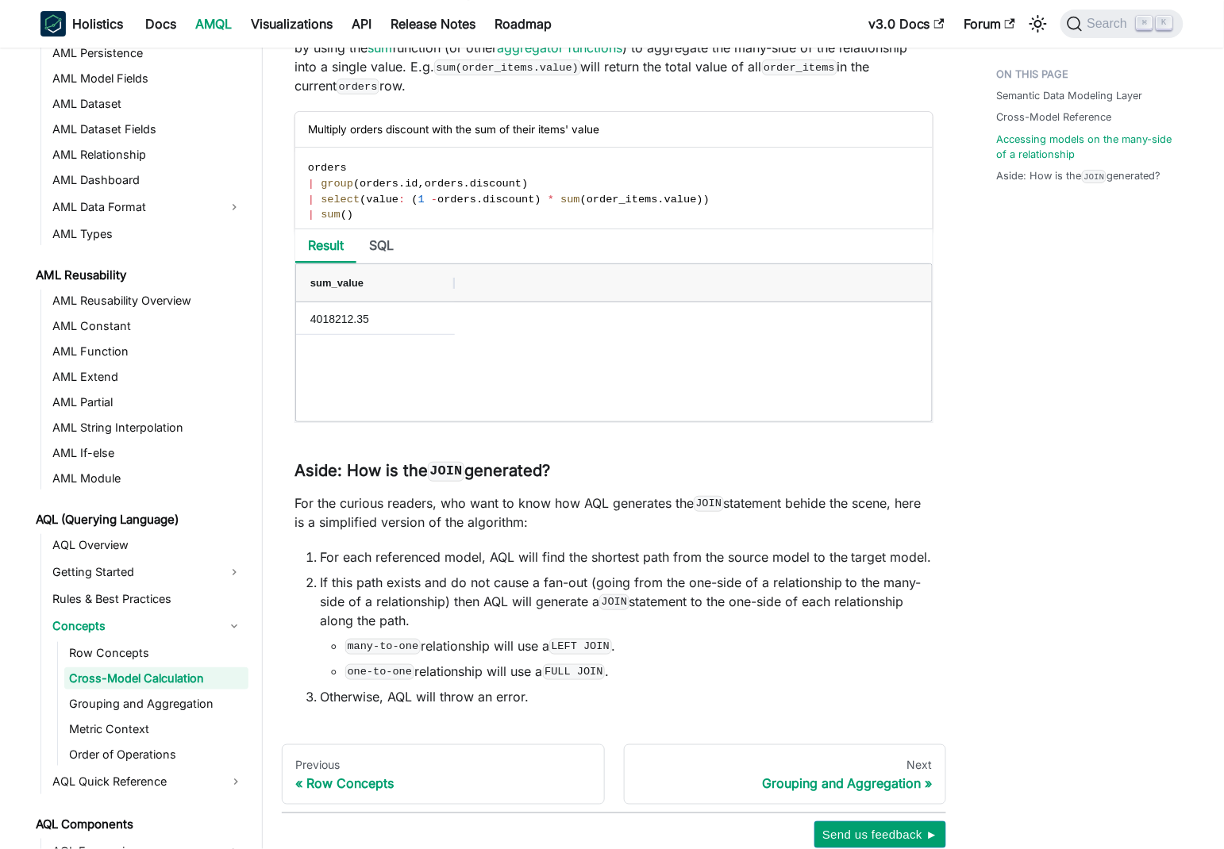
click at [447, 616] on li "If this path exists and do not cause a fan-out (going from the one-side of a re…" at bounding box center [627, 627] width 614 height 108
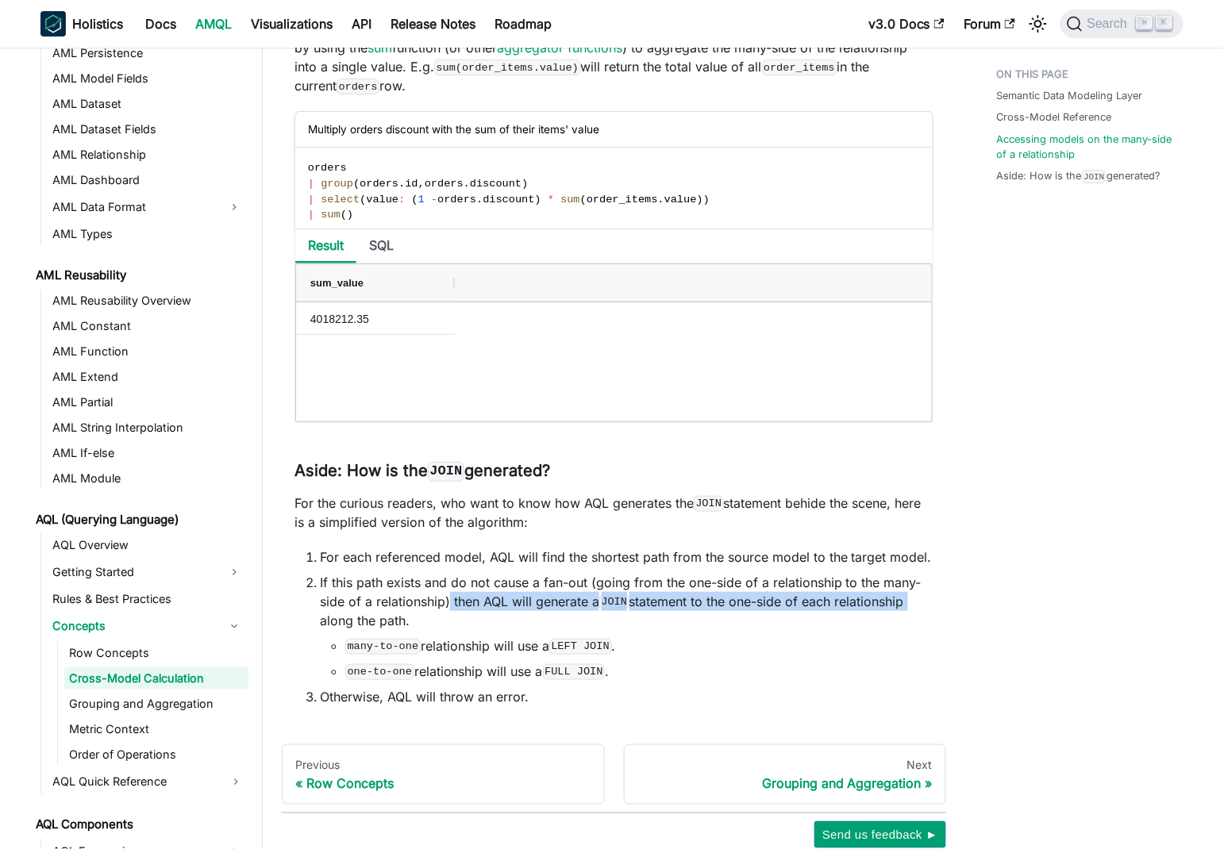
drag, startPoint x: 447, startPoint y: 616, endPoint x: 918, endPoint y: 618, distance: 470.7
click at [918, 618] on li "If this path exists and do not cause a fan-out (going from the one-side of a re…" at bounding box center [627, 627] width 614 height 108
click at [677, 618] on li "If this path exists and do not cause a fan-out (going from the one-side of a re…" at bounding box center [627, 627] width 614 height 108
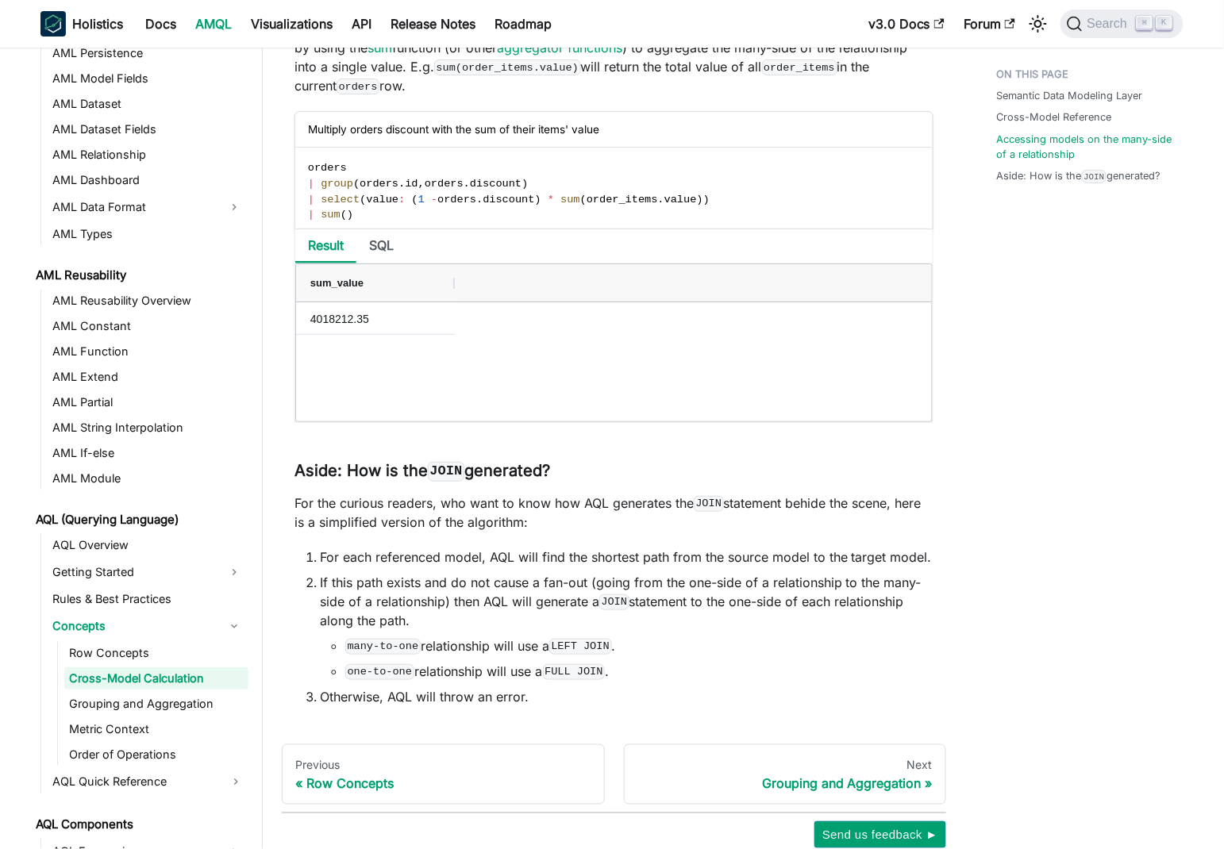
click at [353, 655] on code "many-to-one" at bounding box center [382, 647] width 75 height 16
drag, startPoint x: 353, startPoint y: 668, endPoint x: 606, endPoint y: 667, distance: 252.4
click at [606, 656] on li "many-to-one relationship will use a LEFT JOIN ." at bounding box center [639, 646] width 588 height 19
click at [366, 680] on code "one-to-one" at bounding box center [379, 672] width 69 height 16
drag, startPoint x: 366, startPoint y: 683, endPoint x: 601, endPoint y: 691, distance: 235.0
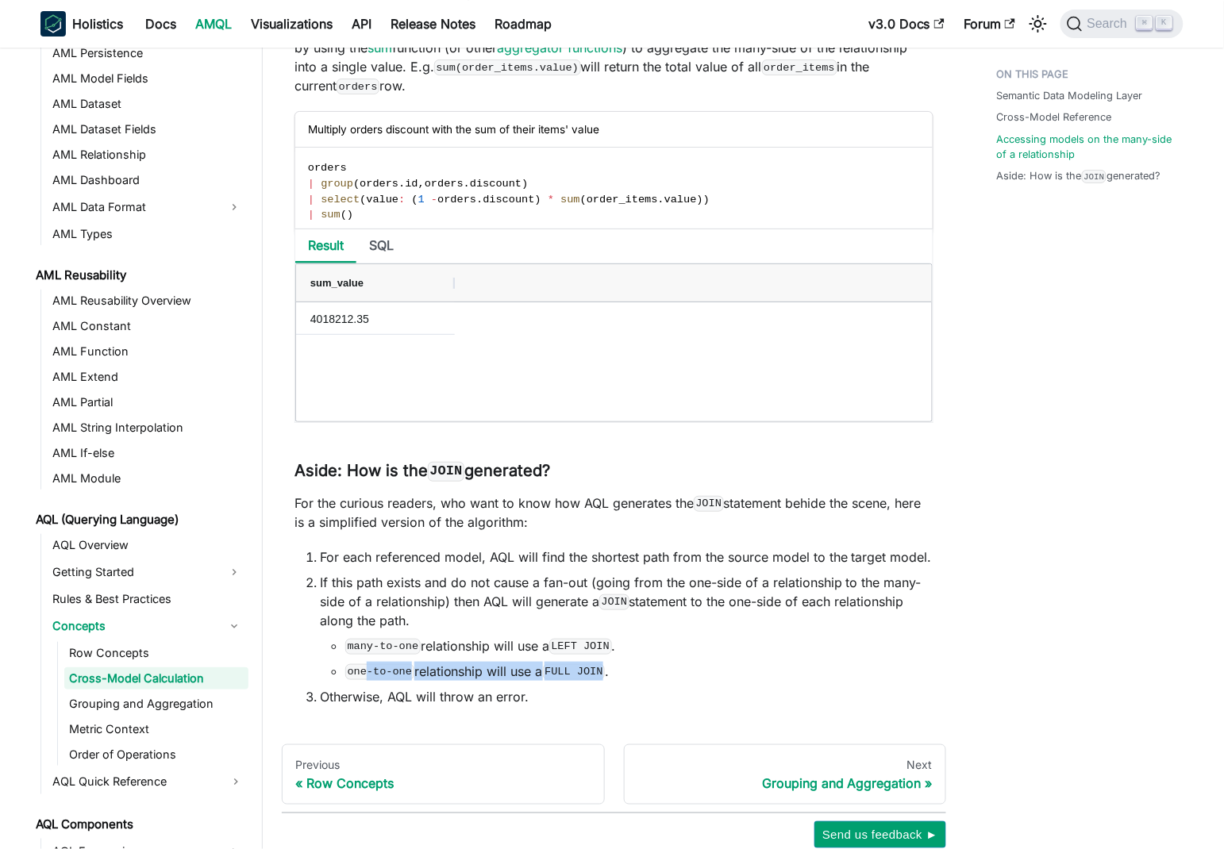
click at [602, 681] on li "one-to-one relationship will use a FULL JOIN ." at bounding box center [639, 671] width 588 height 19
click at [540, 649] on li "If this path exists and do not cause a fan-out (going from the one-side of a re…" at bounding box center [627, 627] width 614 height 108
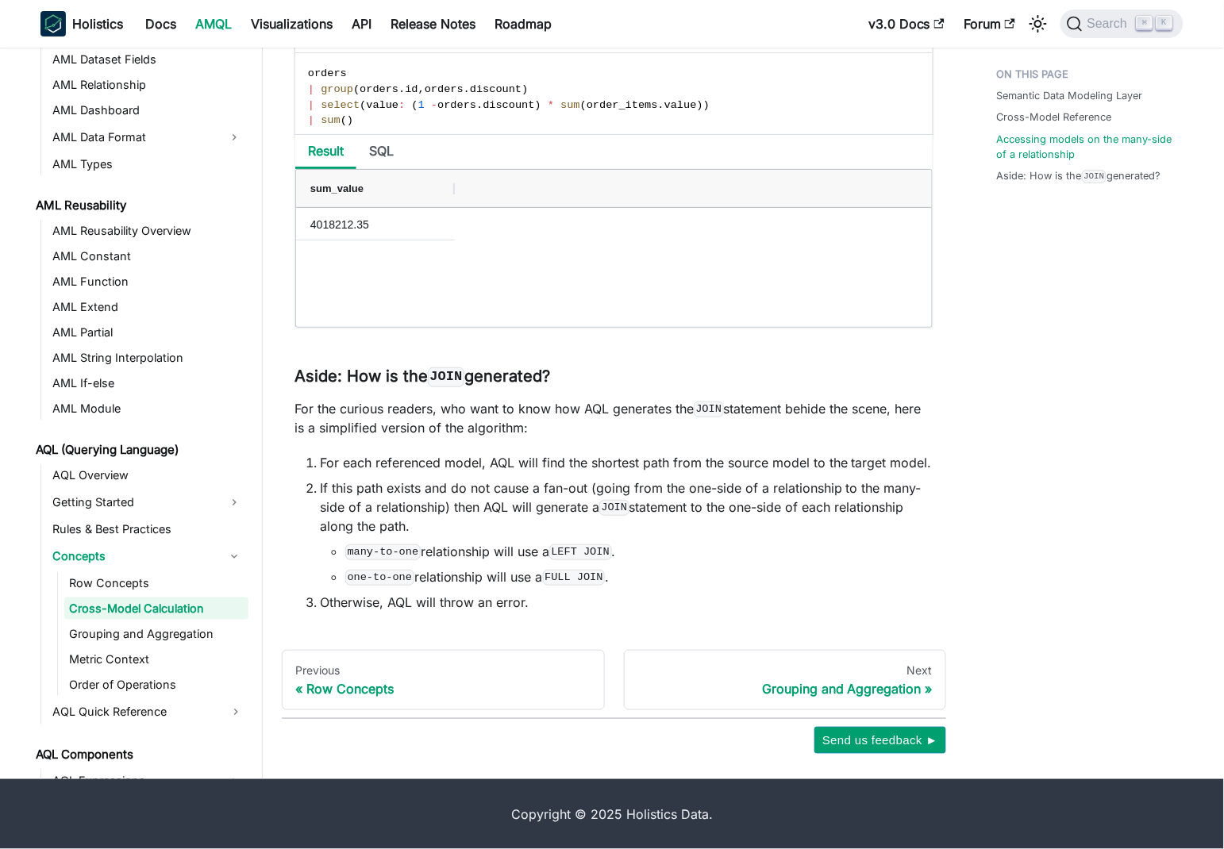
scroll to position [3442, 0]
click at [913, 549] on li "many-to-one relationship will use a LEFT JOIN ." at bounding box center [639, 551] width 588 height 19
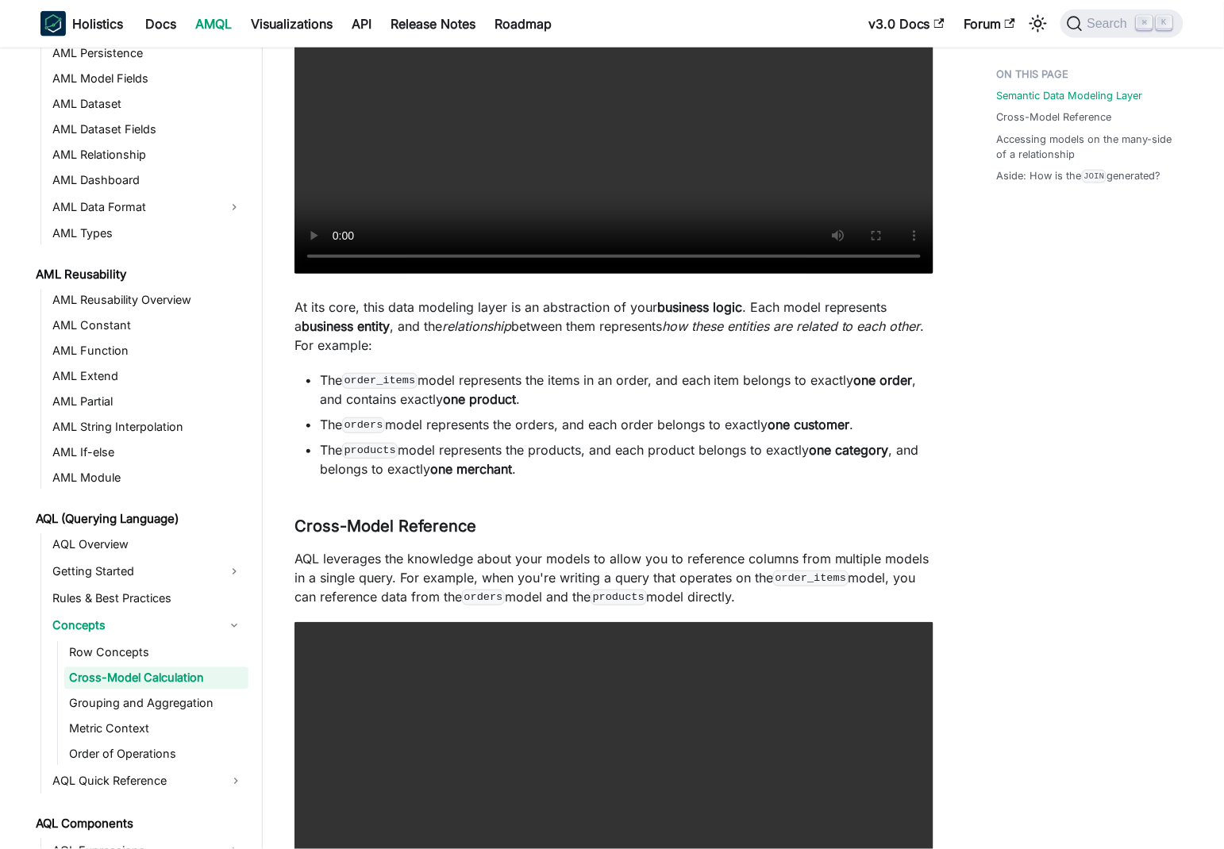
scroll to position [829, 0]
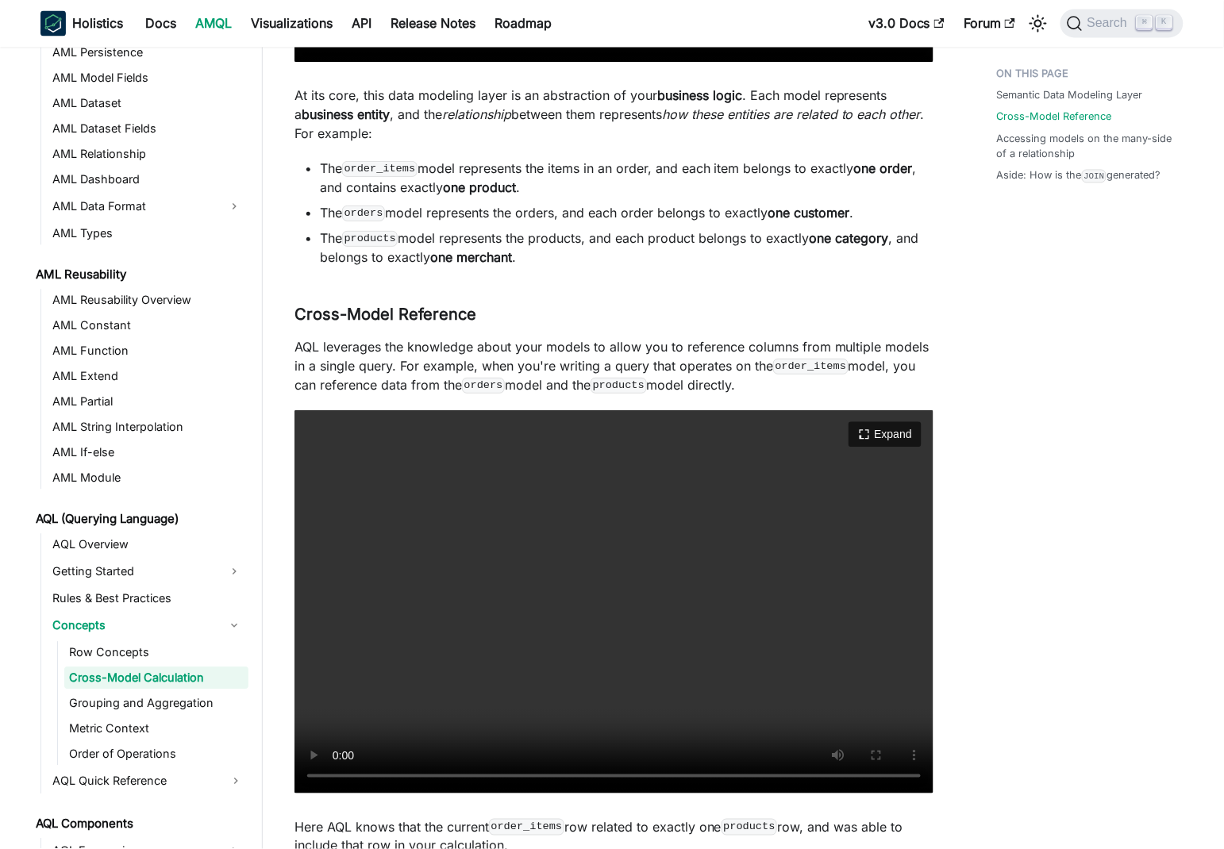
click at [741, 636] on video "Your browser does not support embedding video, but you can download it ." at bounding box center [613, 601] width 639 height 383
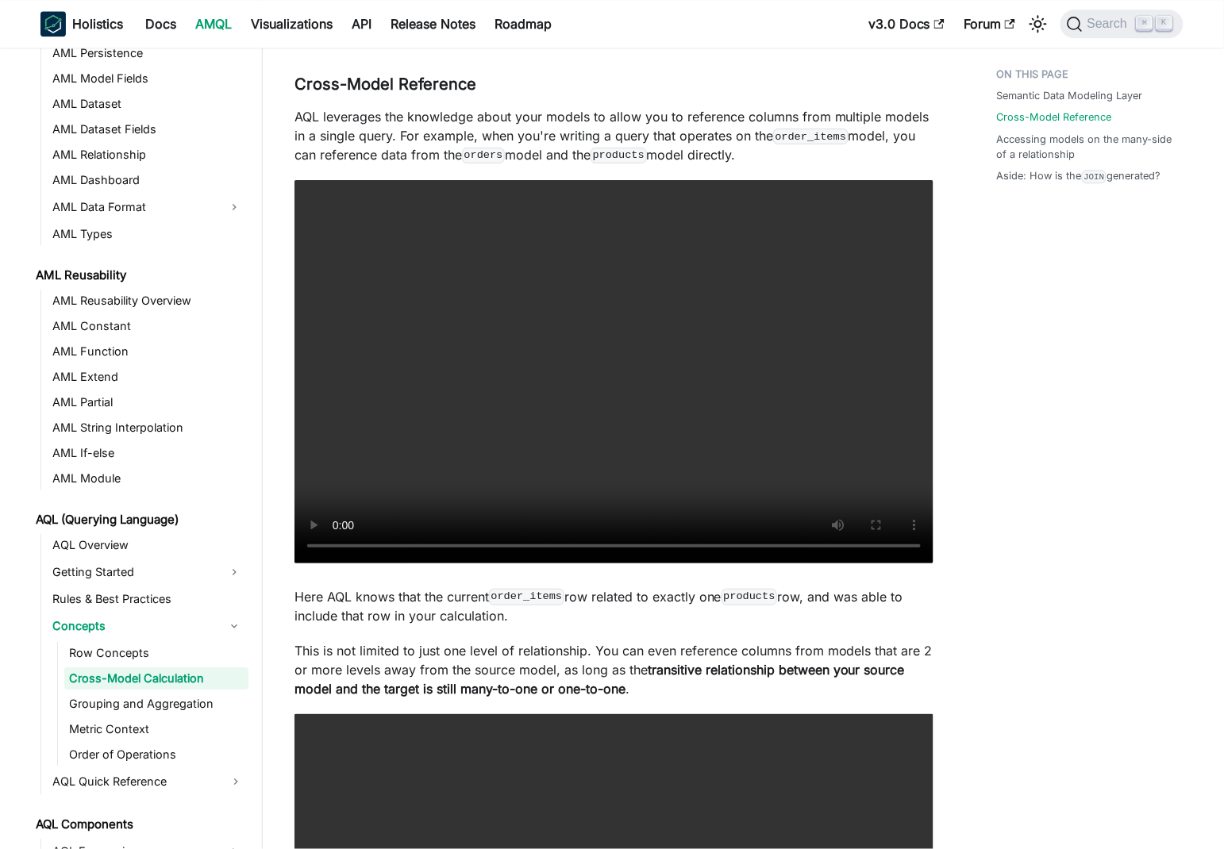
scroll to position [1064, 0]
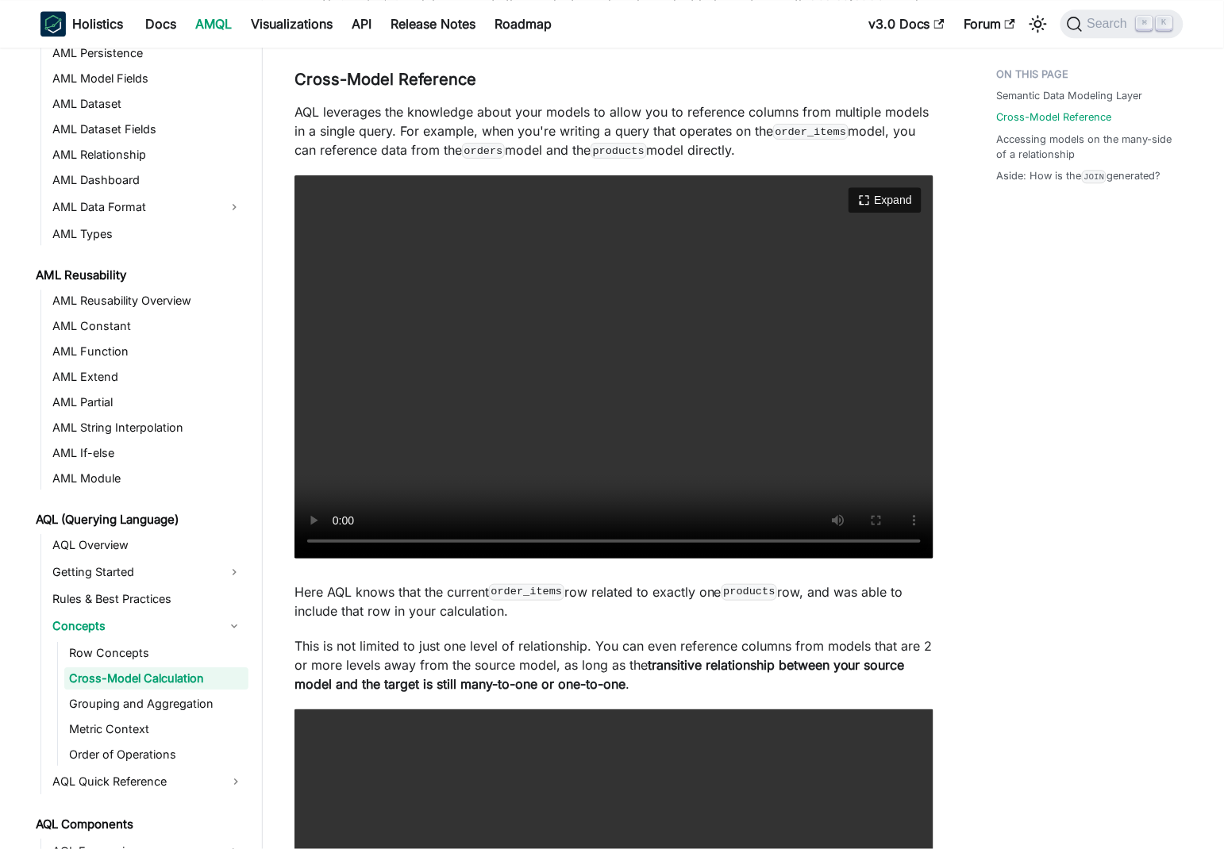
click at [776, 460] on video "Your browser does not support embedding video, but you can download it ." at bounding box center [613, 366] width 639 height 383
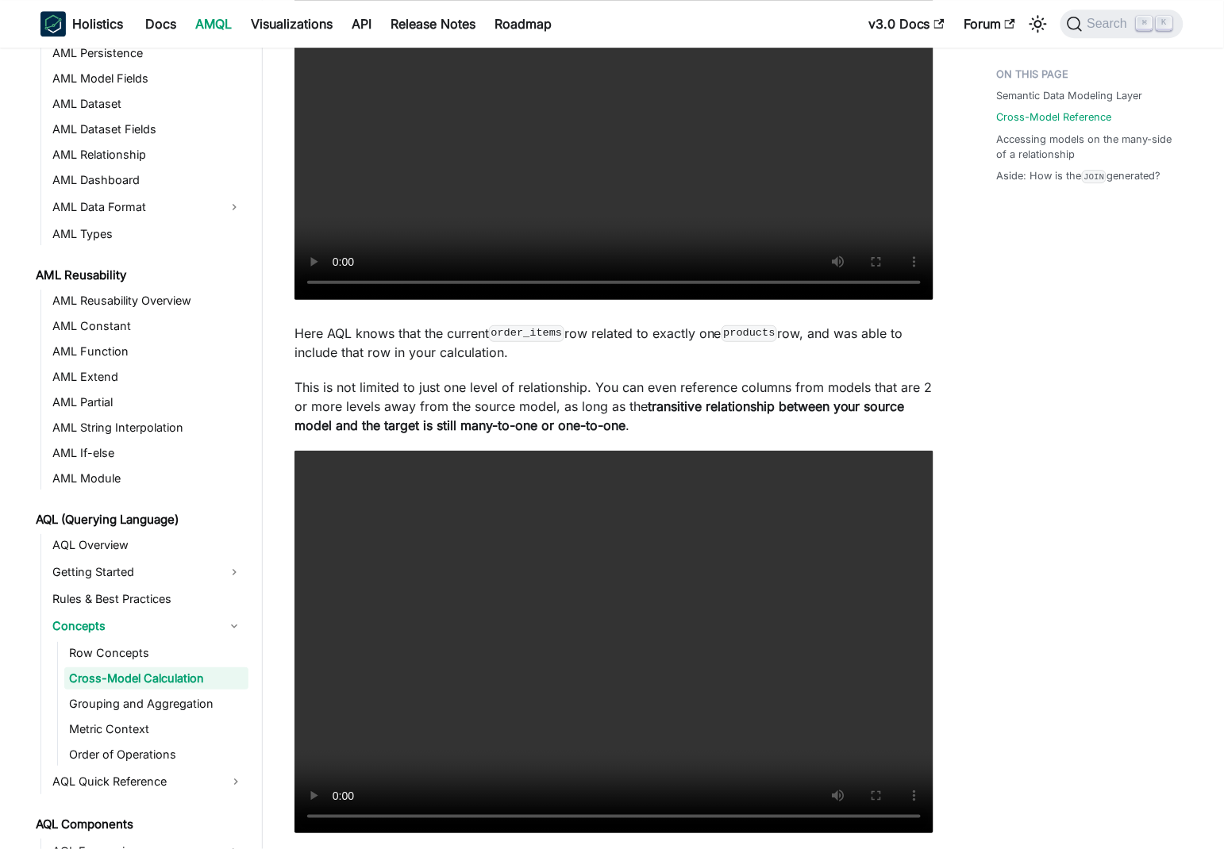
scroll to position [1323, 0]
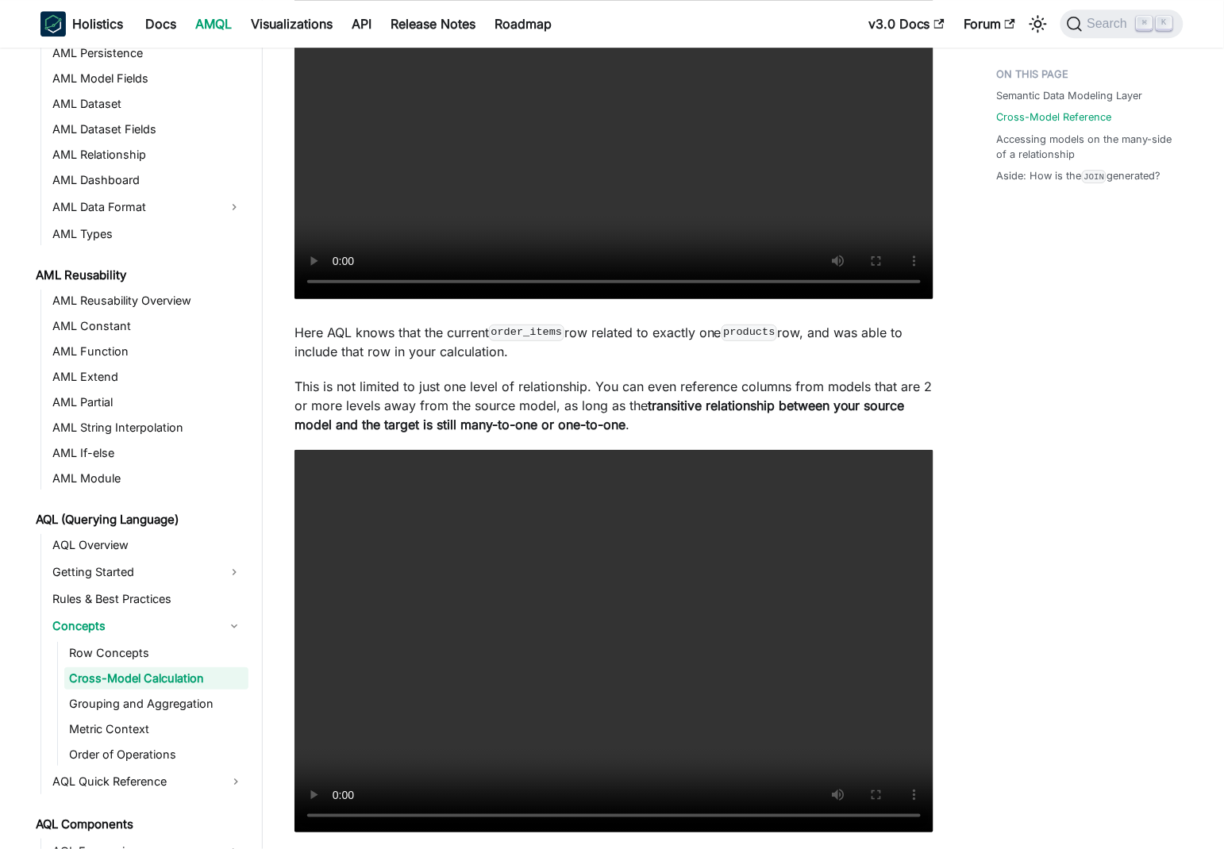
drag, startPoint x: 313, startPoint y: 426, endPoint x: 614, endPoint y: 438, distance: 301.8
click at [614, 438] on div "Cross-Model Calculation Knowledge Checkpoint A grasp of these concepts will hel…" at bounding box center [613, 742] width 639 height 3942
click at [756, 404] on strong "transitive relationship between your source model and the target is still many-…" at bounding box center [599, 415] width 610 height 35
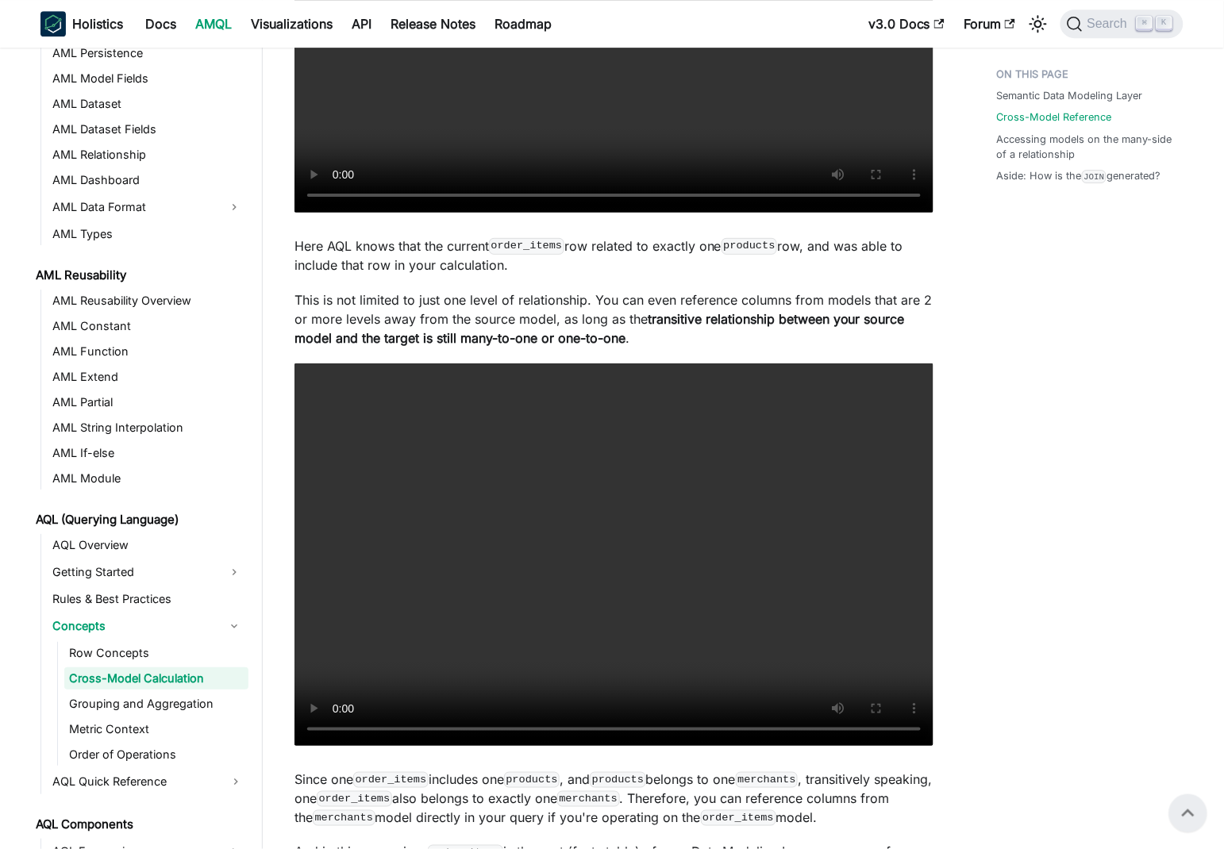
scroll to position [1410, 0]
click at [702, 544] on video "Your browser does not support embedding video, but you can download it ." at bounding box center [613, 555] width 639 height 383
click at [761, 531] on video "Your browser does not support embedding video, but you can download it ." at bounding box center [613, 555] width 639 height 383
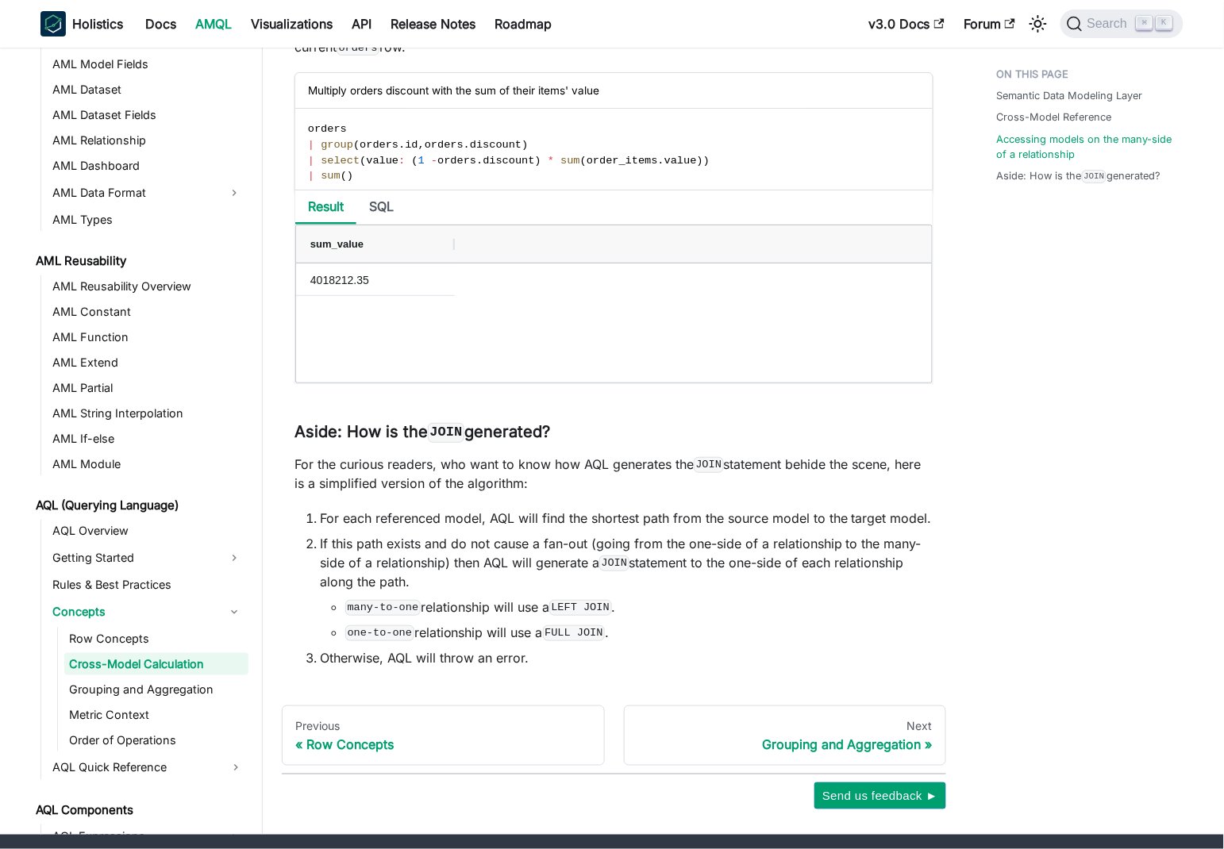
scroll to position [3442, 0]
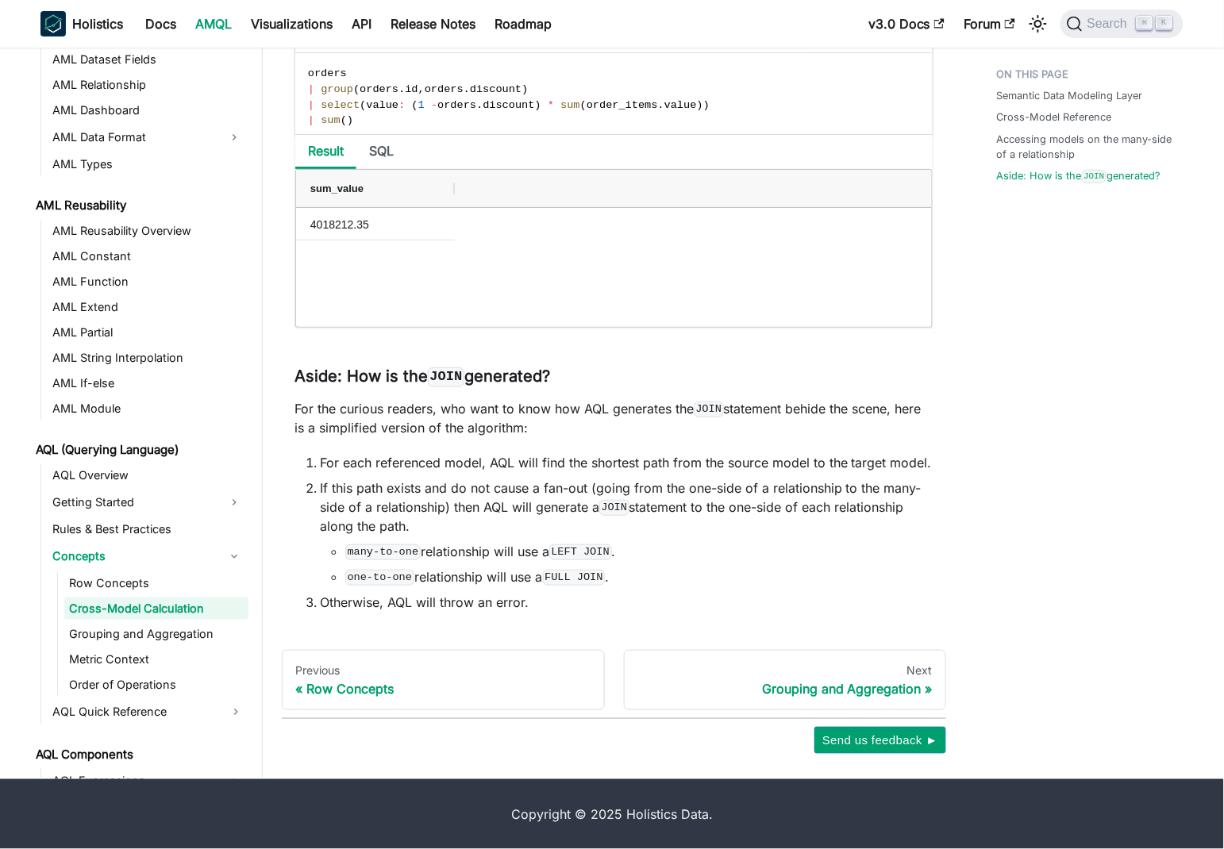
click at [620, 525] on li "If this path exists and do not cause a fan-out (going from the one-side of a re…" at bounding box center [627, 533] width 614 height 108
click at [479, 537] on li "If this path exists and do not cause a fan-out (going from the one-side of a re…" at bounding box center [627, 533] width 614 height 108
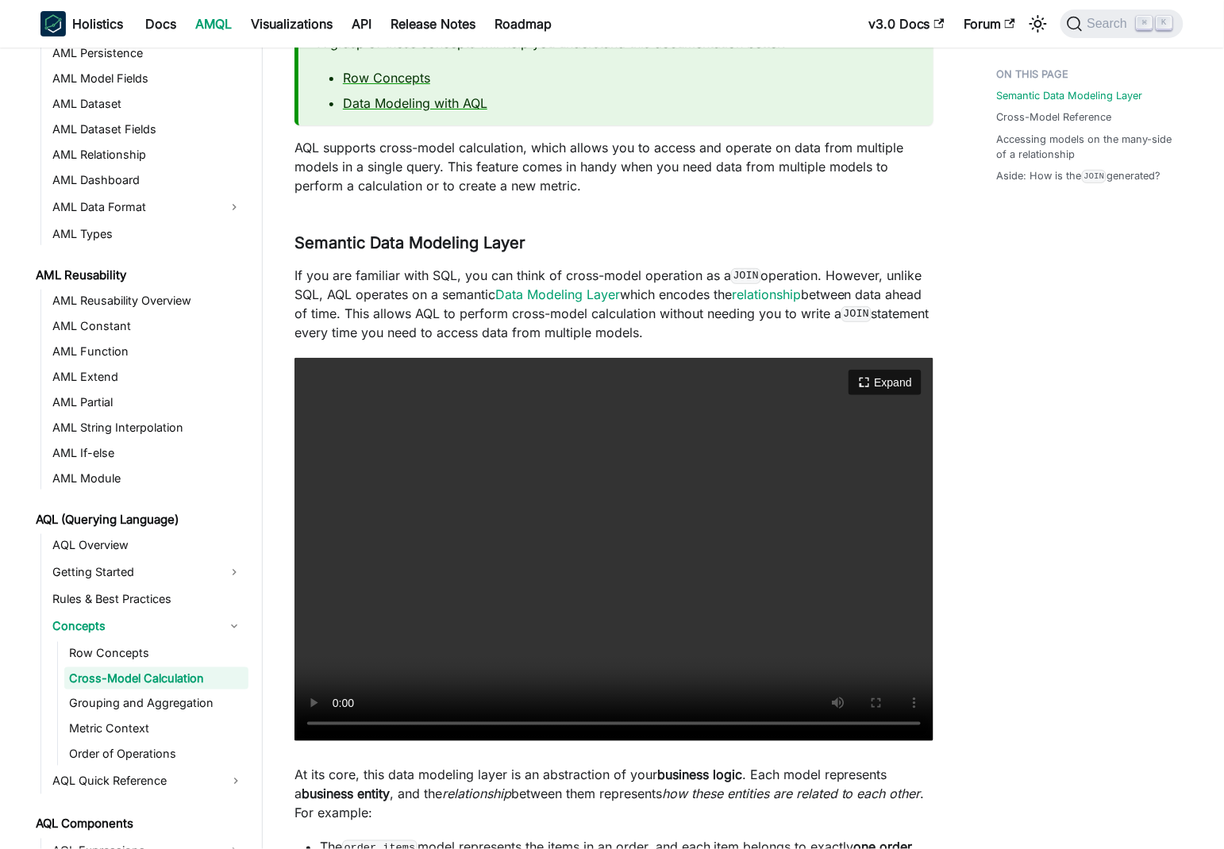
scroll to position [0, 0]
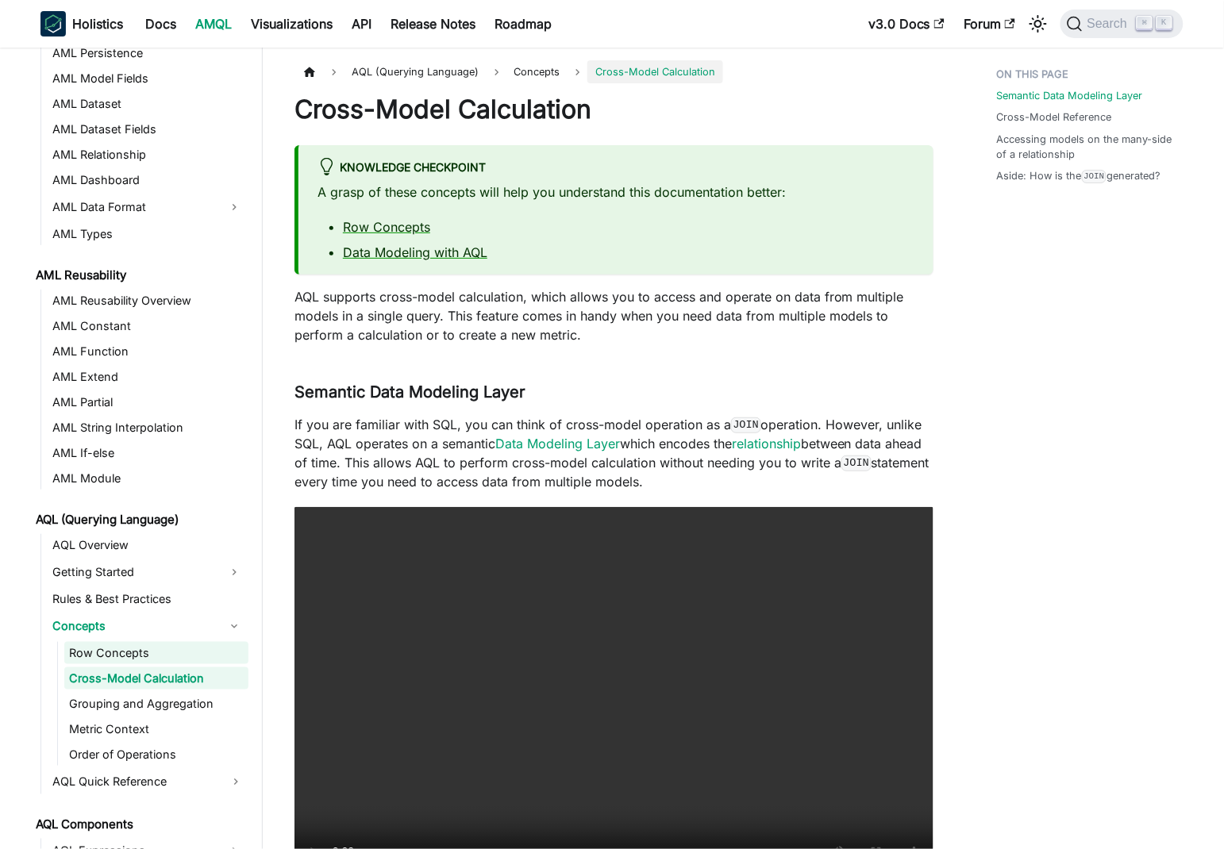
click at [140, 654] on link "Row Concepts" at bounding box center [156, 653] width 184 height 22
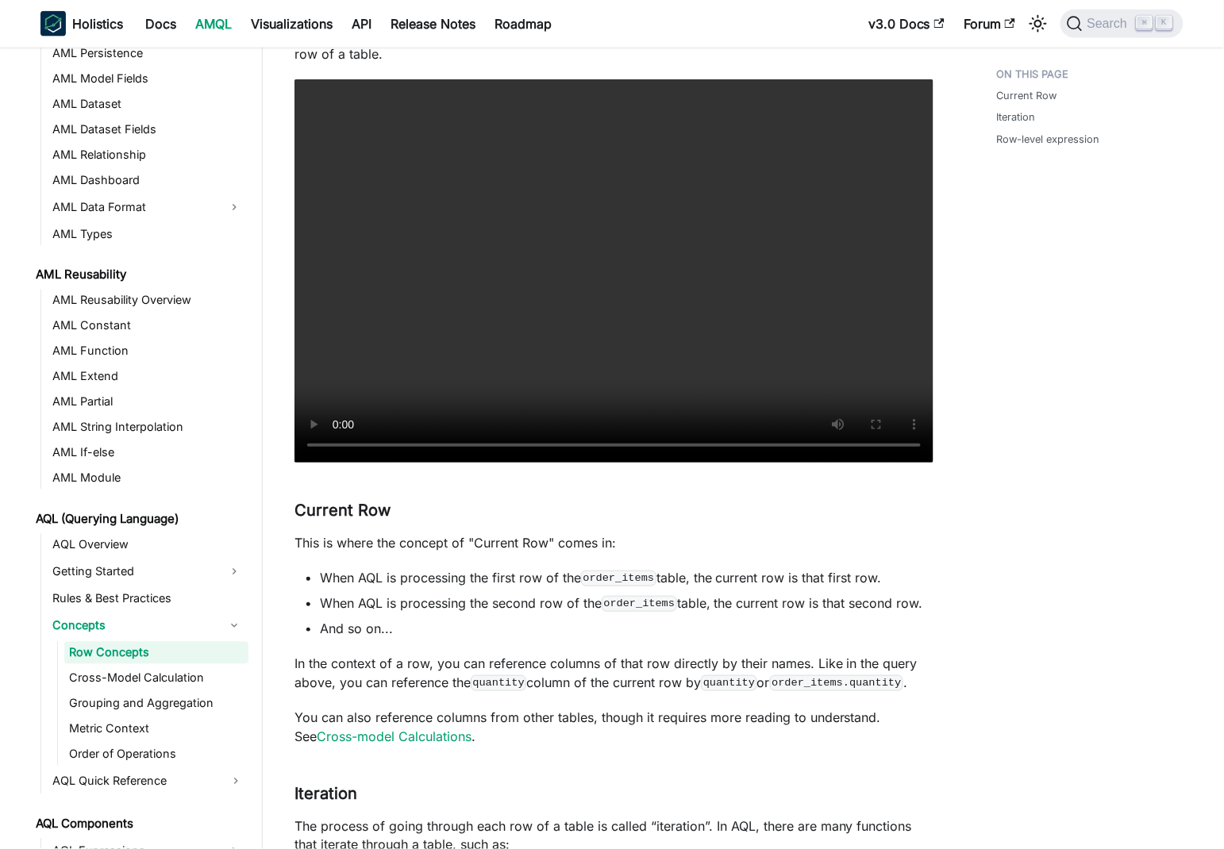
scroll to position [713, 0]
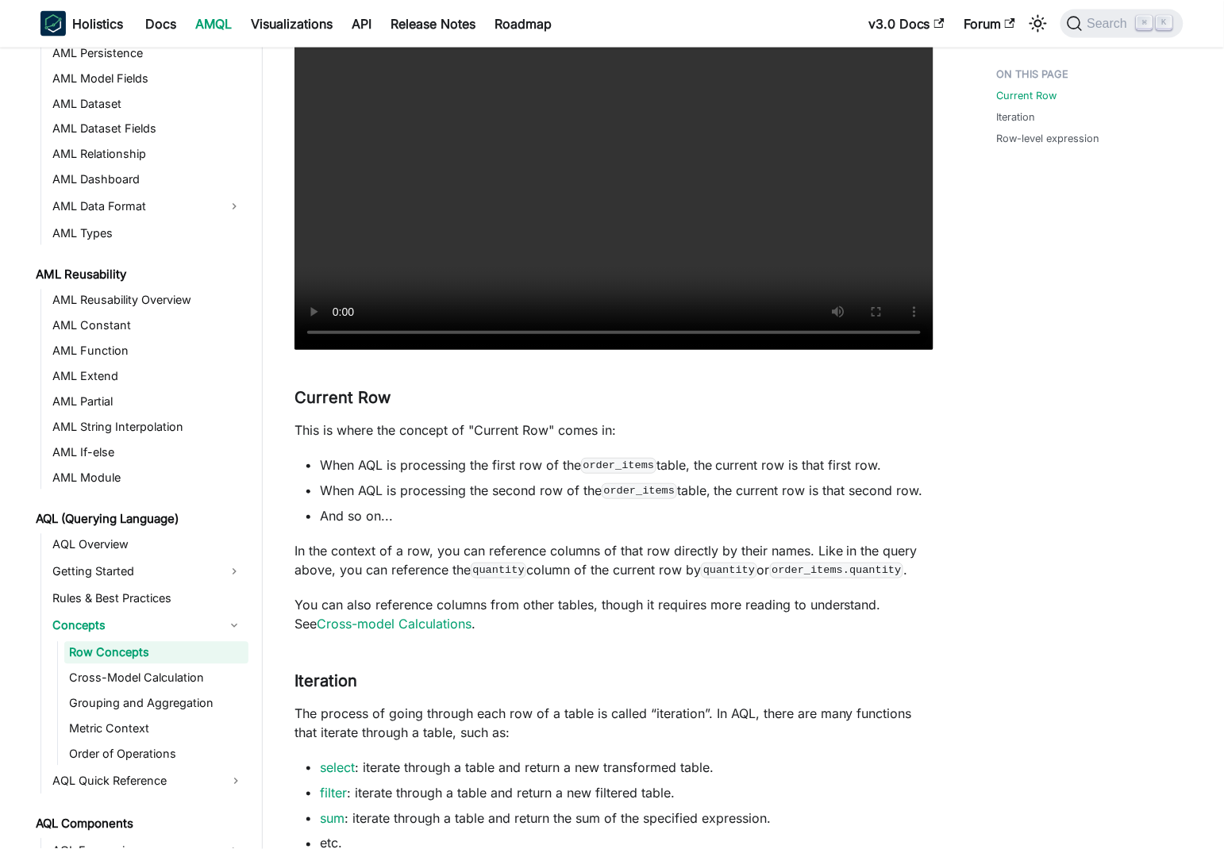
click at [307, 429] on p "This is where the concept of "Current Row" comes in:" at bounding box center [613, 430] width 639 height 19
drag, startPoint x: 307, startPoint y: 429, endPoint x: 618, endPoint y: 441, distance: 311.4
click at [635, 438] on p "This is where the concept of "Current Row" comes in:" at bounding box center [613, 430] width 639 height 19
click at [400, 464] on li "When AQL is processing the first row of the order_items table, the current row …" at bounding box center [627, 465] width 614 height 19
click at [337, 460] on li "When AQL is processing the first row of the order_items table, the current row …" at bounding box center [627, 465] width 614 height 19
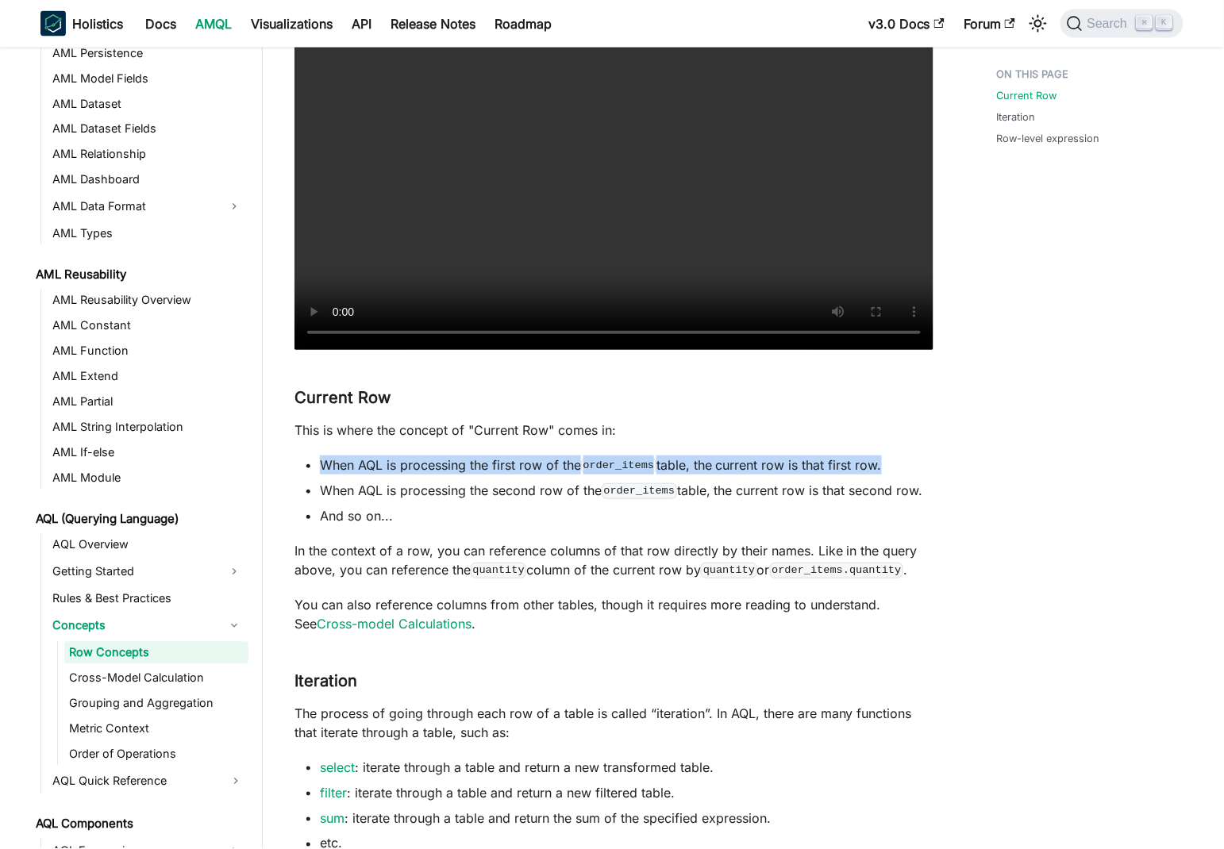
drag, startPoint x: 337, startPoint y: 460, endPoint x: 868, endPoint y: 464, distance: 530.2
click at [868, 464] on li "When AQL is processing the first row of the order_items table, the current row …" at bounding box center [627, 465] width 614 height 19
click at [686, 473] on li "When AQL is processing the first row of the order_items table, the current row …" at bounding box center [627, 465] width 614 height 19
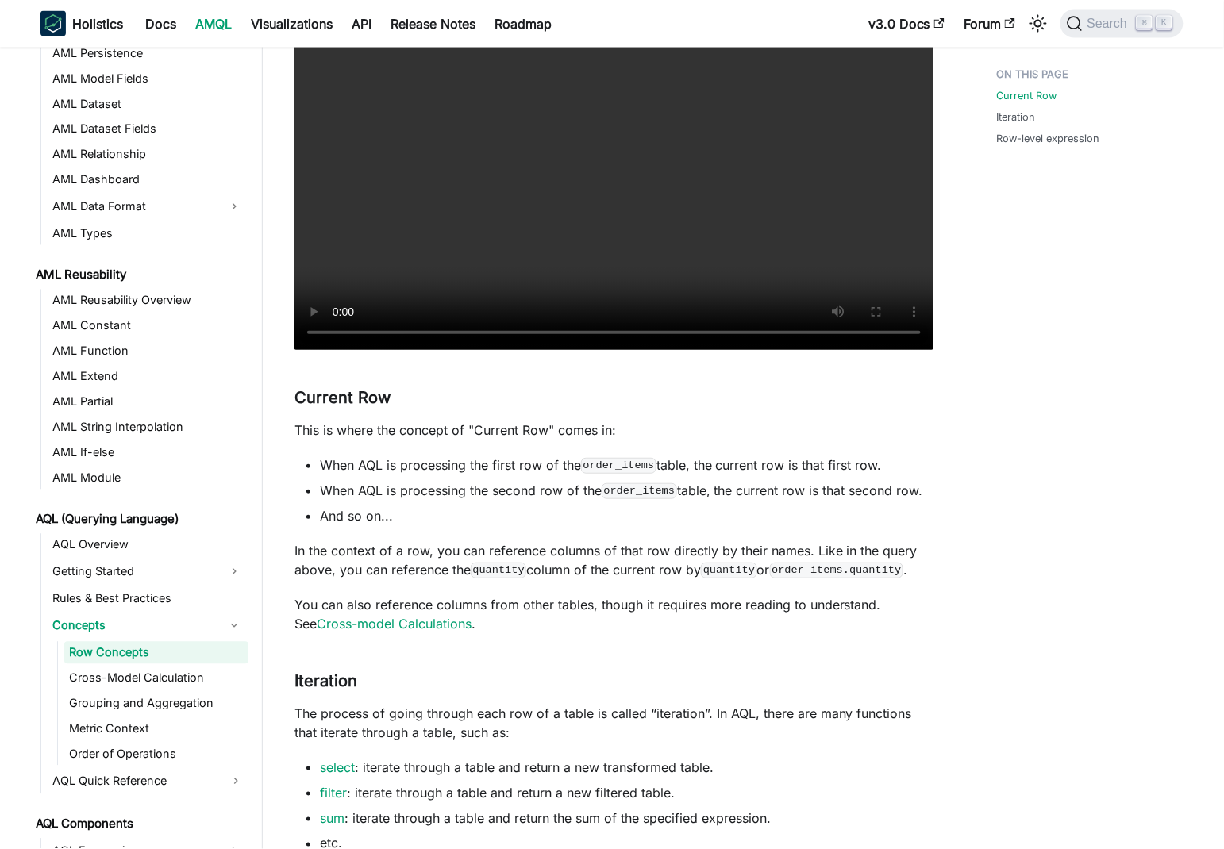
click at [351, 488] on li "When AQL is processing the second row of the order_items table, the current row…" at bounding box center [627, 490] width 614 height 19
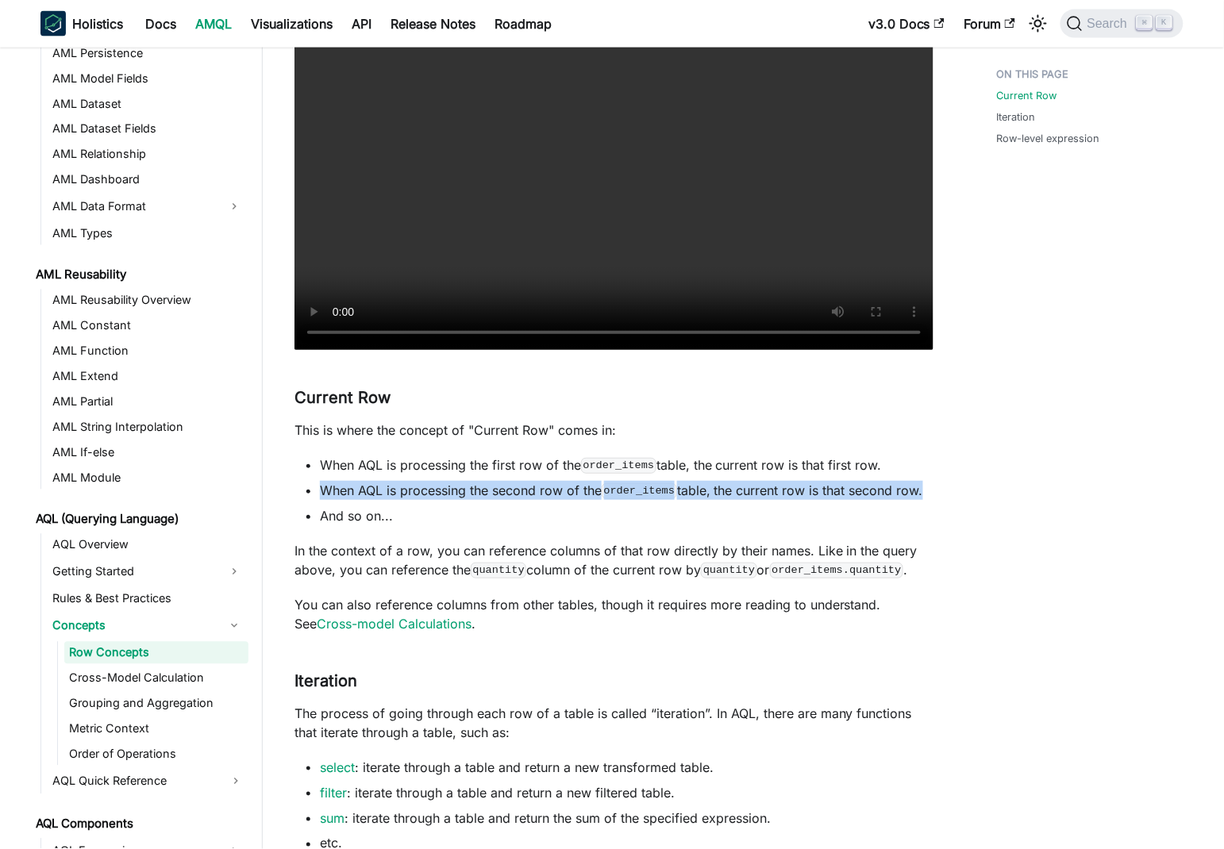
drag, startPoint x: 351, startPoint y: 488, endPoint x: 909, endPoint y: 485, distance: 558.0
click at [909, 485] on li "When AQL is processing the second row of the order_items table, the current row…" at bounding box center [627, 490] width 614 height 19
click at [724, 484] on li "When AQL is processing the second row of the order_items table, the current row…" at bounding box center [627, 490] width 614 height 19
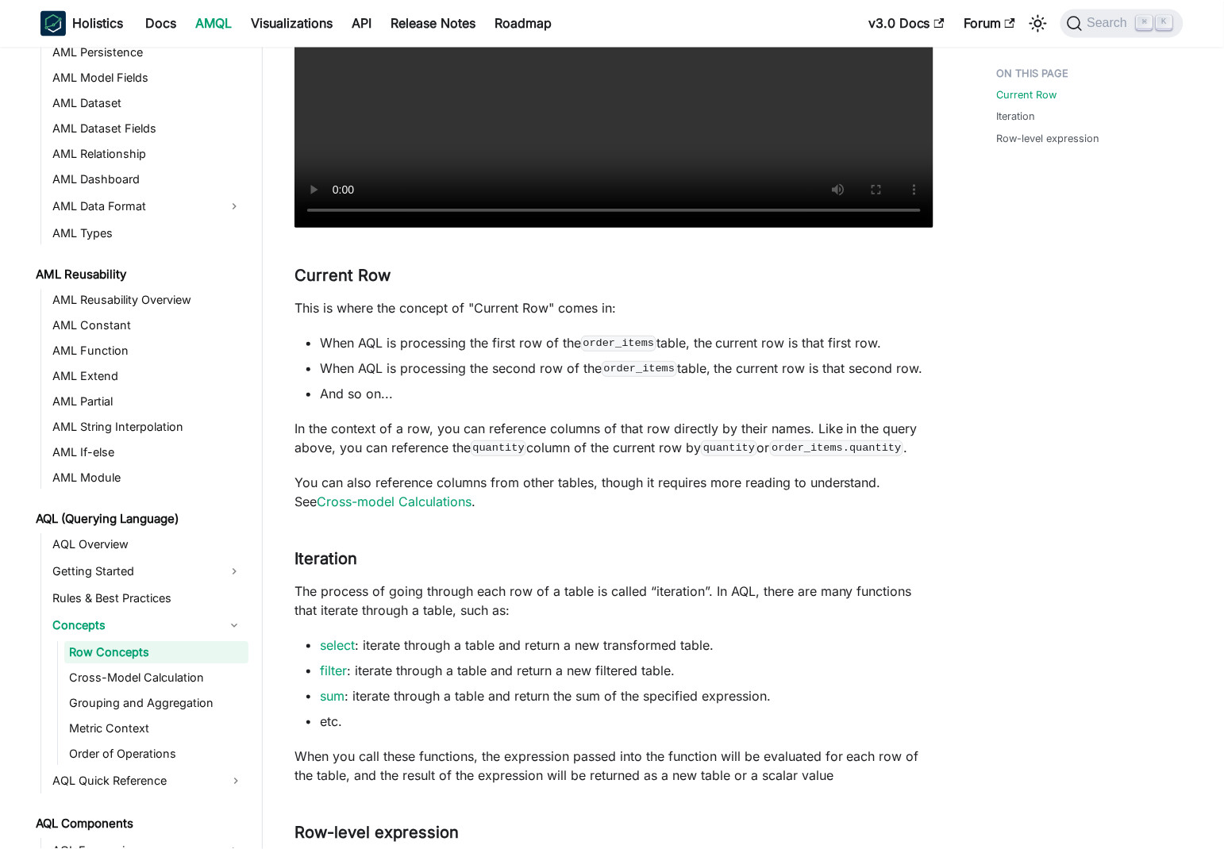
scroll to position [886, 0]
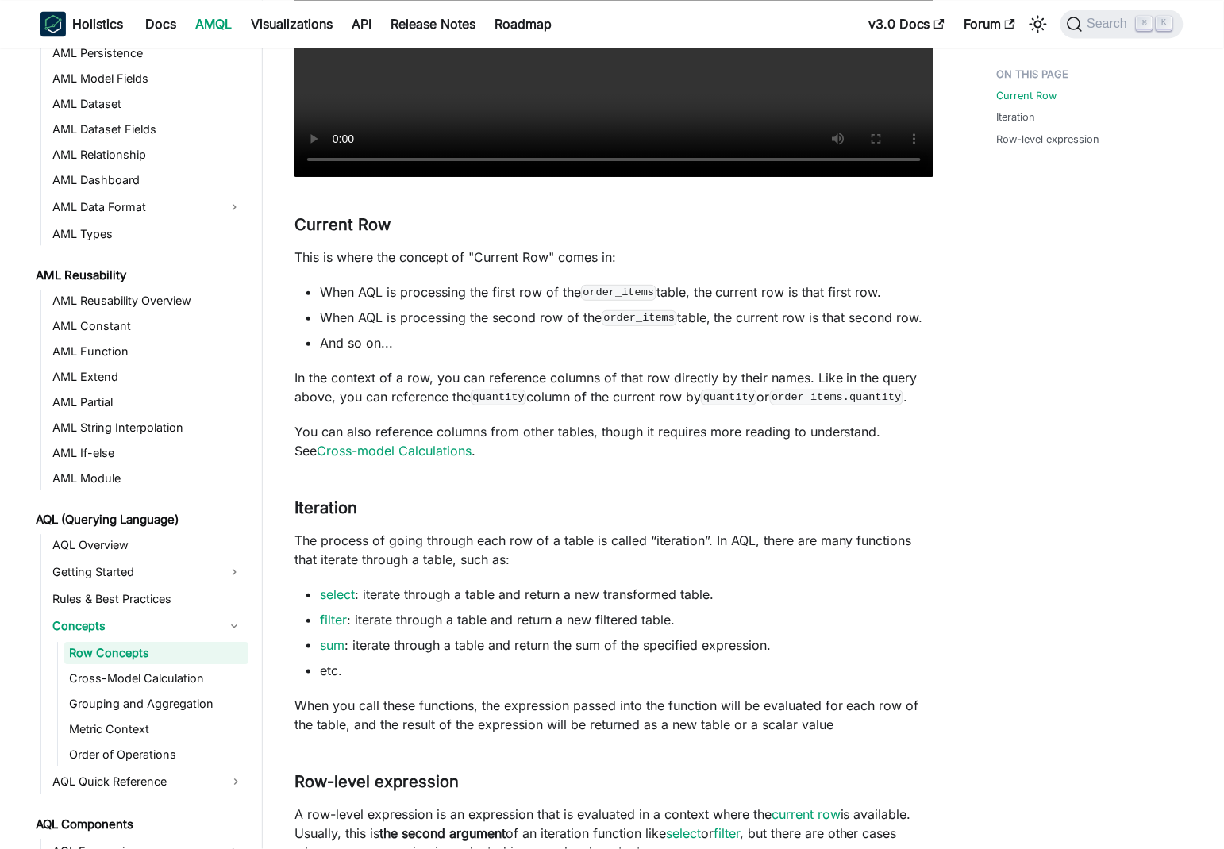
click at [306, 379] on p "In the context of a row, you can reference columns of that row directly by thei…" at bounding box center [613, 387] width 639 height 38
drag, startPoint x: 306, startPoint y: 379, endPoint x: 725, endPoint y: 380, distance: 419.9
click at [702, 379] on p "In the context of a row, you can reference columns of that row directly by thei…" at bounding box center [613, 387] width 639 height 38
click at [818, 390] on code "order_items.quantity" at bounding box center [836, 398] width 133 height 16
click at [489, 375] on p "In the context of a row, you can reference columns of that row directly by thei…" at bounding box center [613, 387] width 639 height 38
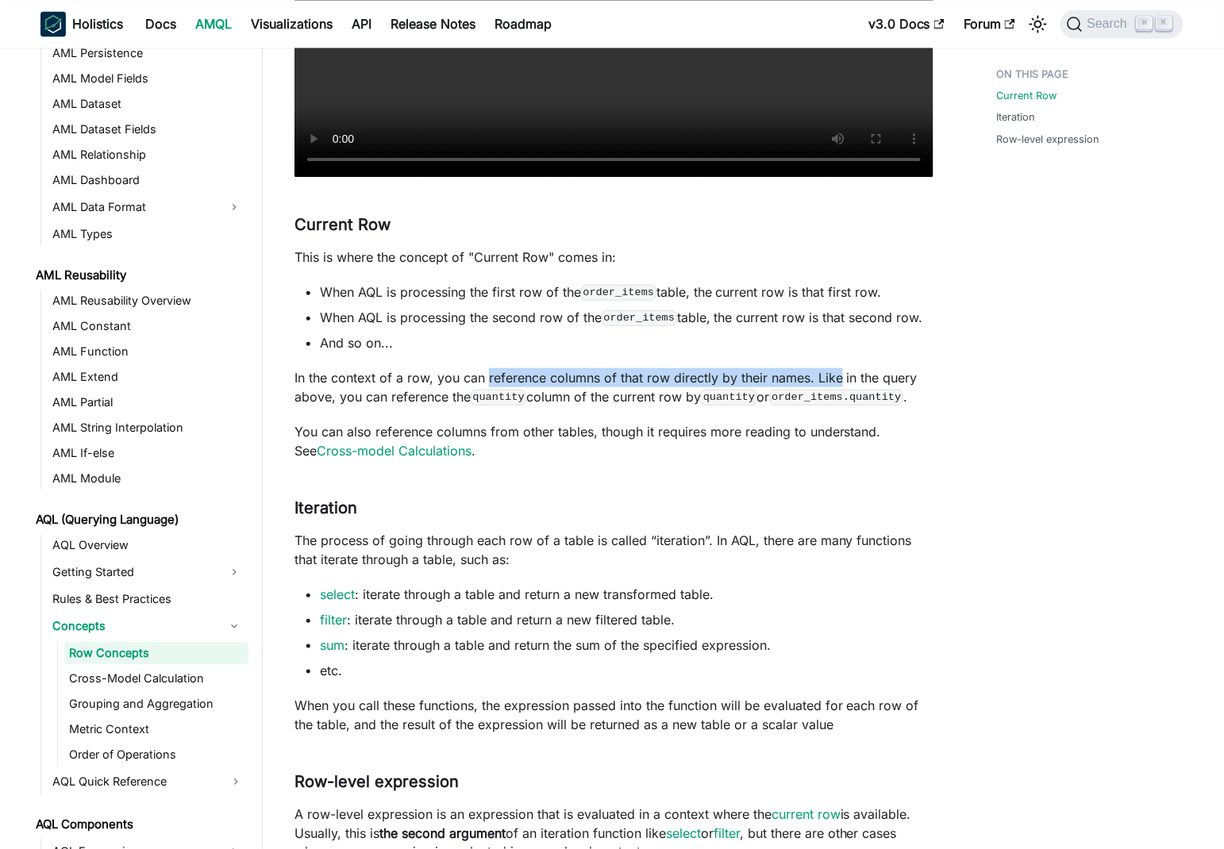
drag, startPoint x: 489, startPoint y: 375, endPoint x: 822, endPoint y: 378, distance: 333.4
click at [822, 378] on p "In the context of a row, you can reference columns of that row directly by thei…" at bounding box center [613, 387] width 639 height 38
click at [709, 380] on p "In the context of a row, you can reference columns of that row directly by thei…" at bounding box center [613, 387] width 639 height 38
click at [793, 376] on p "In the context of a row, you can reference columns of that row directly by thei…" at bounding box center [613, 387] width 639 height 38
drag, startPoint x: 793, startPoint y: 376, endPoint x: 344, endPoint y: 375, distance: 449.2
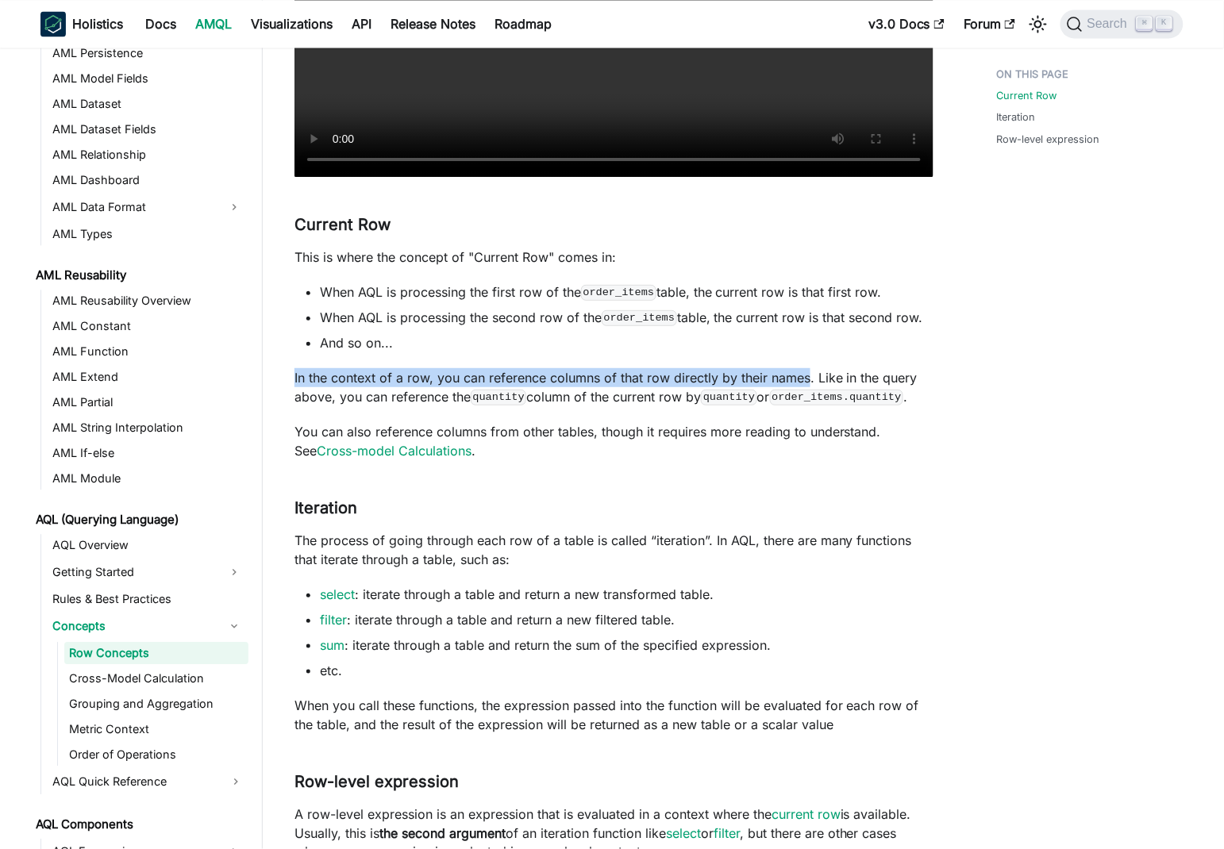
click at [303, 376] on p "In the context of a row, you can reference columns of that row directly by thei…" at bounding box center [613, 387] width 639 height 38
click at [826, 380] on p "In the context of a row, you can reference columns of that row directly by thei…" at bounding box center [613, 387] width 639 height 38
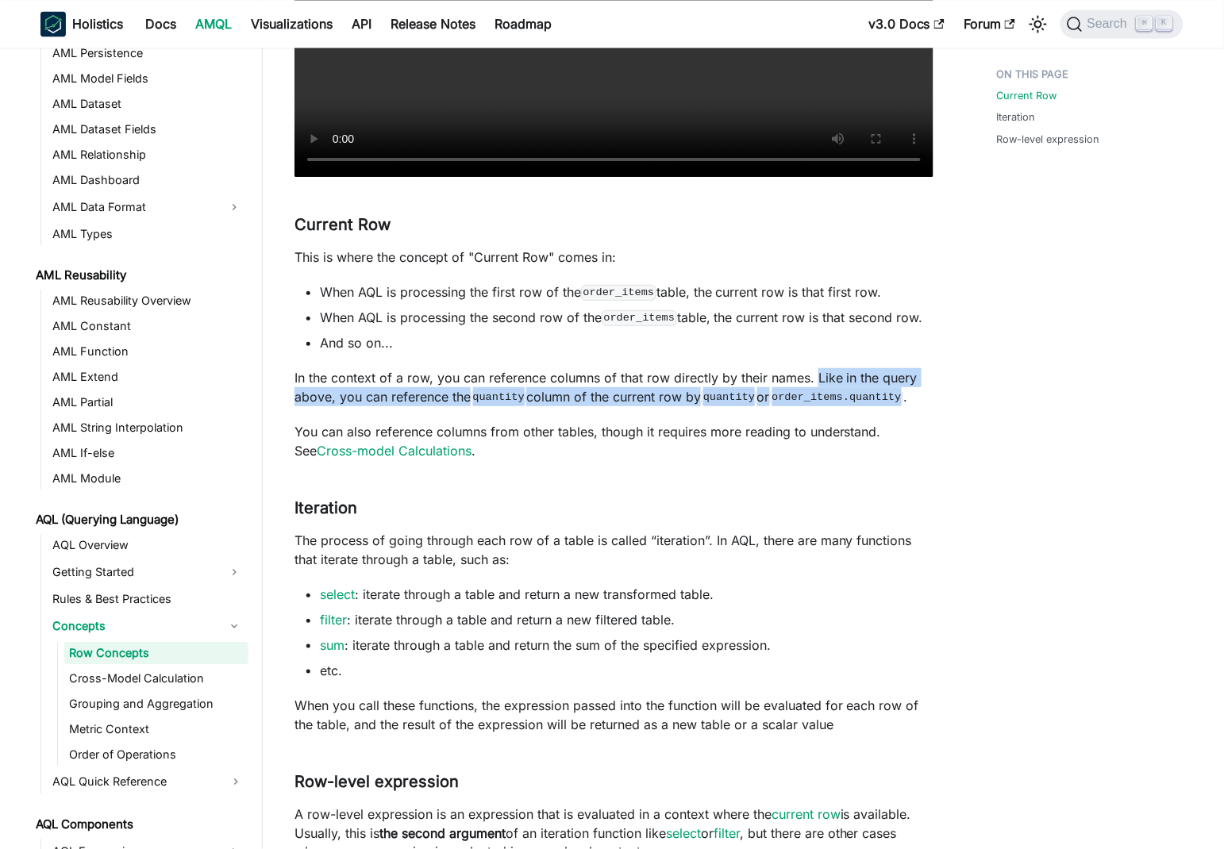
drag, startPoint x: 826, startPoint y: 380, endPoint x: 703, endPoint y: 390, distance: 123.4
click at [895, 395] on p "In the context of a row, you can reference columns of that row directly by thei…" at bounding box center [613, 387] width 639 height 38
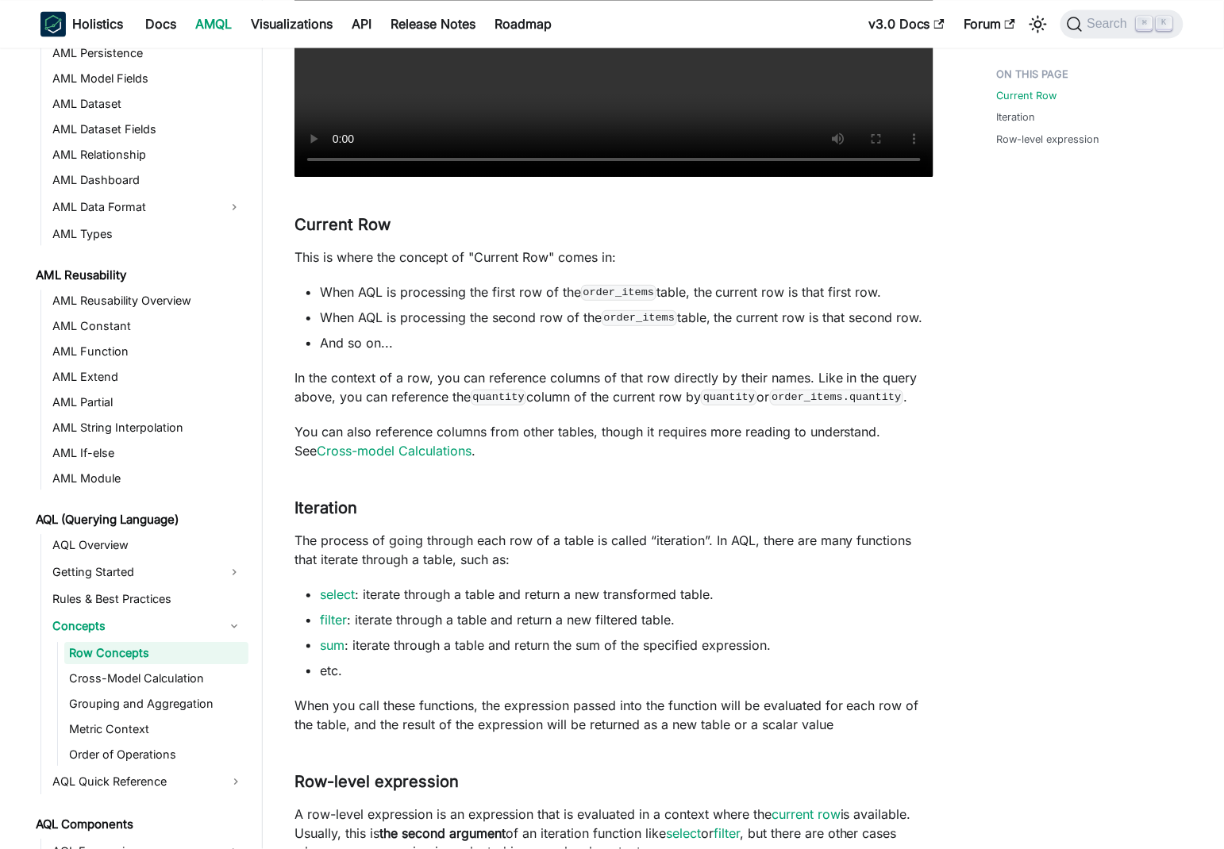
click at [329, 428] on p "You can also reference columns from other tables, though it requires more readi…" at bounding box center [613, 441] width 639 height 38
drag, startPoint x: 329, startPoint y: 428, endPoint x: 599, endPoint y: 429, distance: 270.7
click at [599, 429] on p "You can also reference columns from other tables, though it requires more readi…" at bounding box center [613, 441] width 639 height 38
drag, startPoint x: 710, startPoint y: 428, endPoint x: 580, endPoint y: 425, distance: 130.2
click at [708, 428] on p "You can also reference columns from other tables, though it requires more readi…" at bounding box center [613, 441] width 639 height 38
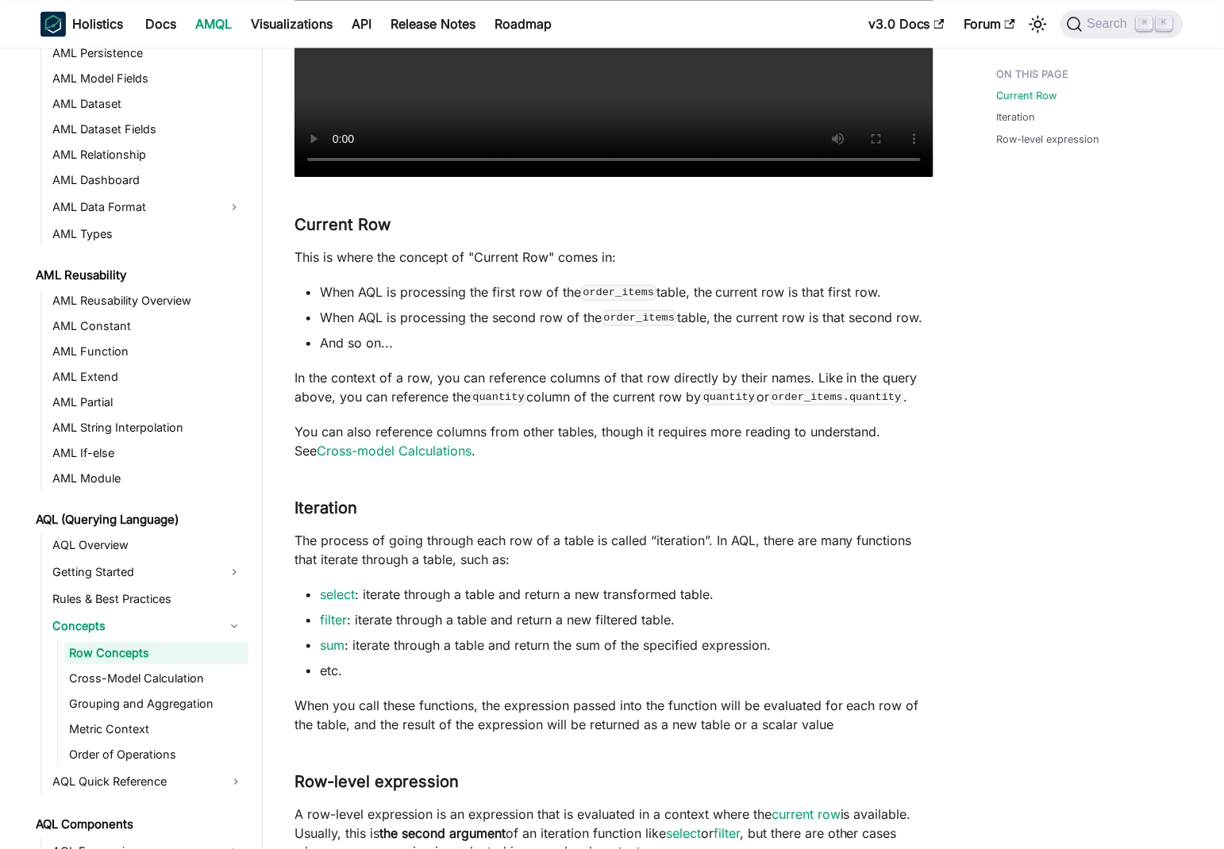
click at [564, 428] on p "You can also reference columns from other tables, though it requires more readi…" at bounding box center [613, 441] width 639 height 38
drag, startPoint x: 564, startPoint y: 428, endPoint x: 829, endPoint y: 433, distance: 265.1
click at [849, 433] on p "You can also reference columns from other tables, though it requires more readi…" at bounding box center [613, 441] width 639 height 38
click at [741, 437] on p "You can also reference columns from other tables, though it requires more readi…" at bounding box center [613, 441] width 639 height 38
click at [580, 433] on p "You can also reference columns from other tables, though it requires more readi…" at bounding box center [613, 441] width 639 height 38
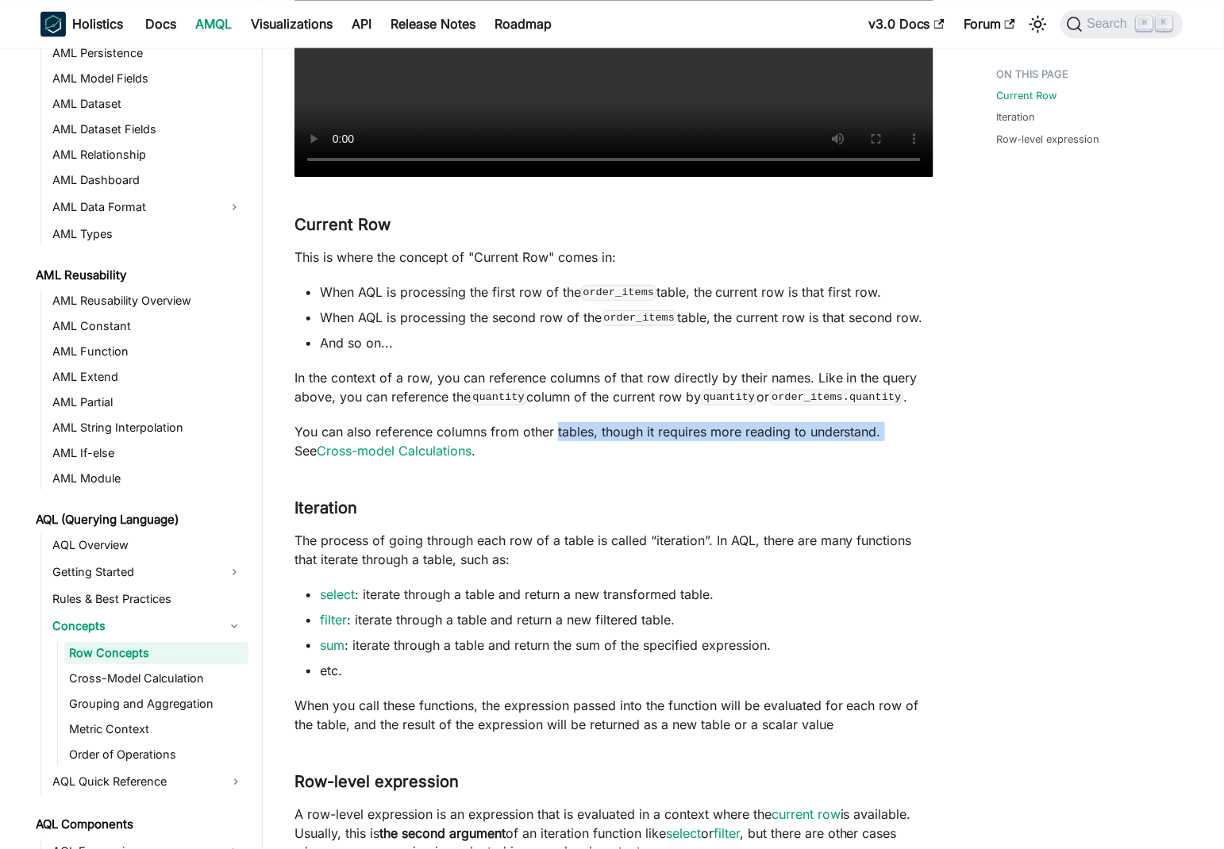
drag, startPoint x: 580, startPoint y: 433, endPoint x: 818, endPoint y: 431, distance: 238.1
click at [879, 429] on p "You can also reference columns from other tables, though it requires more readi…" at bounding box center [613, 441] width 639 height 38
click at [716, 434] on p "You can also reference columns from other tables, though it requires more readi…" at bounding box center [613, 441] width 639 height 38
click at [548, 437] on p "You can also reference columns from other tables, though it requires more readi…" at bounding box center [613, 441] width 639 height 38
drag, startPoint x: 548, startPoint y: 437, endPoint x: 855, endPoint y: 430, distance: 307.3
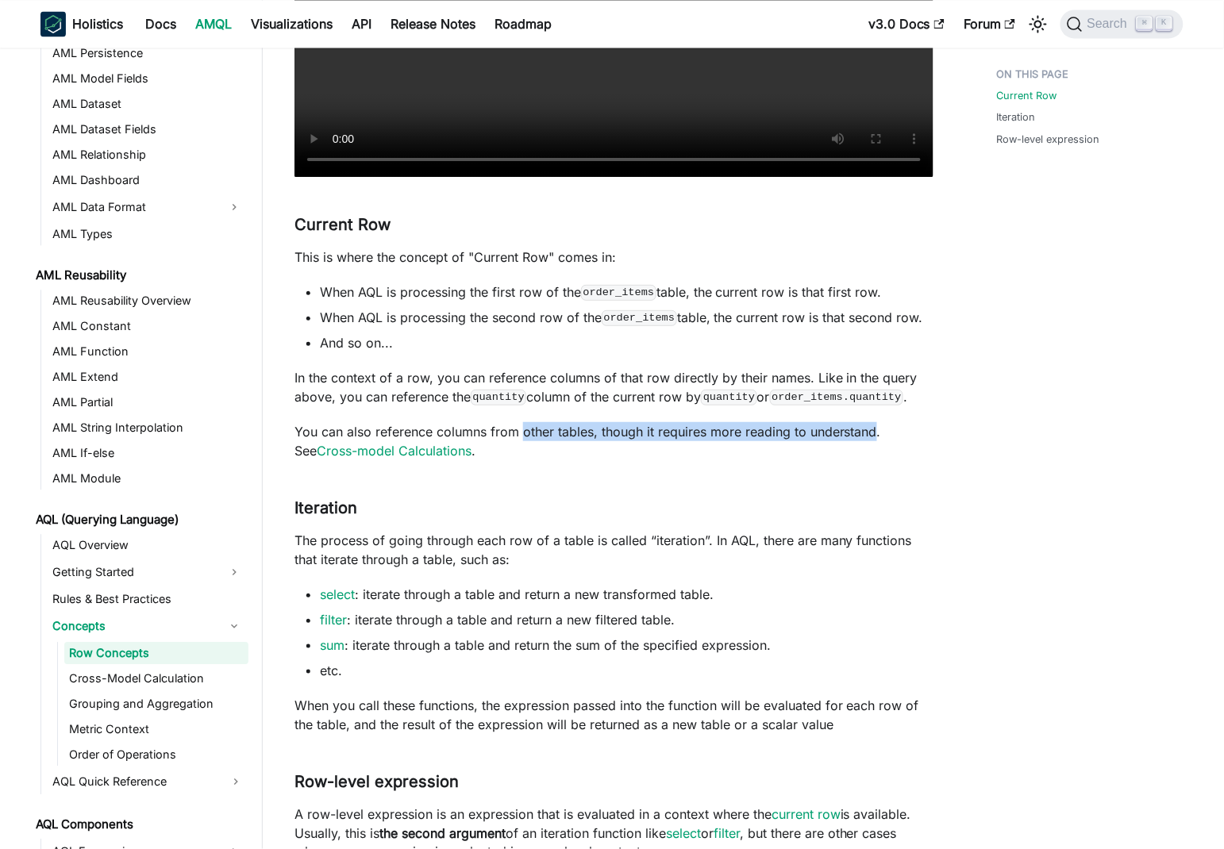
click at [863, 431] on p "You can also reference columns from other tables, though it requires more readi…" at bounding box center [613, 441] width 639 height 38
click at [756, 436] on p "You can also reference columns from other tables, though it requires more readi…" at bounding box center [613, 441] width 639 height 38
click at [891, 433] on p "You can also reference columns from other tables, though it requires more readi…" at bounding box center [613, 441] width 639 height 38
drag, startPoint x: 891, startPoint y: 433, endPoint x: 552, endPoint y: 437, distance: 339.7
click at [552, 437] on p "You can also reference columns from other tables, though it requires more readi…" at bounding box center [613, 441] width 639 height 38
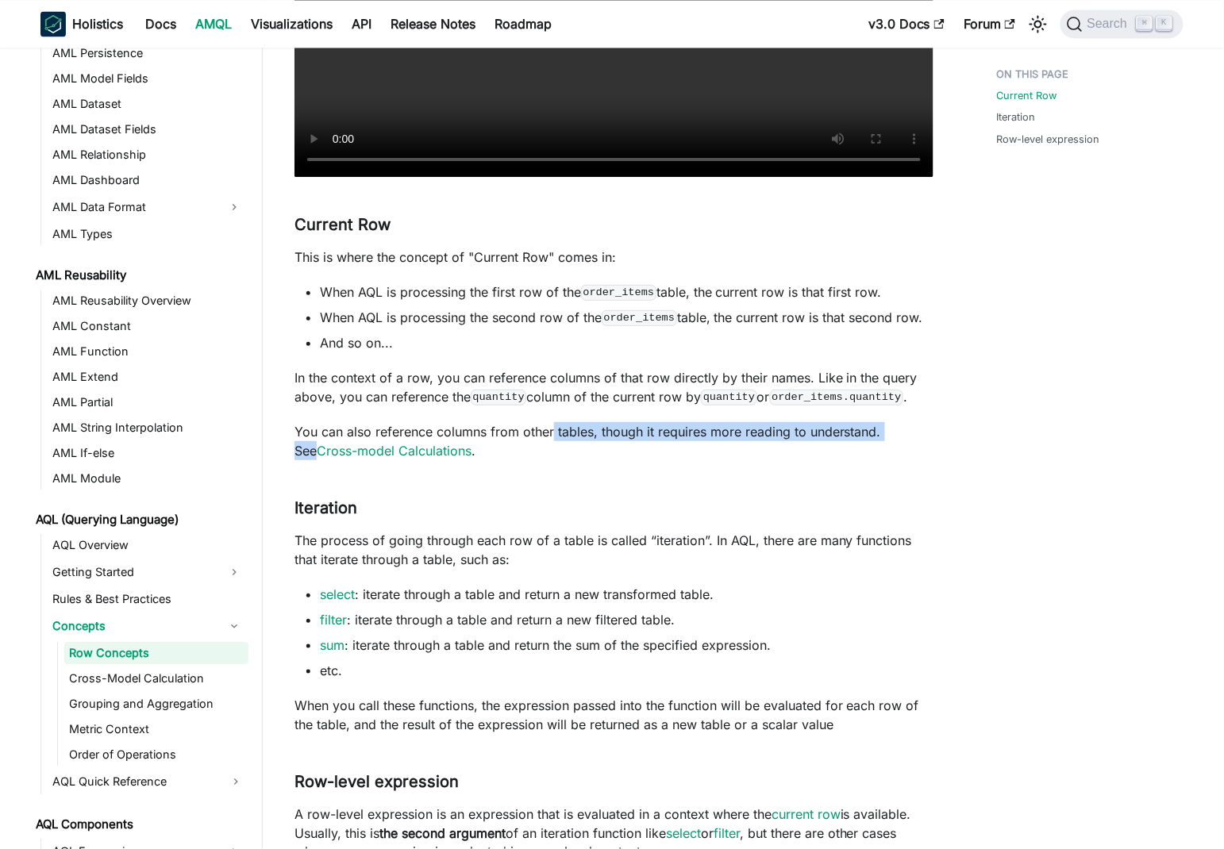
click at [748, 434] on p "You can also reference columns from other tables, though it requires more readi…" at bounding box center [613, 441] width 639 height 38
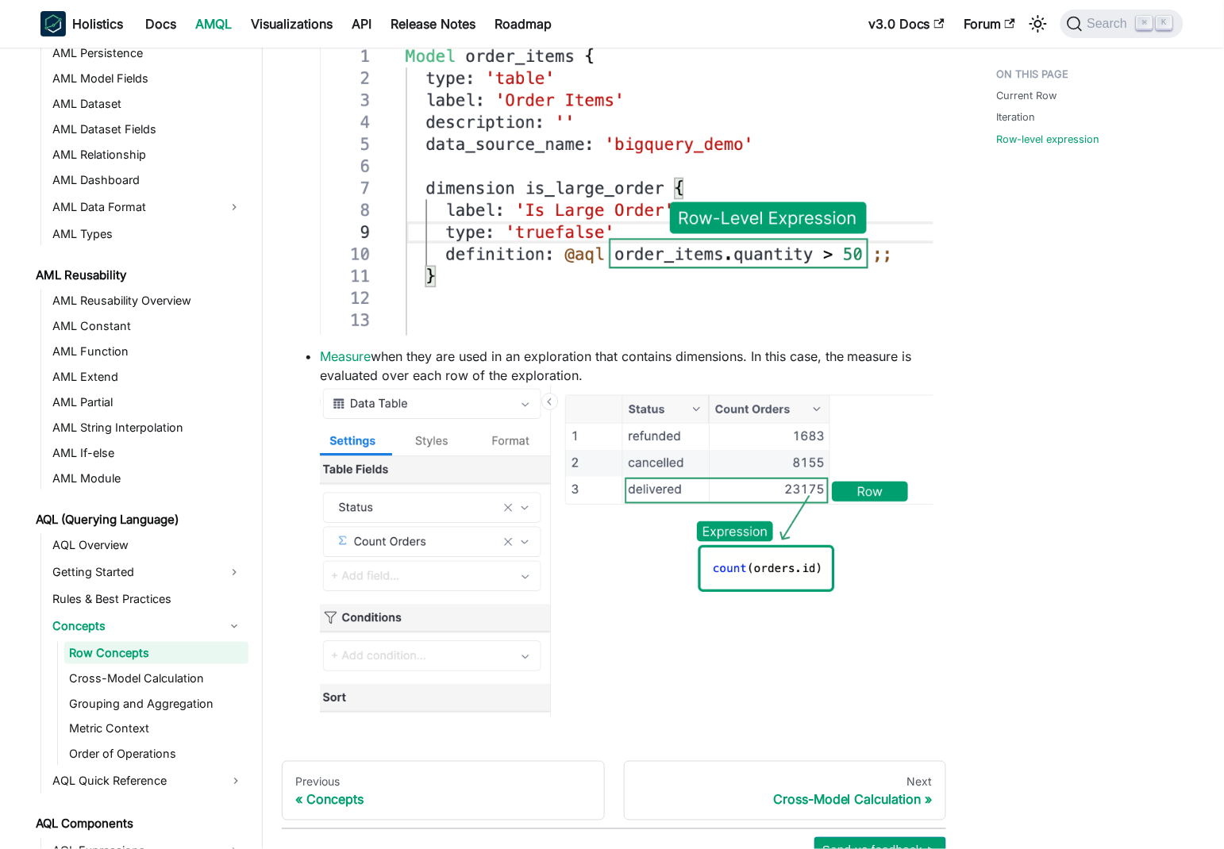
scroll to position [1908, 0]
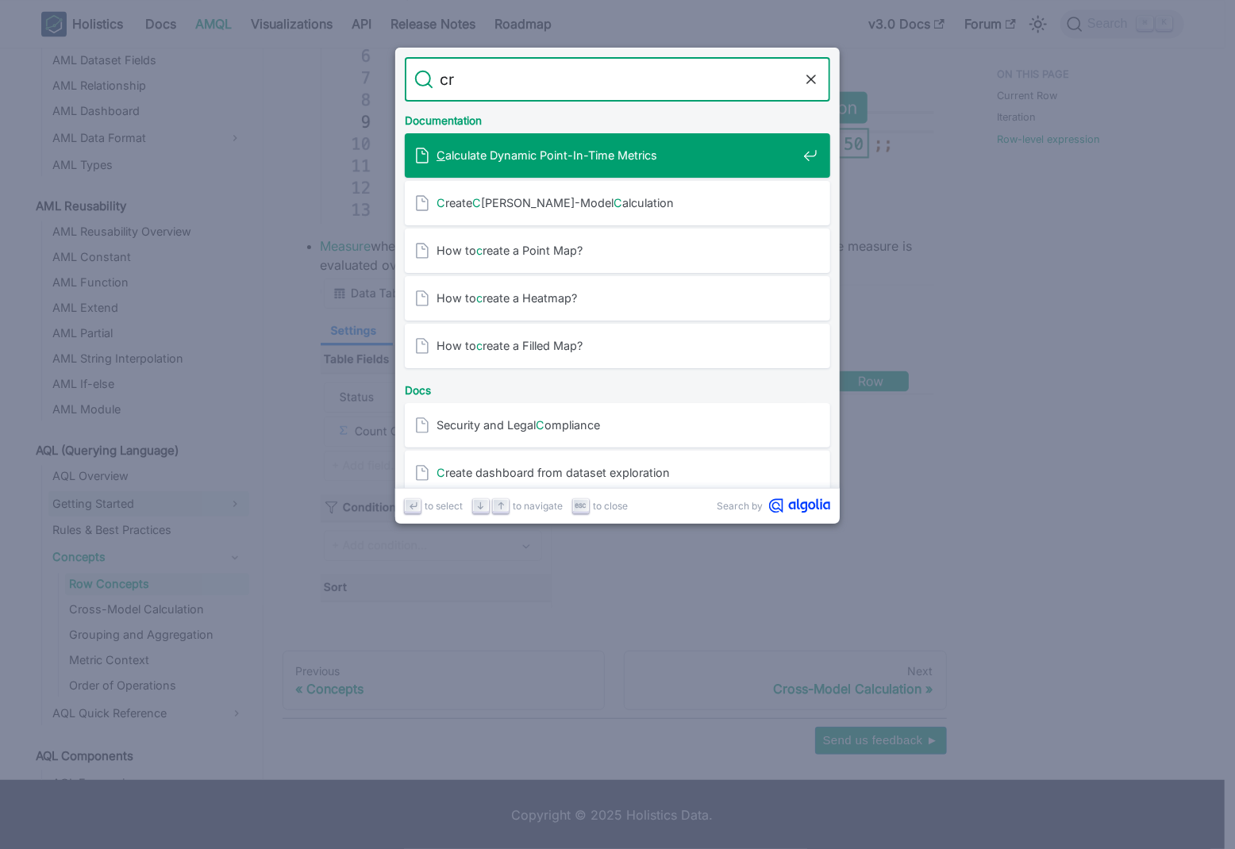
type input "c"
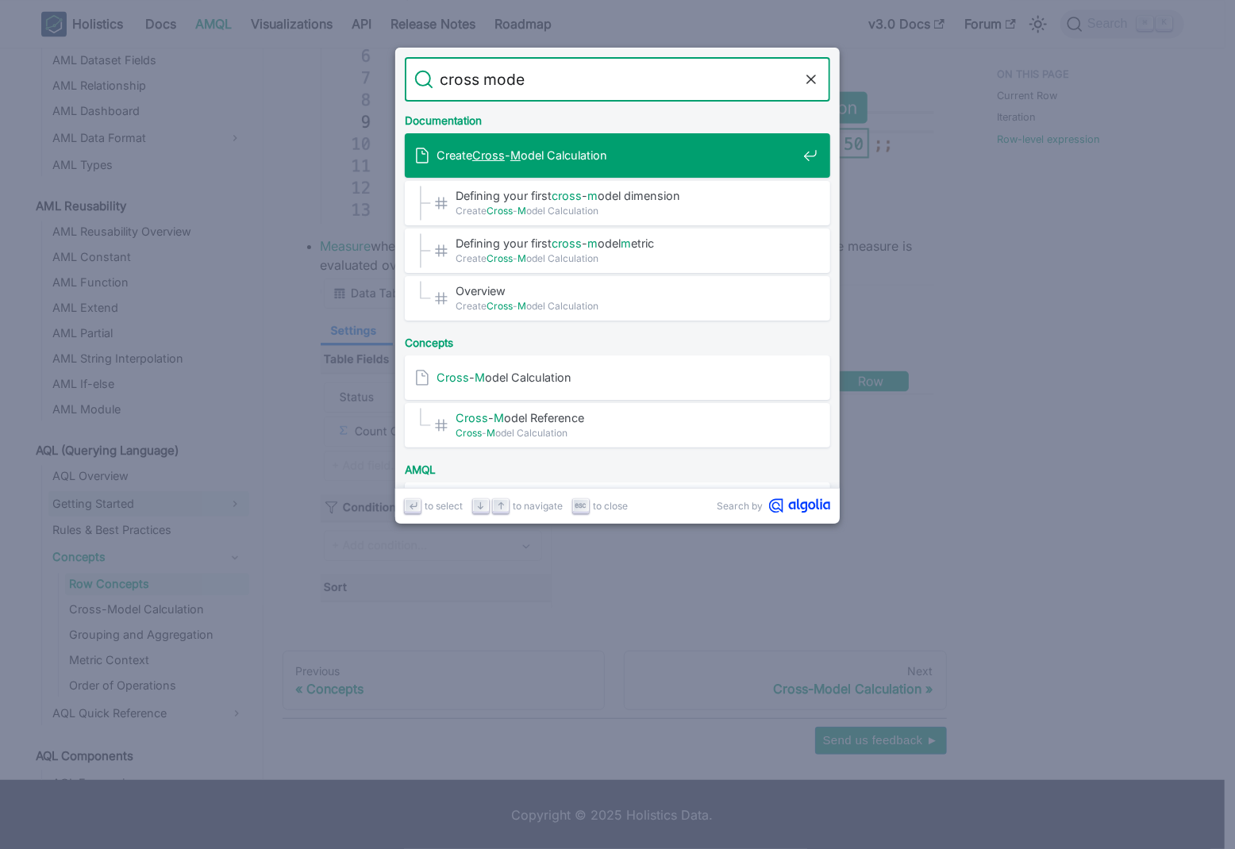
type input "cross model"
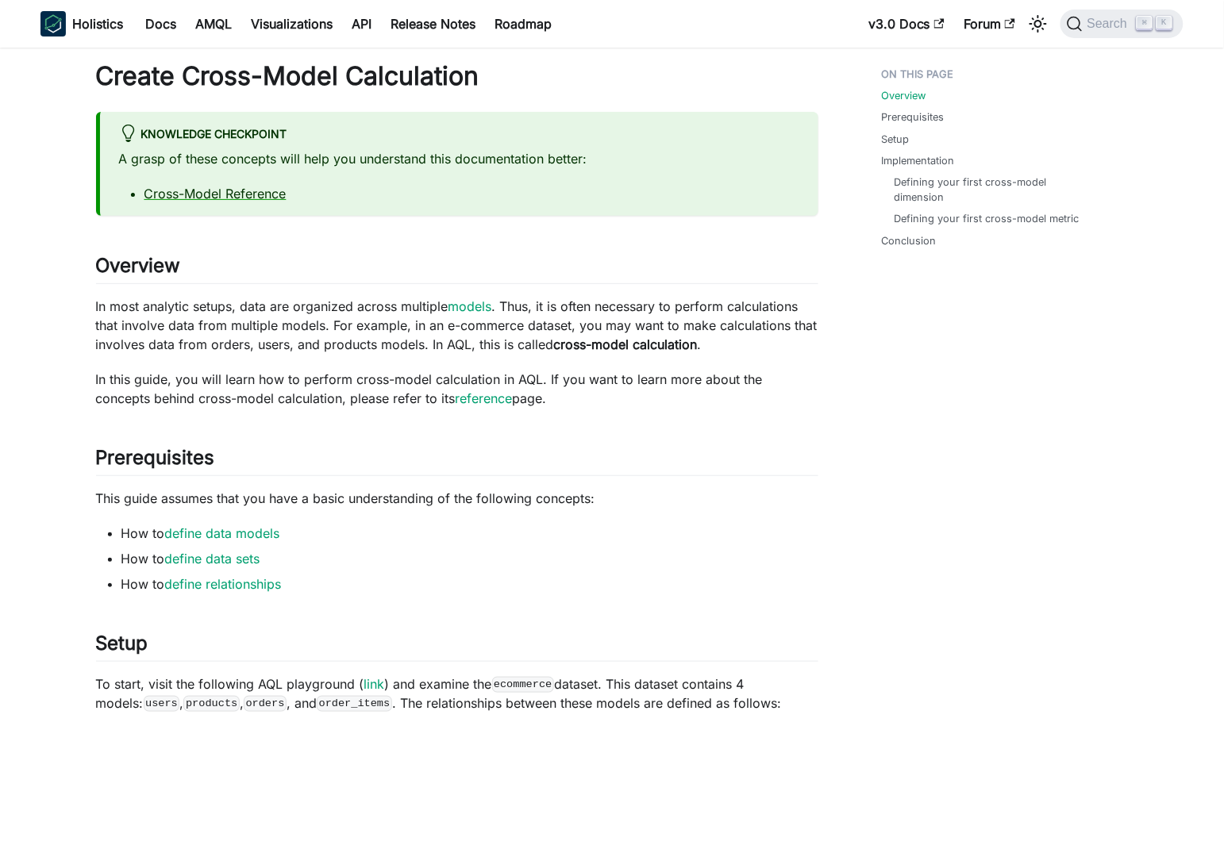
click at [259, 379] on p "In this guide, you will learn how to perform cross-model calculation in AQL. If…" at bounding box center [457, 389] width 722 height 38
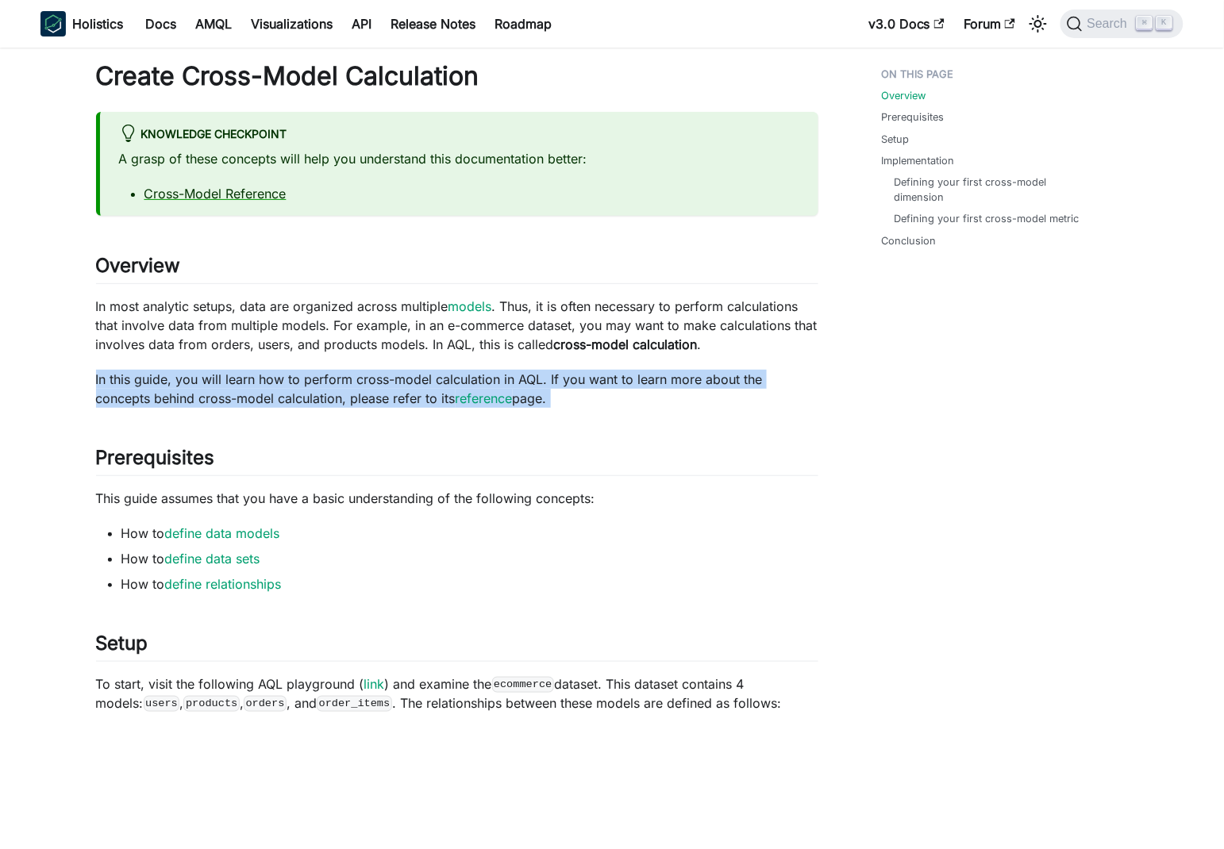
click at [259, 379] on p "In this guide, you will learn how to perform cross-model calculation in AQL. If…" at bounding box center [457, 389] width 722 height 38
click at [725, 386] on p "In this guide, you will learn how to perform cross-model calculation in AQL. If…" at bounding box center [457, 389] width 722 height 38
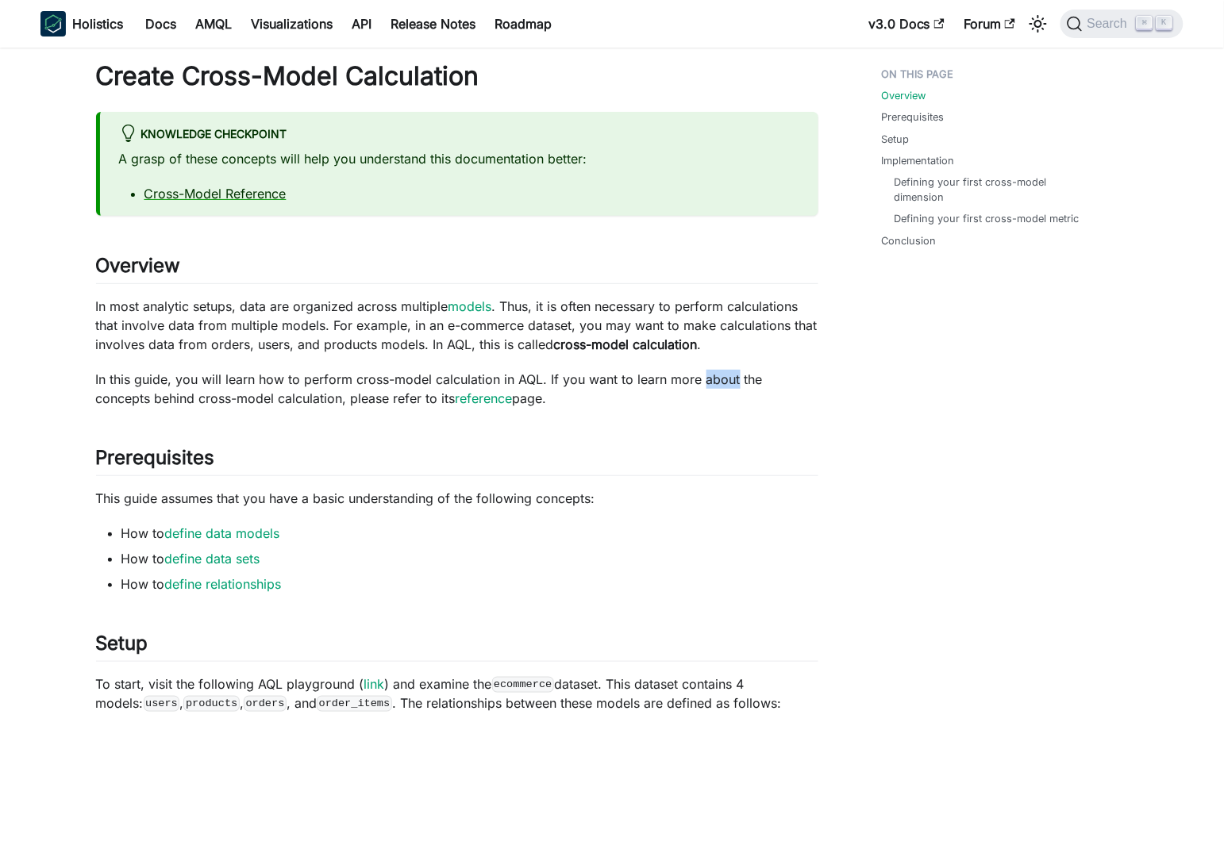
click at [725, 386] on p "In this guide, you will learn how to perform cross-model calculation in AQL. If…" at bounding box center [457, 389] width 722 height 38
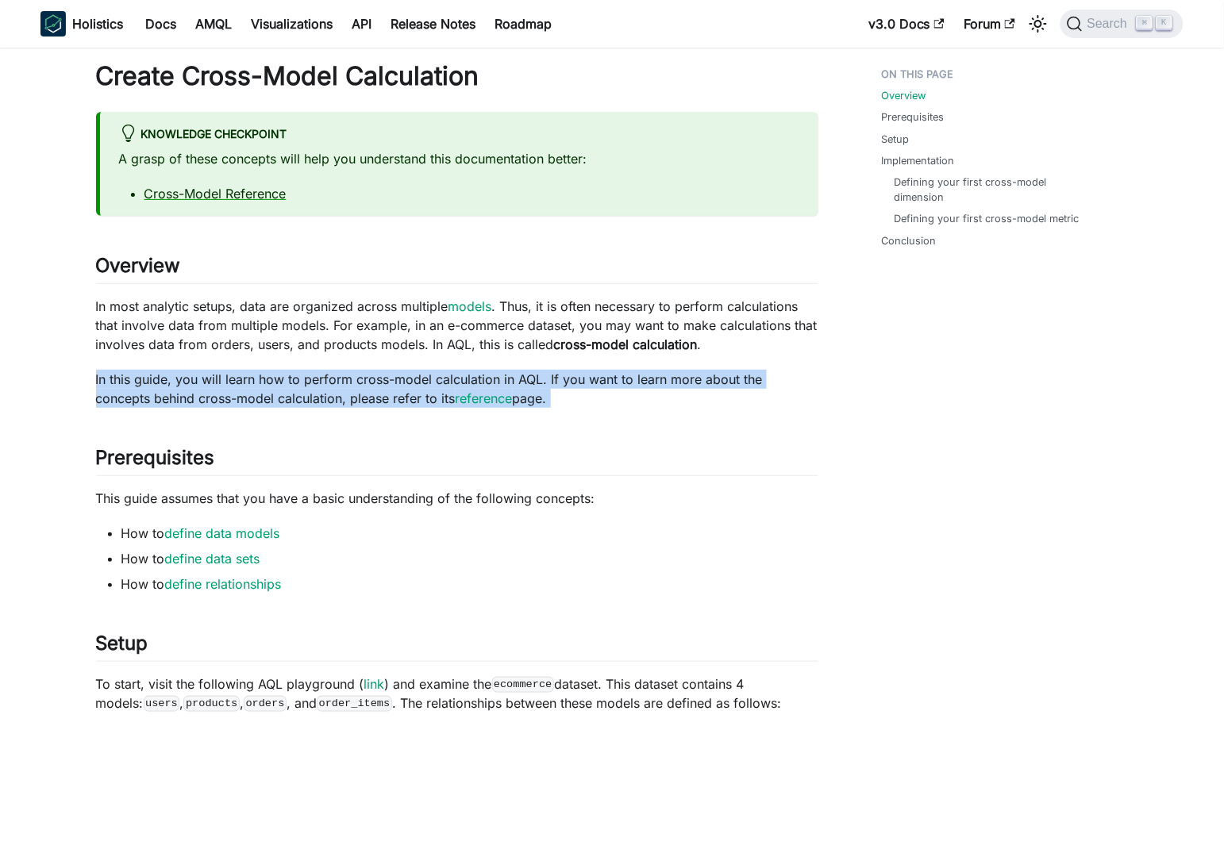
click at [725, 386] on p "In this guide, you will learn how to perform cross-model calculation in AQL. If…" at bounding box center [457, 389] width 722 height 38
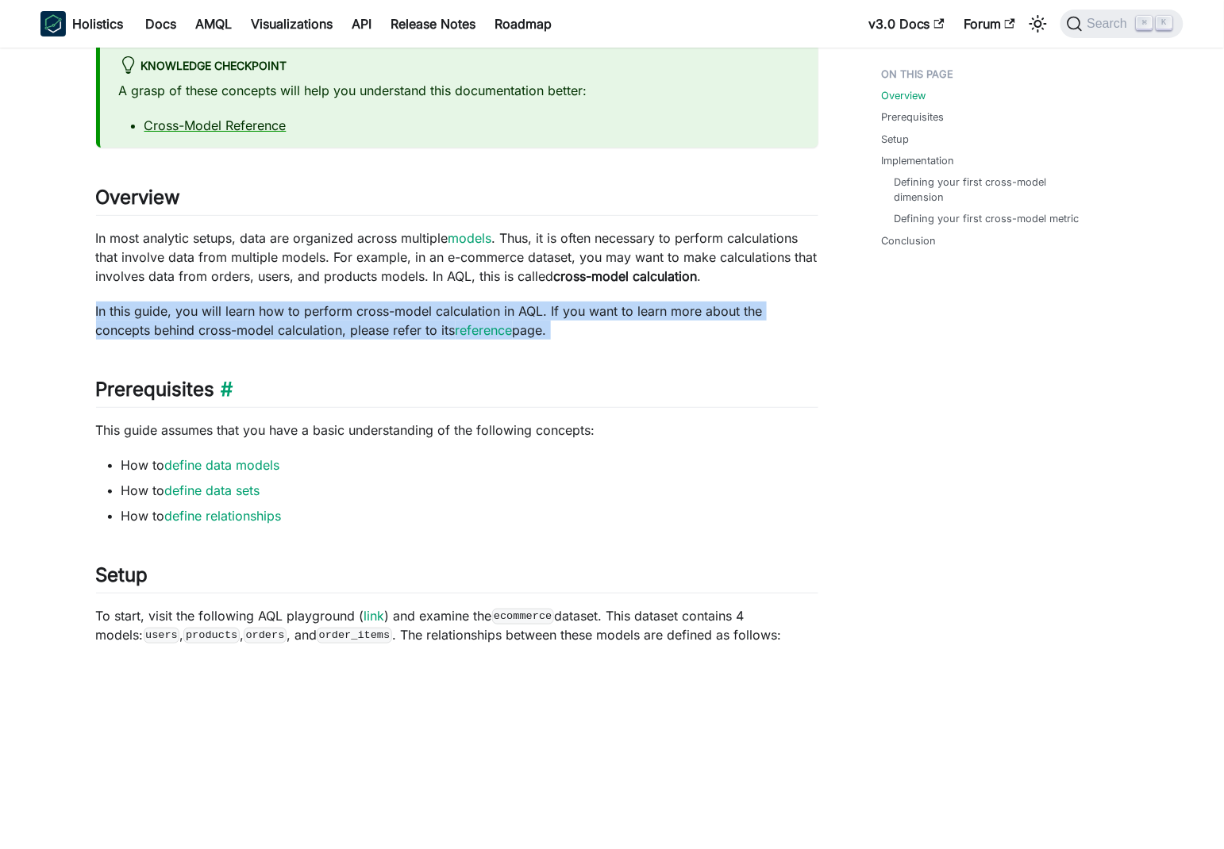
scroll to position [87, 0]
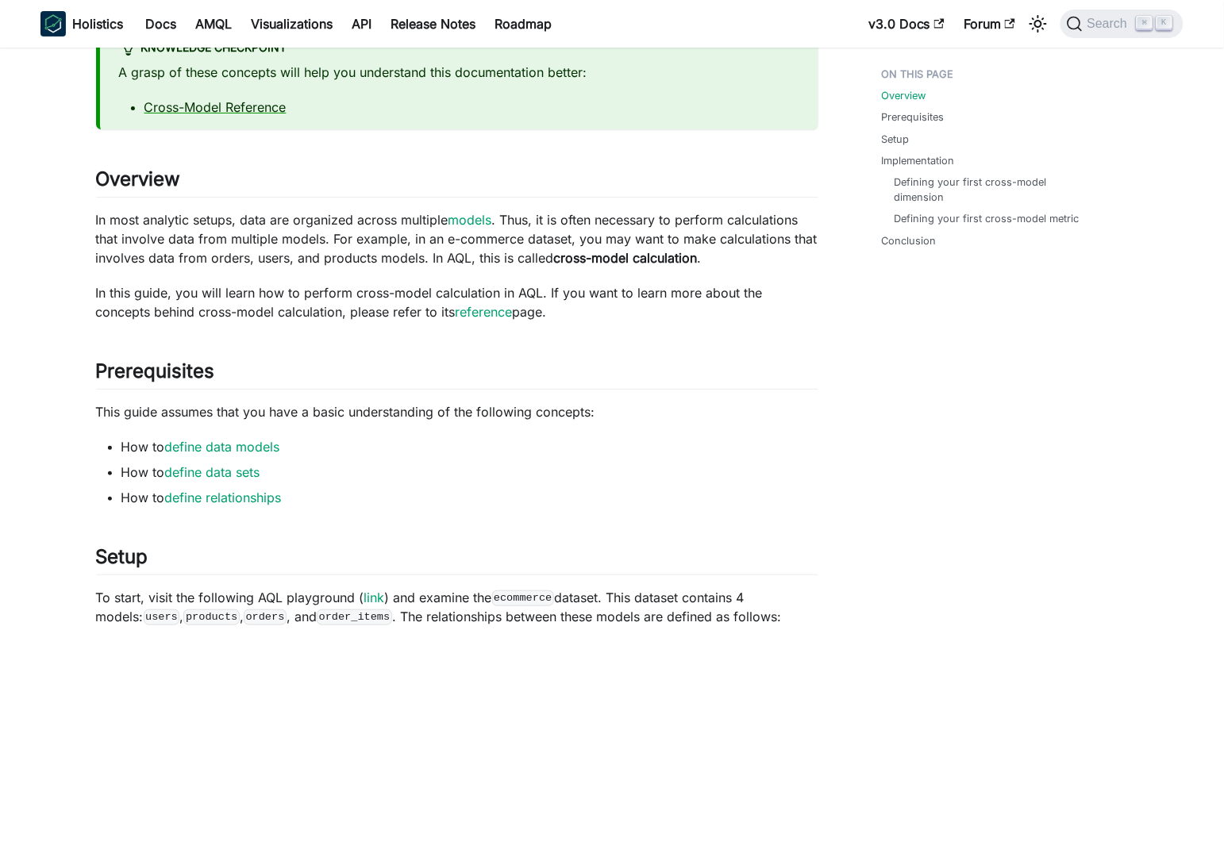
click at [143, 404] on p "This guide assumes that you have a basic understanding of the following concept…" at bounding box center [457, 411] width 722 height 19
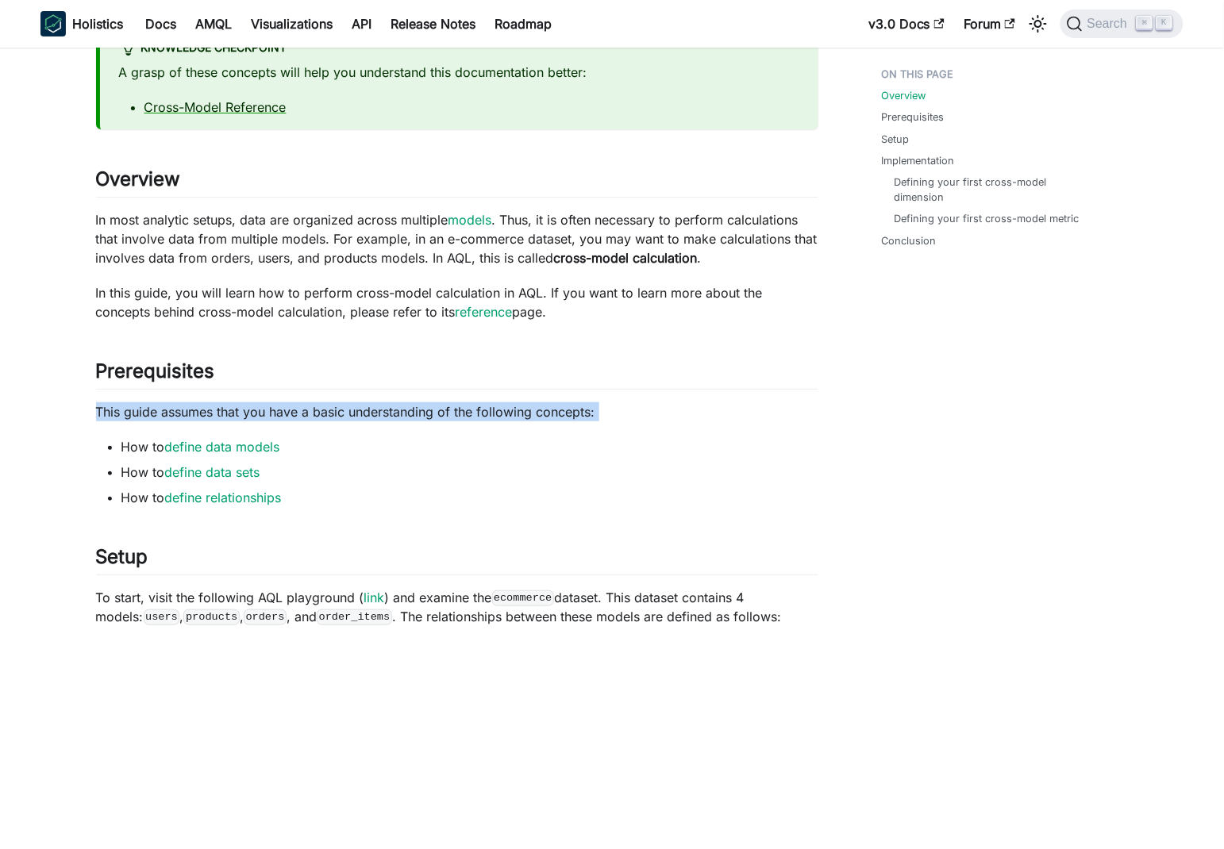
click at [143, 404] on p "This guide assumes that you have a basic understanding of the following concept…" at bounding box center [457, 411] width 722 height 19
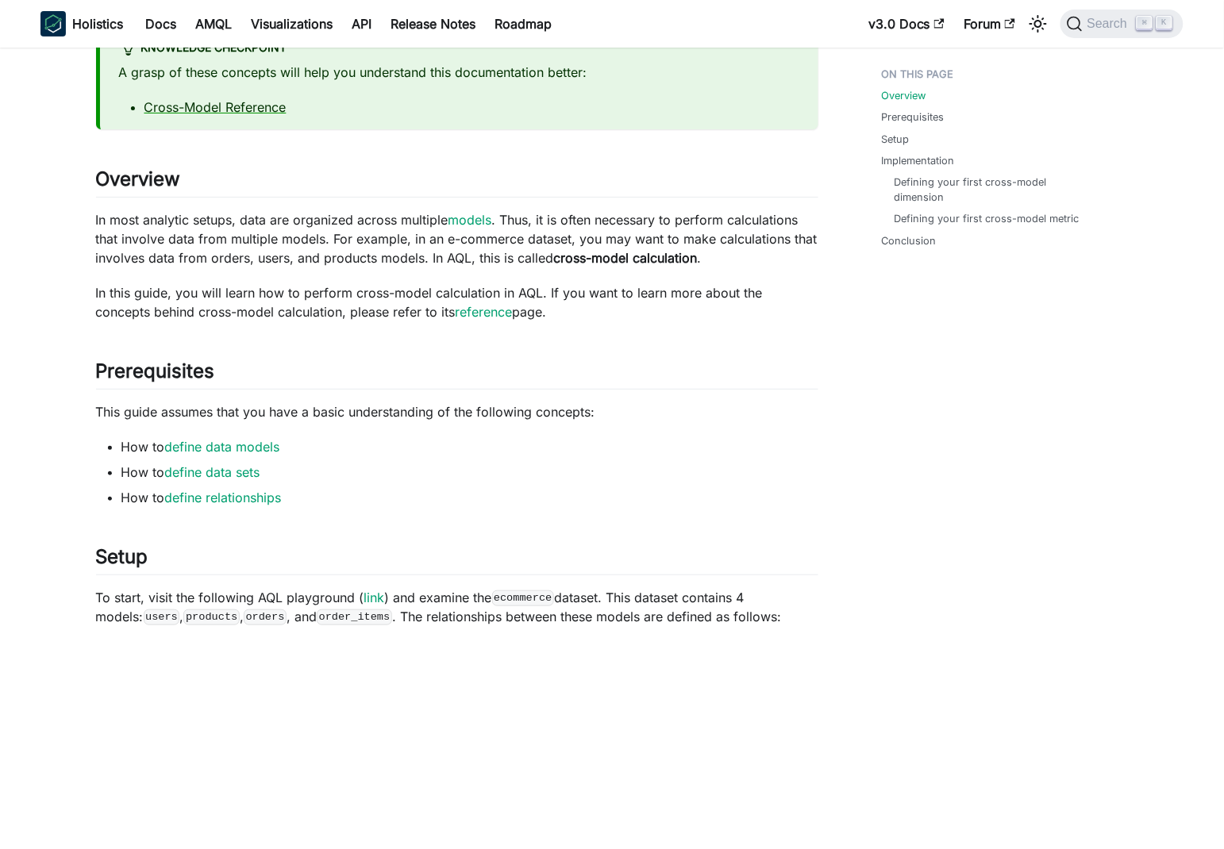
drag, startPoint x: 409, startPoint y: 414, endPoint x: 484, endPoint y: 417, distance: 75.4
click at [410, 415] on p "This guide assumes that you have a basic understanding of the following concept…" at bounding box center [457, 411] width 722 height 19
click at [501, 416] on p "This guide assumes that you have a basic understanding of the following concept…" at bounding box center [457, 411] width 722 height 19
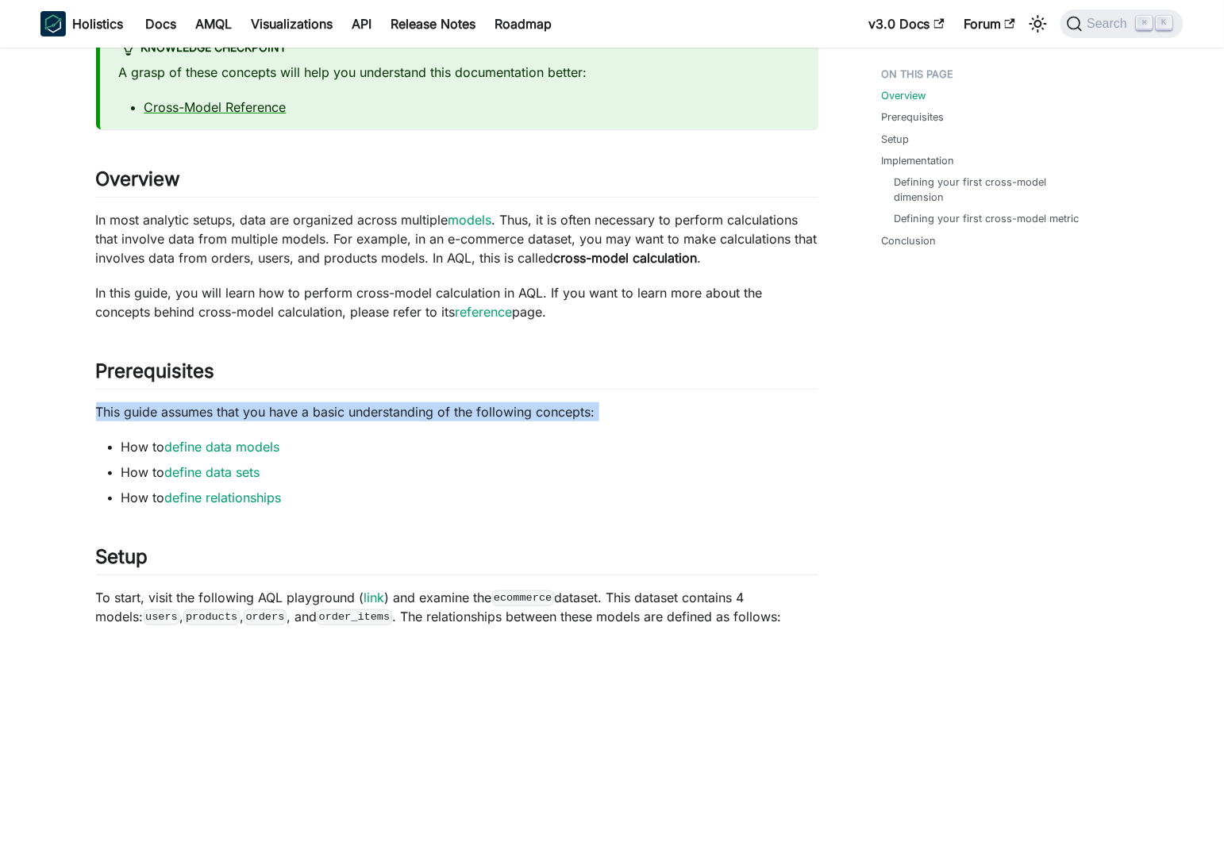
click at [501, 416] on p "This guide assumes that you have a basic understanding of the following concept…" at bounding box center [457, 411] width 722 height 19
click at [410, 412] on p "This guide assumes that you have a basic understanding of the following concept…" at bounding box center [457, 411] width 722 height 19
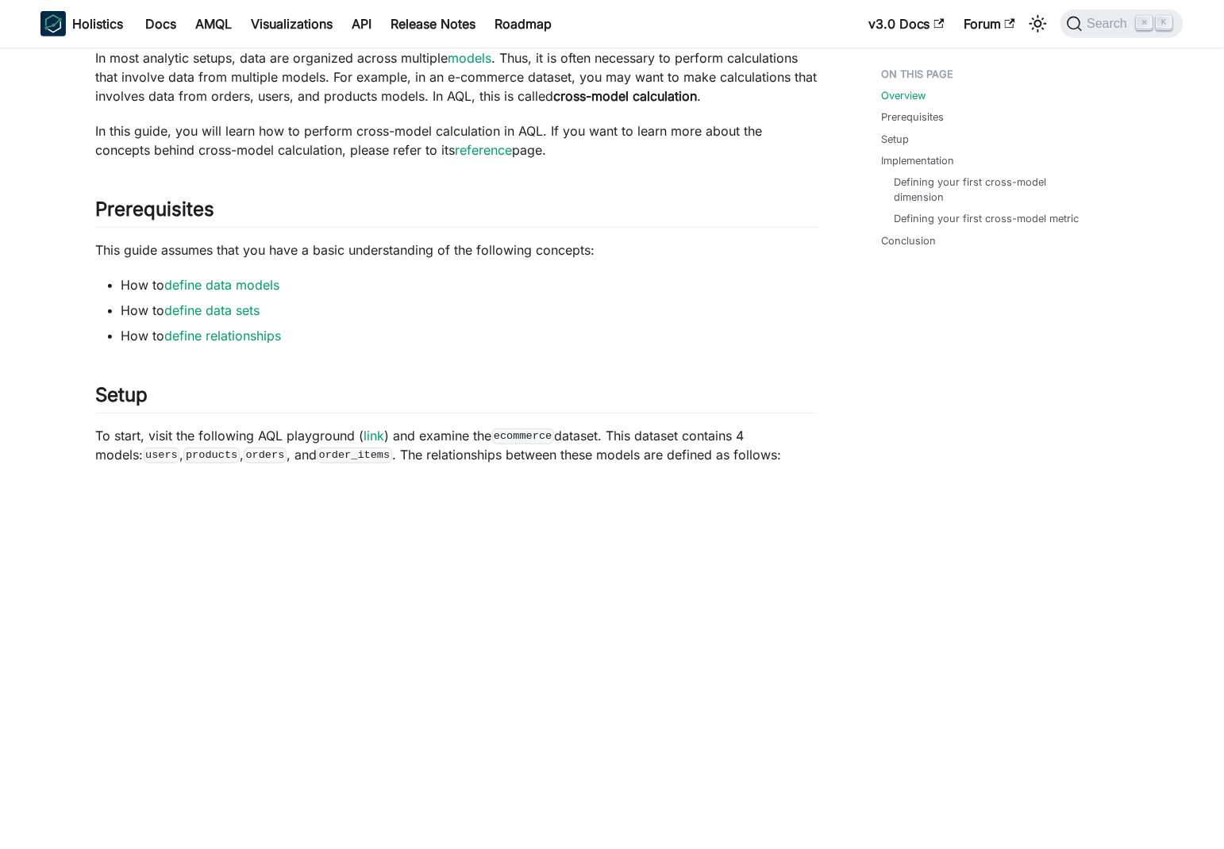
scroll to position [346, 0]
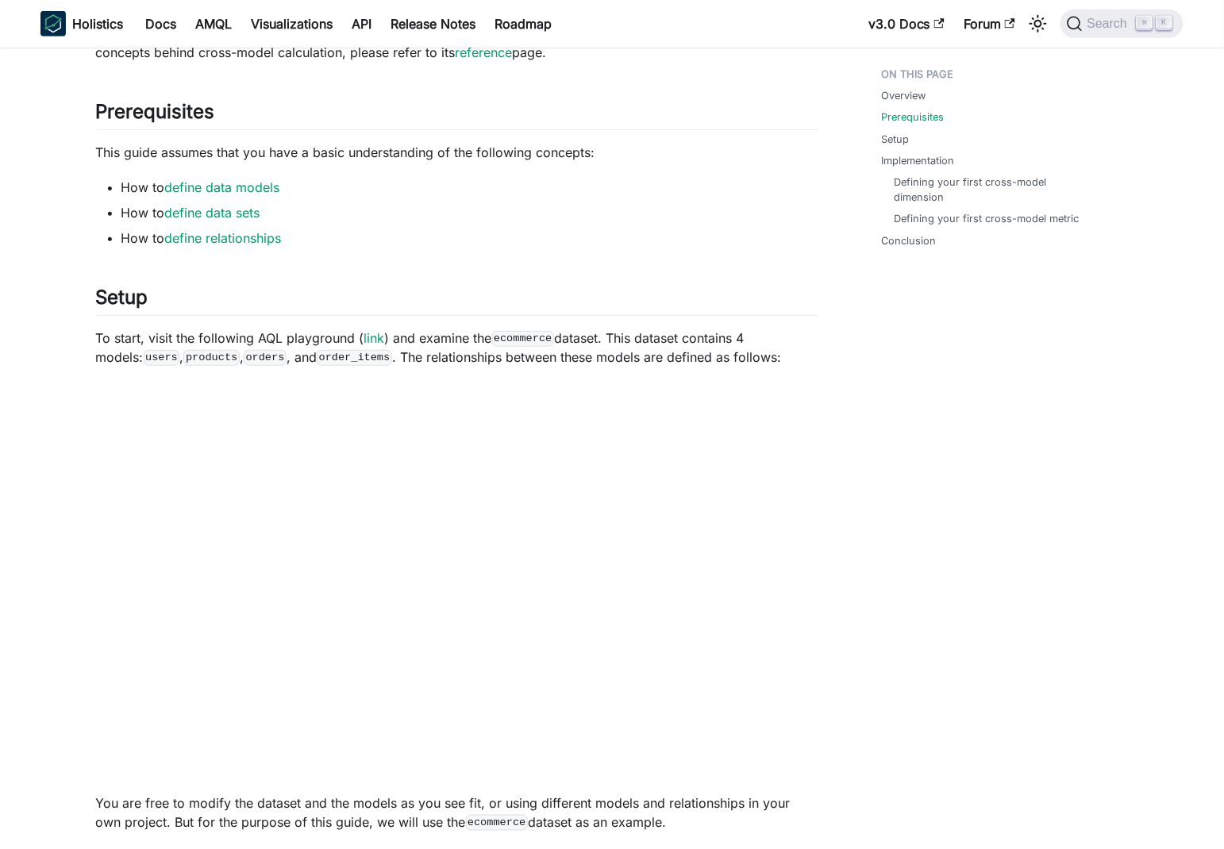
click at [422, 337] on p "To start, visit the following AQL playground ( link ) and examine the ecommerce…" at bounding box center [457, 348] width 722 height 38
drag, startPoint x: 422, startPoint y: 337, endPoint x: 741, endPoint y: 337, distance: 318.3
click at [764, 336] on p "To start, visit the following AQL playground ( link ) and examine the ecommerce…" at bounding box center [457, 348] width 722 height 38
click at [144, 356] on code "users" at bounding box center [162, 358] width 37 height 16
drag, startPoint x: 125, startPoint y: 356, endPoint x: 695, endPoint y: 359, distance: 569.1
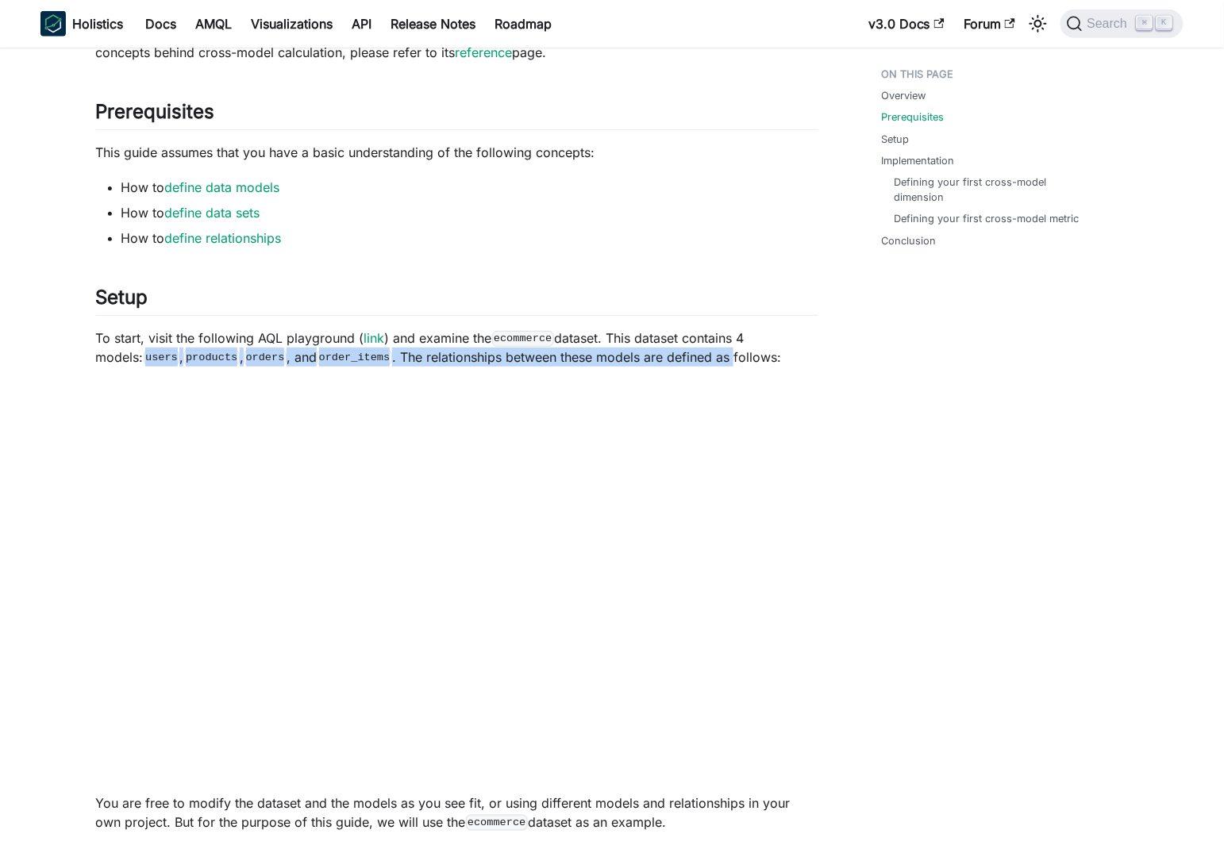
click at [695, 359] on p "To start, visit the following AQL playground ( link ) and examine the ecommerce…" at bounding box center [457, 348] width 722 height 38
click at [614, 358] on p "To start, visit the following AQL playground ( link ) and examine the ecommerce…" at bounding box center [457, 348] width 722 height 38
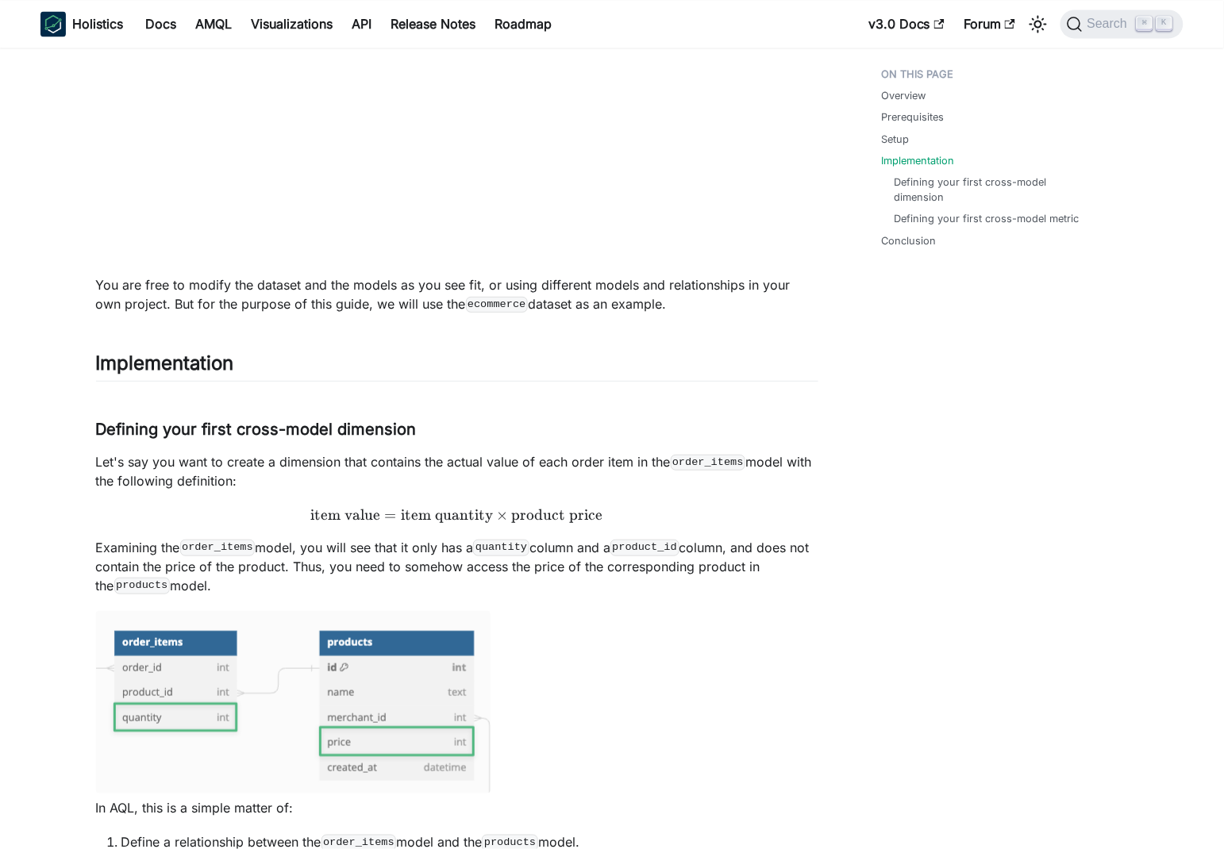
scroll to position [865, 0]
click at [115, 460] on p "Let's say you want to create a dimension that contains the actual value of each…" at bounding box center [457, 471] width 722 height 38
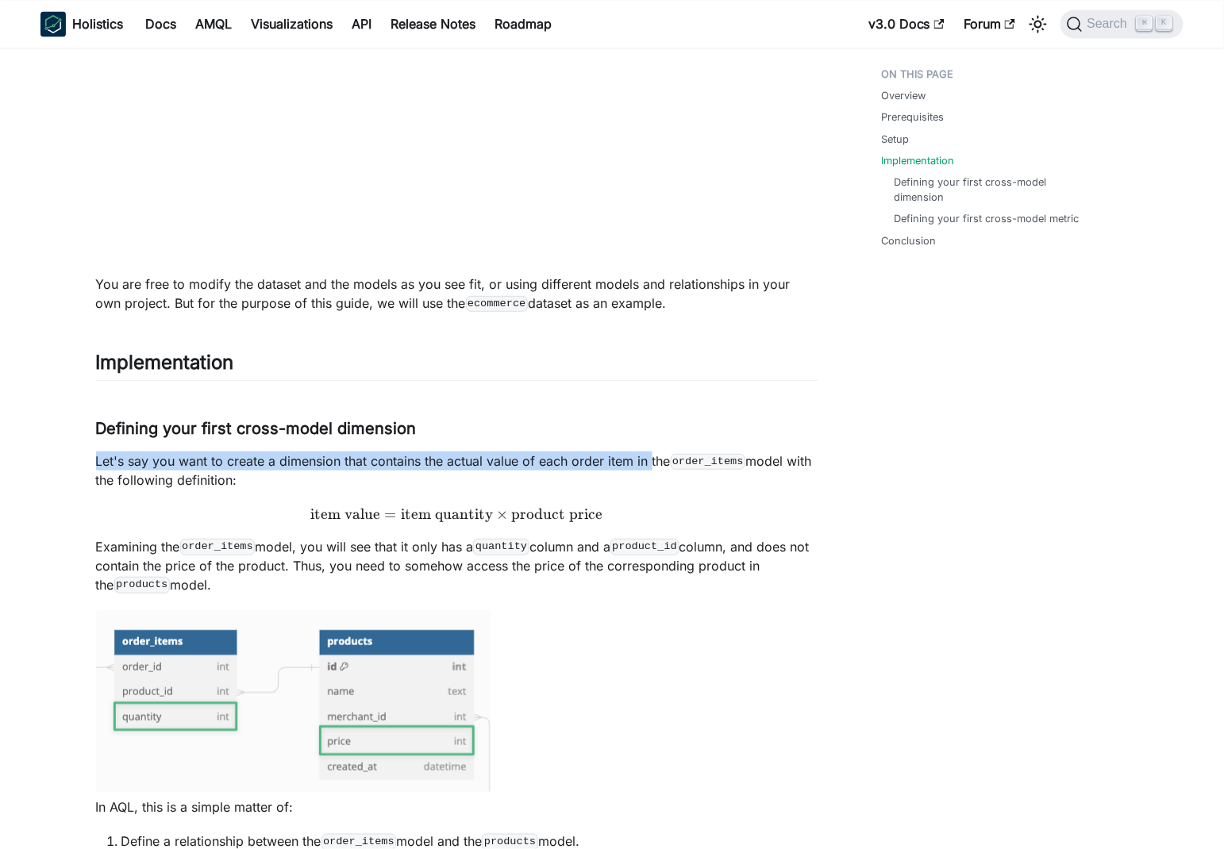
drag, startPoint x: 115, startPoint y: 460, endPoint x: 645, endPoint y: 457, distance: 530.2
click at [648, 457] on p "Let's say you want to create a dimension that contains the actual value of each…" at bounding box center [457, 471] width 722 height 38
click at [545, 466] on p "Let's say you want to create a dimension that contains the actual value of each…" at bounding box center [457, 471] width 722 height 38
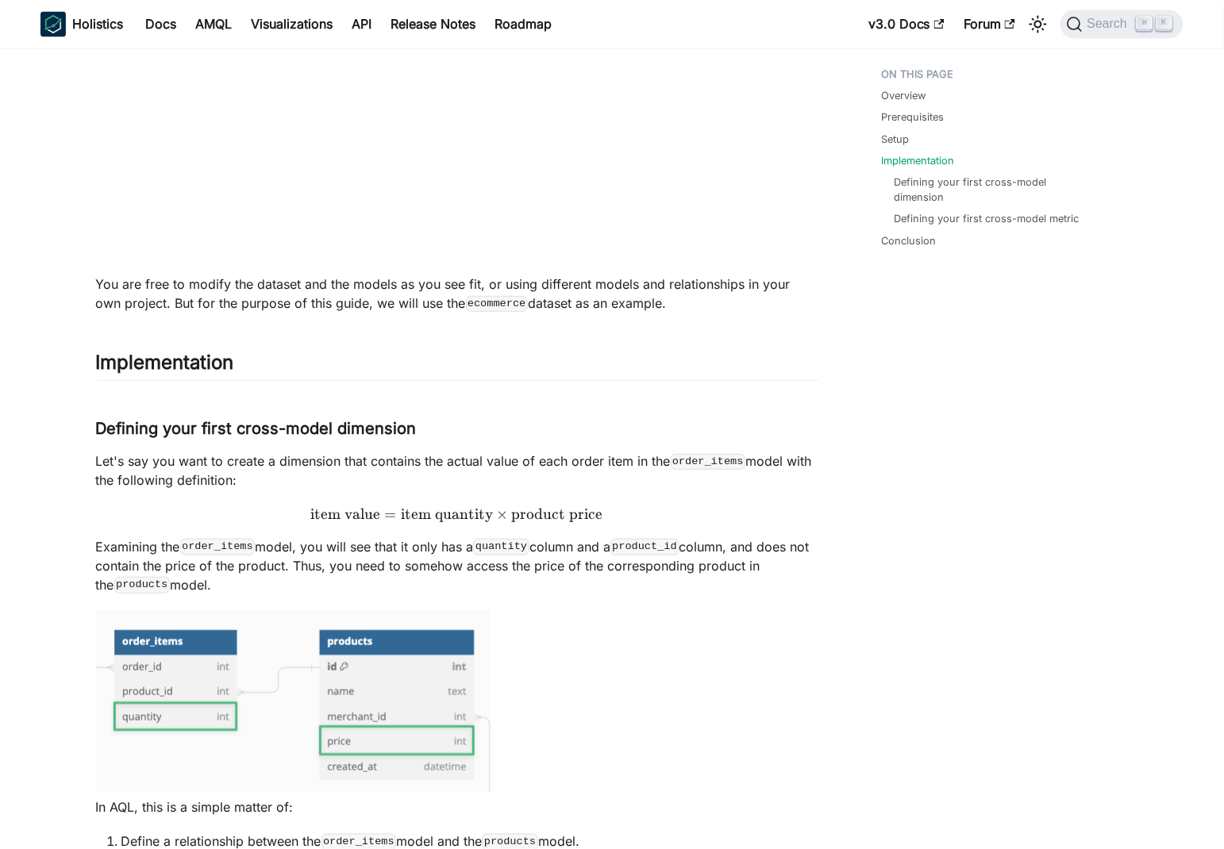
click at [240, 459] on p "Let's say you want to create a dimension that contains the actual value of each…" at bounding box center [457, 471] width 722 height 38
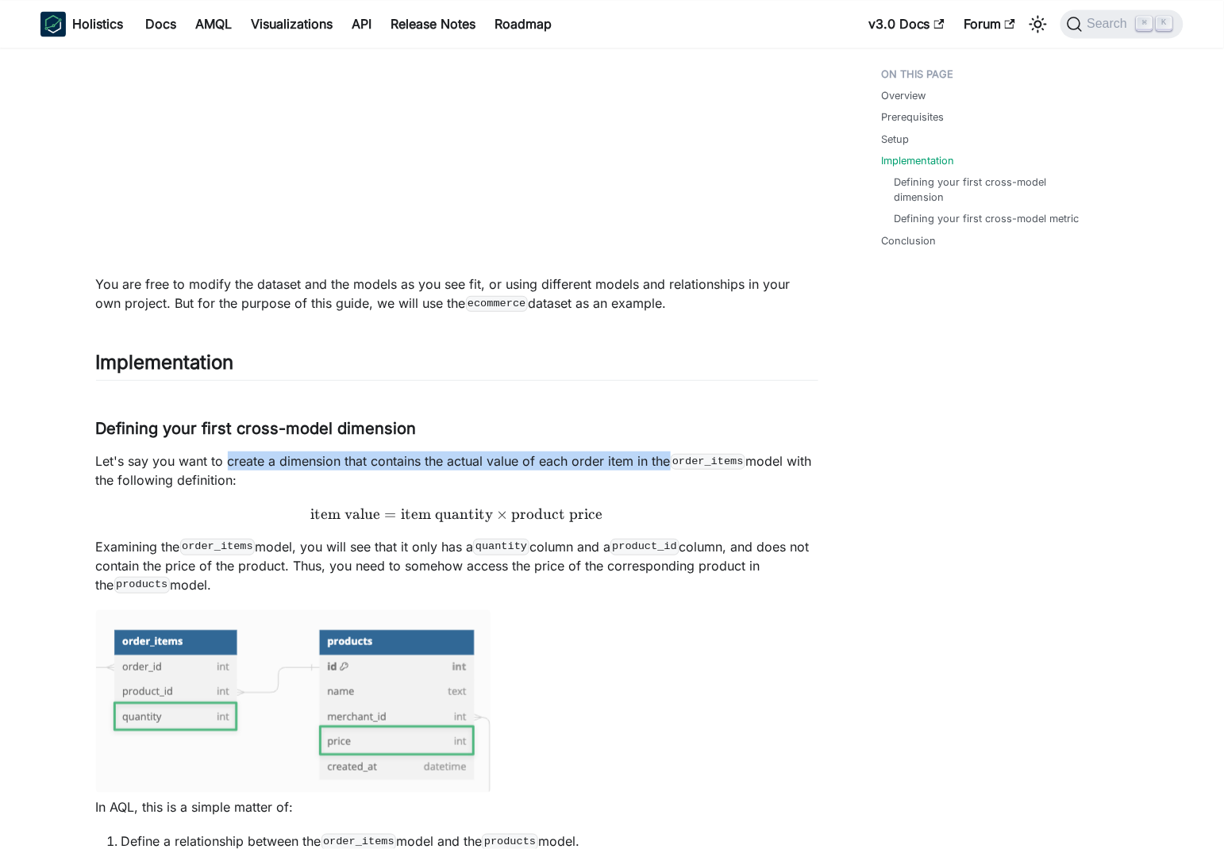
drag, startPoint x: 259, startPoint y: 463, endPoint x: 657, endPoint y: 460, distance: 398.5
click at [657, 460] on p "Let's say you want to create a dimension that contains the actual value of each…" at bounding box center [457, 471] width 722 height 38
click at [556, 460] on p "Let's say you want to create a dimension that contains the actual value of each…" at bounding box center [457, 471] width 722 height 38
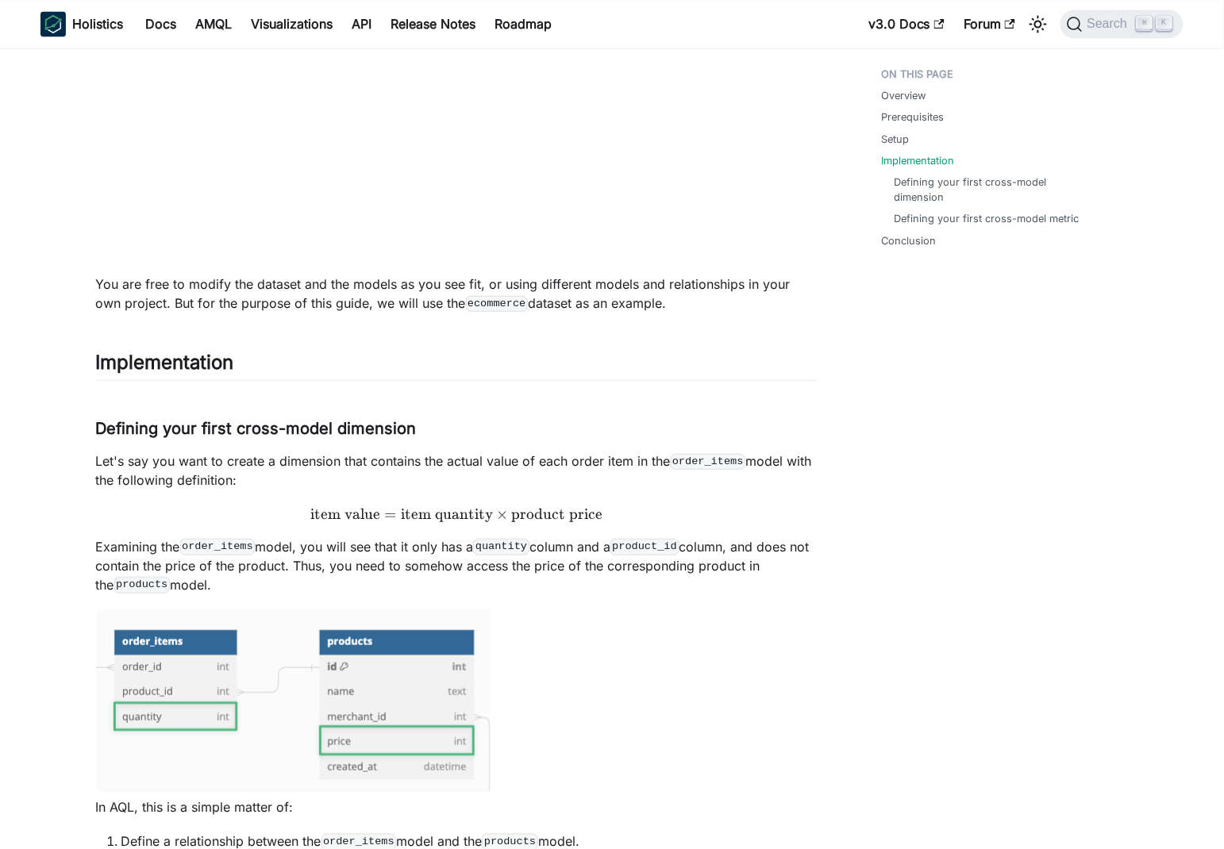
click at [788, 464] on p "Let's say you want to create a dimension that contains the actual value of each…" at bounding box center [457, 471] width 722 height 38
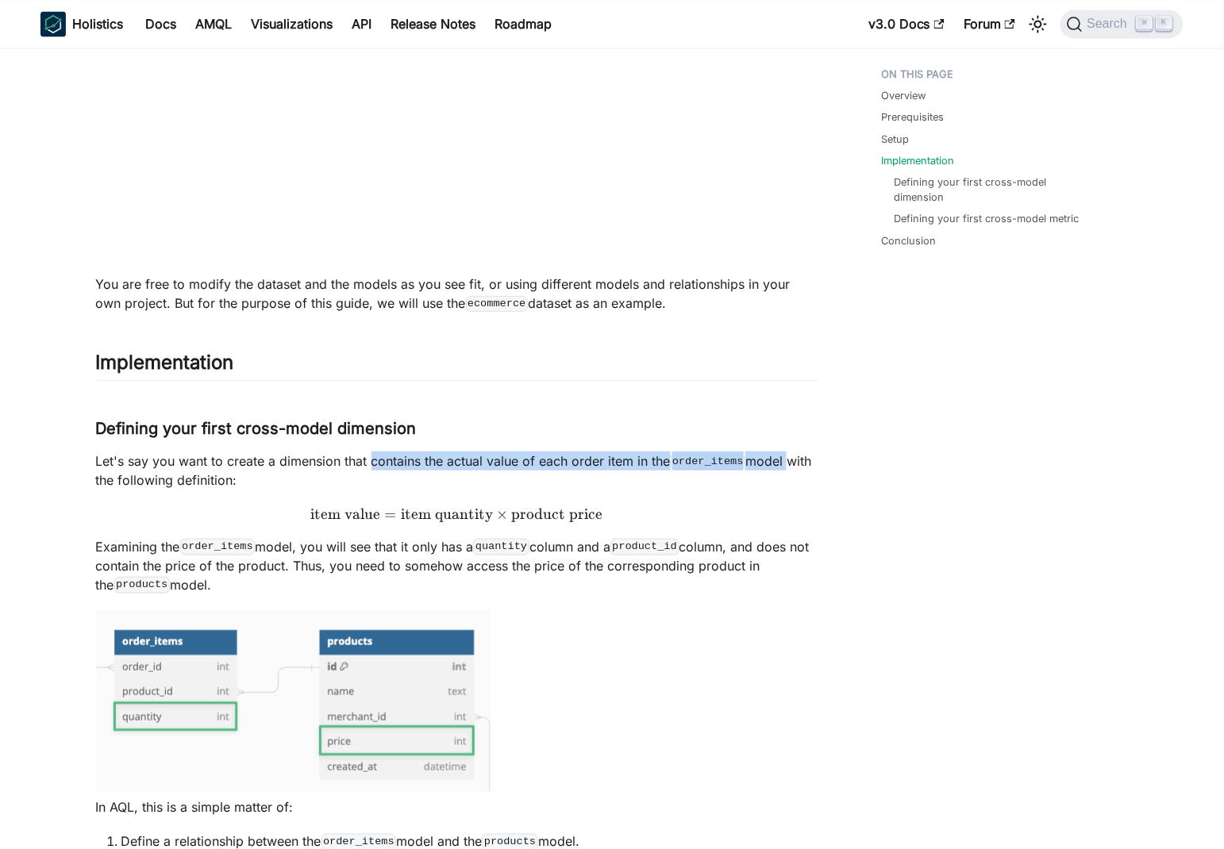
drag, startPoint x: 788, startPoint y: 464, endPoint x: 406, endPoint y: 456, distance: 381.8
click at [410, 457] on p "Let's say you want to create a dimension that contains the actual value of each…" at bounding box center [457, 471] width 722 height 38
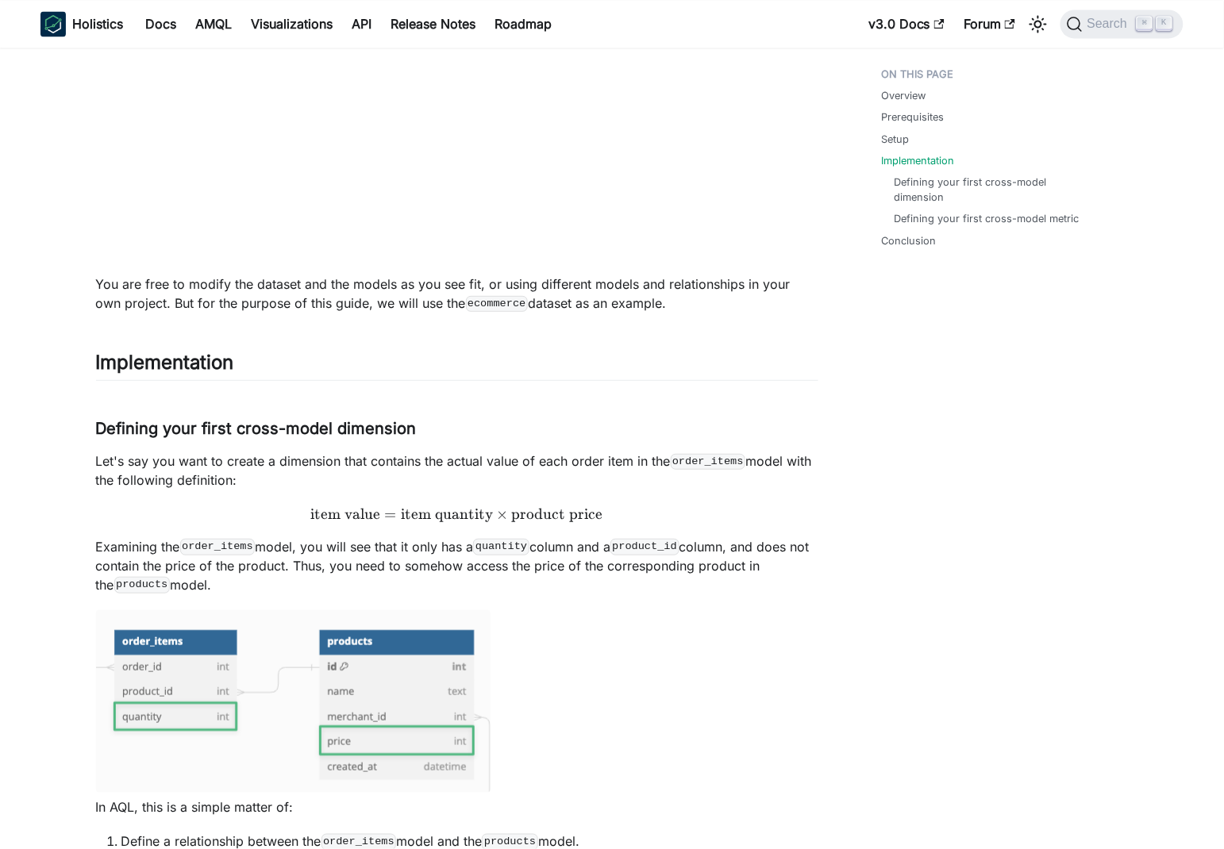
click at [112, 473] on p "Let's say you want to create a dimension that contains the actual value of each…" at bounding box center [457, 471] width 722 height 38
drag, startPoint x: 112, startPoint y: 473, endPoint x: 229, endPoint y: 468, distance: 116.8
click at [226, 475] on p "Let's say you want to create a dimension that contains the actual value of each…" at bounding box center [457, 471] width 722 height 38
click at [221, 456] on p "Let's say you want to create a dimension that contains the actual value of each…" at bounding box center [457, 471] width 722 height 38
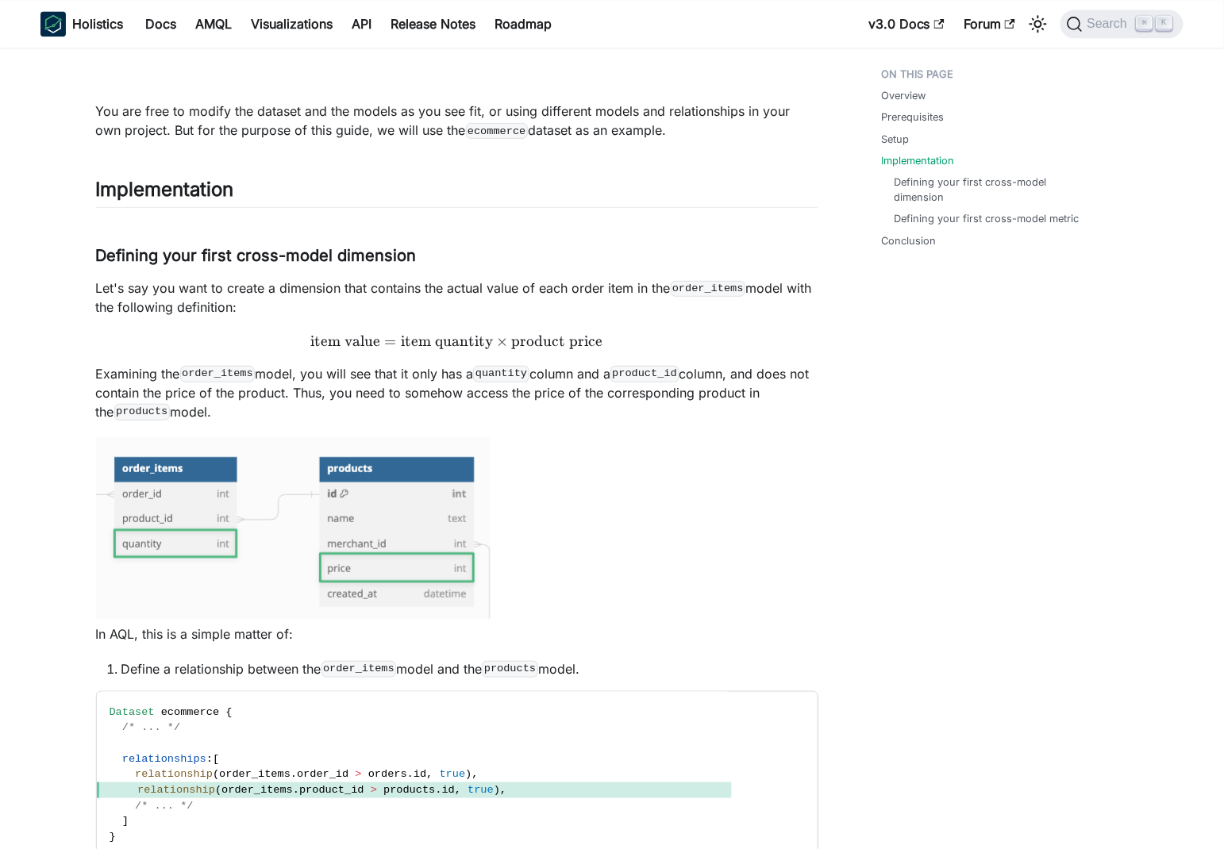
scroll to position [1039, 0]
click at [145, 368] on p "Examining the order_items model, you will see that it only has a quantity colum…" at bounding box center [457, 392] width 722 height 57
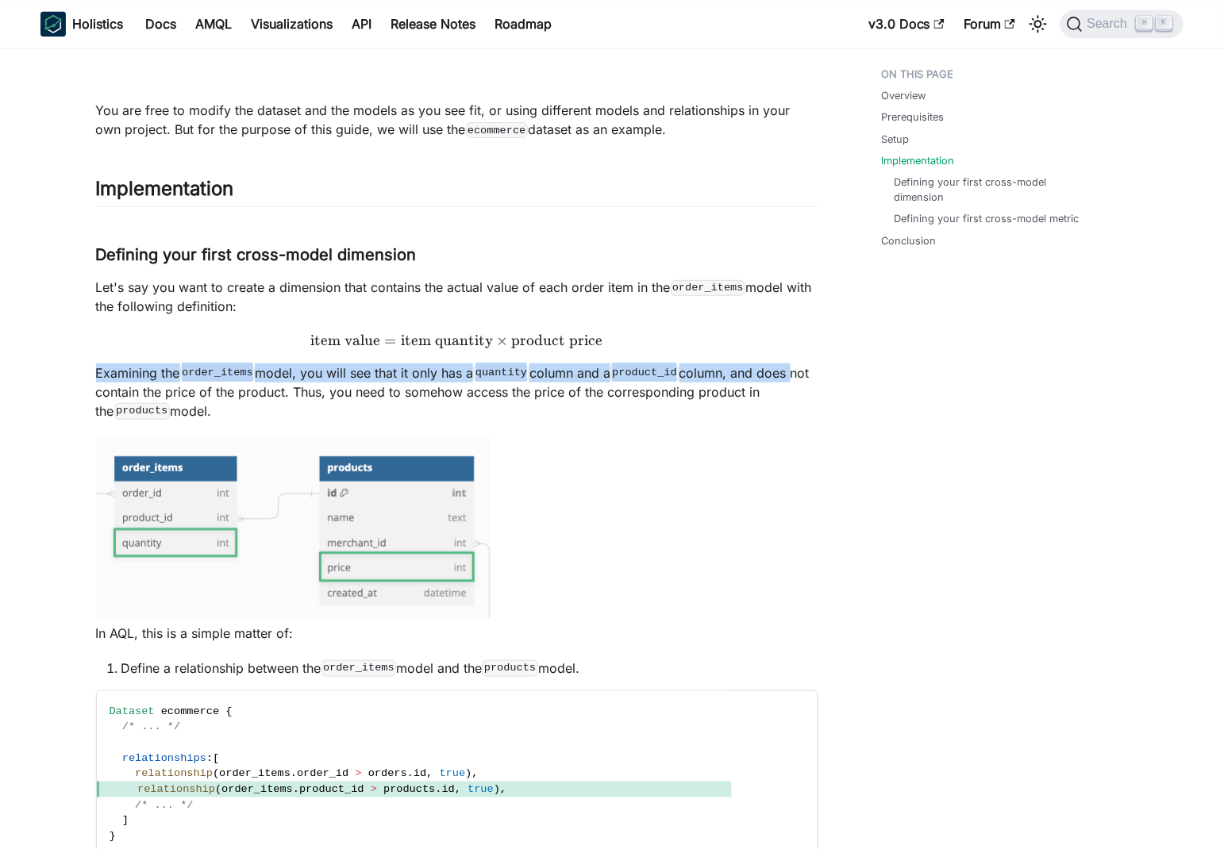
drag, startPoint x: 144, startPoint y: 368, endPoint x: 445, endPoint y: 383, distance: 301.2
click at [791, 372] on p "Examining the order_items model, you will see that it only has a quantity colum…" at bounding box center [457, 392] width 722 height 57
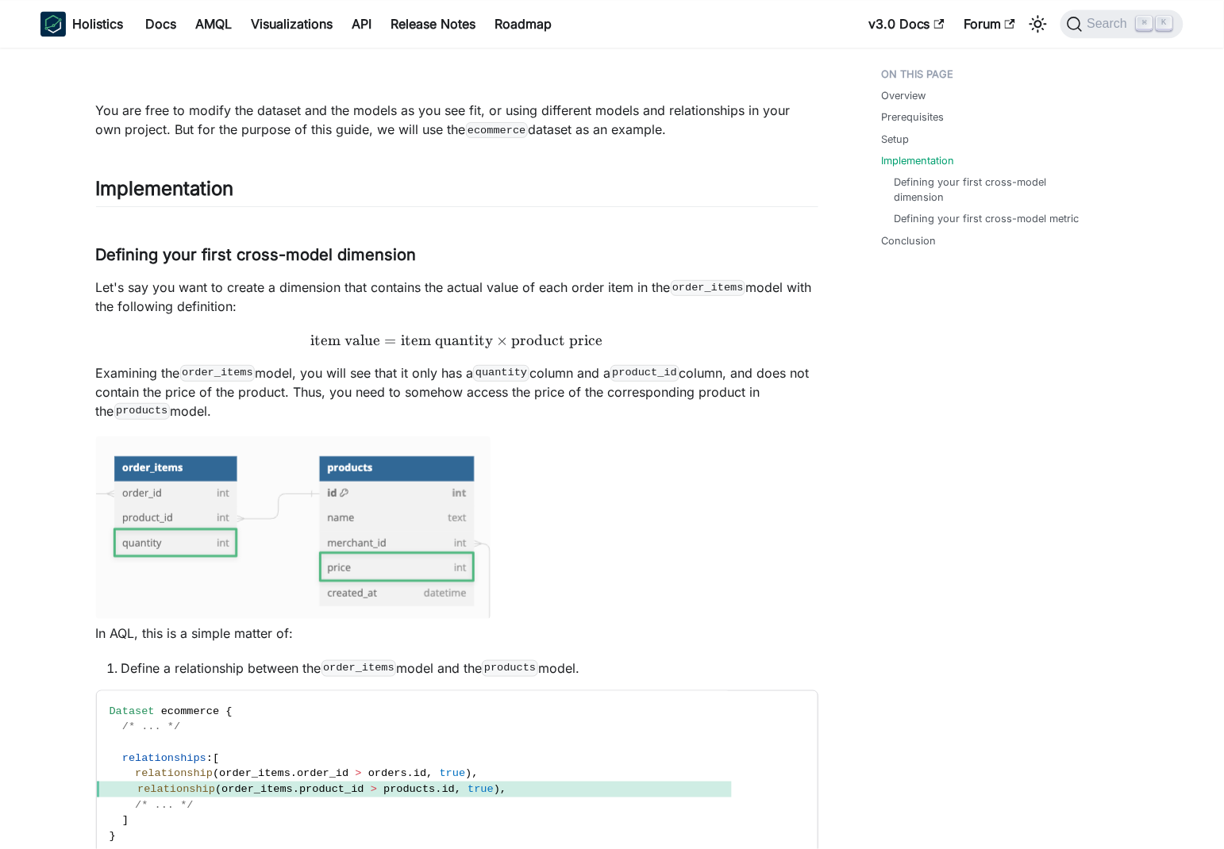
click at [148, 388] on p "Examining the order_items model, you will see that it only has a quantity colum…" at bounding box center [457, 392] width 722 height 57
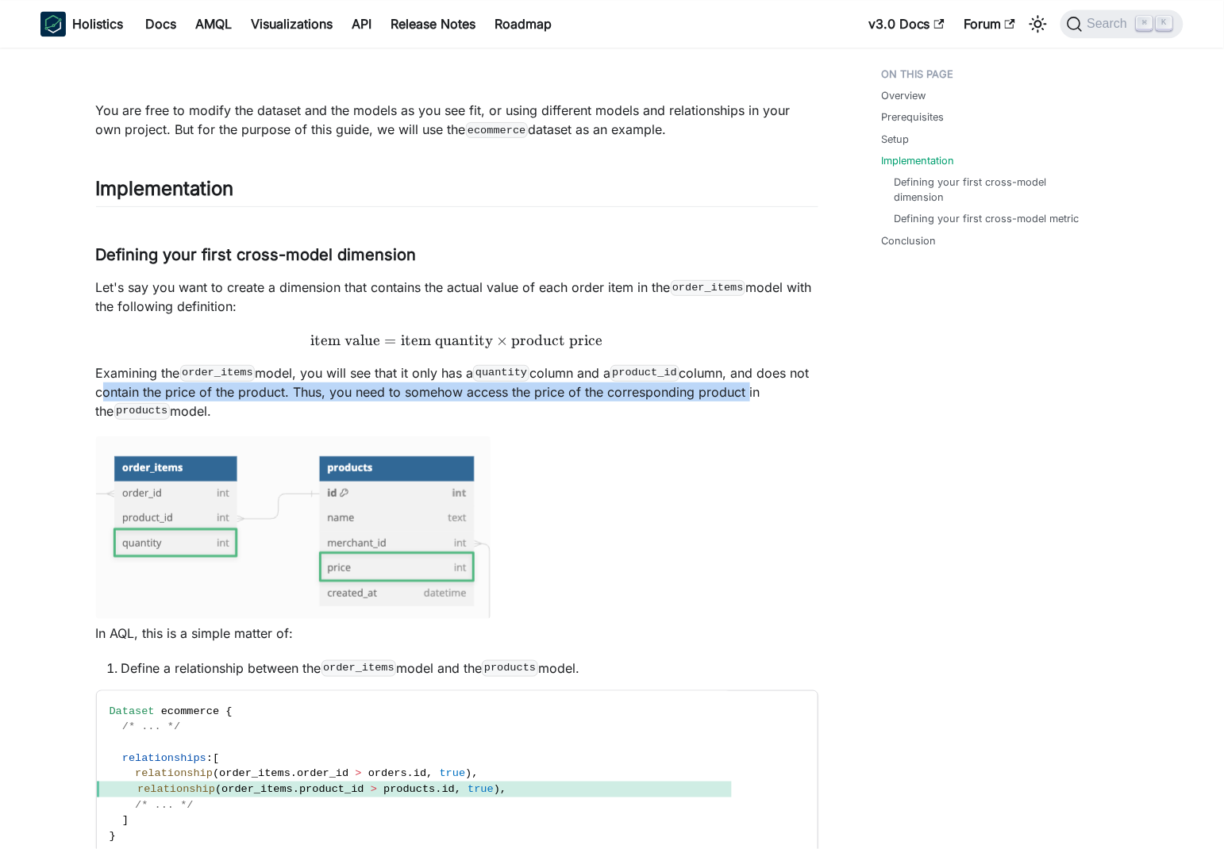
drag, startPoint x: 148, startPoint y: 388, endPoint x: 749, endPoint y: 385, distance: 600.9
click at [749, 385] on p "Examining the order_items model, you will see that it only has a quantity colum…" at bounding box center [457, 392] width 722 height 57
click at [659, 390] on p "Examining the order_items model, you will see that it only has a quantity colum…" at bounding box center [457, 392] width 722 height 57
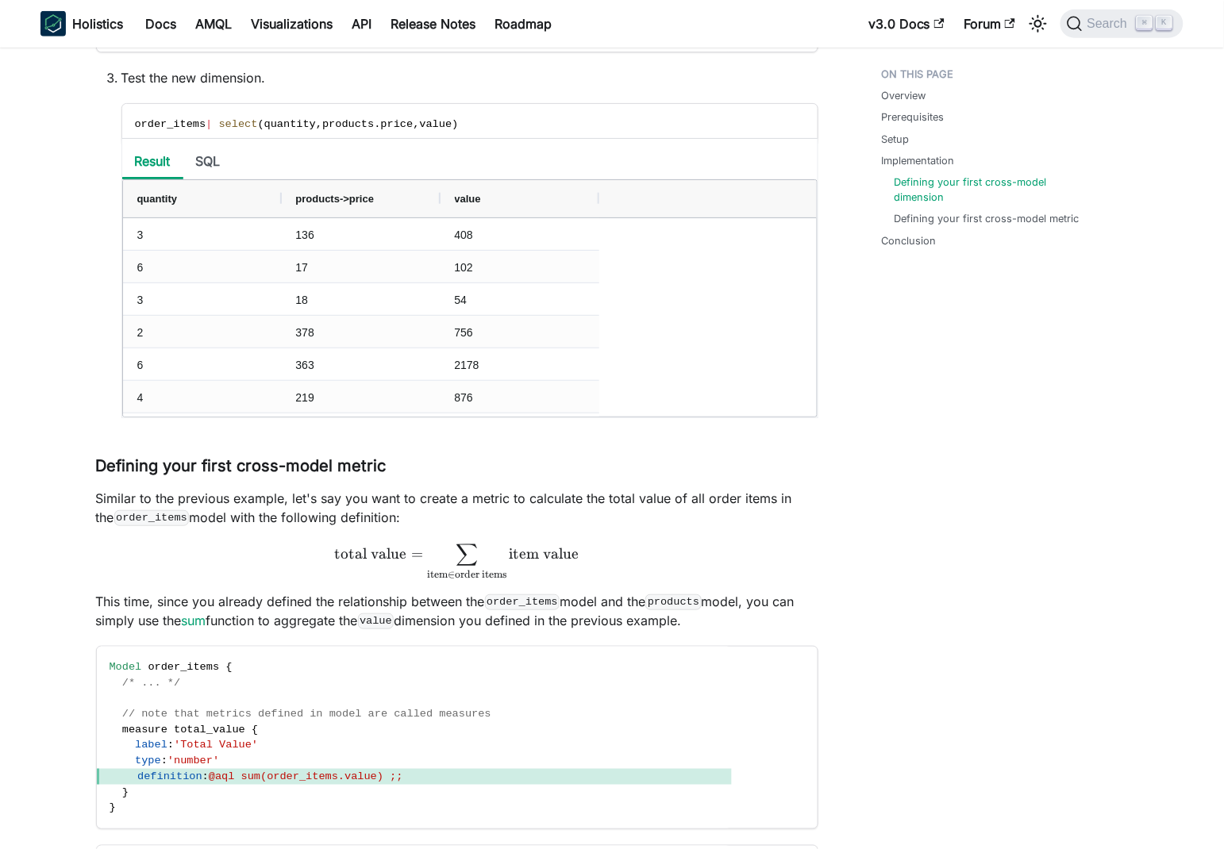
scroll to position [2081, 0]
click at [189, 512] on p "Similar to the previous example, let's say you want to create a metric to calcu…" at bounding box center [457, 506] width 722 height 38
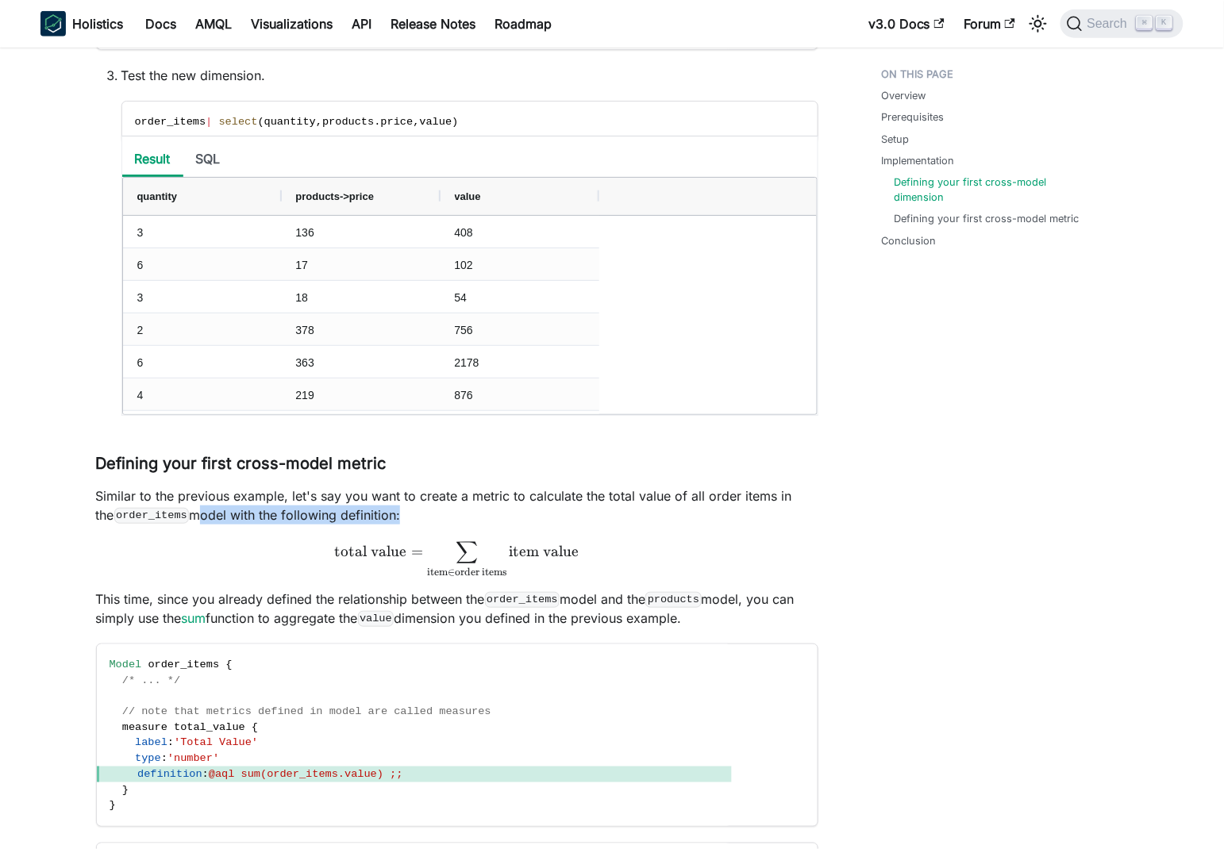
drag, startPoint x: 189, startPoint y: 512, endPoint x: 348, endPoint y: 508, distance: 158.8
click at [348, 508] on p "Similar to the previous example, let's say you want to create a metric to calcu…" at bounding box center [457, 506] width 722 height 38
click at [291, 507] on p "Similar to the previous example, let's say you want to create a metric to calcu…" at bounding box center [457, 506] width 722 height 38
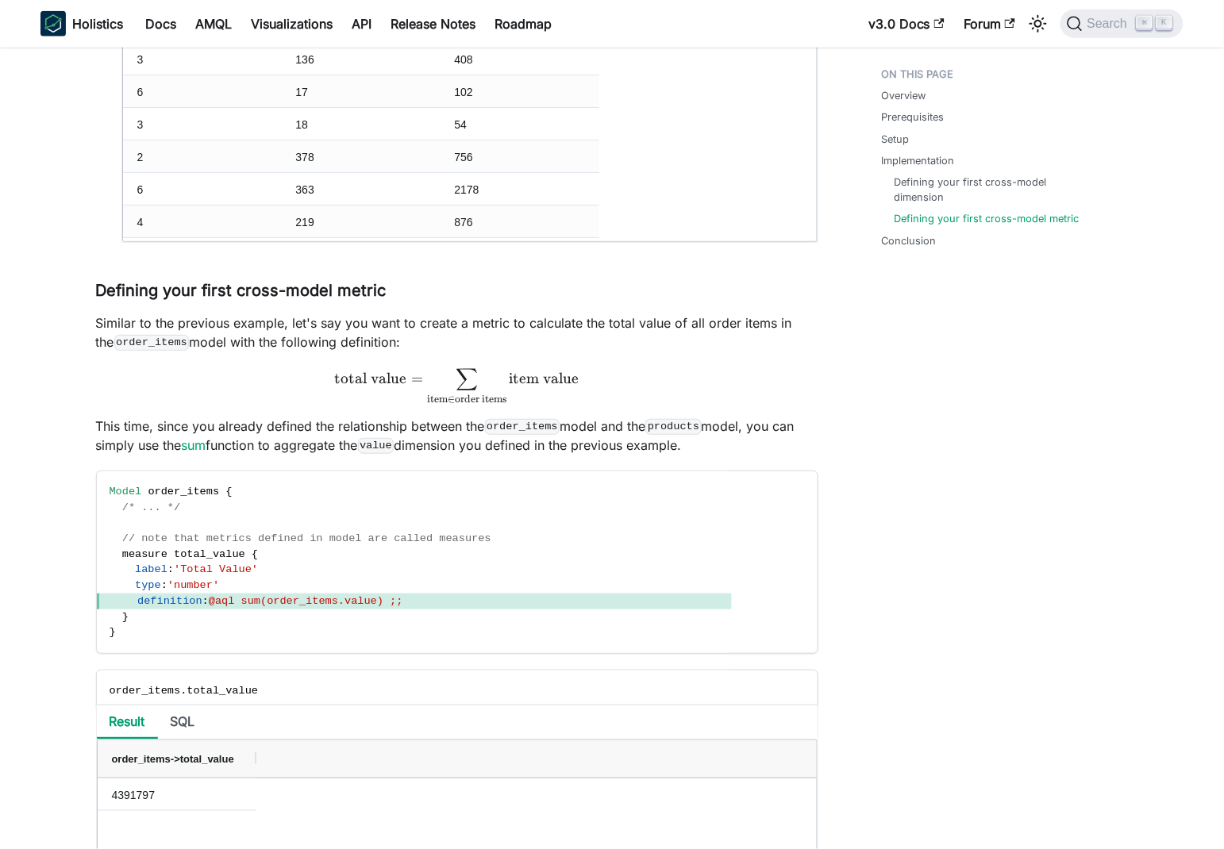
scroll to position [2254, 0]
click at [182, 494] on span "order_items" at bounding box center [183, 492] width 71 height 12
click at [542, 443] on p "This time, since you already defined the relationship between the order_items m…" at bounding box center [457, 436] width 722 height 38
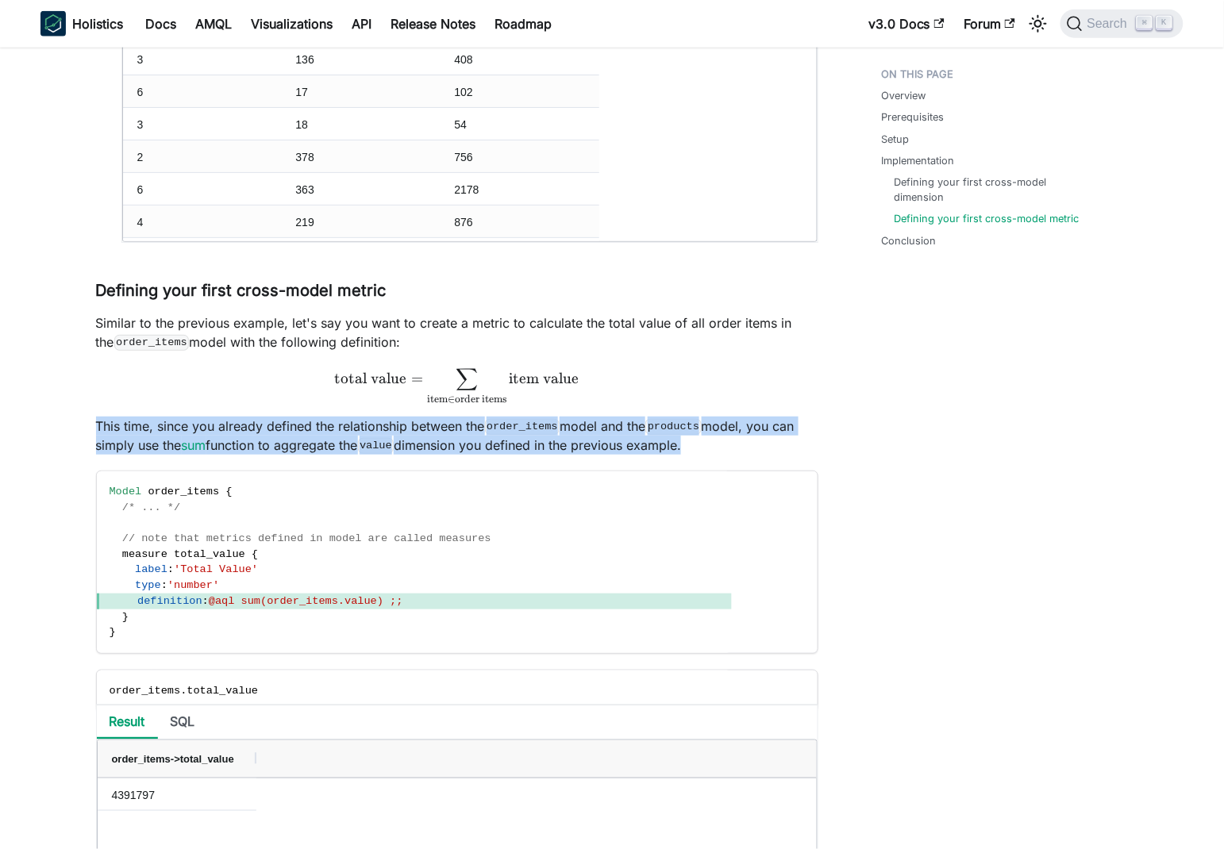
click at [542, 443] on p "This time, since you already defined the relationship between the order_items m…" at bounding box center [457, 436] width 722 height 38
click at [461, 446] on p "This time, since you already defined the relationship between the order_items m…" at bounding box center [457, 436] width 722 height 38
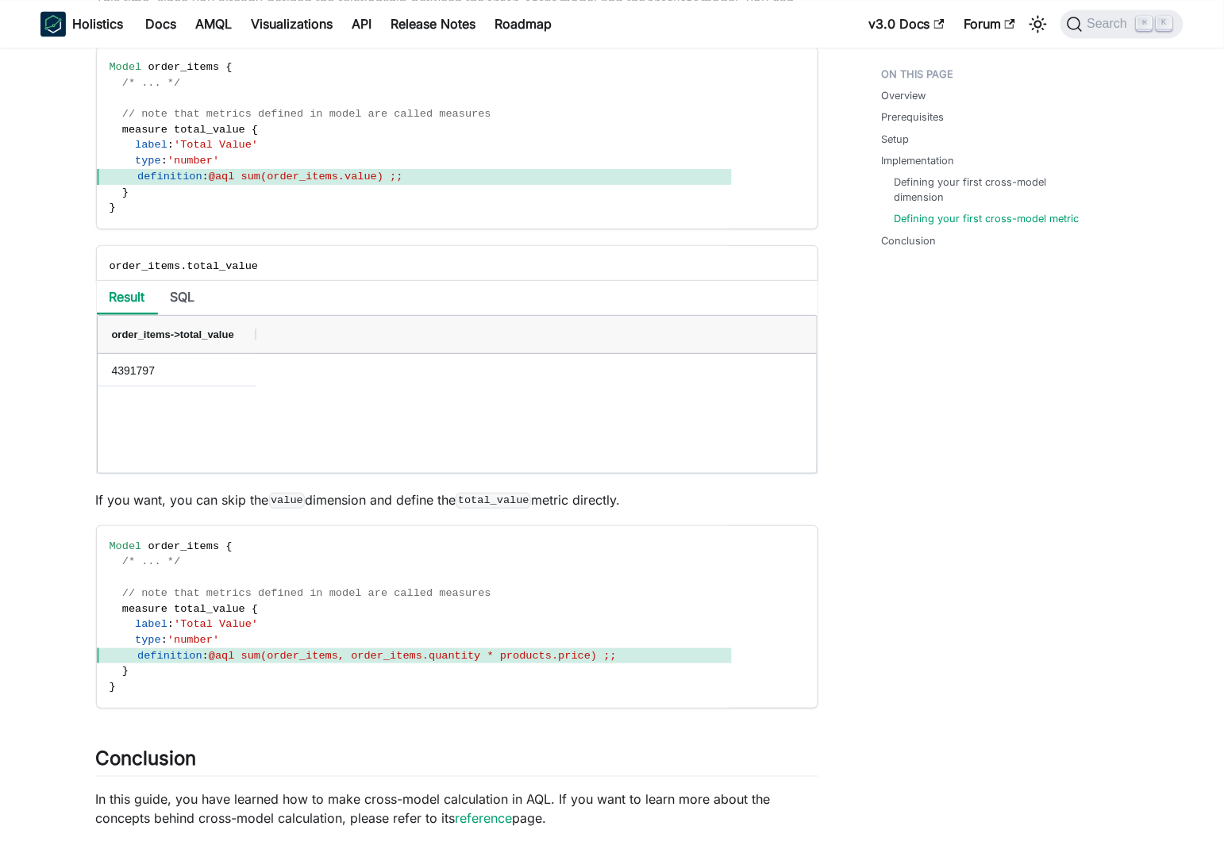
scroll to position [2833, 0]
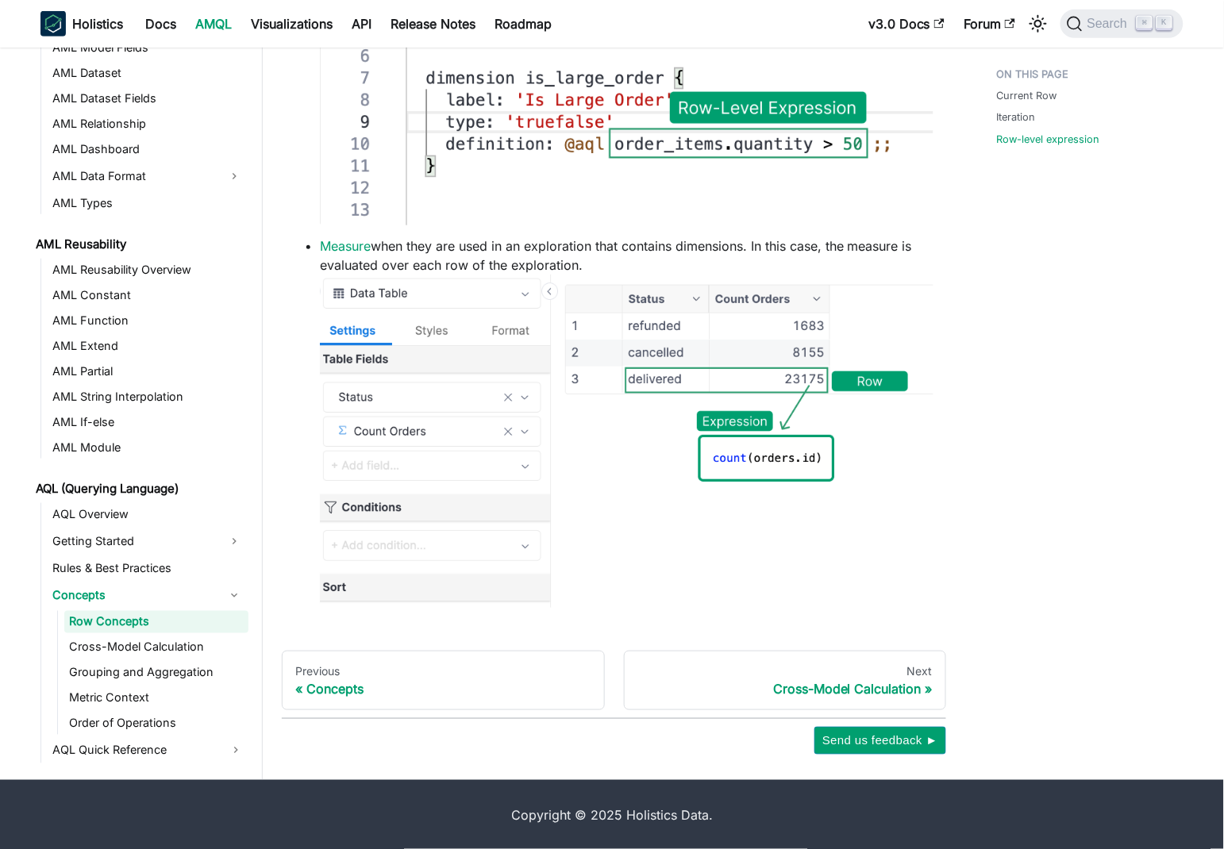
scroll to position [218, 0]
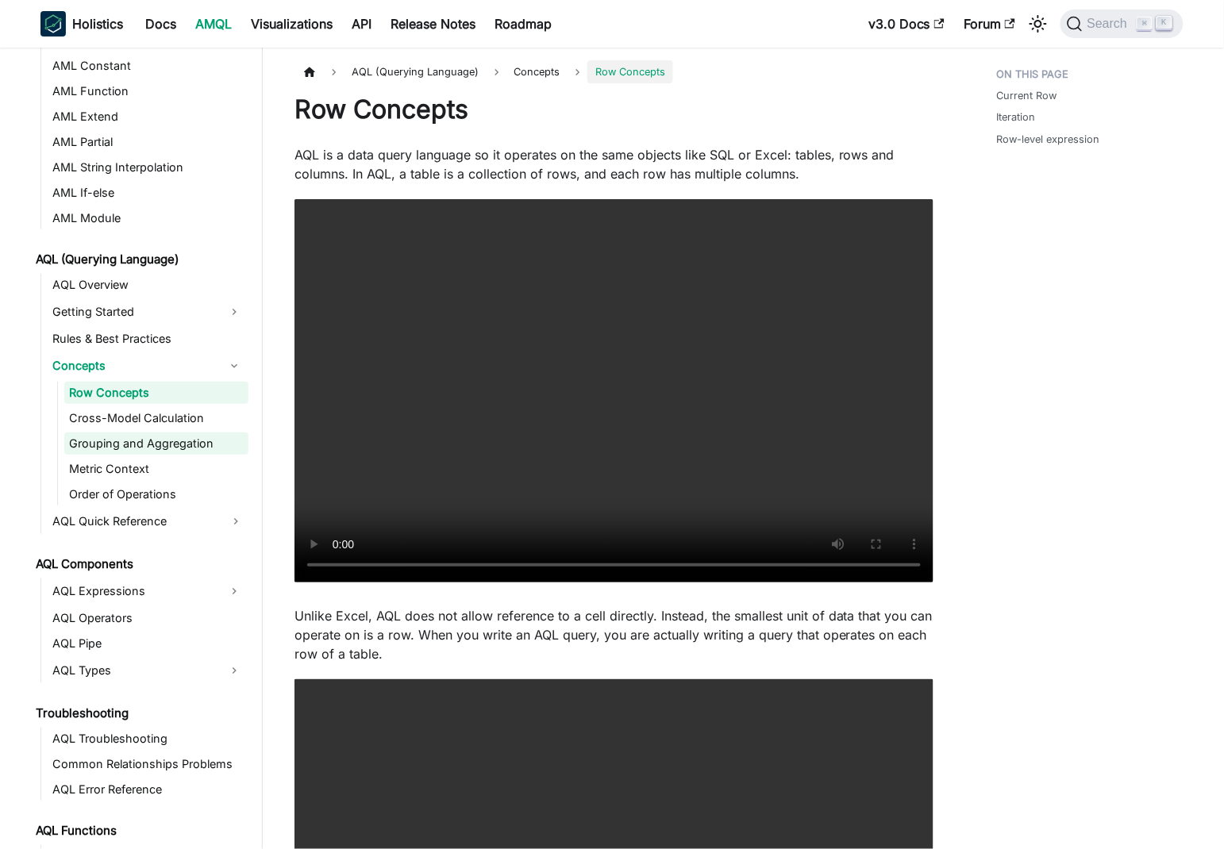
scroll to position [510, 0]
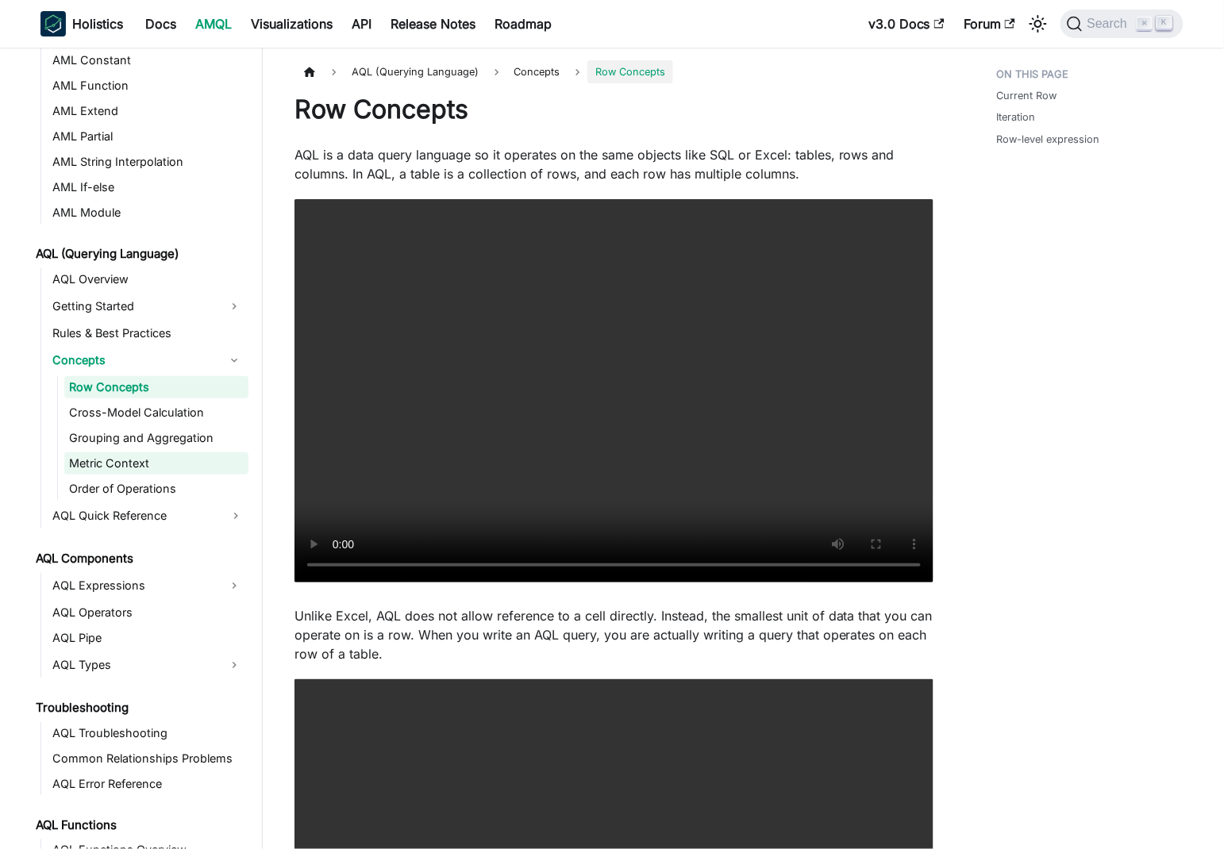
click at [161, 458] on link "Metric Context" at bounding box center [156, 463] width 184 height 22
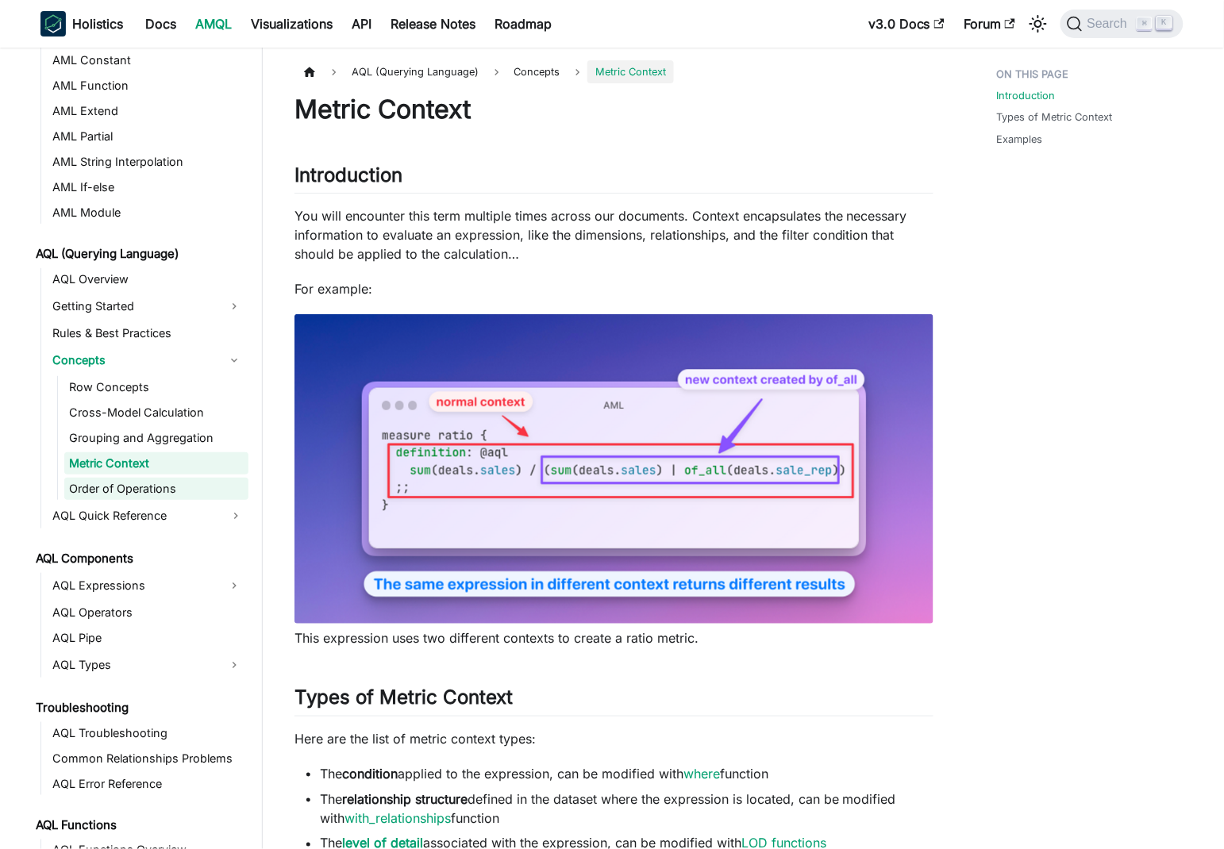
click at [164, 489] on link "Order of Operations" at bounding box center [156, 489] width 184 height 22
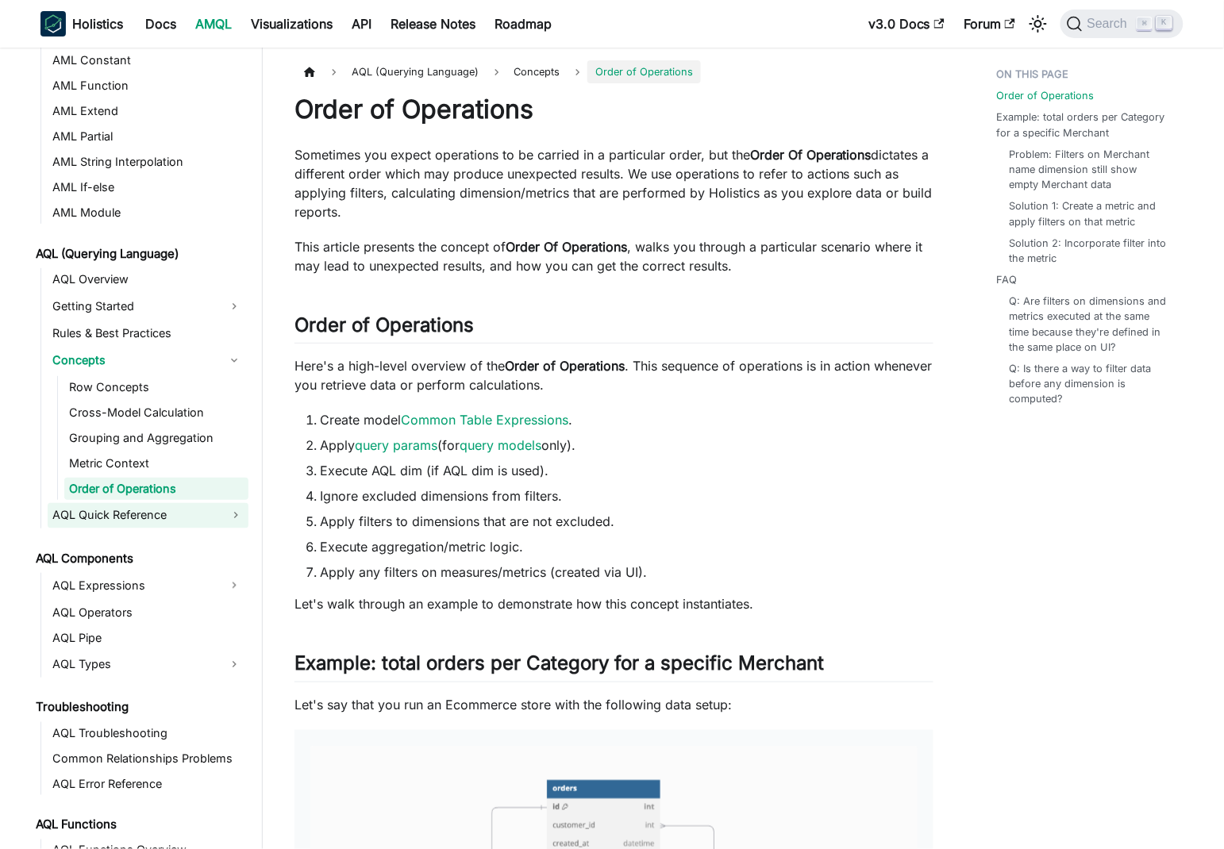
click at [225, 513] on link "AQL Quick Reference" at bounding box center [148, 515] width 201 height 25
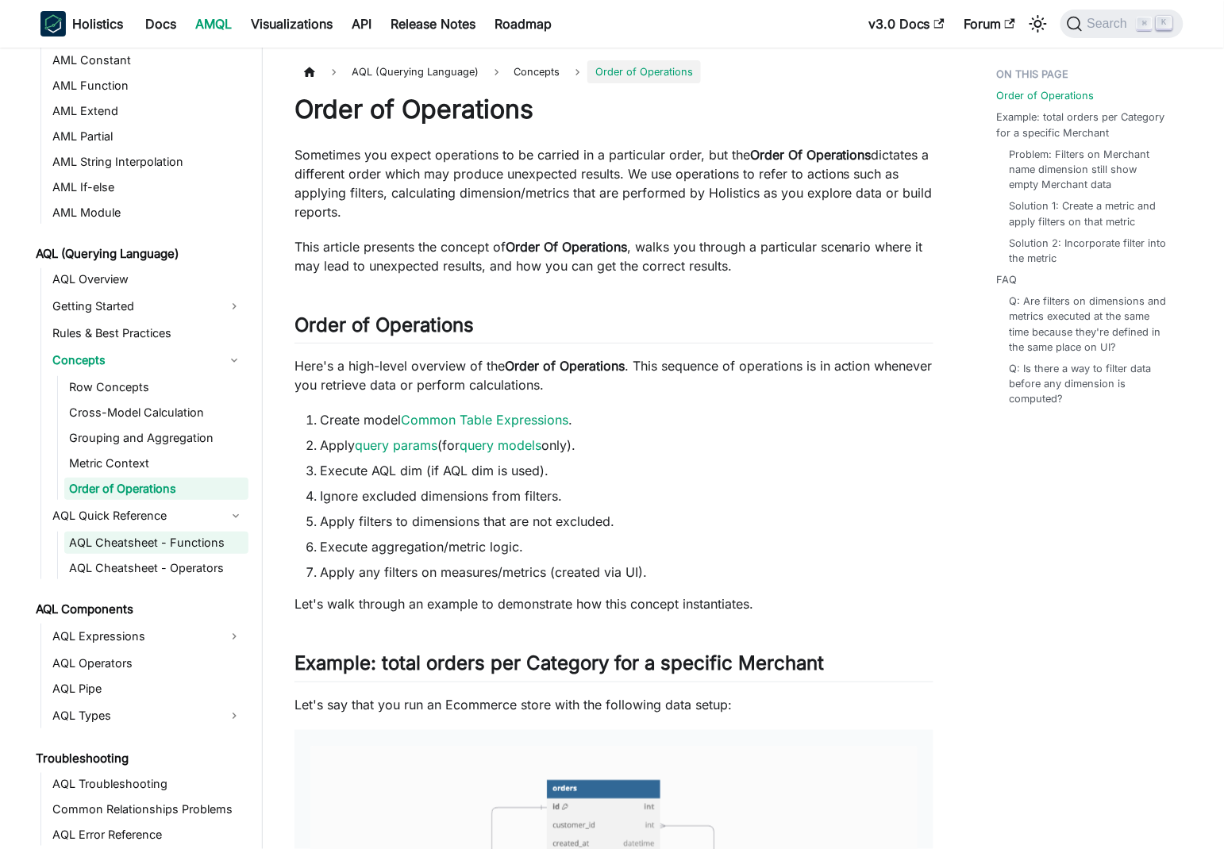
click at [204, 543] on link "AQL Cheatsheet - Functions" at bounding box center [156, 543] width 184 height 22
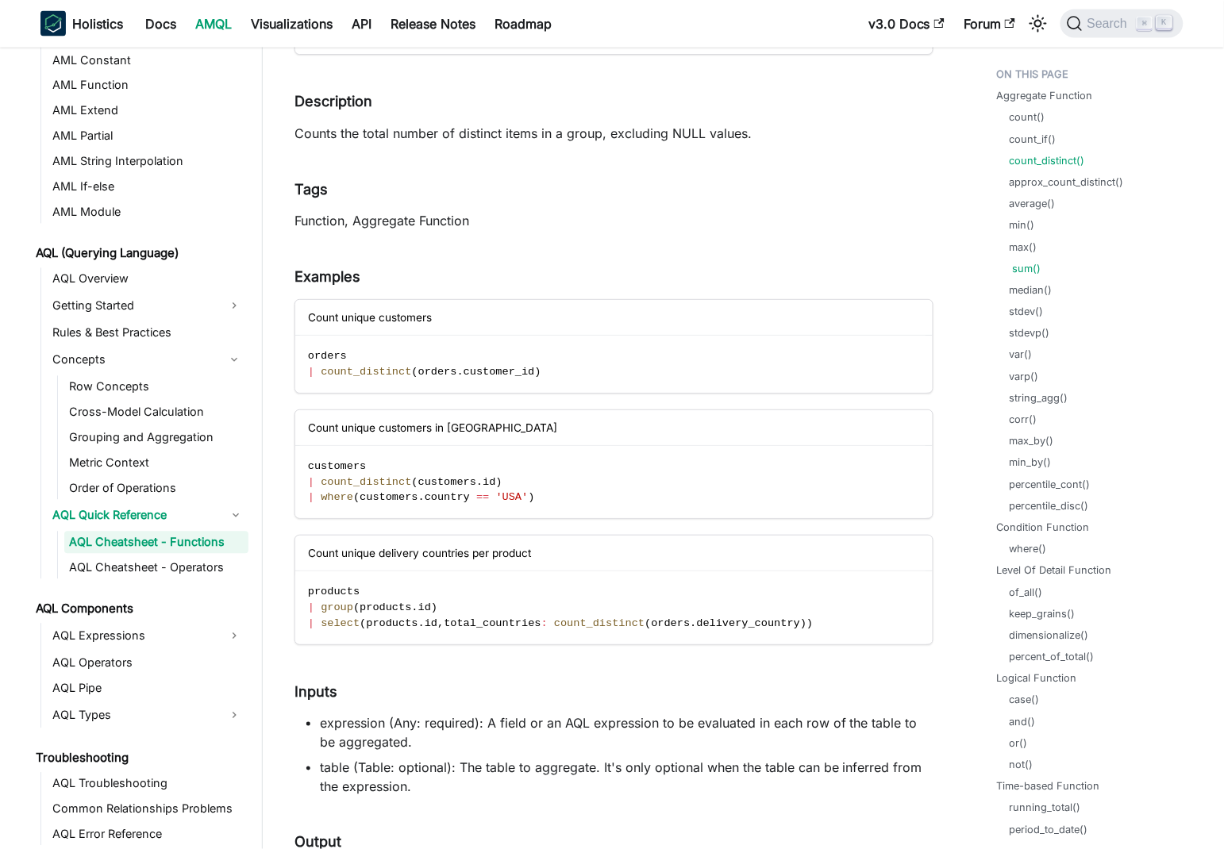
click at [1027, 265] on link "sum()" at bounding box center [1027, 268] width 29 height 15
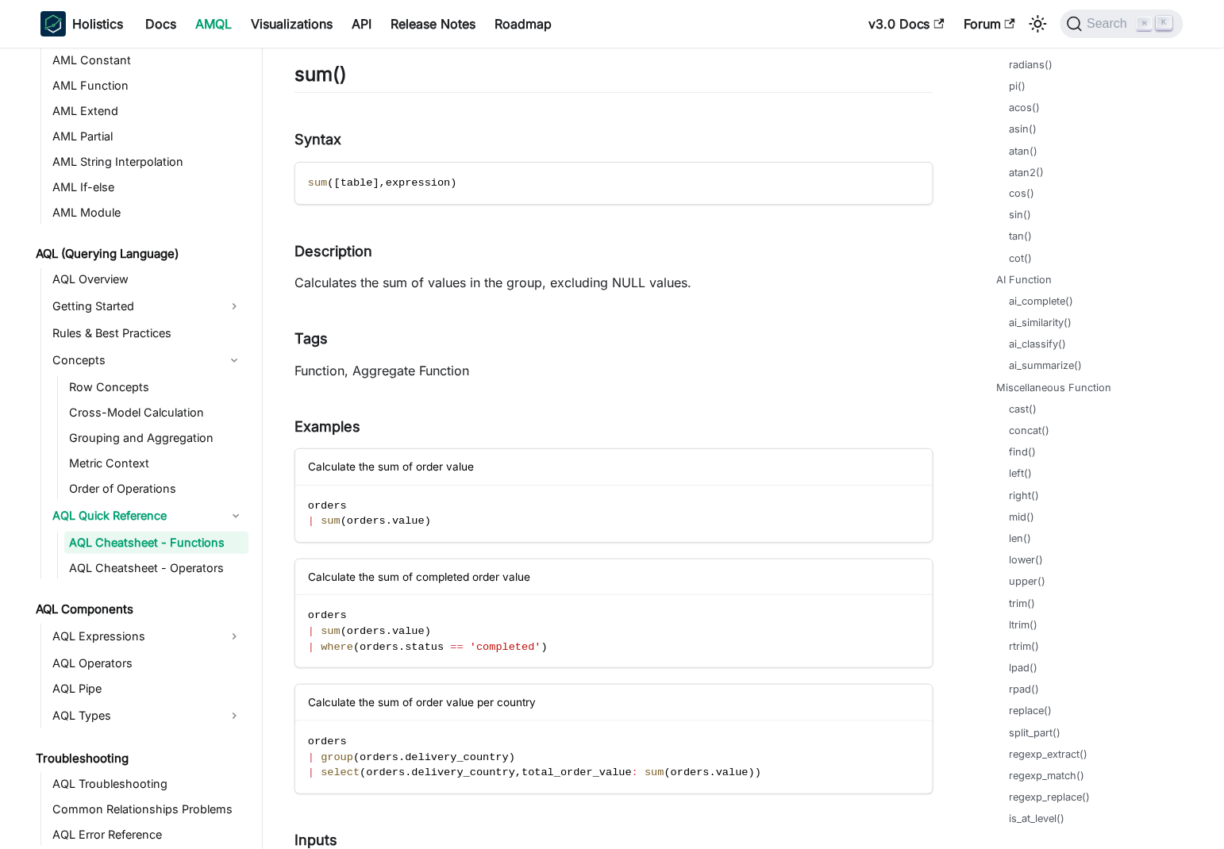
scroll to position [2409, 0]
click at [683, 418] on h4 "Examples ​" at bounding box center [613, 427] width 639 height 18
click at [187, 567] on link "AQL Cheatsheet - Operators" at bounding box center [156, 568] width 184 height 22
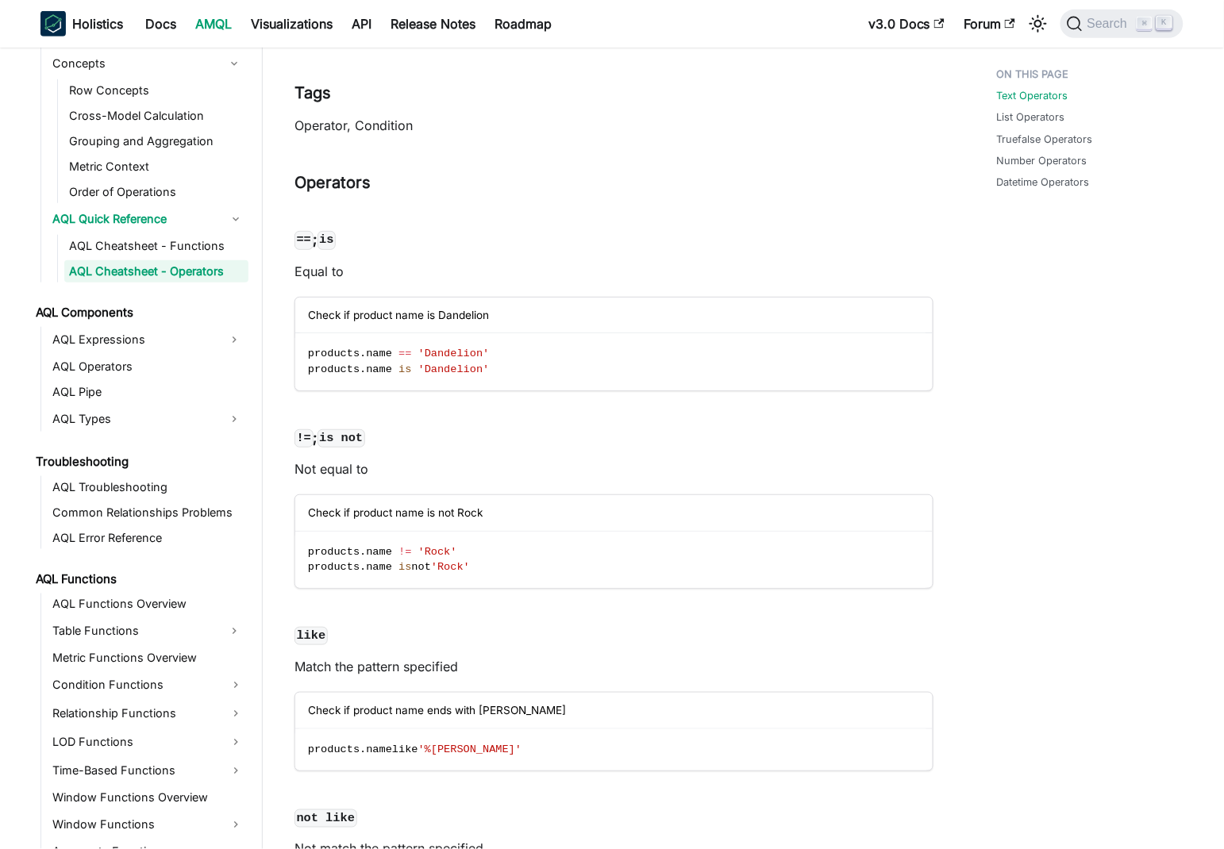
scroll to position [1004, 0]
